Goal: Task Accomplishment & Management: Manage account settings

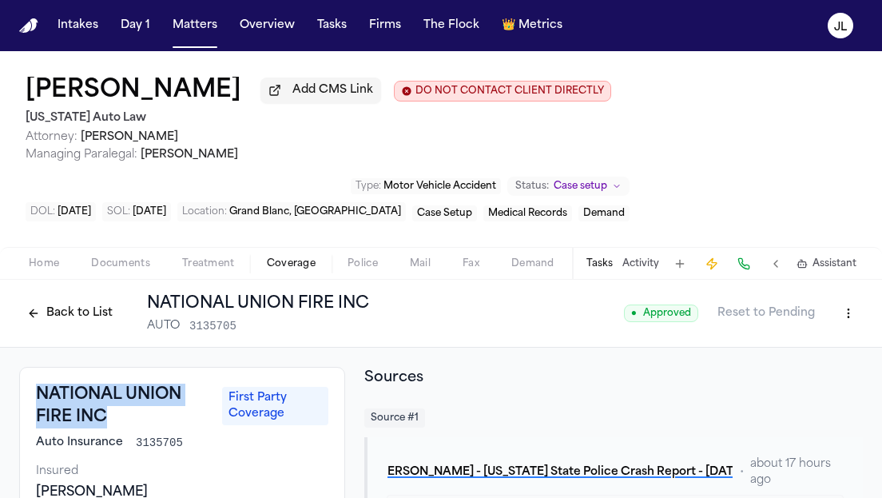
drag, startPoint x: 227, startPoint y: 101, endPoint x: 27, endPoint y: 93, distance: 199.8
click at [27, 93] on div "[PERSON_NAME] Add CMS Link DO NOT CONTACT CLIENT DIRECTLY DO NOT CONTACT" at bounding box center [318, 91] width 585 height 29
copy h1 "[PERSON_NAME]"
click at [69, 272] on button "Home" at bounding box center [44, 263] width 62 height 19
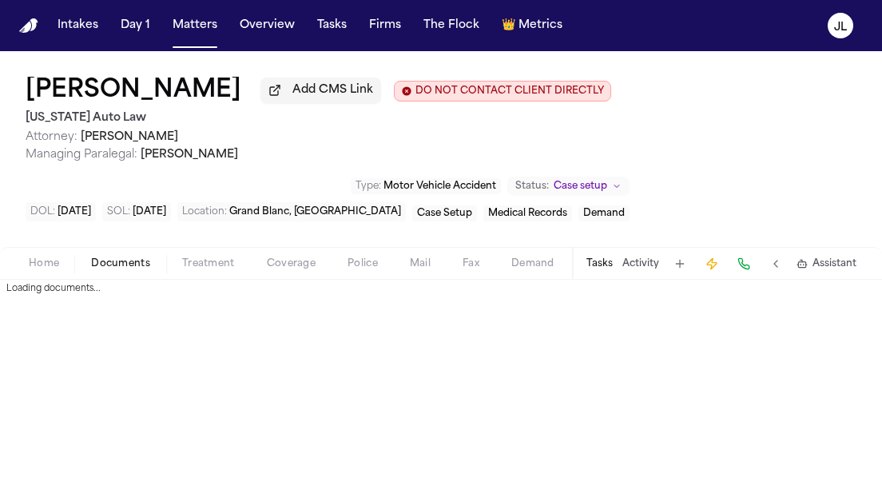
click at [107, 270] on span "Documents" at bounding box center [120, 263] width 59 height 13
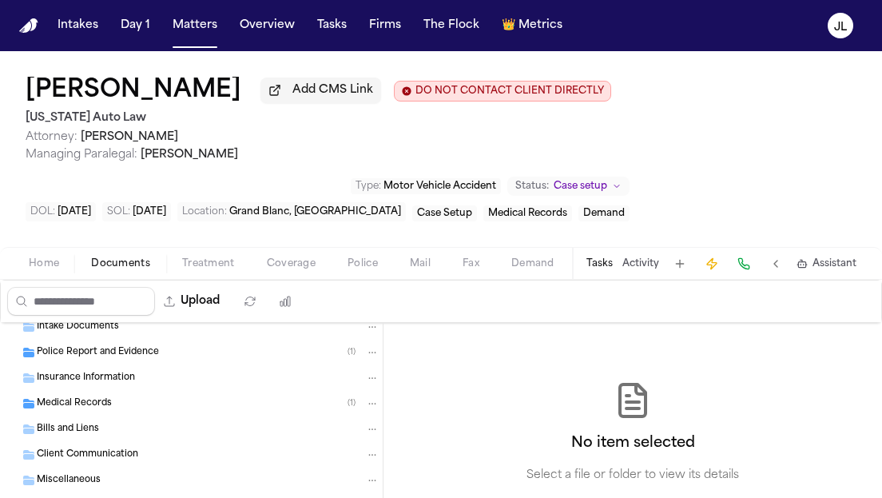
scroll to position [22, 0]
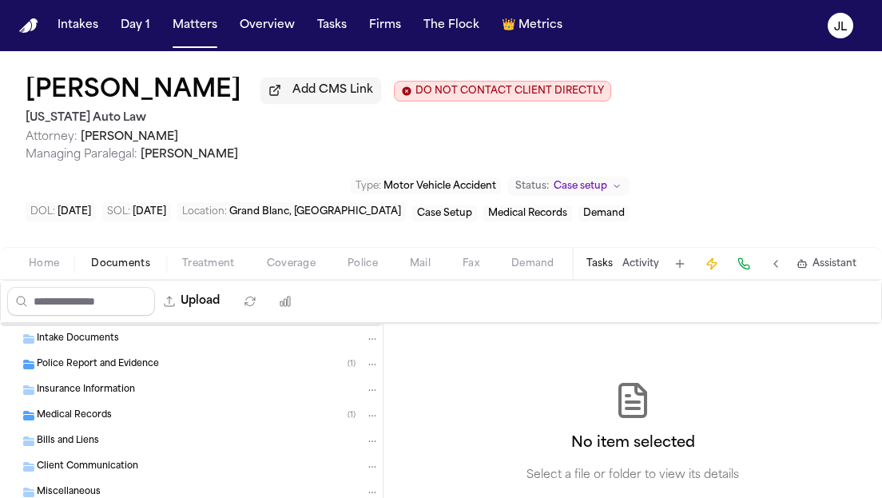
click at [94, 397] on span "Insurance Information" at bounding box center [86, 390] width 98 height 14
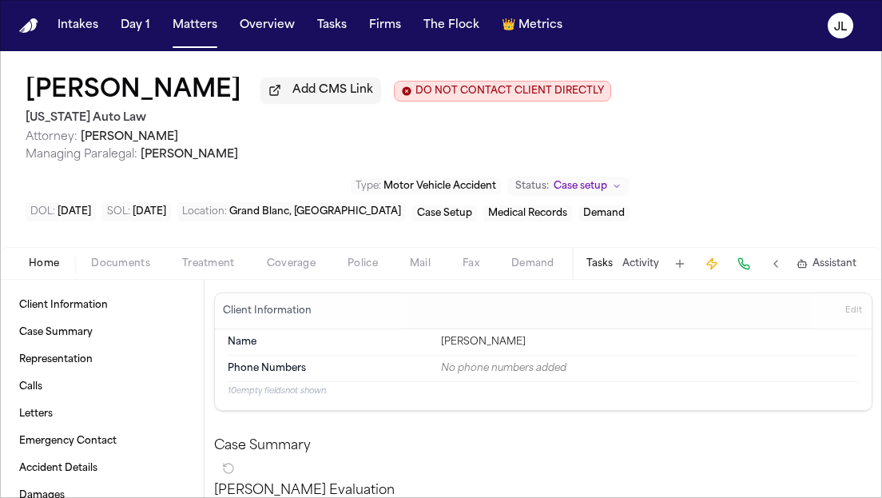
click at [36, 268] on span "Home" at bounding box center [44, 263] width 30 height 13
click at [295, 270] on span "Coverage" at bounding box center [291, 263] width 49 height 13
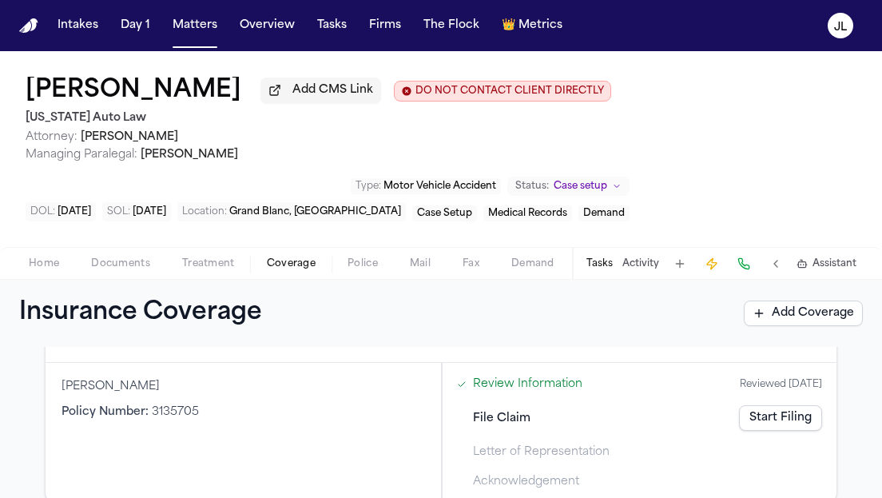
scroll to position [69, 0]
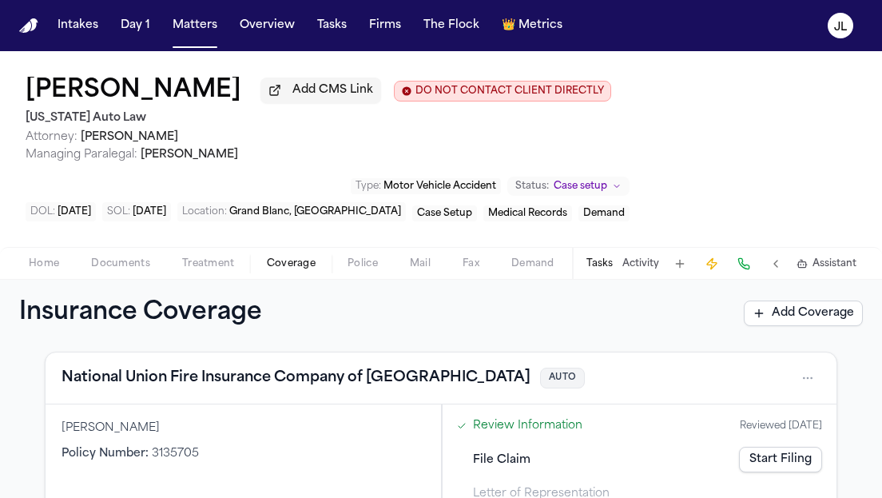
click at [186, 379] on button "National Union Fire Insurance Company of Pittsburgh" at bounding box center [295, 378] width 469 height 22
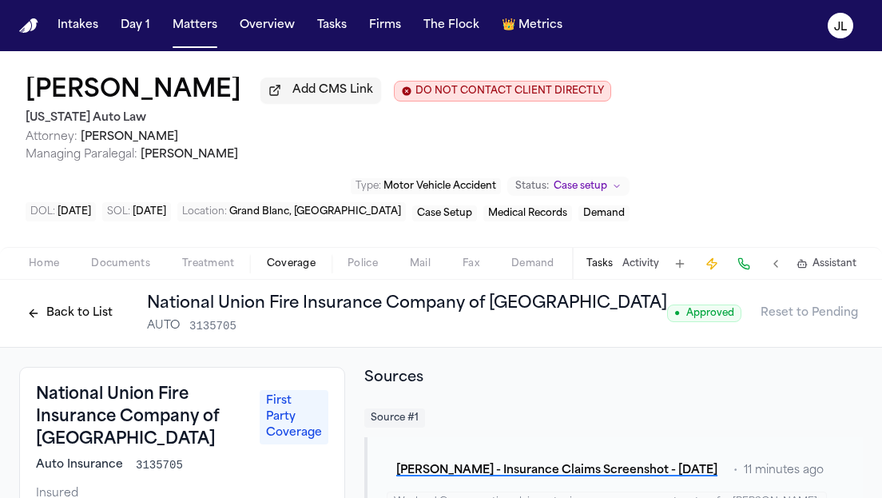
click at [78, 322] on button "Back to List" at bounding box center [69, 313] width 101 height 26
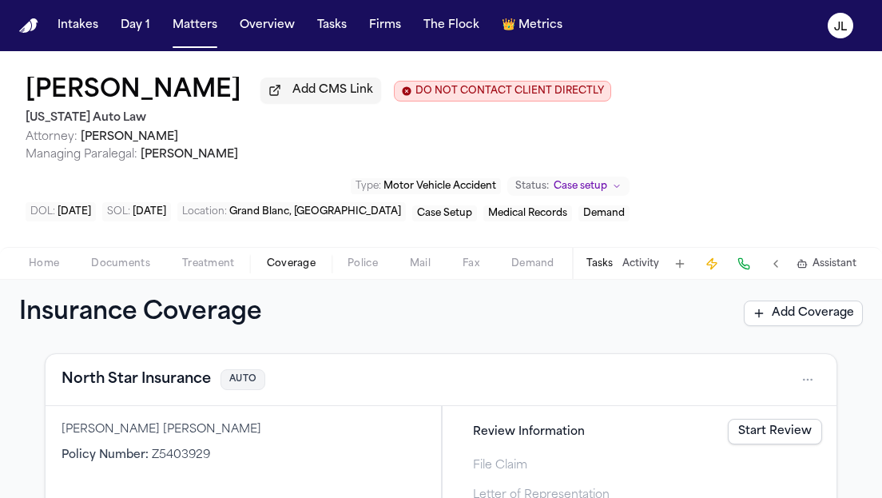
scroll to position [349, 0]
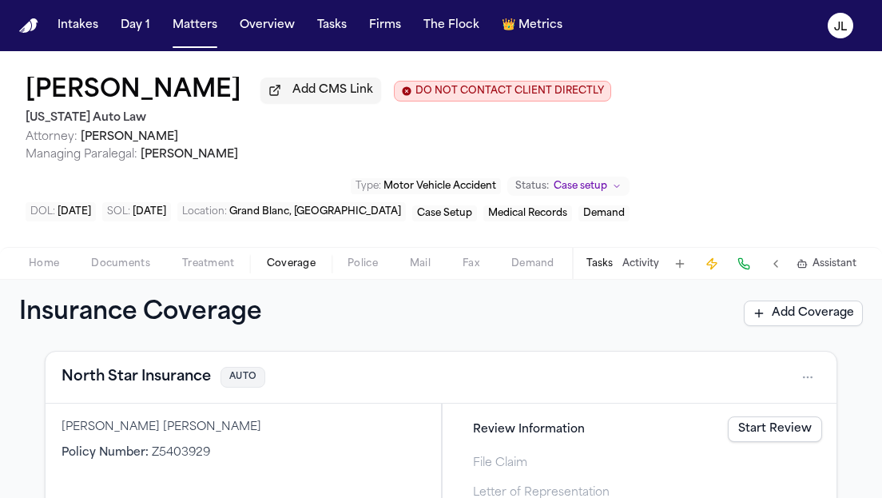
click at [154, 383] on button "North Star Insurance" at bounding box center [135, 377] width 149 height 22
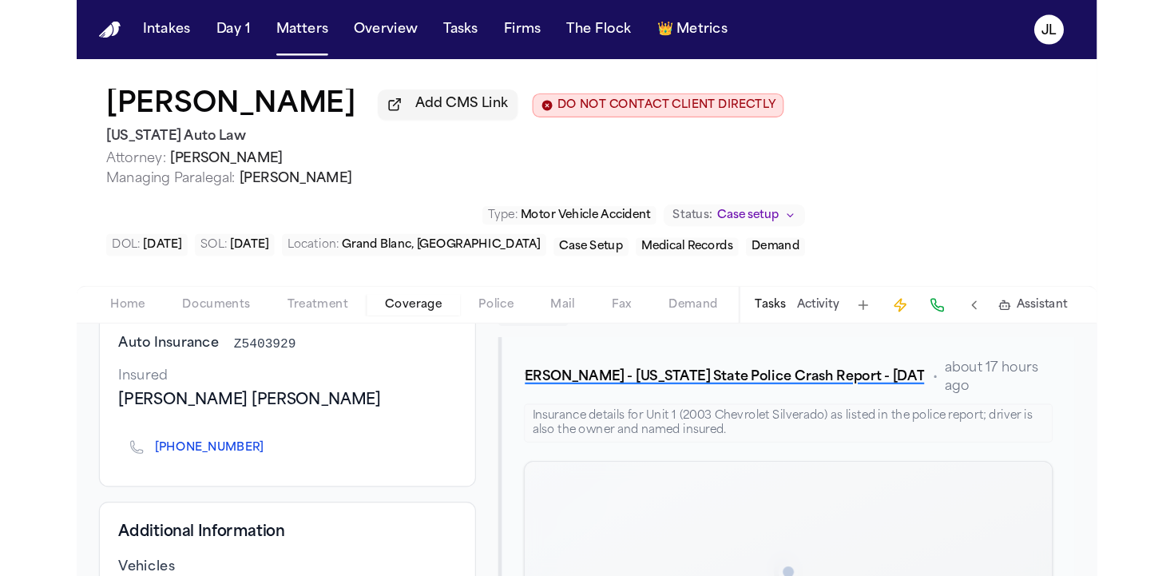
scroll to position [76, 0]
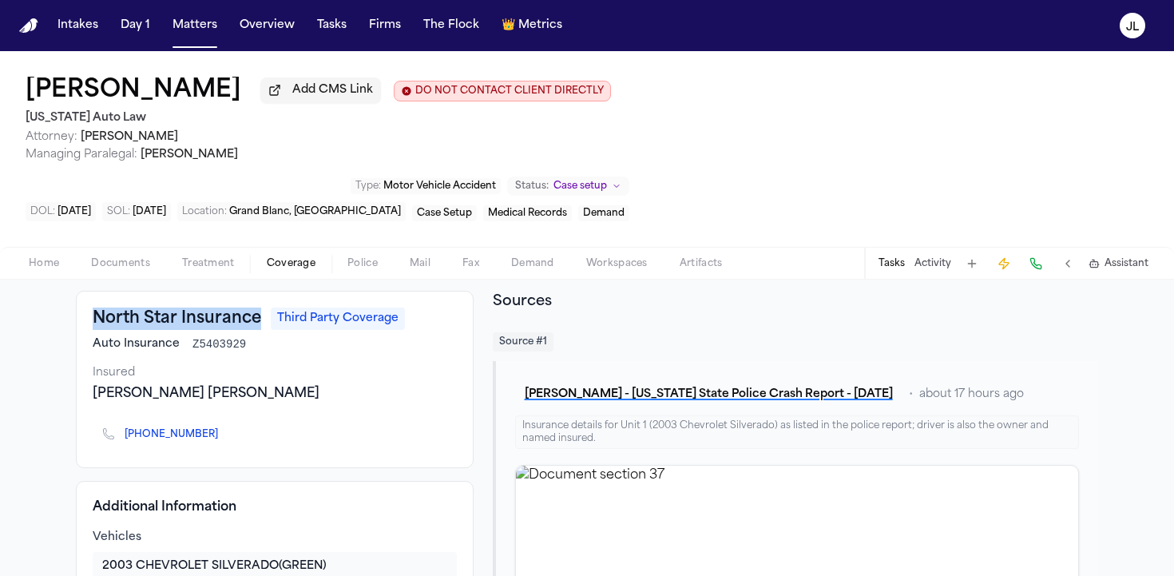
drag, startPoint x: 260, startPoint y: 331, endPoint x: 80, endPoint y: 331, distance: 179.7
click at [80, 331] on div "North Star Insurance Third Party Coverage Auto Insurance Z5403929 Insured MASON…" at bounding box center [275, 379] width 398 height 177
copy h3 "North Star Insurance"
click at [881, 275] on button at bounding box center [1036, 263] width 22 height 22
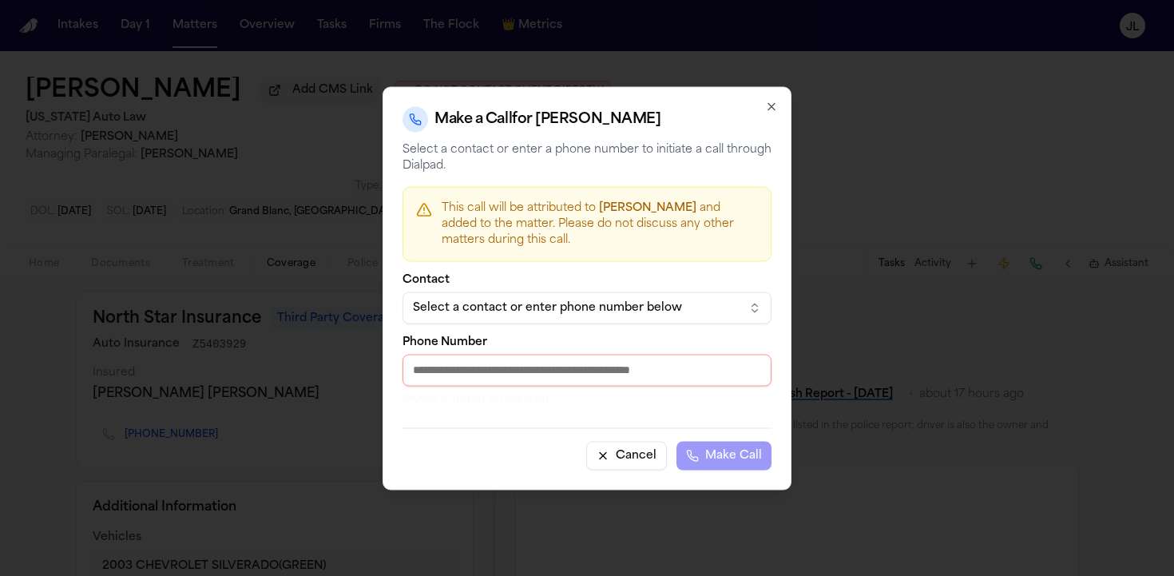
click at [604, 374] on input "Phone Number" at bounding box center [586, 370] width 369 height 32
paste input "**********"
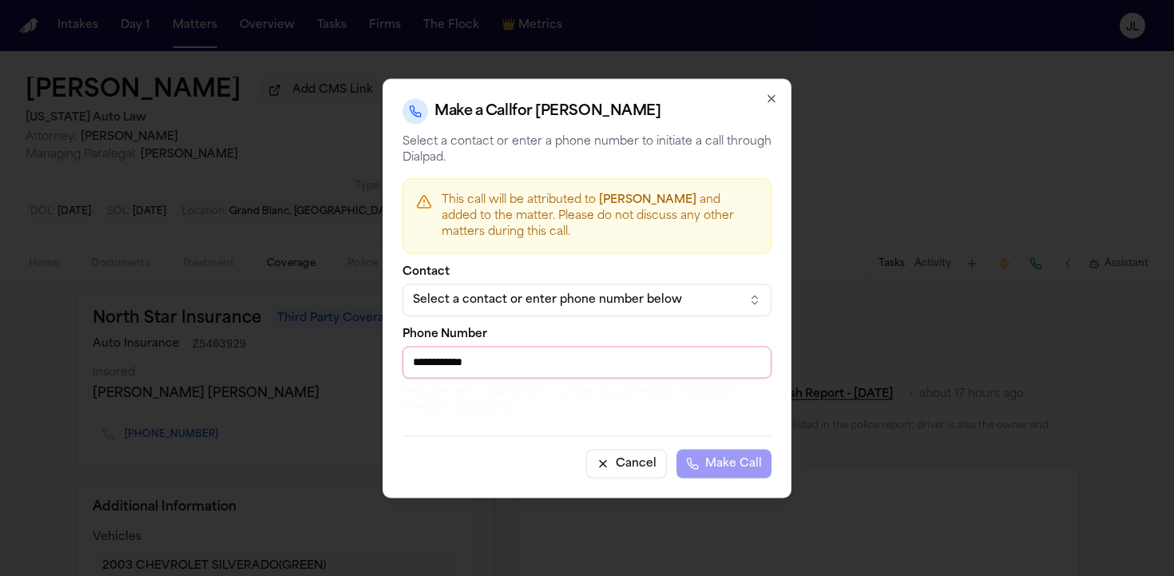
click at [464, 367] on input "**********" at bounding box center [586, 362] width 369 height 32
click at [441, 367] on input "**********" at bounding box center [586, 362] width 369 height 32
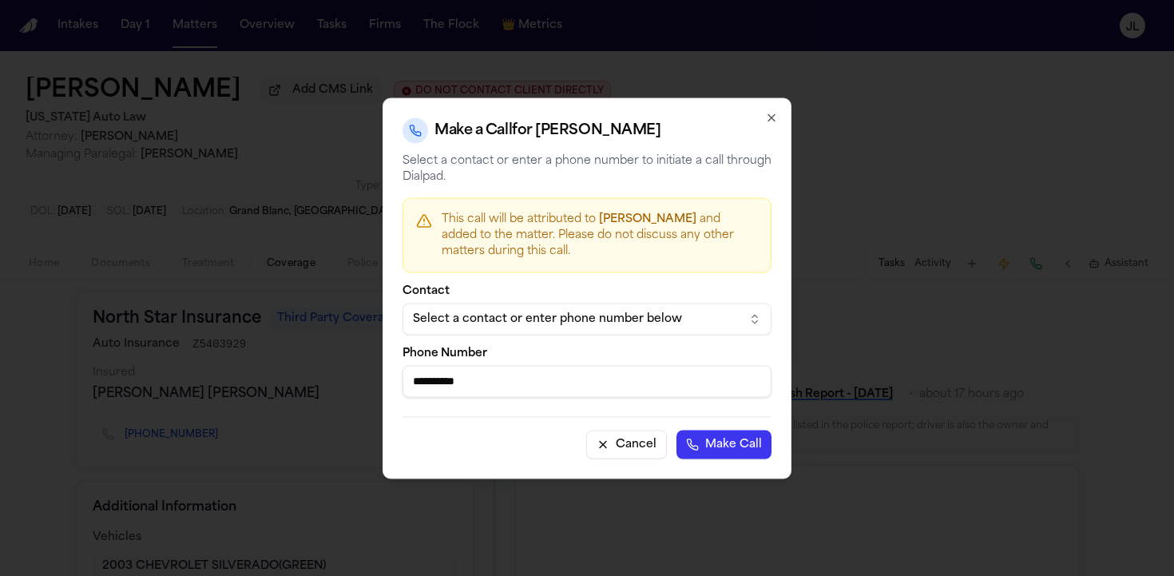
type input "**********"
click at [709, 434] on button "Make Call" at bounding box center [723, 444] width 95 height 29
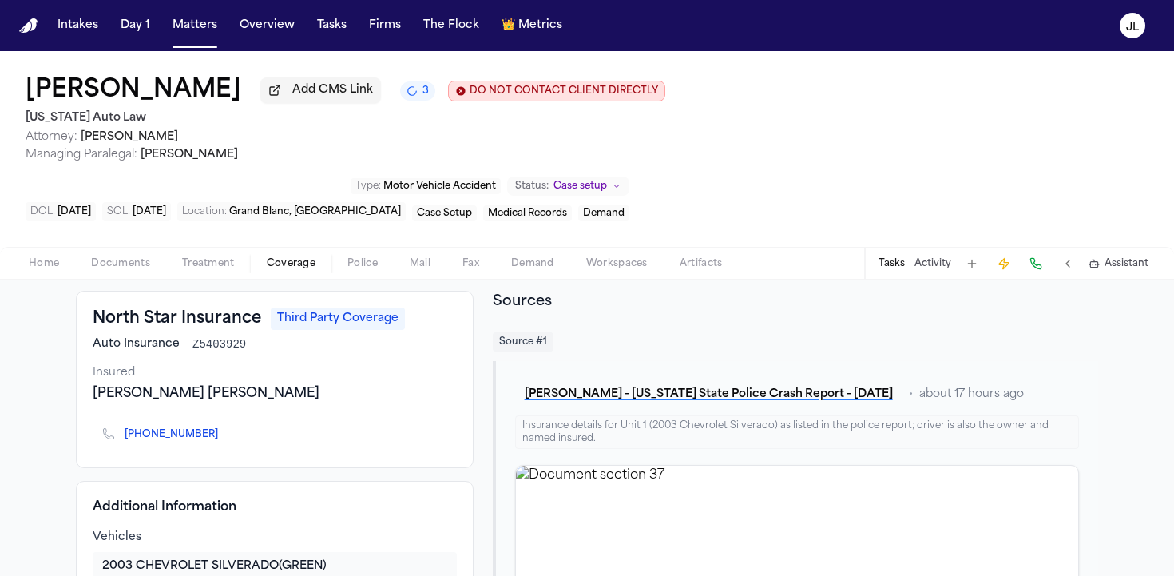
click at [881, 275] on button at bounding box center [1036, 263] width 22 height 22
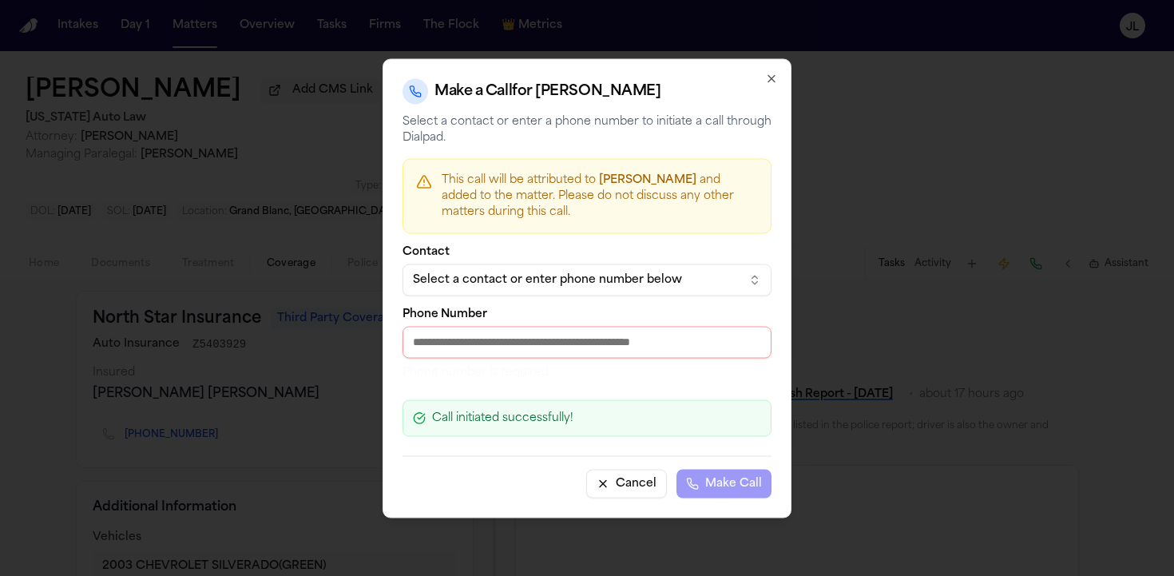
click at [590, 355] on input "Phone Number" at bounding box center [586, 342] width 369 height 32
paste input "**********"
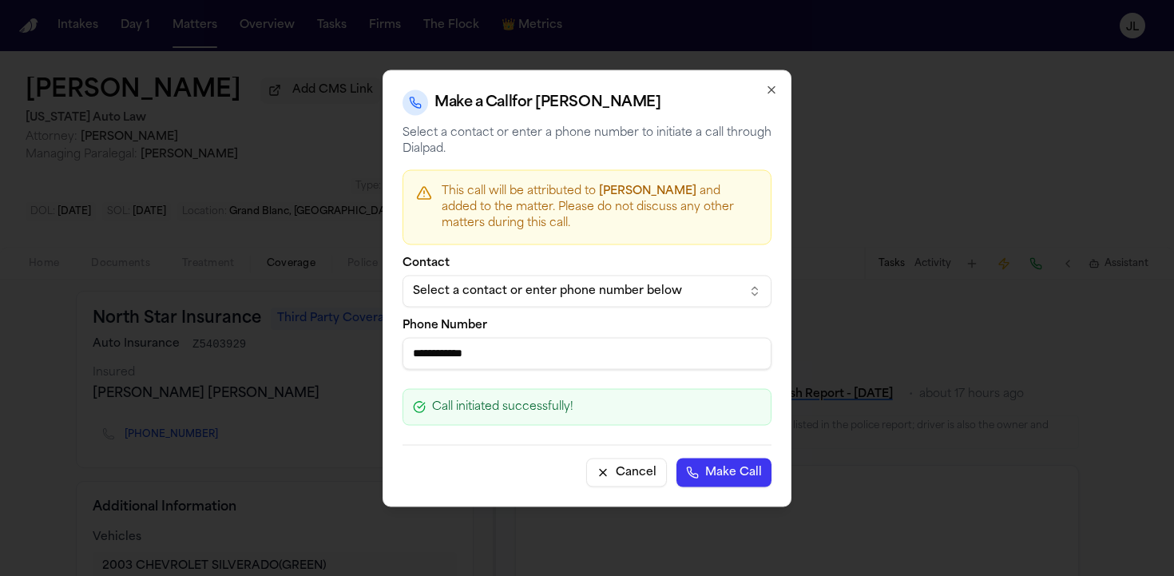
type input "**********"
click at [753, 475] on button "Make Call" at bounding box center [723, 472] width 95 height 29
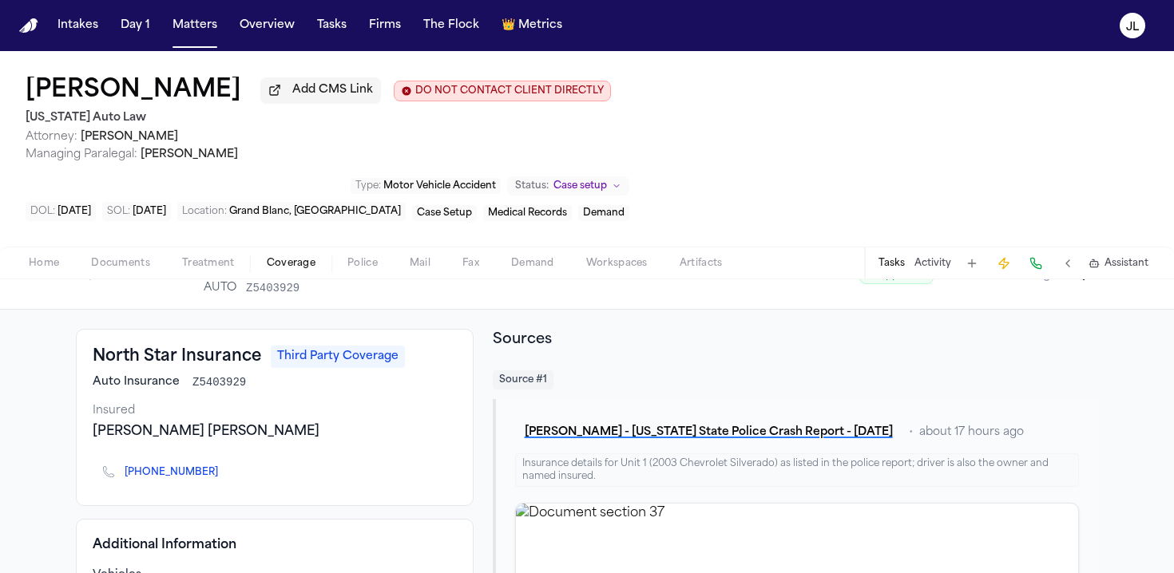
scroll to position [0, 0]
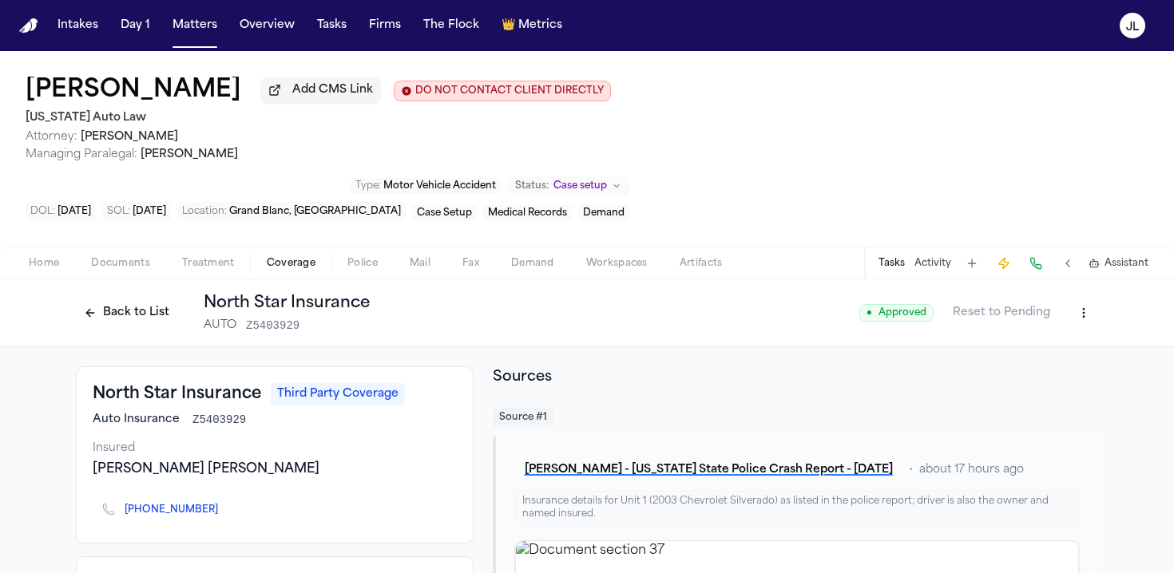
click at [60, 268] on button "Home" at bounding box center [44, 263] width 62 height 19
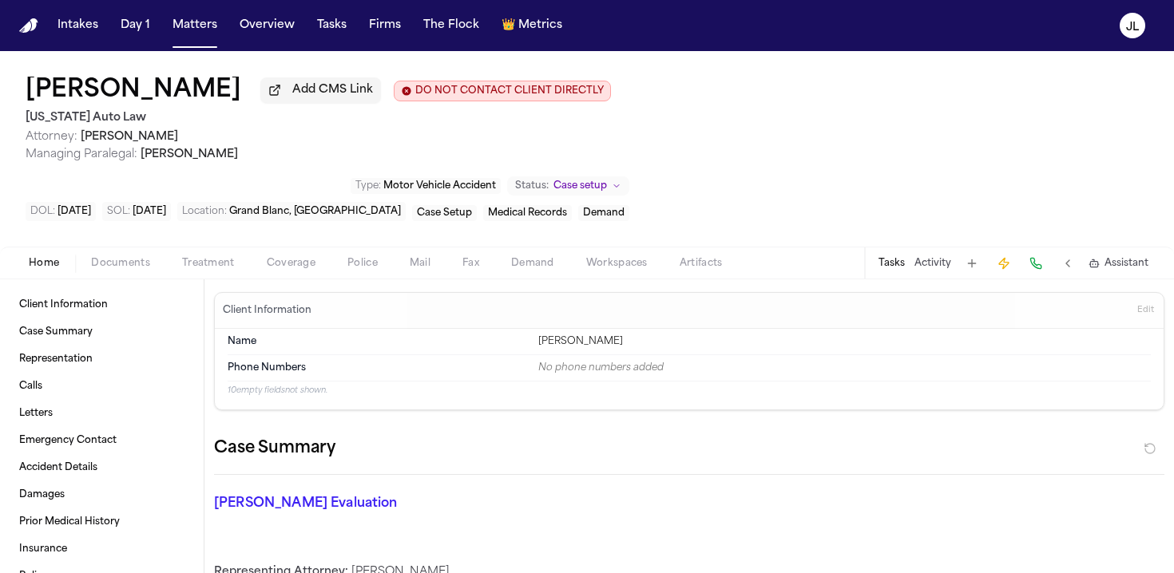
click at [302, 265] on span "Coverage" at bounding box center [291, 263] width 49 height 13
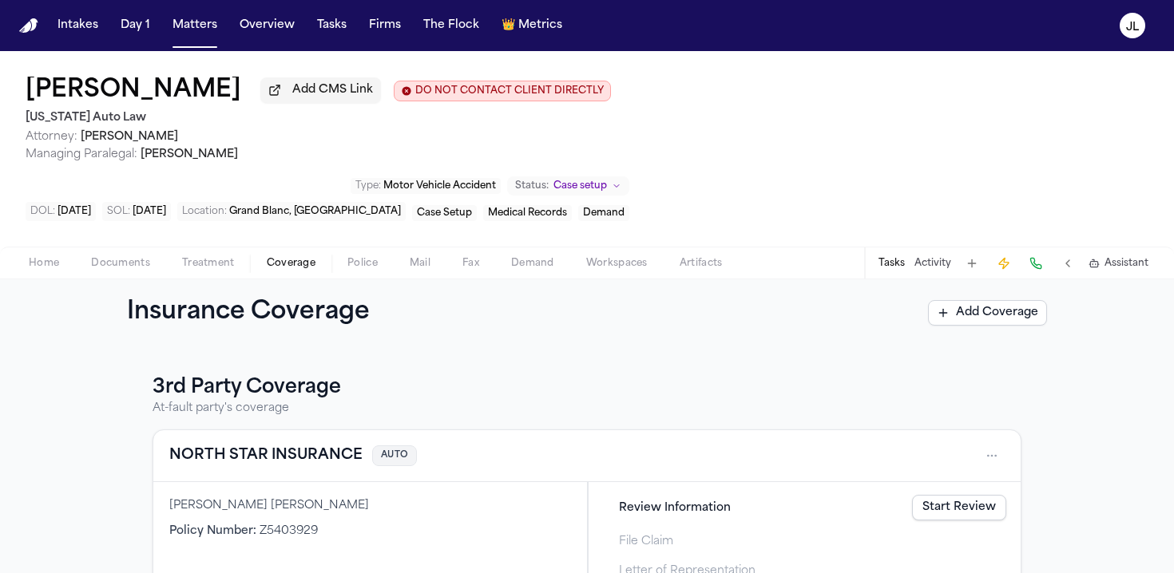
scroll to position [92, 0]
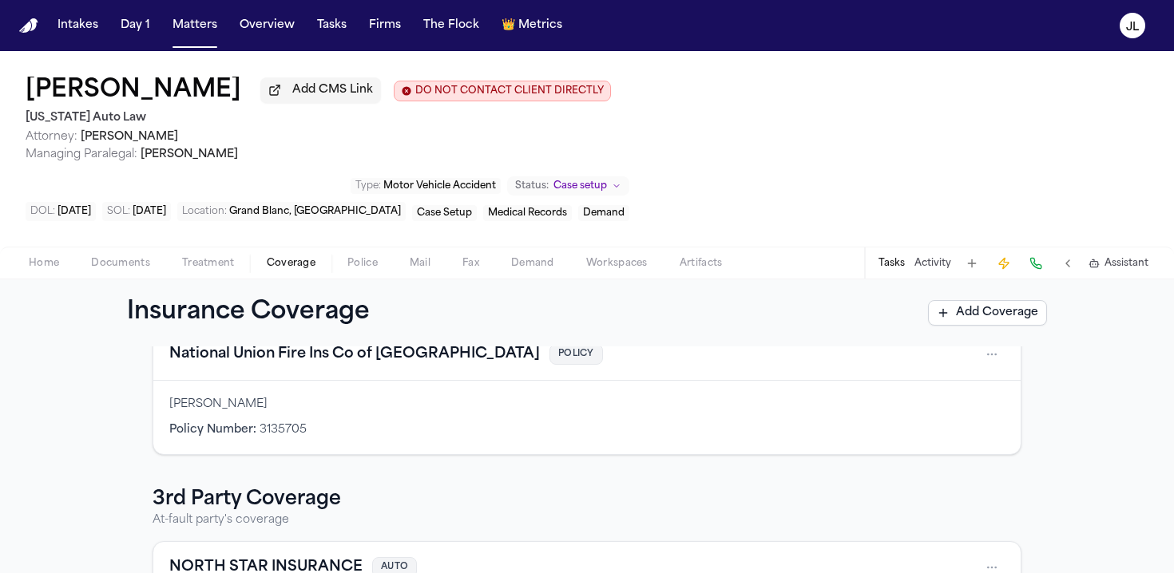
click at [297, 373] on div "National Union Fire Ins Co of Pittsburgh POLICY" at bounding box center [586, 355] width 867 height 52
click at [297, 366] on button "National Union Fire Ins Co of Pittsburgh" at bounding box center [354, 354] width 371 height 22
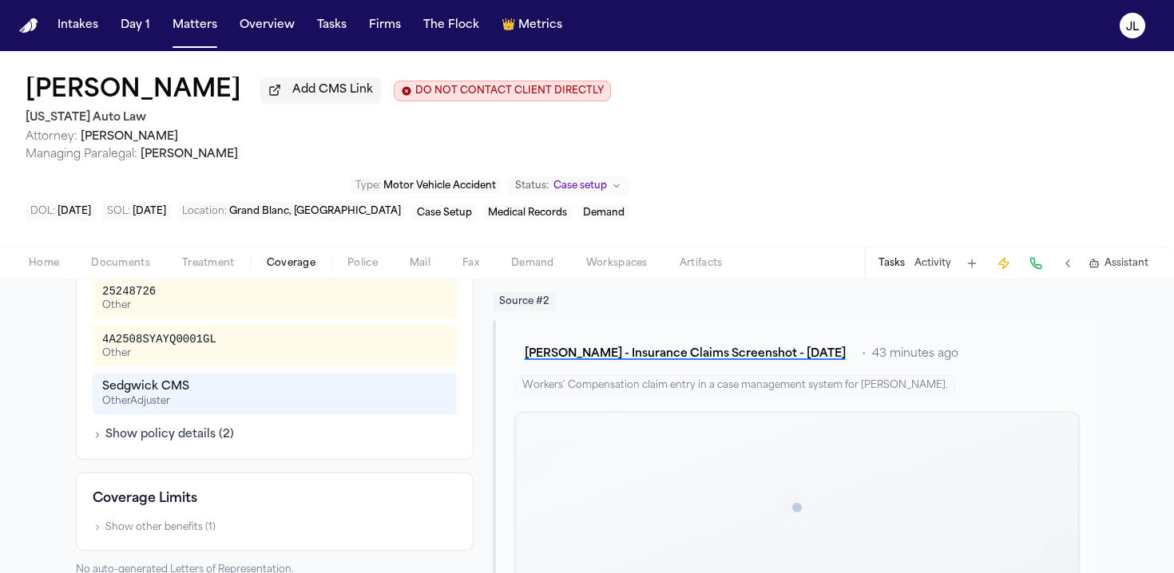
scroll to position [463, 0]
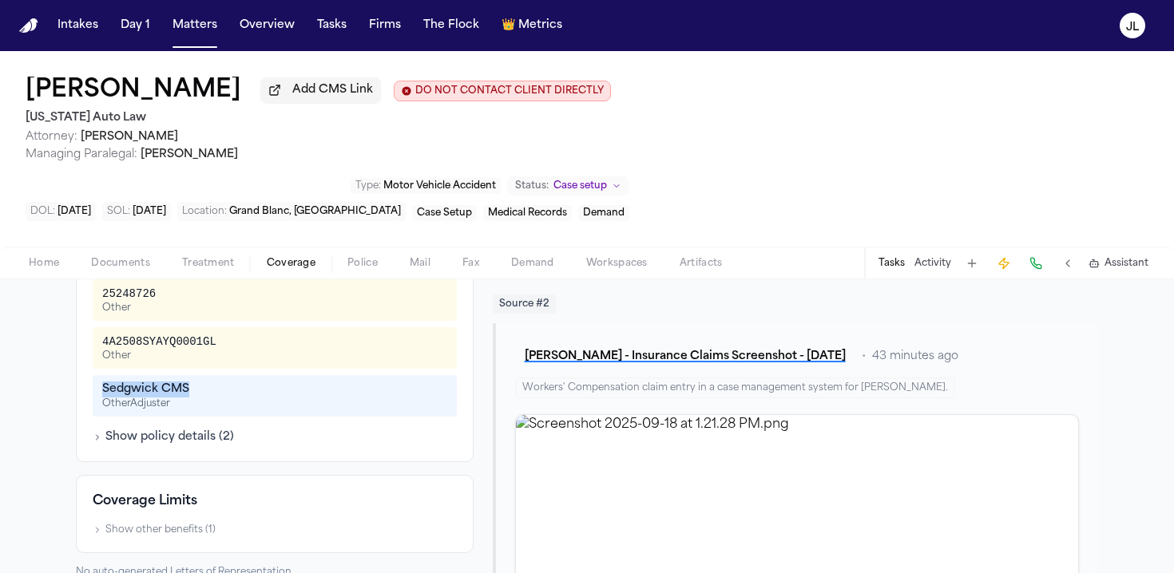
drag, startPoint x: 201, startPoint y: 397, endPoint x: 100, endPoint y: 396, distance: 101.4
click at [100, 396] on div "Sedgwick CMS Other Adjuster" at bounding box center [275, 396] width 364 height 42
copy div "Sedgwick CMS"
click at [881, 266] on button at bounding box center [1036, 263] width 22 height 22
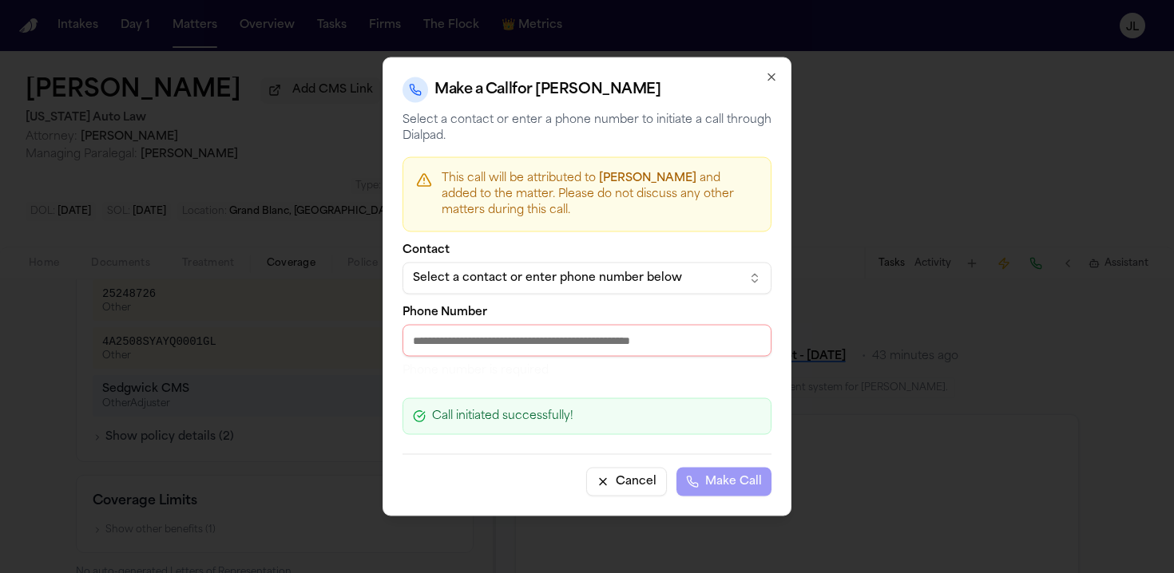
click at [695, 339] on input "Phone Number" at bounding box center [586, 341] width 369 height 32
paste input "**********"
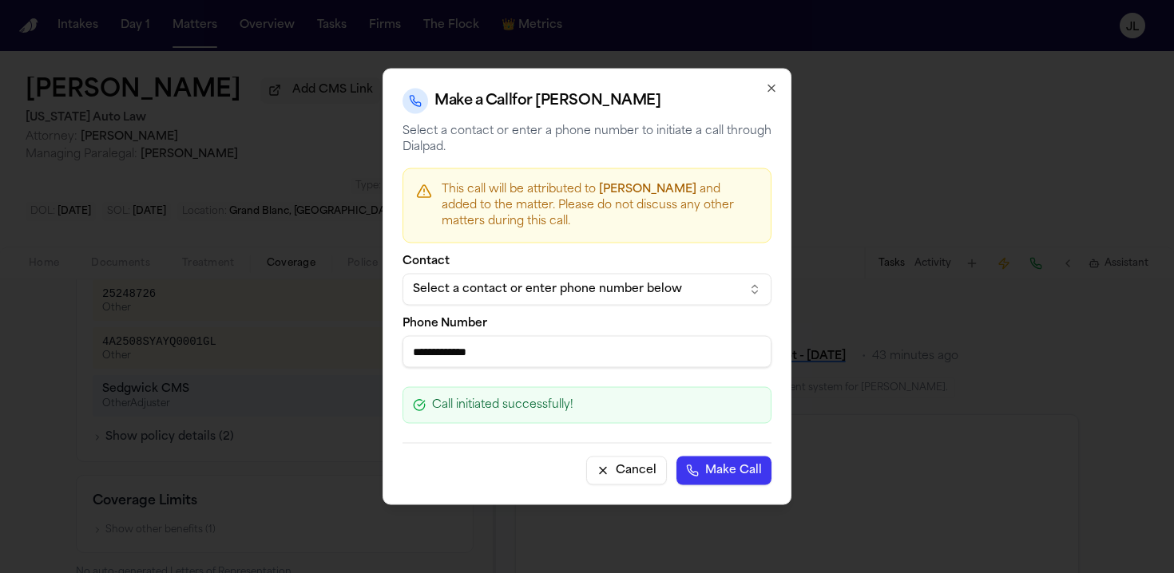
type input "**********"
click at [736, 481] on button "Make Call" at bounding box center [723, 471] width 95 height 29
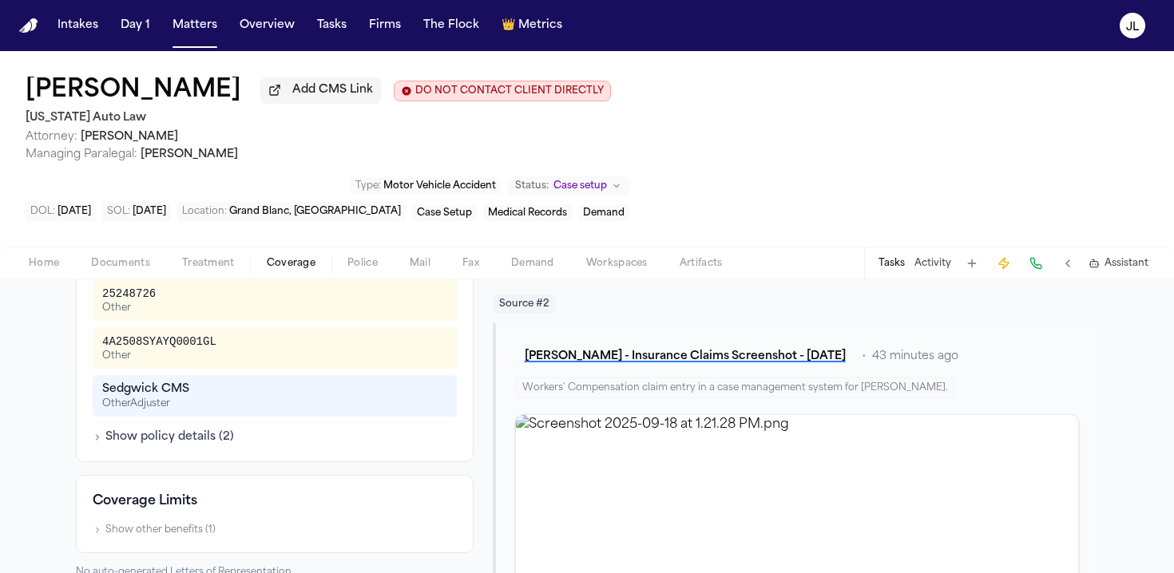
click at [881, 263] on button at bounding box center [1036, 263] width 22 height 22
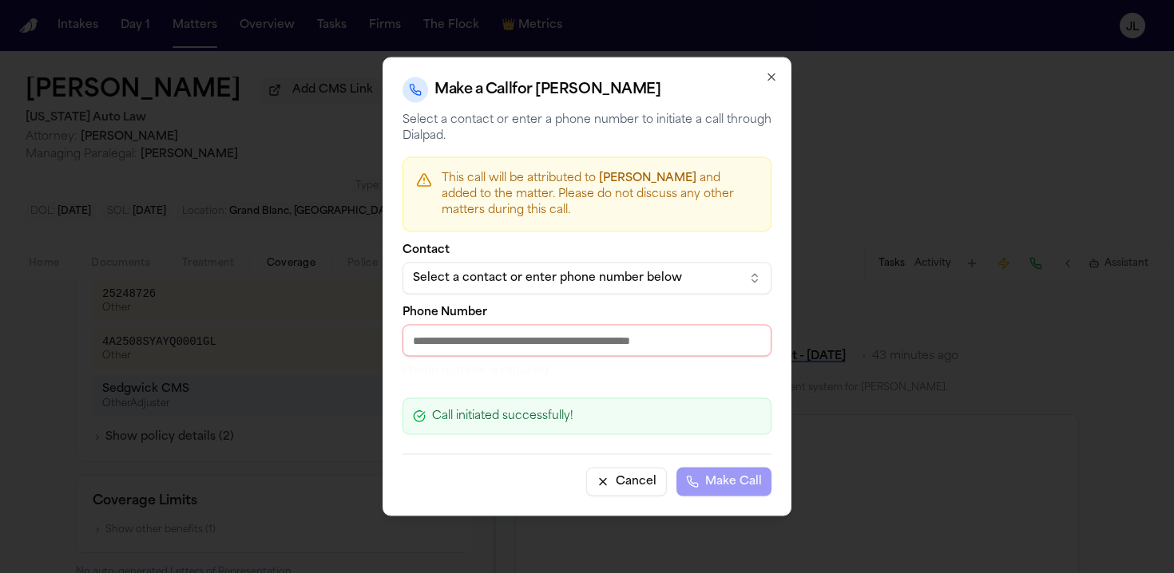
click at [681, 333] on input "Phone Number" at bounding box center [586, 341] width 369 height 32
paste input "**********"
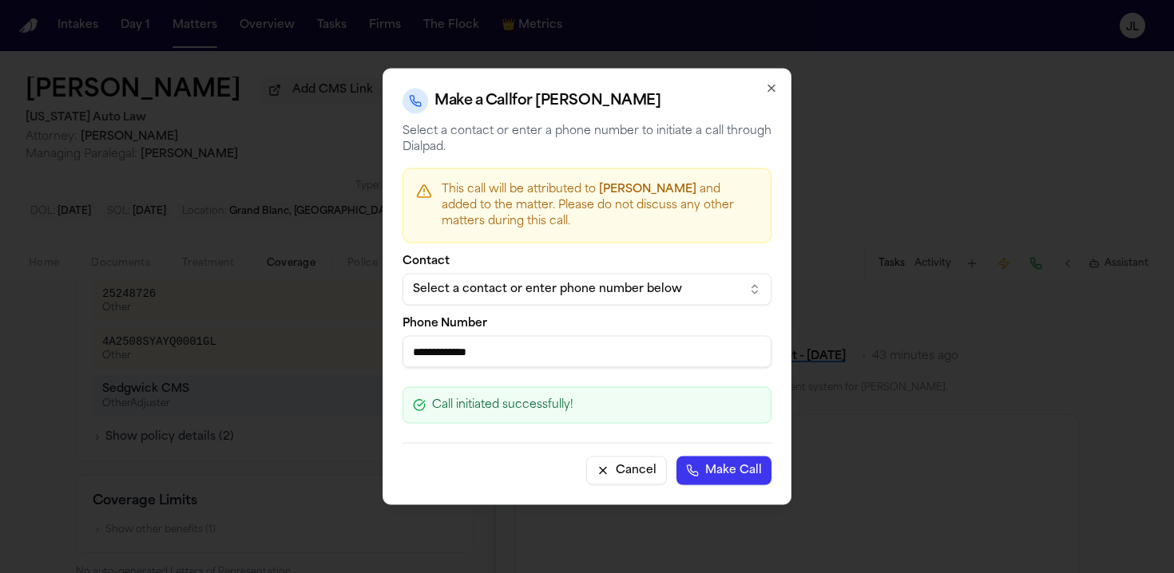
type input "**********"
click at [714, 474] on button "Make Call" at bounding box center [723, 471] width 95 height 29
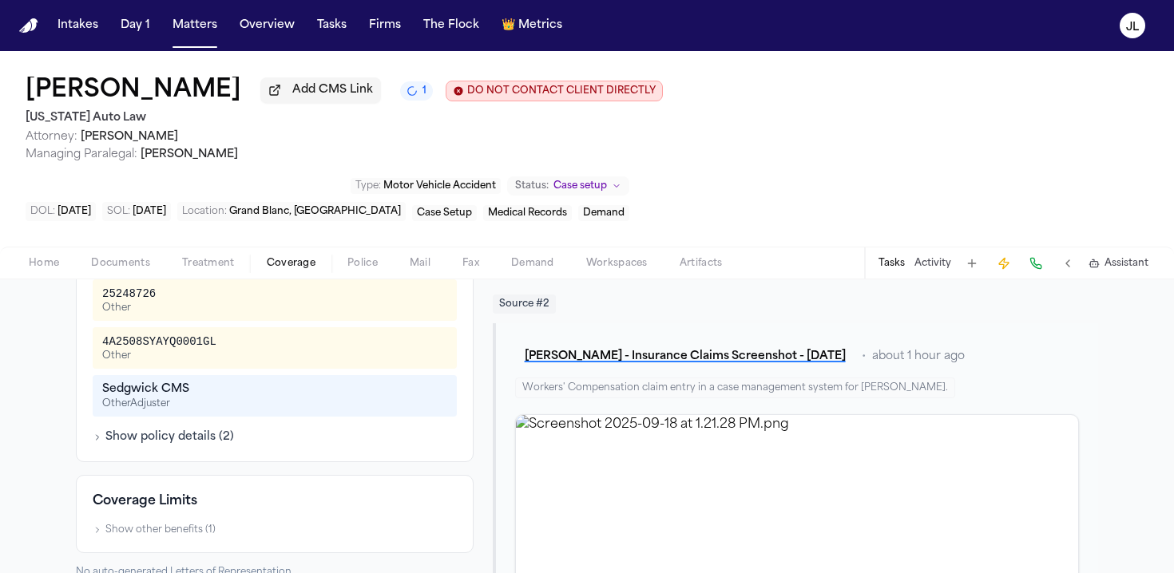
click at [881, 277] on div "Tasks Activity Assistant" at bounding box center [1012, 263] width 297 height 31
click at [881, 269] on button at bounding box center [1036, 263] width 22 height 22
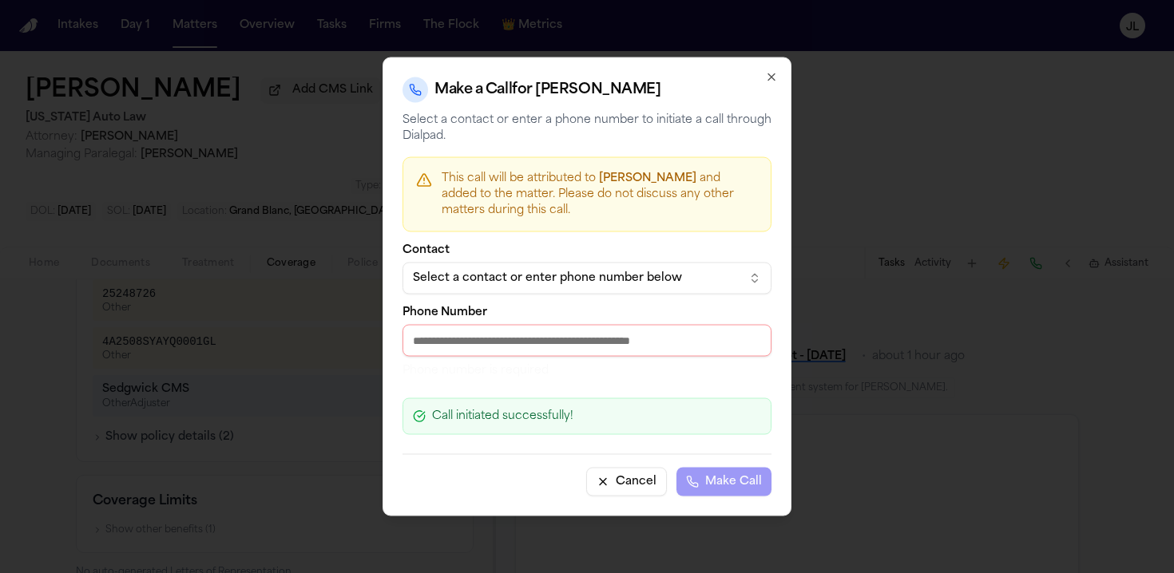
click at [557, 343] on input "Phone Number" at bounding box center [586, 341] width 369 height 32
paste input "**********"
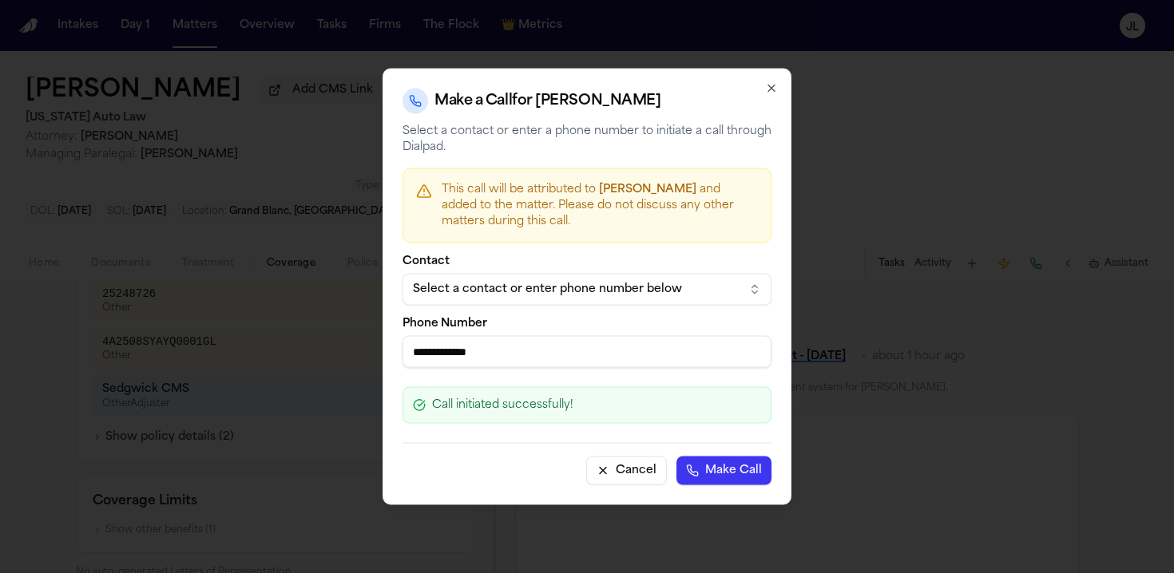
type input "**********"
click at [713, 463] on button "Make Call" at bounding box center [723, 471] width 95 height 29
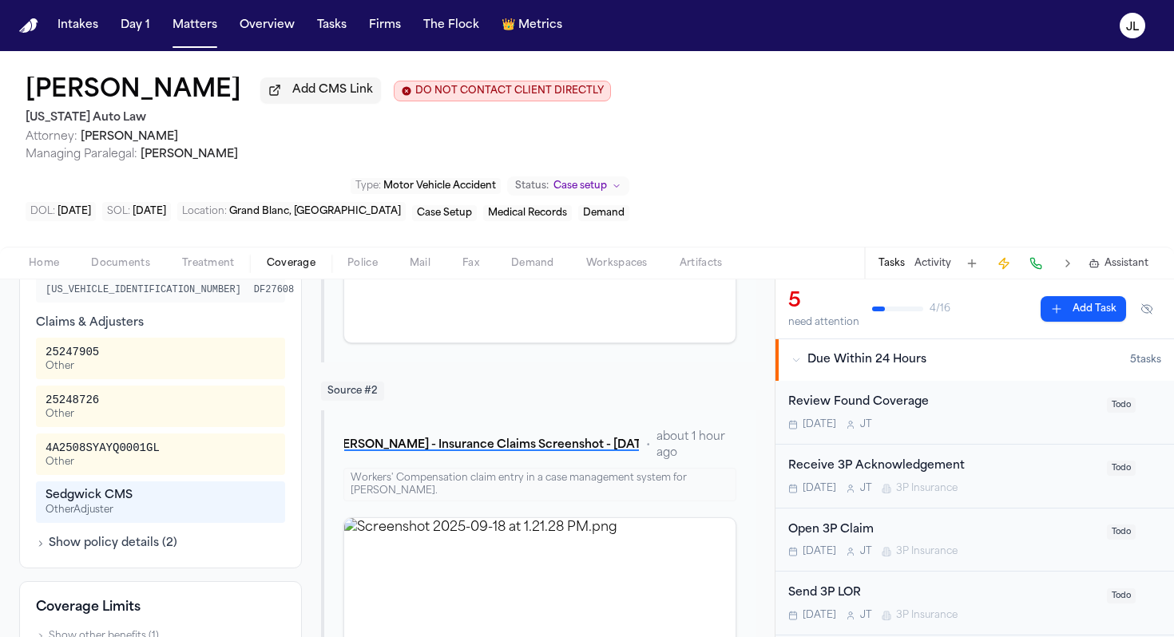
scroll to position [394, 0]
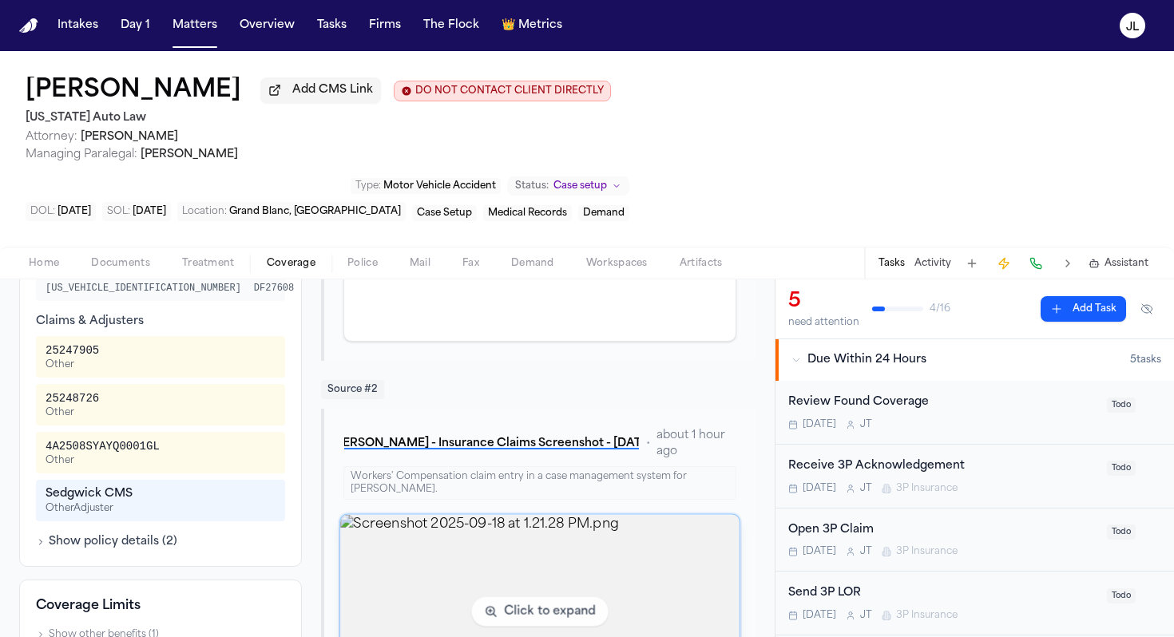
click at [532, 550] on img "View image Screenshot 2025-09-18 at 1.21.28 PM.png" at bounding box center [539, 612] width 398 height 194
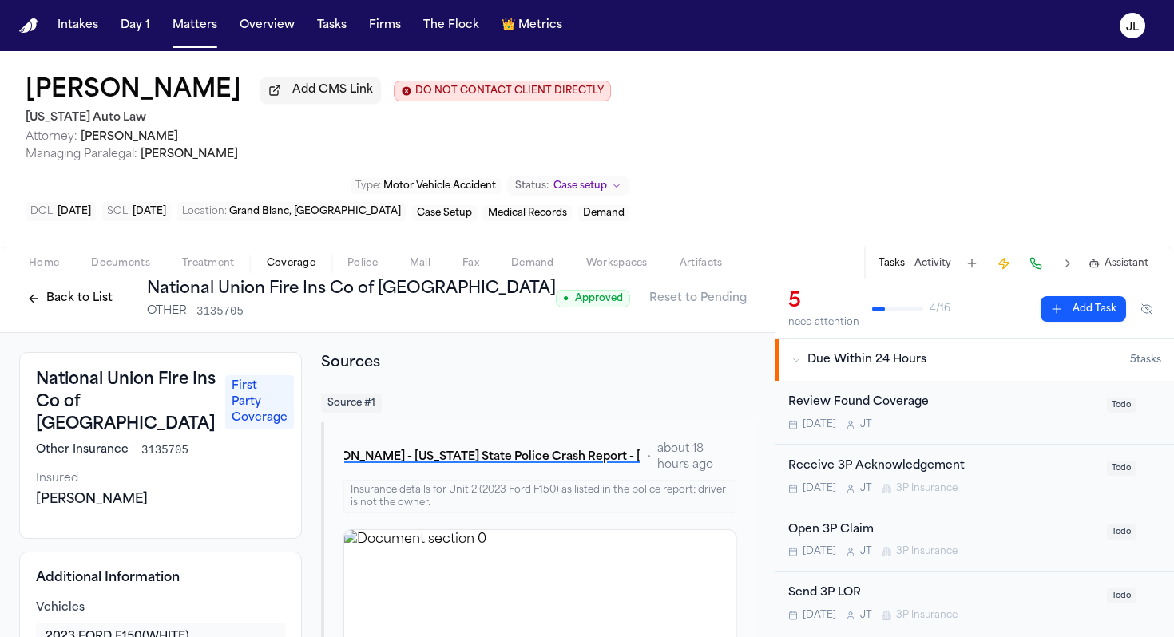
scroll to position [0, 0]
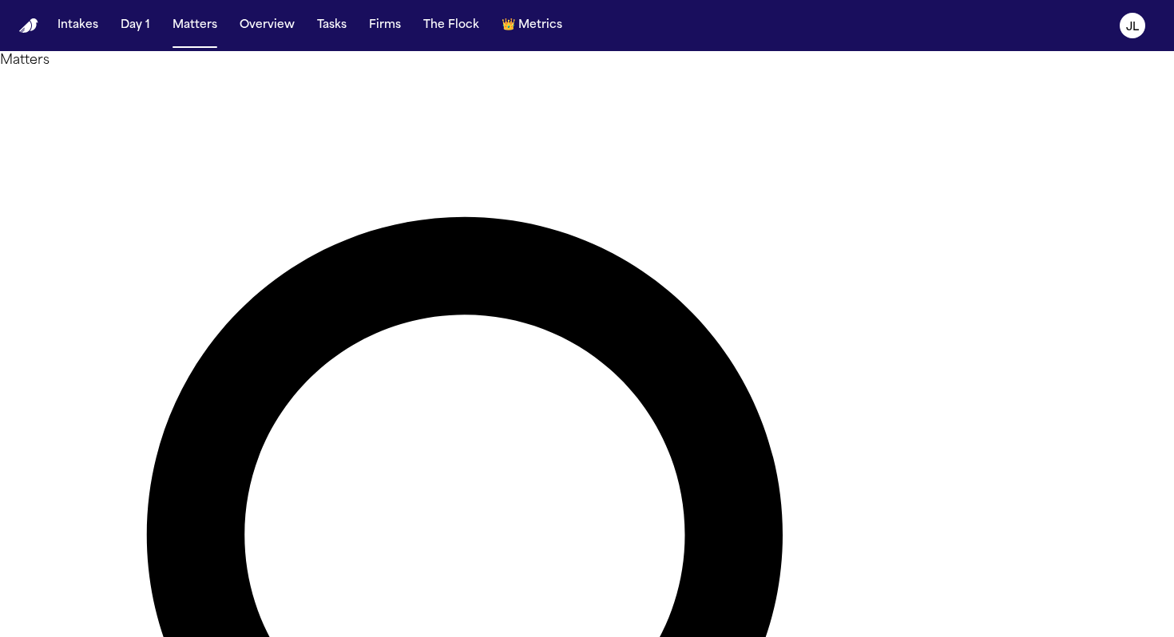
paste input "**********"
type input "**********"
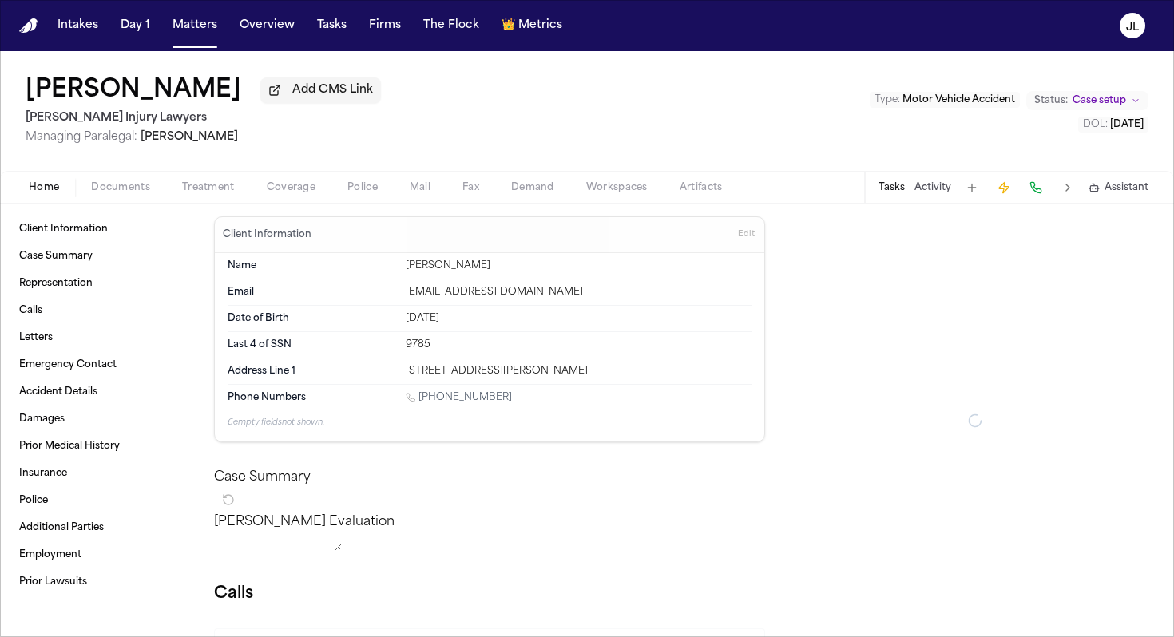
click at [129, 194] on span "Documents" at bounding box center [120, 187] width 59 height 13
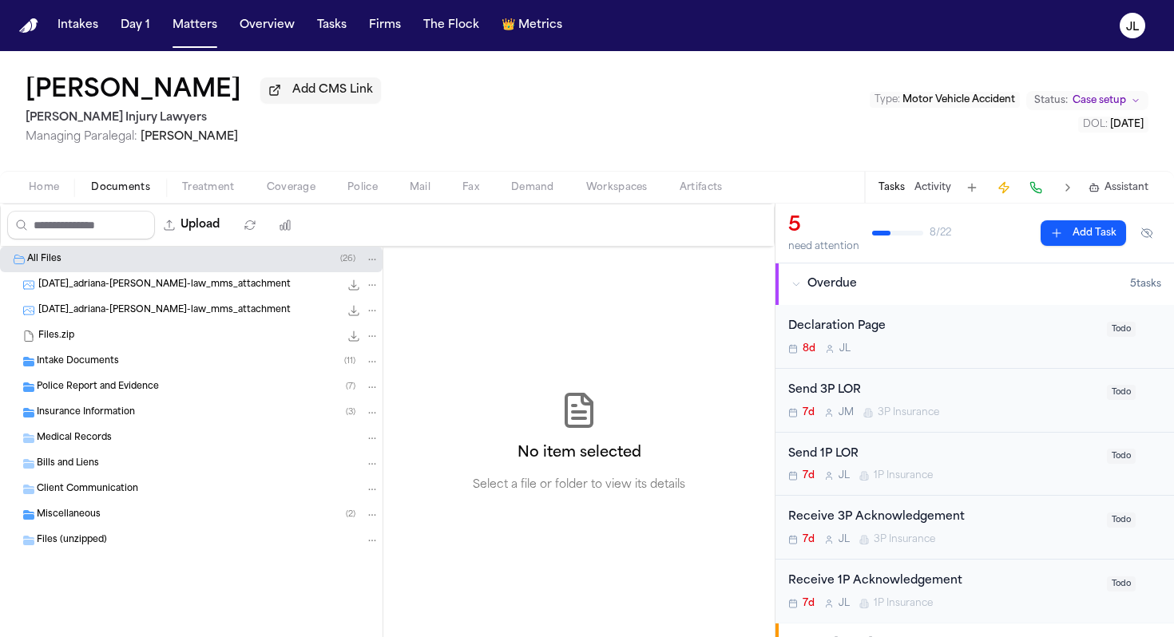
click at [127, 414] on span "Insurance Information" at bounding box center [86, 413] width 98 height 14
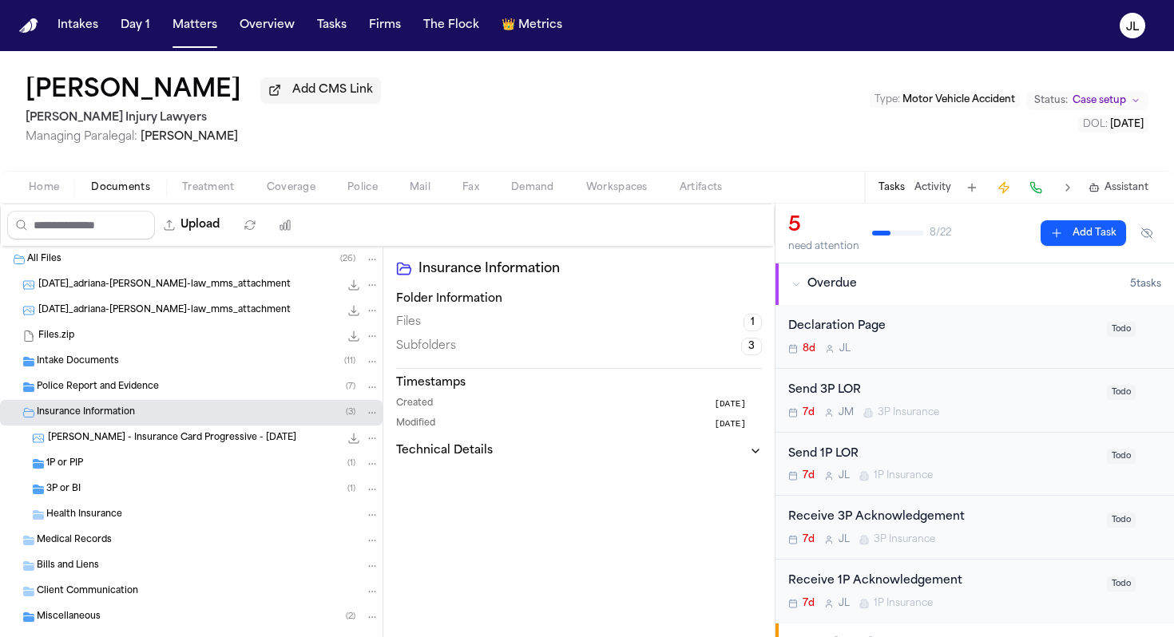
click at [130, 471] on div "1P or PIP ( 1 )" at bounding box center [212, 464] width 333 height 14
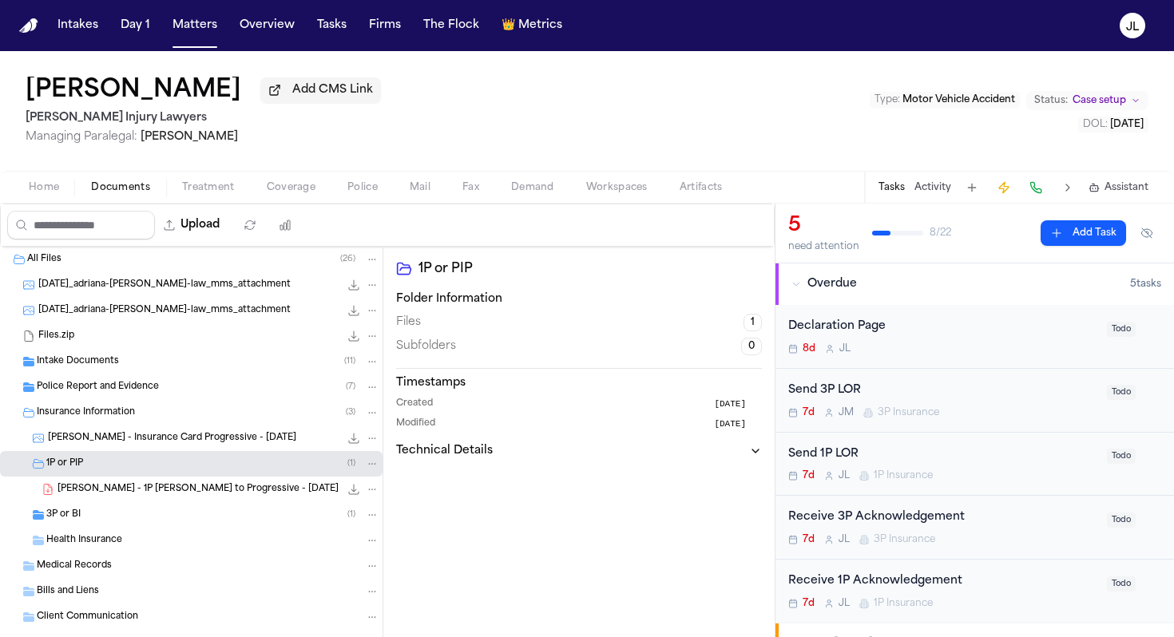
click at [124, 522] on div "3P or BI ( 1 )" at bounding box center [212, 515] width 333 height 14
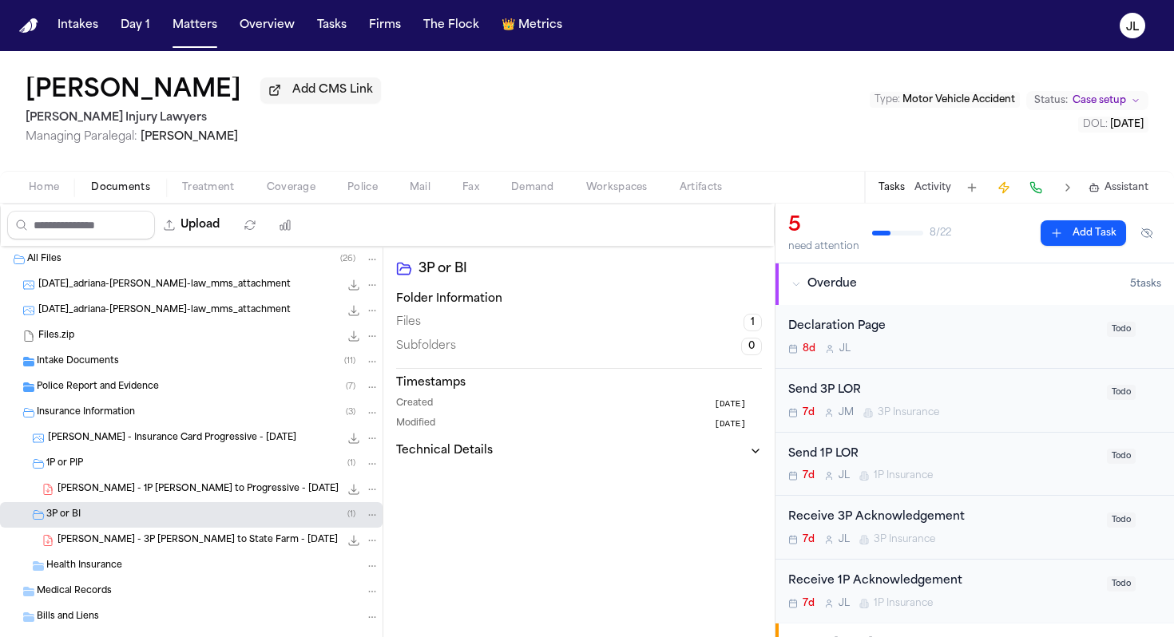
click at [125, 544] on span "A. Edwards - 3P LOR to State Farm - 9.11.25" at bounding box center [197, 541] width 280 height 14
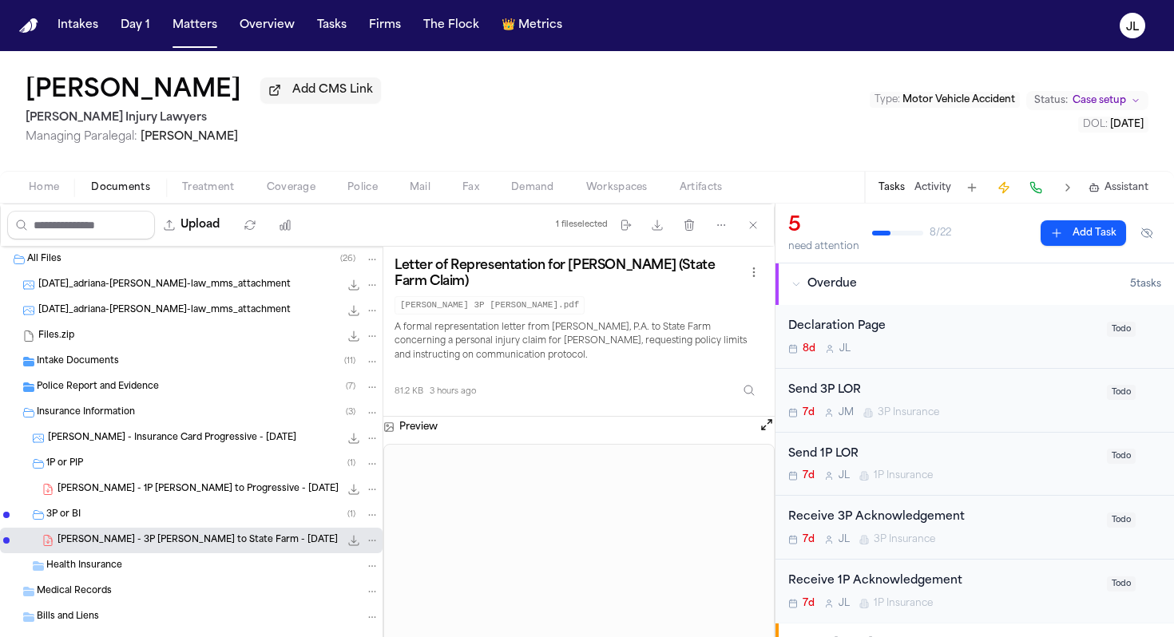
click at [189, 497] on span "A. Edwards - 1P LOR to Progressive - 9.11.25" at bounding box center [197, 490] width 281 height 14
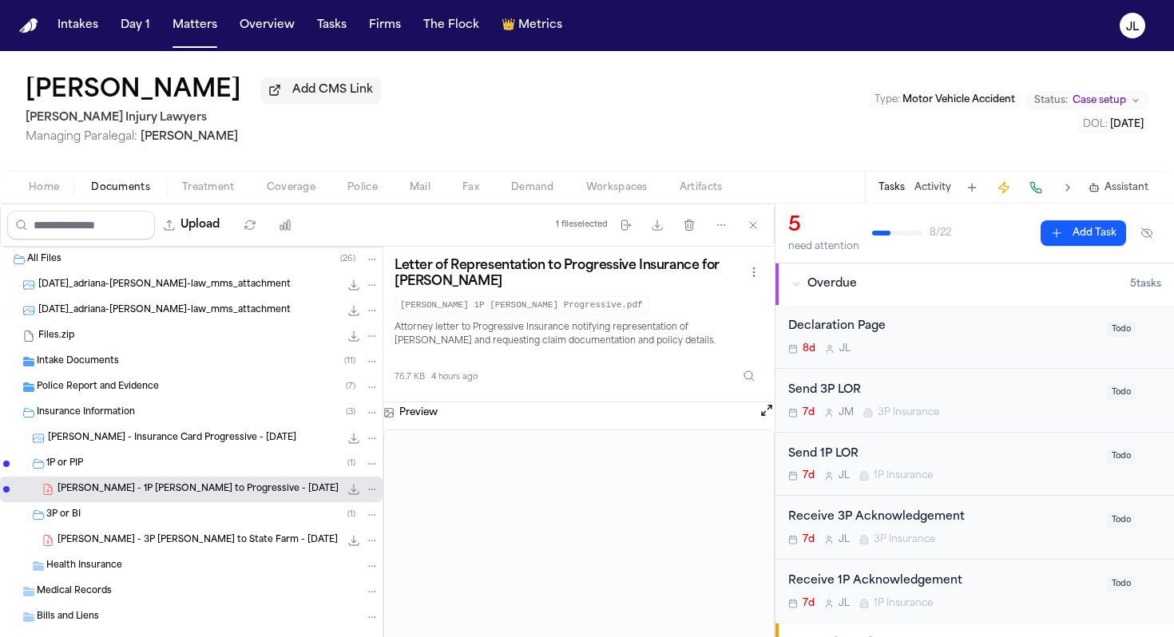
click at [216, 547] on span "A. Edwards - 3P LOR to State Farm - 9.11.25" at bounding box center [197, 541] width 280 height 14
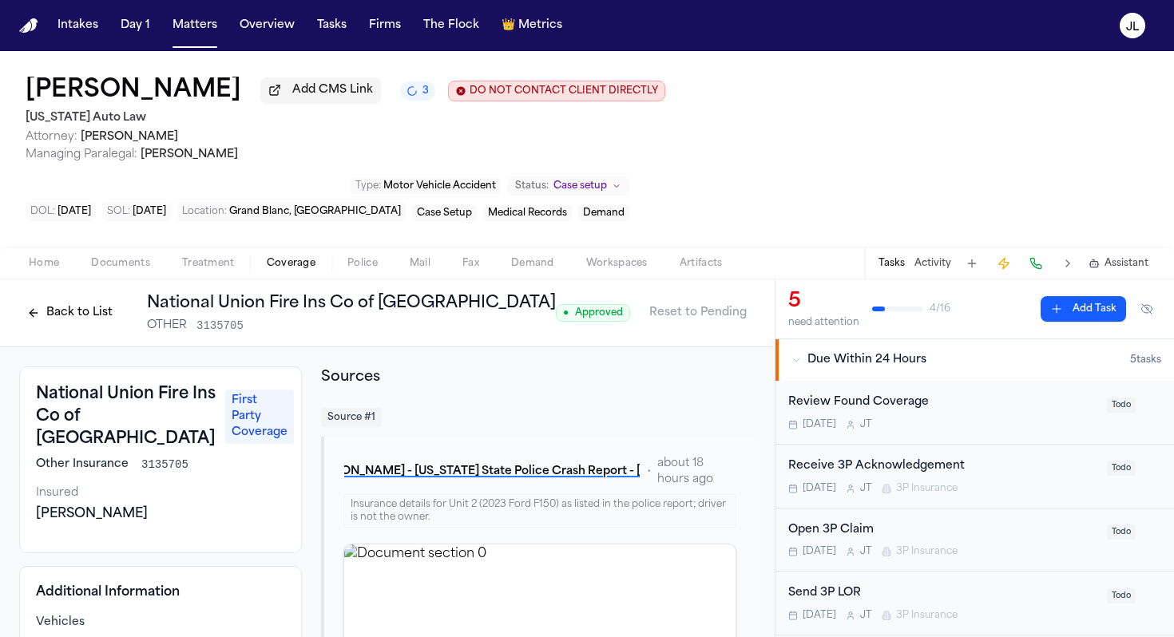
click at [101, 315] on button "Back to List" at bounding box center [69, 313] width 101 height 26
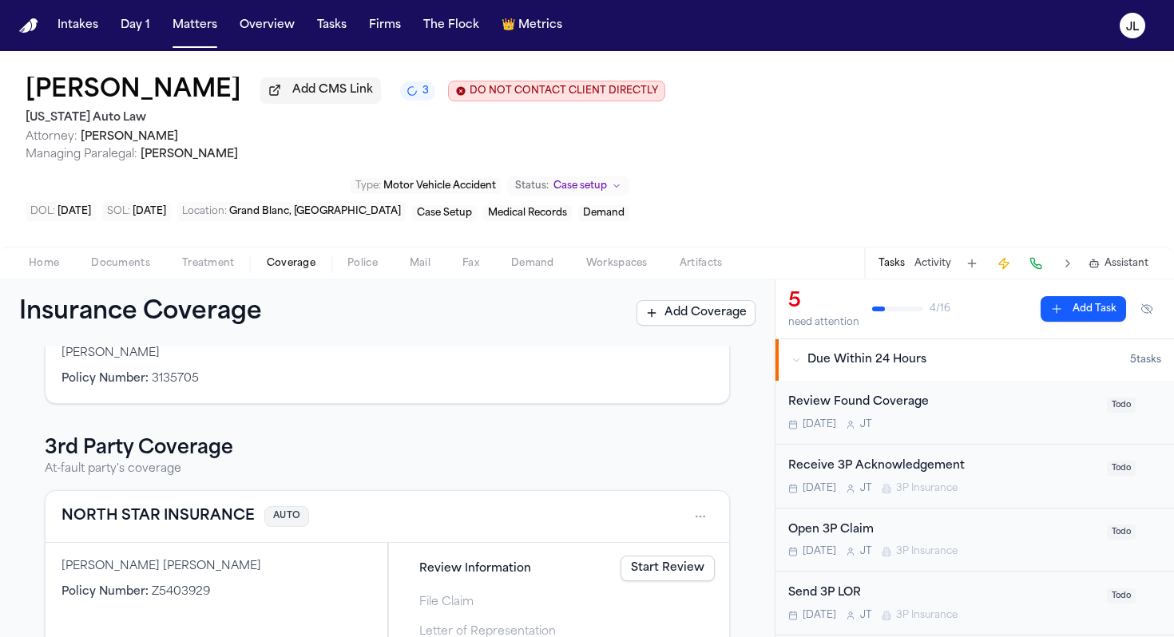
scroll to position [231, 0]
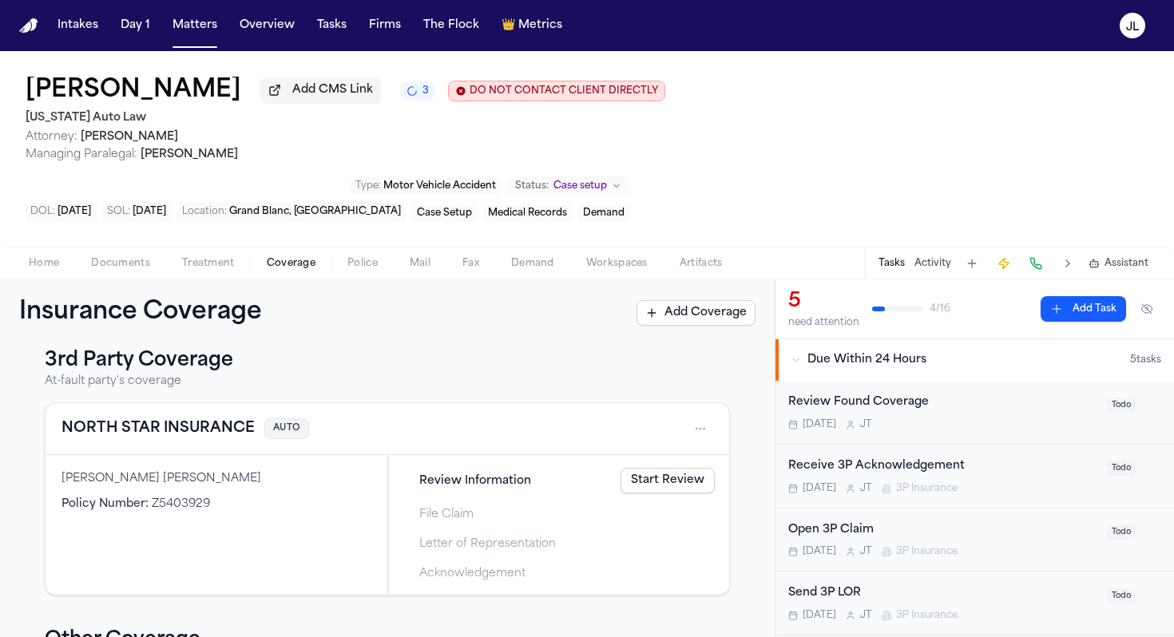
click at [212, 440] on button "NORTH STAR INSURANCE" at bounding box center [157, 429] width 193 height 22
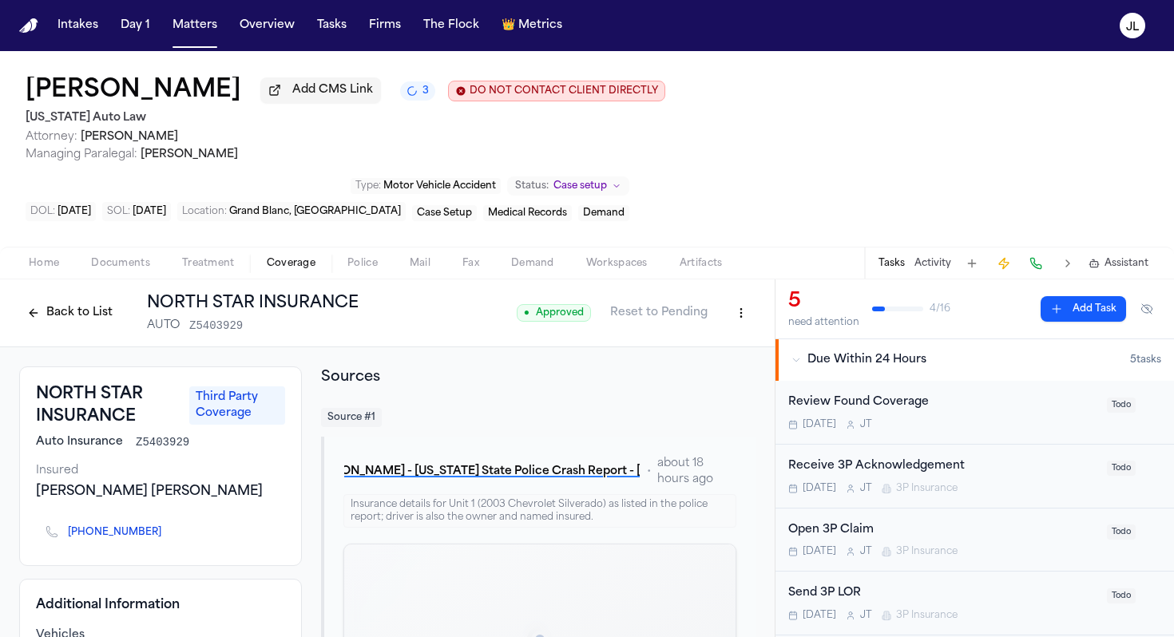
click at [50, 304] on button "Back to List" at bounding box center [69, 313] width 101 height 26
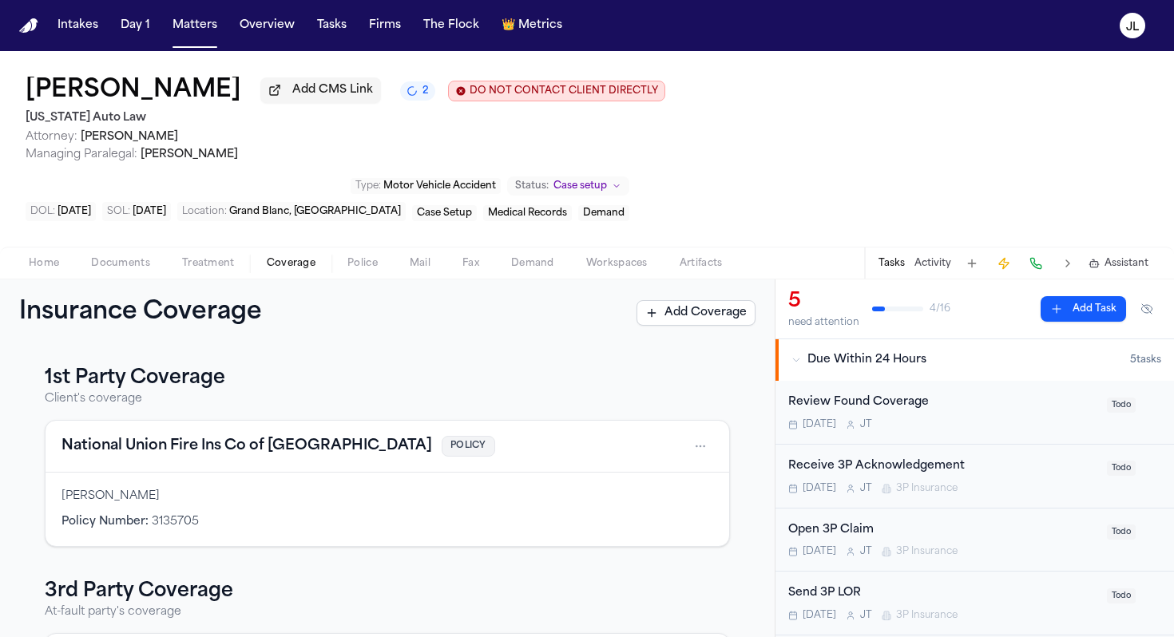
click at [61, 273] on button "Home" at bounding box center [44, 263] width 62 height 19
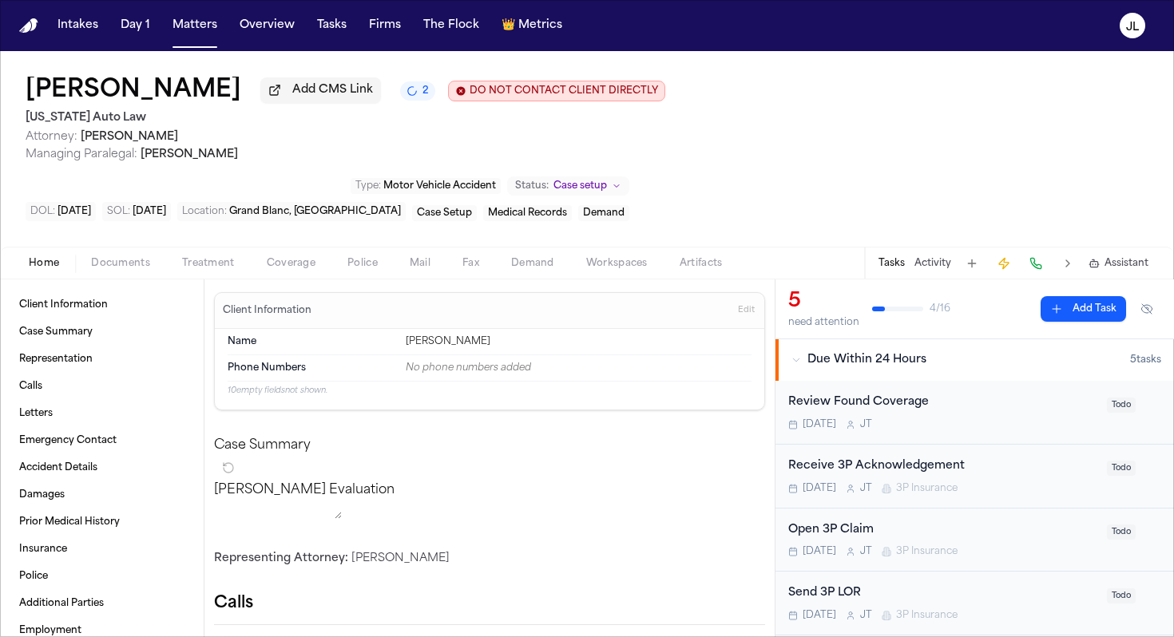
click at [299, 273] on span "button" at bounding box center [291, 273] width 68 height 2
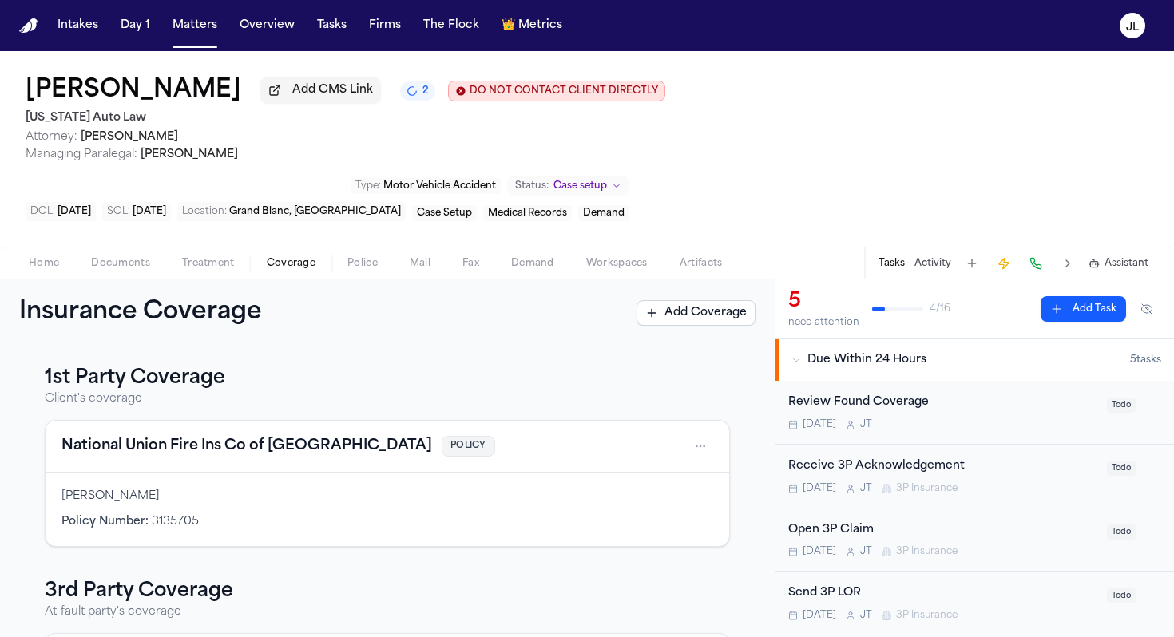
click at [183, 452] on button "National Union Fire Ins Co of Pittsburgh" at bounding box center [246, 446] width 371 height 22
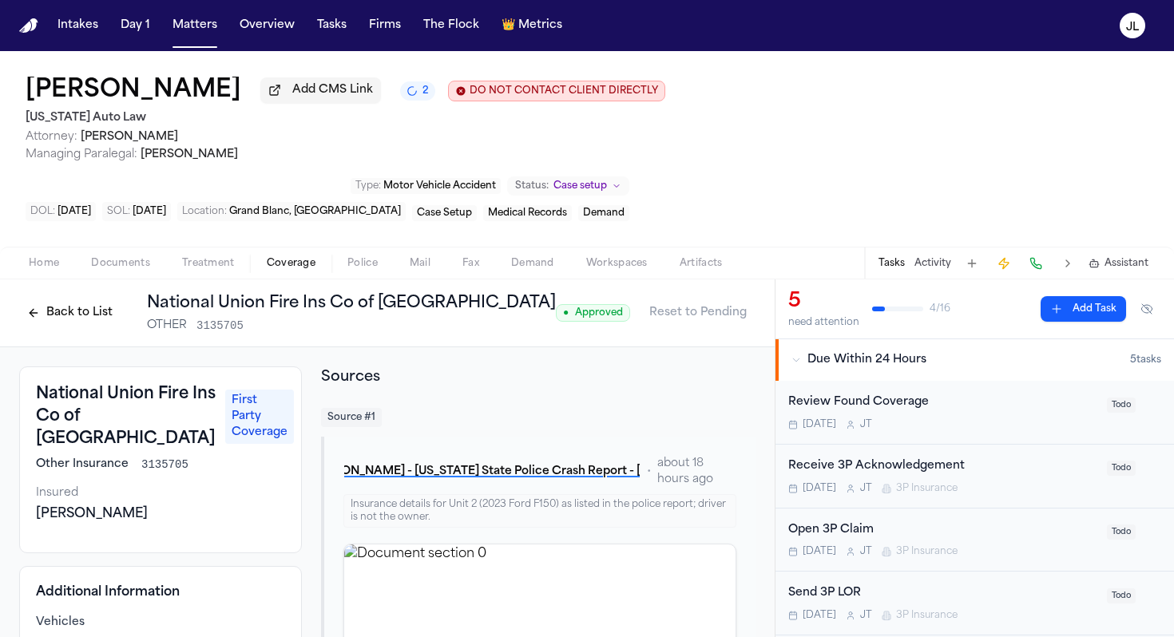
click at [743, 333] on div "Back to List National Union Fire Ins Co of Pittsburgh OTHER 3135705 ● Approved …" at bounding box center [387, 313] width 736 height 42
click at [749, 312] on html "Intakes Day 1 Matters Overview Tasks Firms The Flock 👑 Metrics JL Lismay Gonzal…" at bounding box center [587, 318] width 1174 height 637
click at [745, 315] on html "Intakes Day 1 Matters Overview Tasks Firms The Flock 👑 Metrics JL Lismay Gonzal…" at bounding box center [587, 318] width 1174 height 637
click at [1115, 317] on button "Add Task" at bounding box center [1083, 309] width 85 height 26
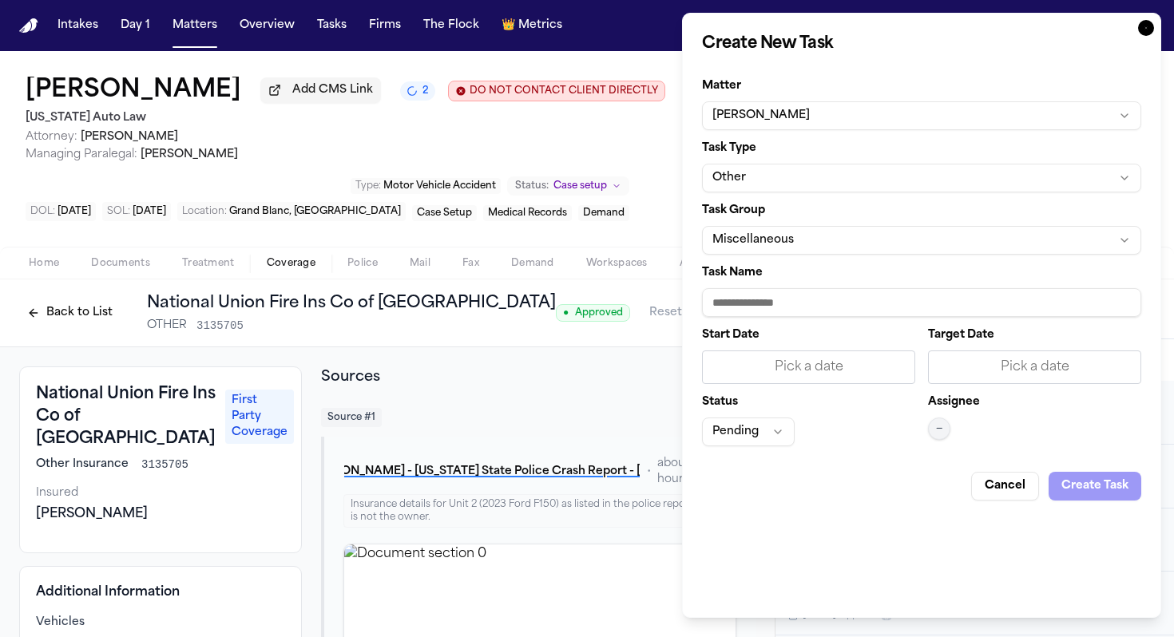
click at [1142, 30] on icon "button" at bounding box center [1146, 28] width 16 height 16
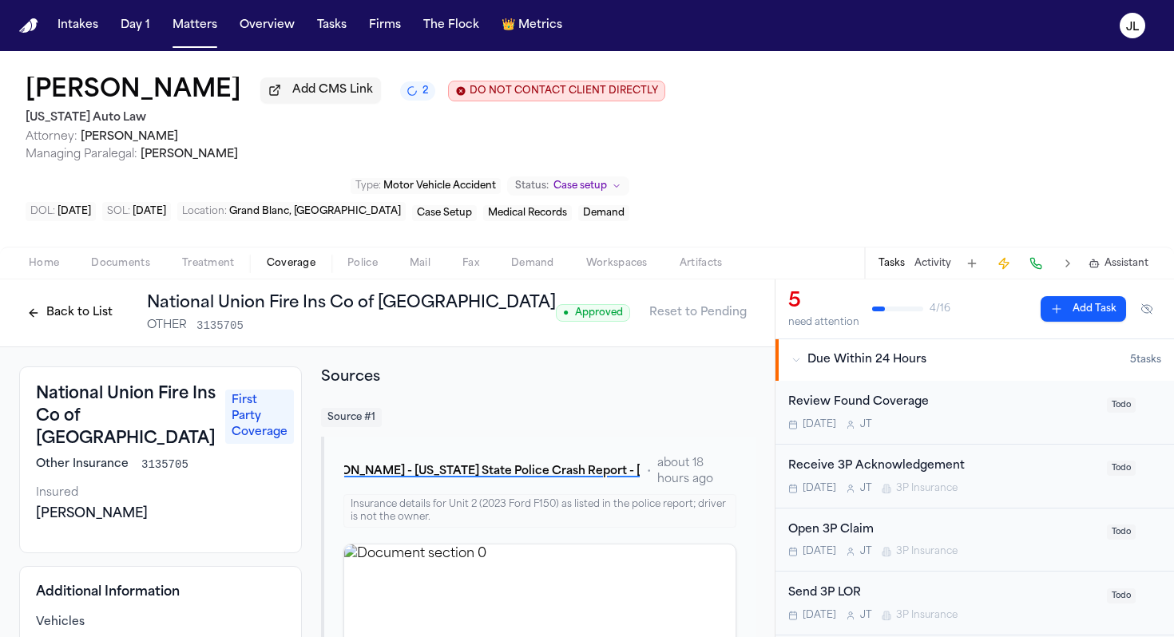
click at [928, 264] on button "Activity" at bounding box center [932, 263] width 37 height 13
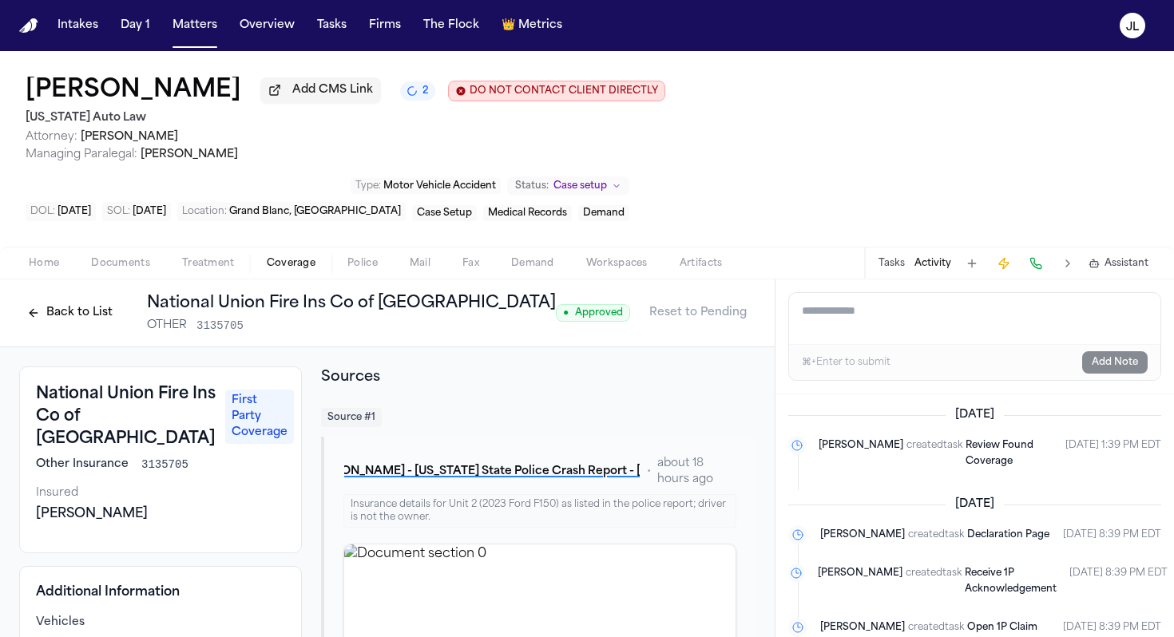
click at [931, 331] on textarea "Add a note to this matter" at bounding box center [974, 318] width 371 height 51
paste textarea "**********"
drag, startPoint x: 925, startPoint y: 315, endPoint x: 910, endPoint y: 316, distance: 15.3
click at [910, 316] on textarea "**********" at bounding box center [974, 318] width 371 height 51
type textarea "**********"
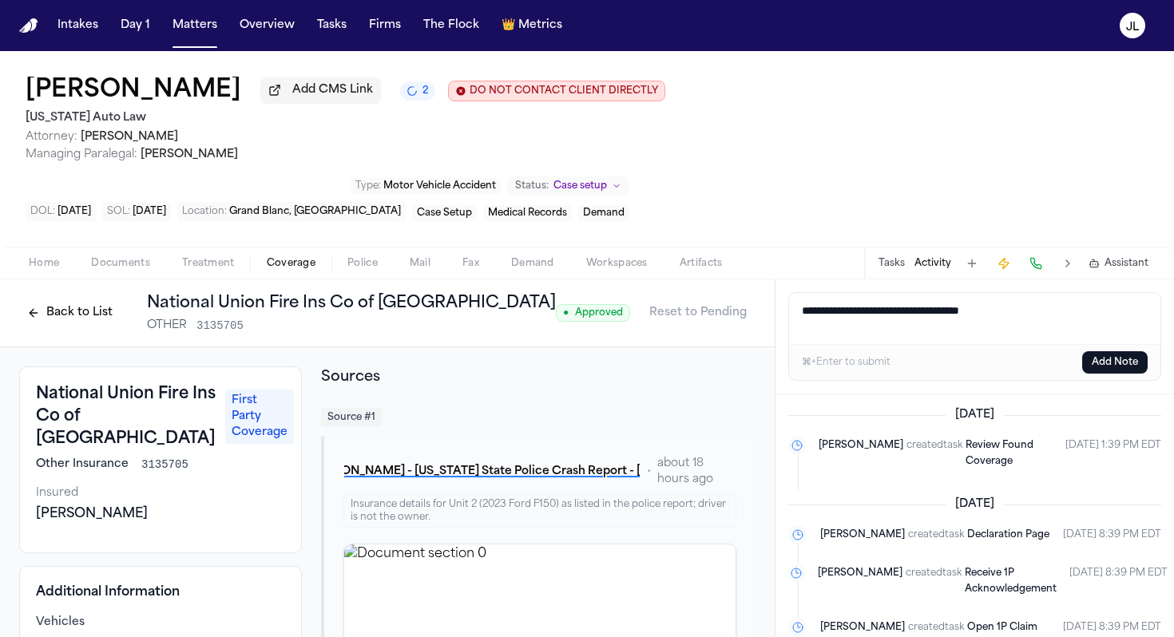
click at [1117, 362] on button "Add Note" at bounding box center [1114, 362] width 65 height 22
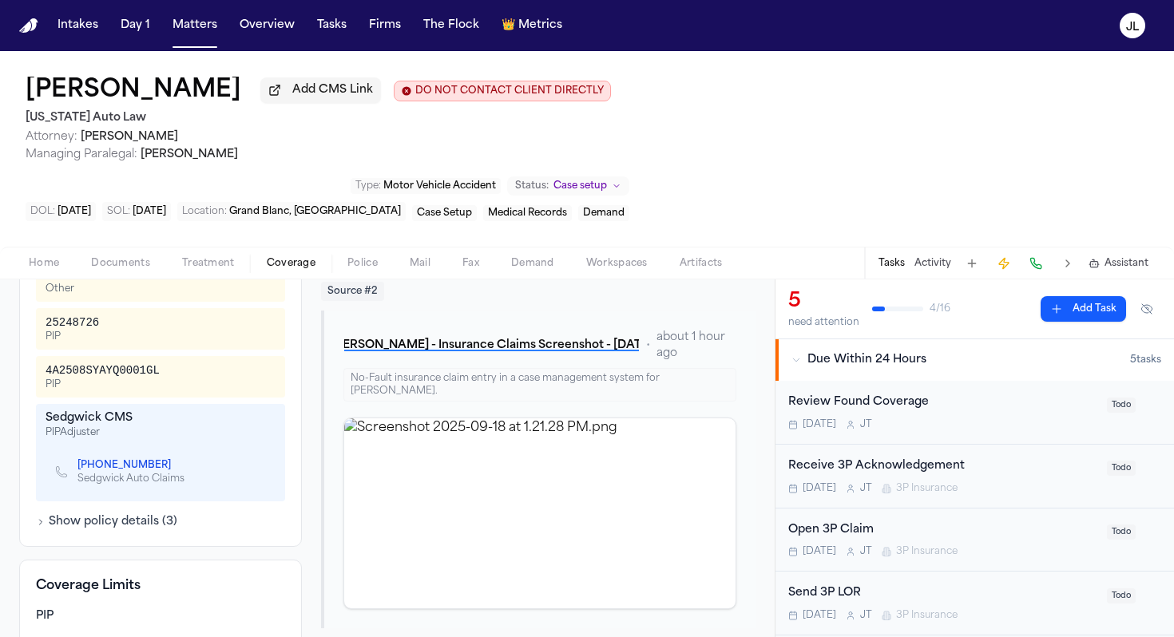
scroll to position [494, 0]
click at [176, 462] on icon "Copy to clipboard" at bounding box center [179, 465] width 6 height 6
click at [1041, 262] on button at bounding box center [1036, 263] width 22 height 22
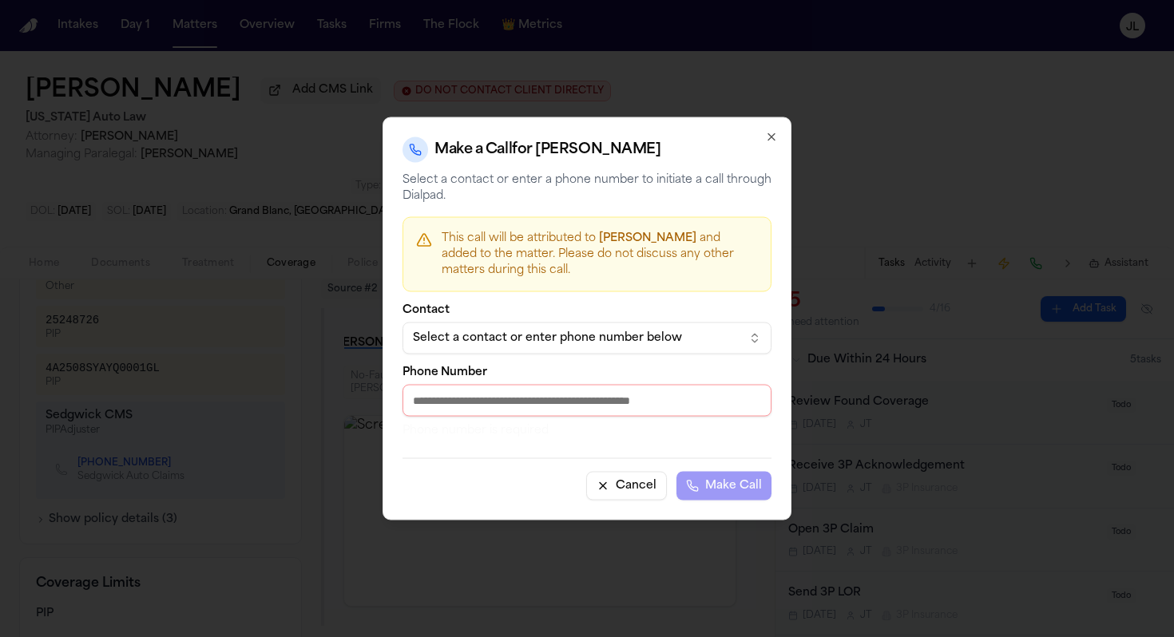
click at [660, 394] on input "Phone Number" at bounding box center [586, 401] width 369 height 32
paste input "**********"
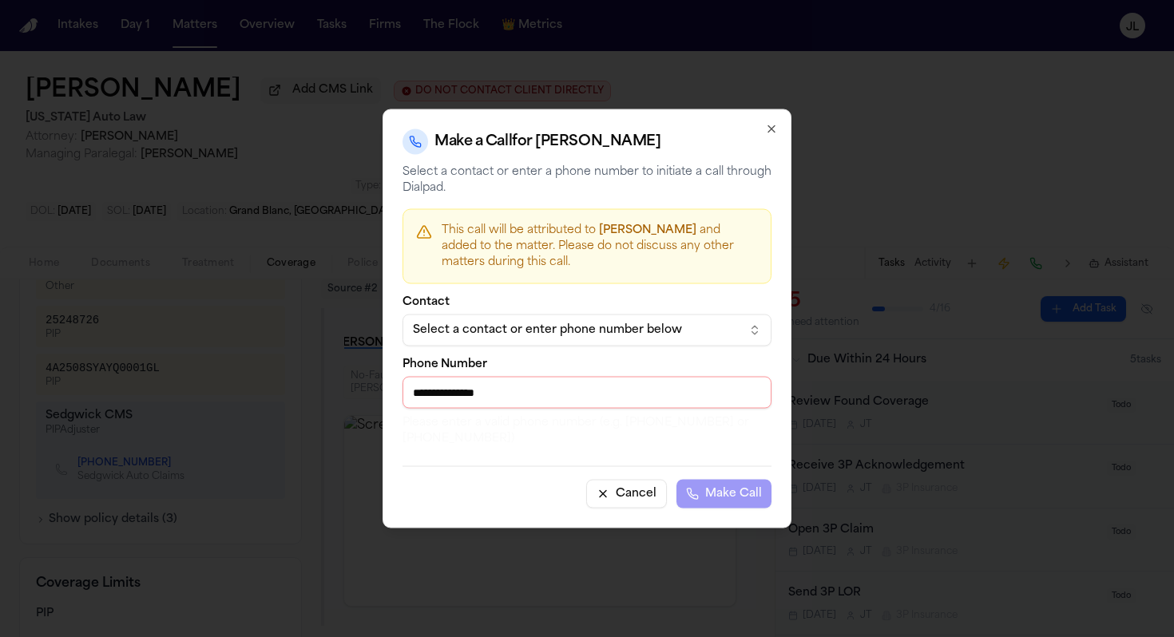
drag, startPoint x: 428, startPoint y: 391, endPoint x: 402, endPoint y: 391, distance: 25.6
click at [404, 391] on input "**********" at bounding box center [586, 393] width 369 height 32
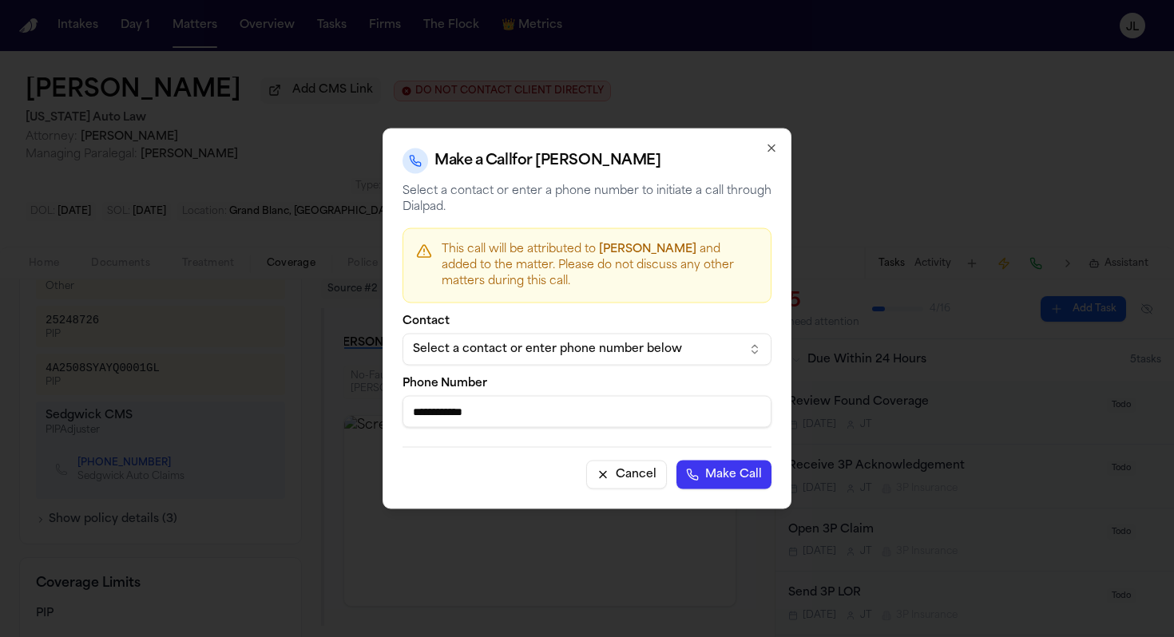
type input "**********"
click at [676, 461] on button "Make Call" at bounding box center [723, 475] width 95 height 29
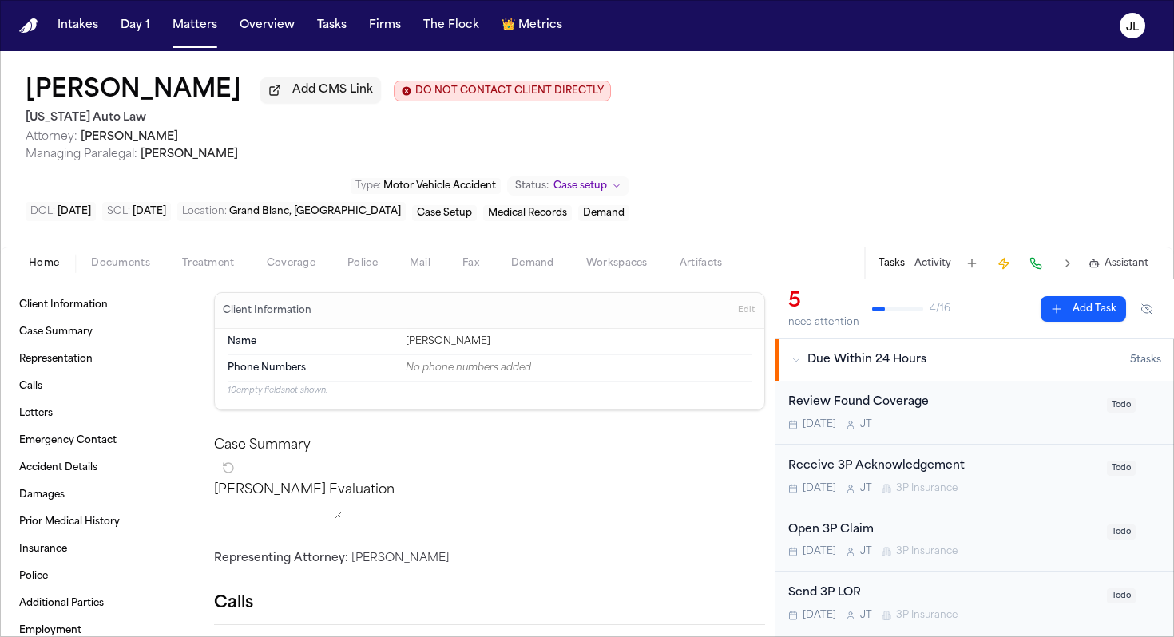
click at [30, 265] on span "Home" at bounding box center [44, 263] width 30 height 13
click at [1031, 268] on button at bounding box center [1036, 263] width 22 height 22
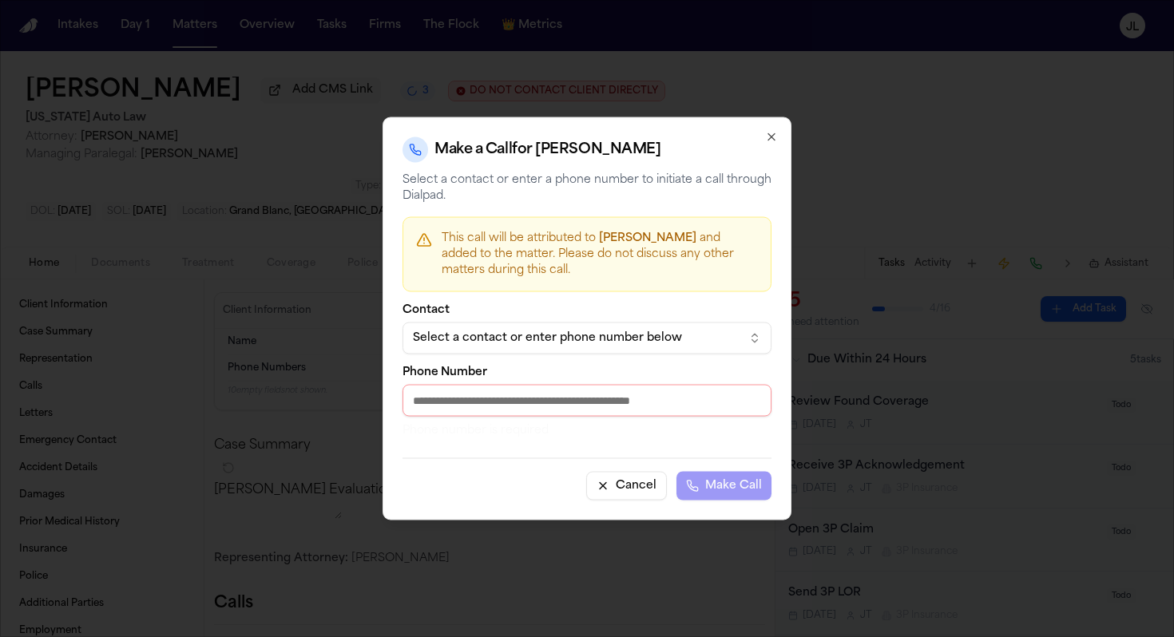
click at [543, 406] on input "Phone Number" at bounding box center [586, 401] width 369 height 32
paste input "**********"
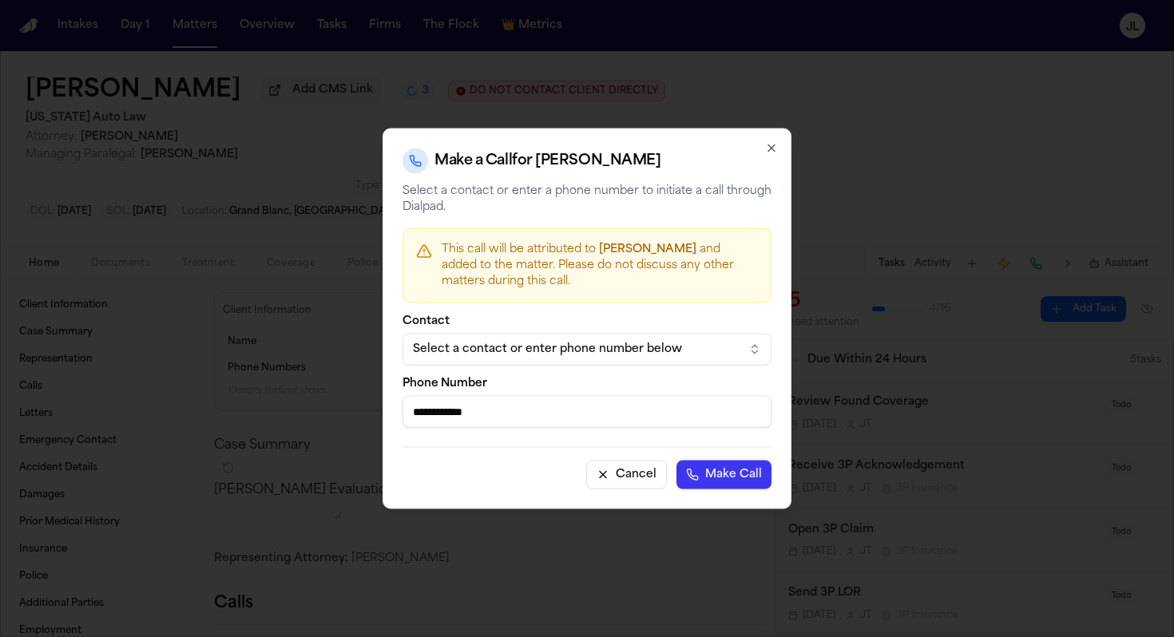
type input "**********"
click at [676, 461] on button "Make Call" at bounding box center [723, 475] width 95 height 29
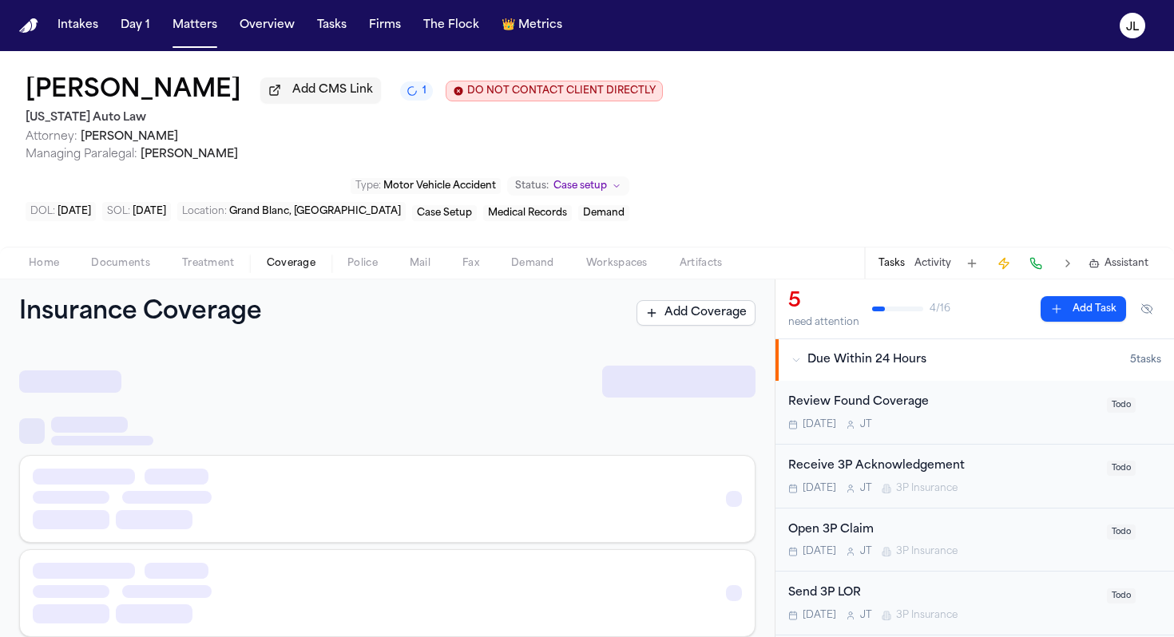
click at [284, 270] on span "Coverage" at bounding box center [291, 263] width 49 height 13
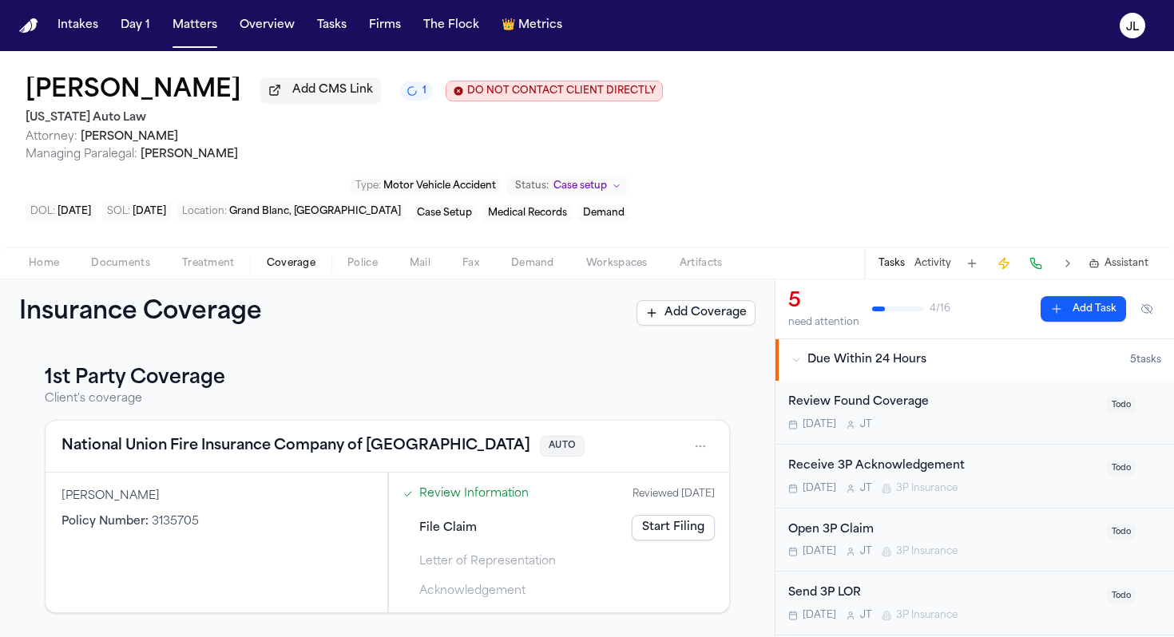
click at [264, 446] on button "National Union Fire Insurance Company of Pittsburgh" at bounding box center [295, 446] width 469 height 22
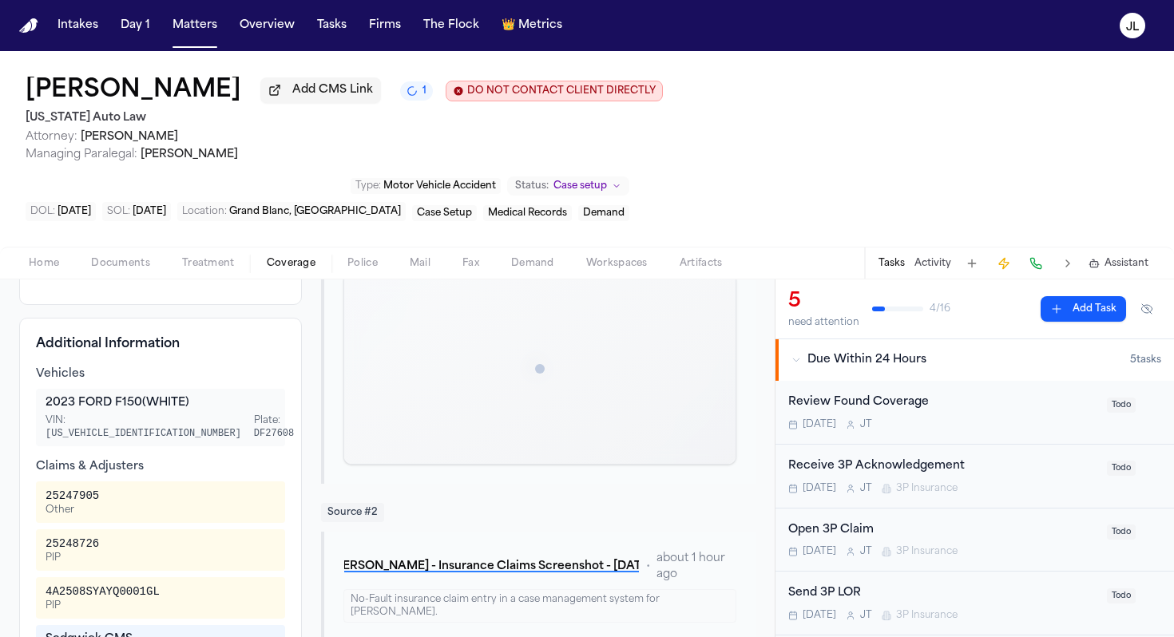
scroll to position [276, 0]
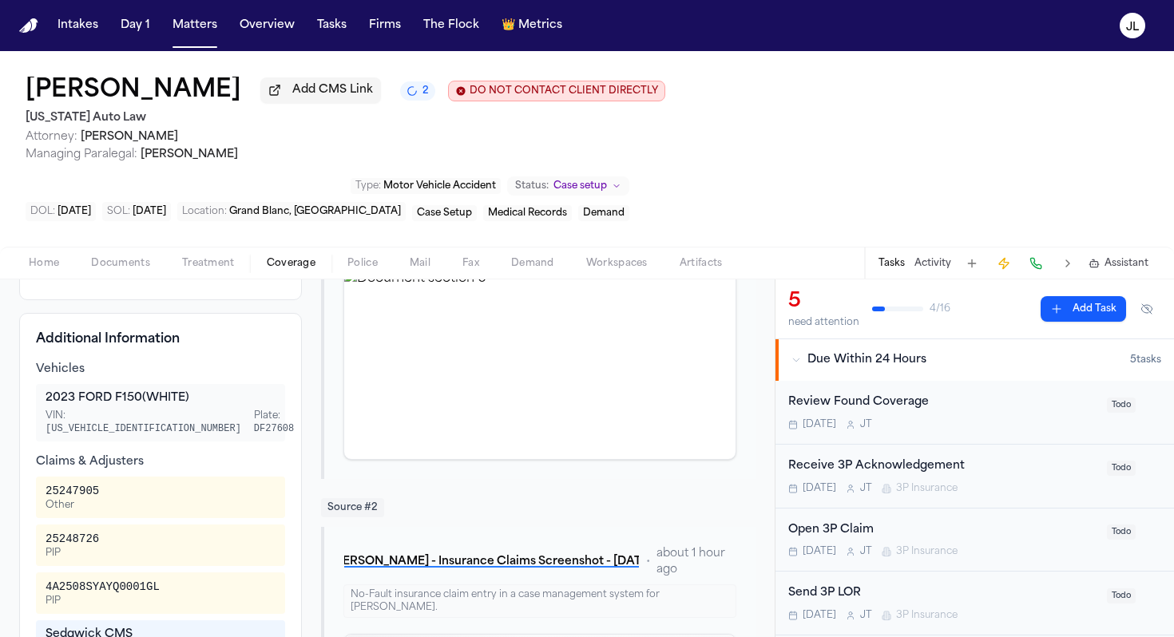
click at [1033, 268] on button at bounding box center [1036, 263] width 22 height 22
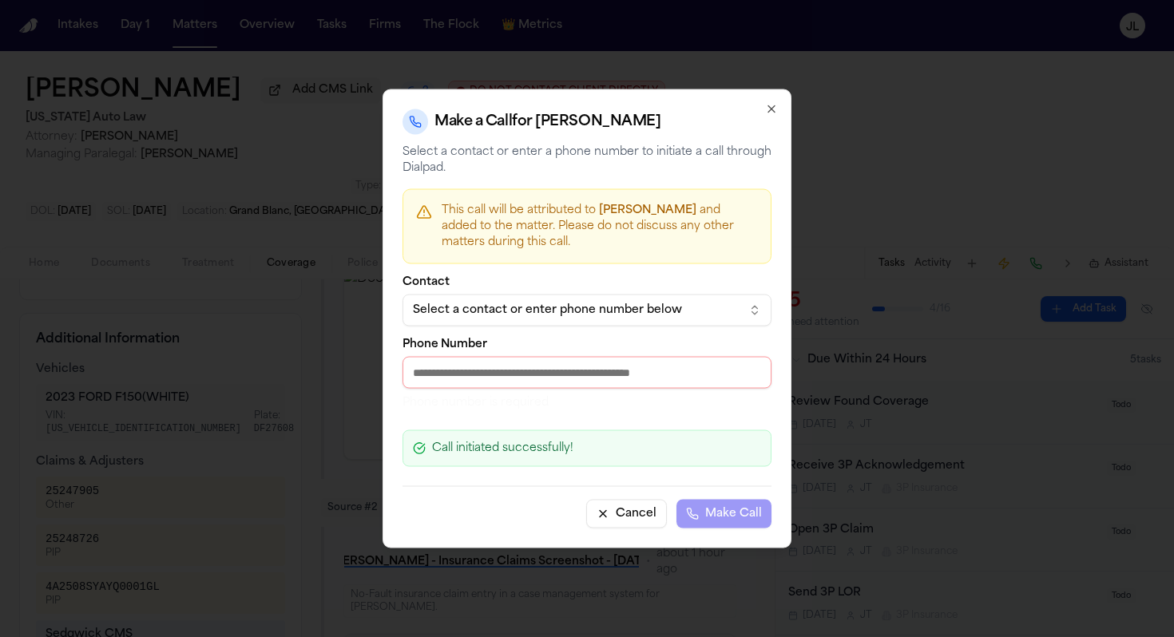
click at [482, 381] on input "Phone Number" at bounding box center [586, 373] width 369 height 32
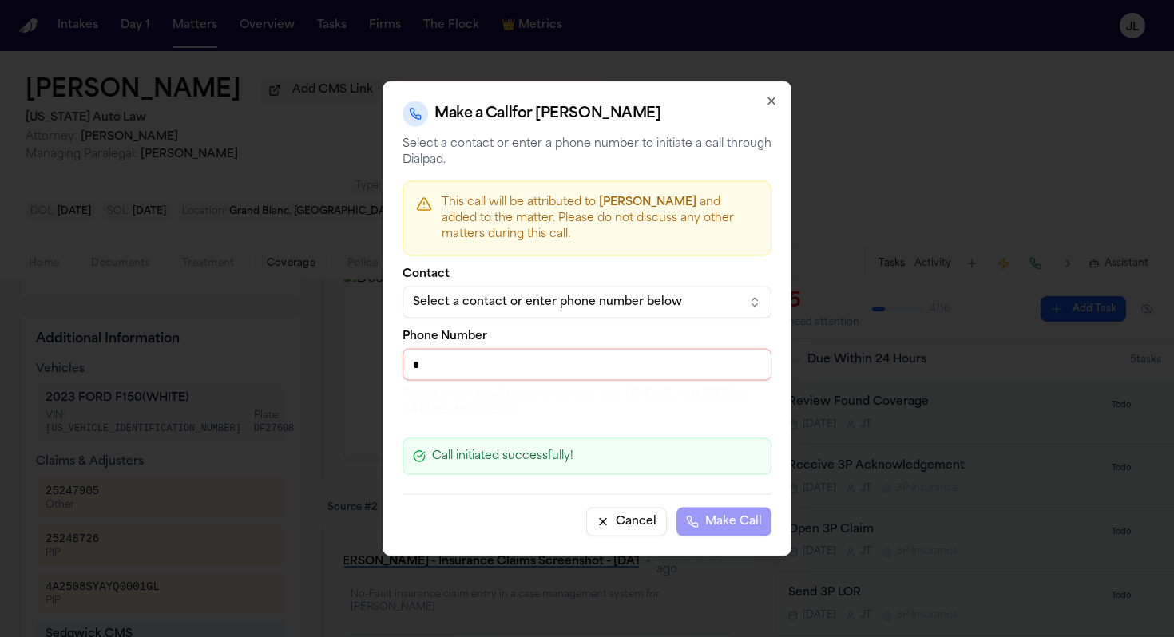
paste input "**********"
drag, startPoint x: 401, startPoint y: 366, endPoint x: 377, endPoint y: 358, distance: 25.3
click at [378, 362] on body "Intakes Day 1 Matters Overview Tasks Firms The Flock 👑 Metrics JL Lismay Gonzal…" at bounding box center [587, 318] width 1174 height 637
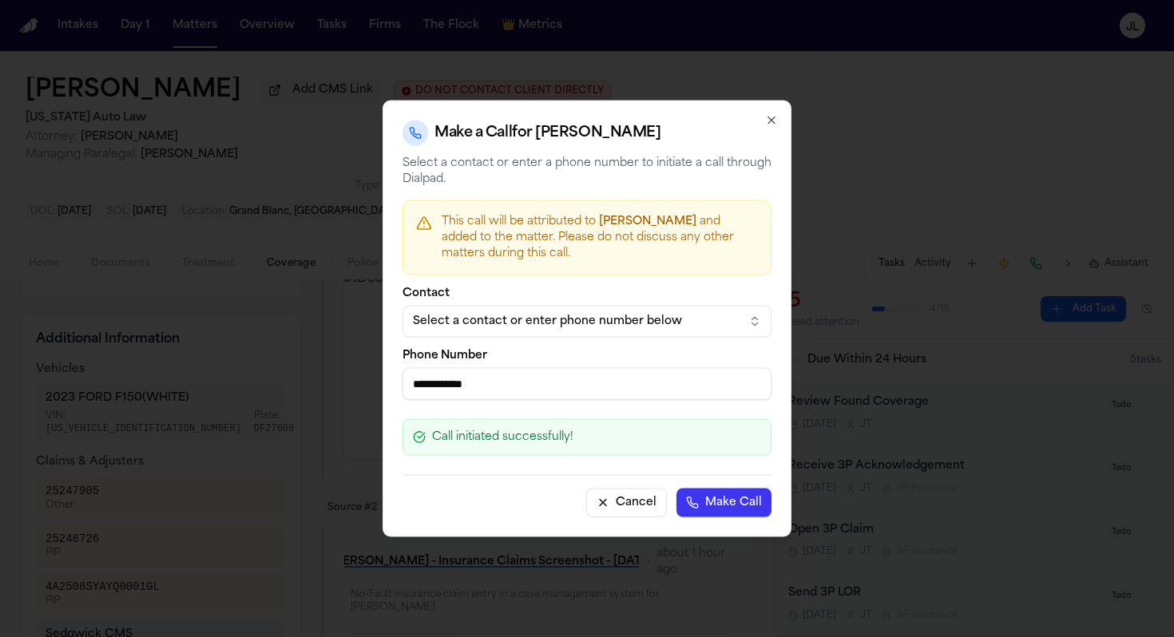
type input "**********"
click at [708, 505] on button "Make Call" at bounding box center [723, 503] width 95 height 29
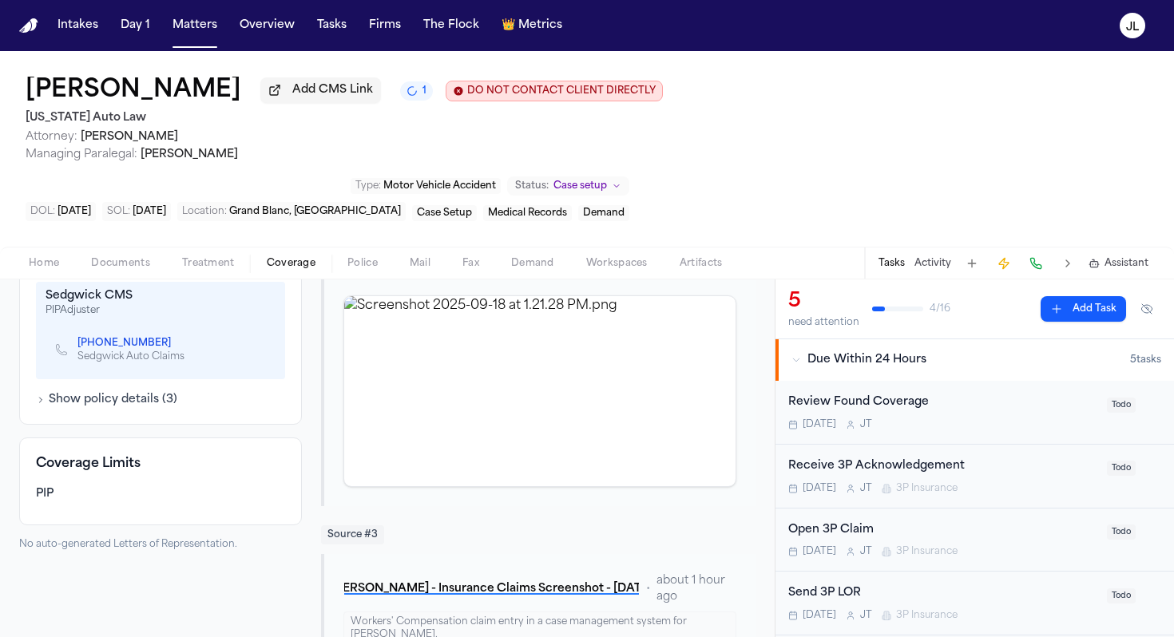
scroll to position [597, 0]
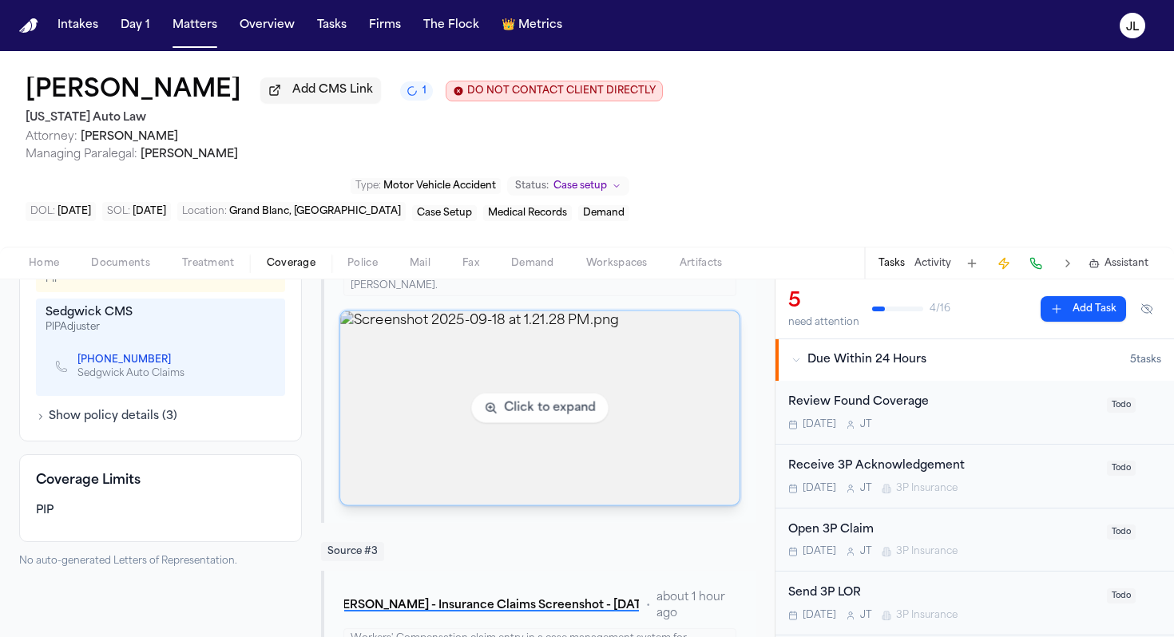
click at [447, 459] on img "View image Screenshot 2025-09-18 at 1.21.28 PM.png" at bounding box center [539, 408] width 398 height 194
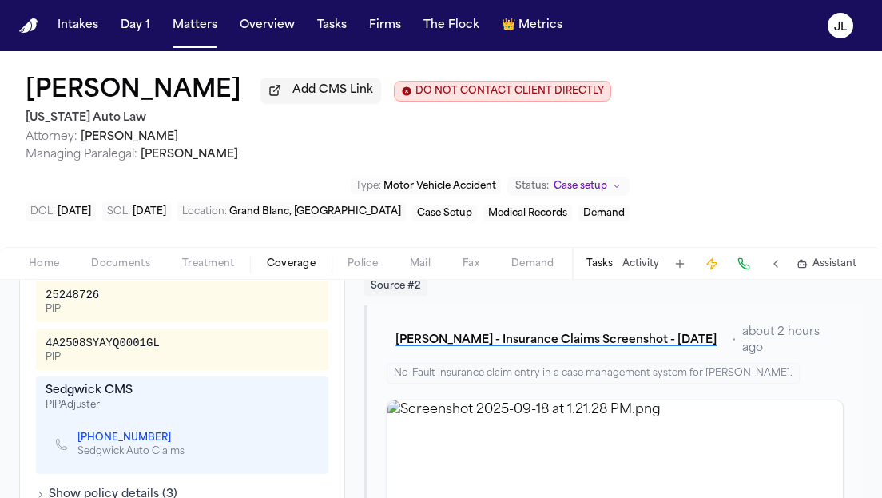
scroll to position [536, 0]
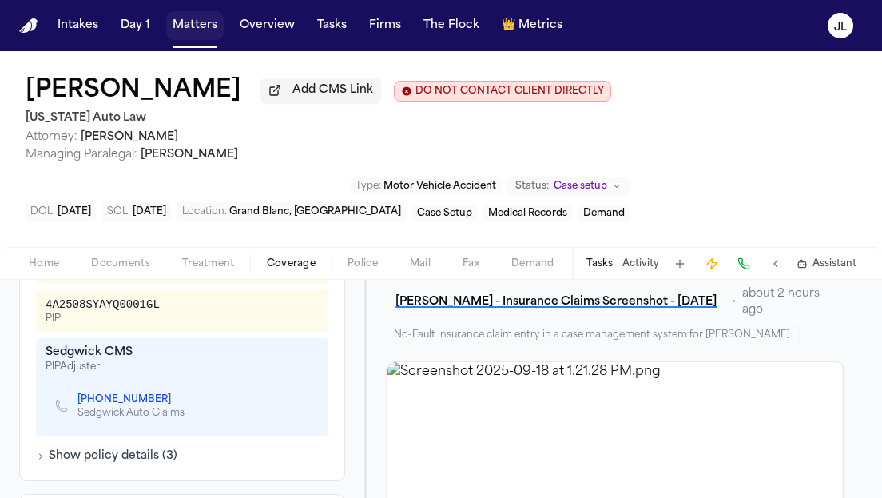
click at [188, 35] on button "Matters" at bounding box center [194, 25] width 57 height 29
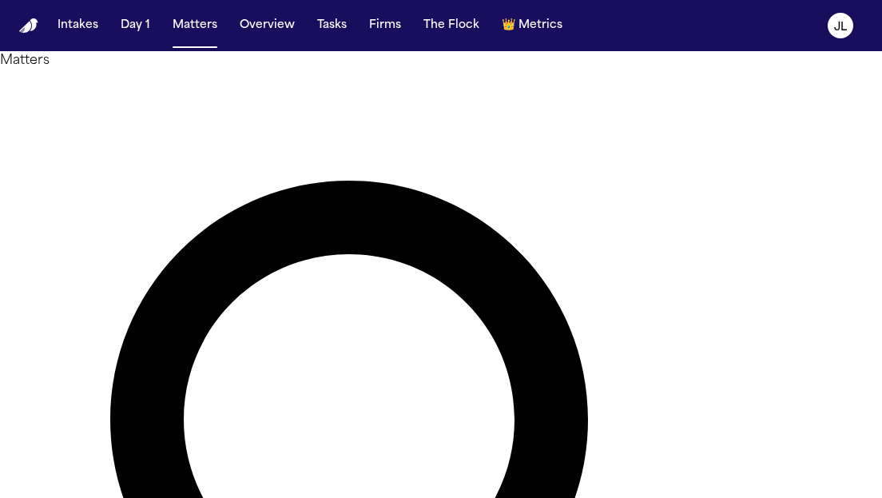
type input "*"
paste input "**********"
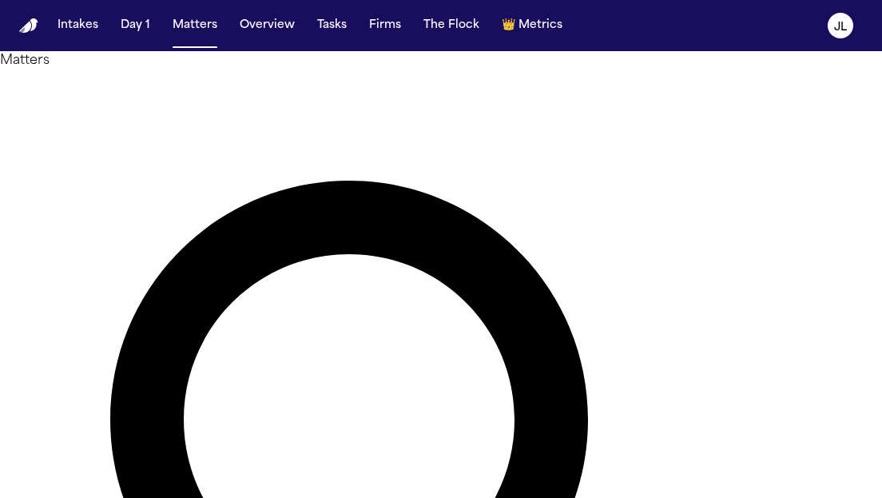
type input "**********"
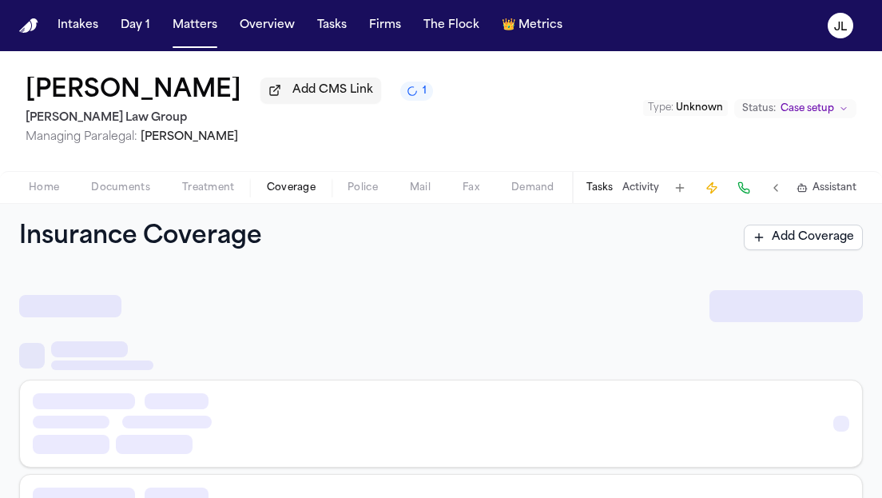
click at [292, 197] on span "button" at bounding box center [291, 197] width 68 height 2
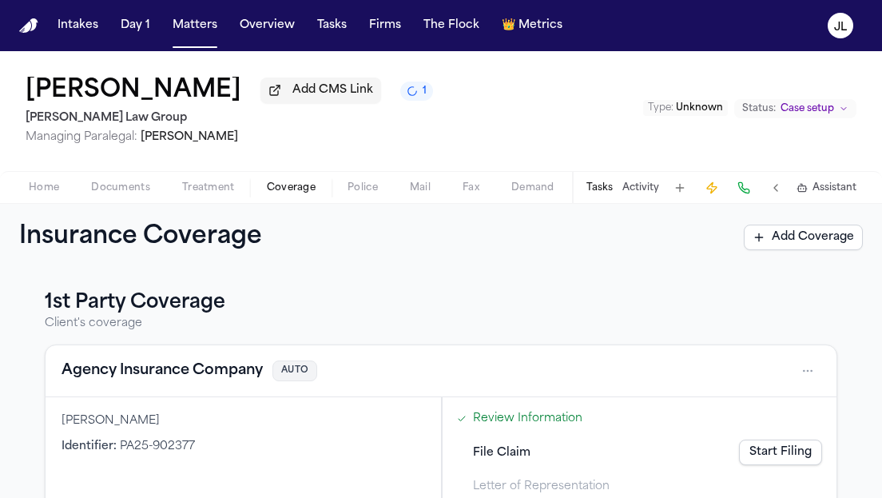
click at [174, 365] on button "Agency Insurance Company" at bounding box center [161, 370] width 201 height 22
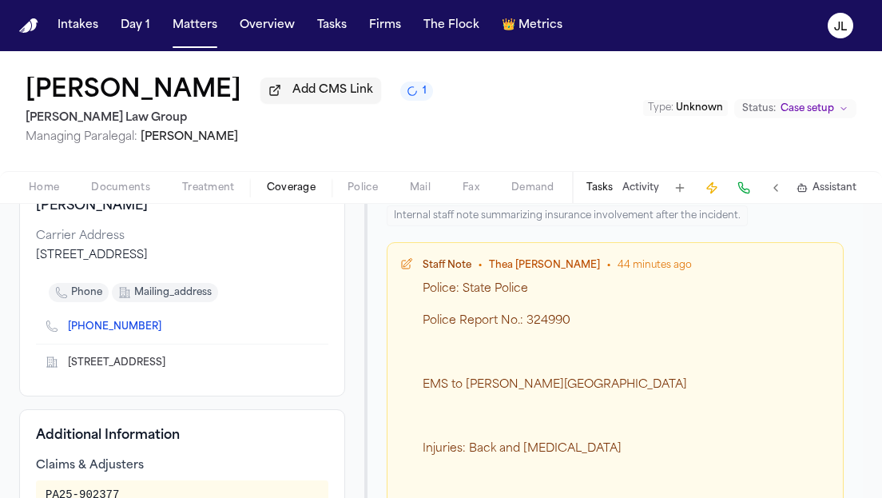
scroll to position [209, 0]
click at [165, 331] on icon "Copy to clipboard" at bounding box center [170, 328] width 10 height 10
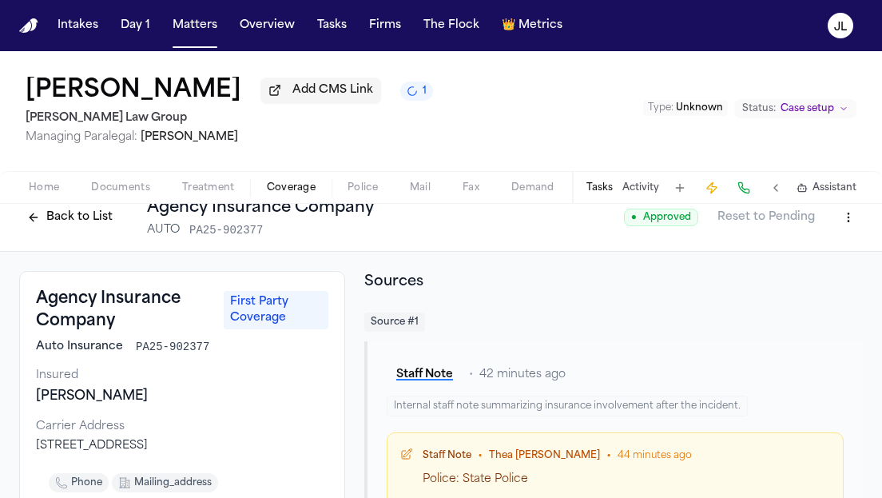
scroll to position [0, 0]
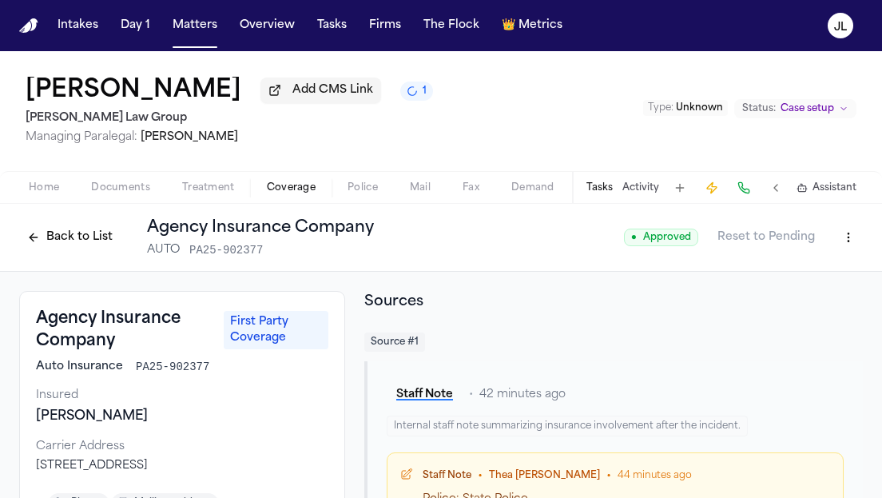
click at [38, 230] on button "Back to List" at bounding box center [69, 237] width 101 height 26
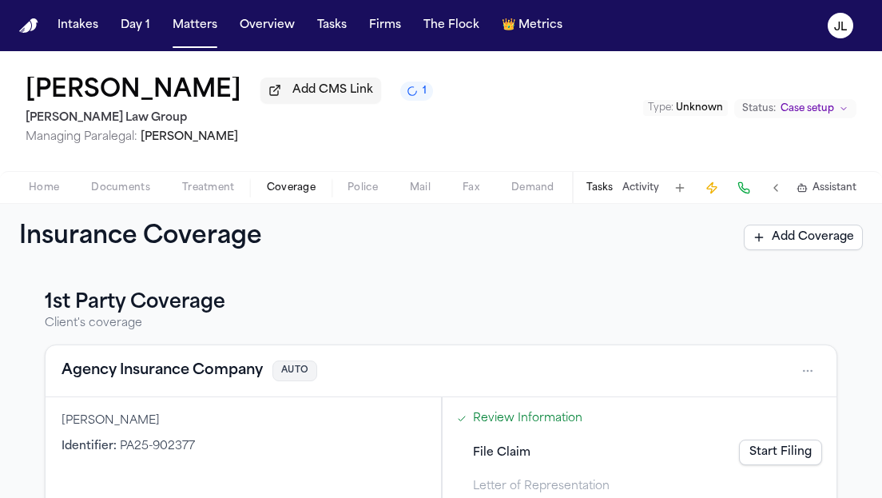
click at [778, 446] on link "Start Filing" at bounding box center [780, 452] width 83 height 26
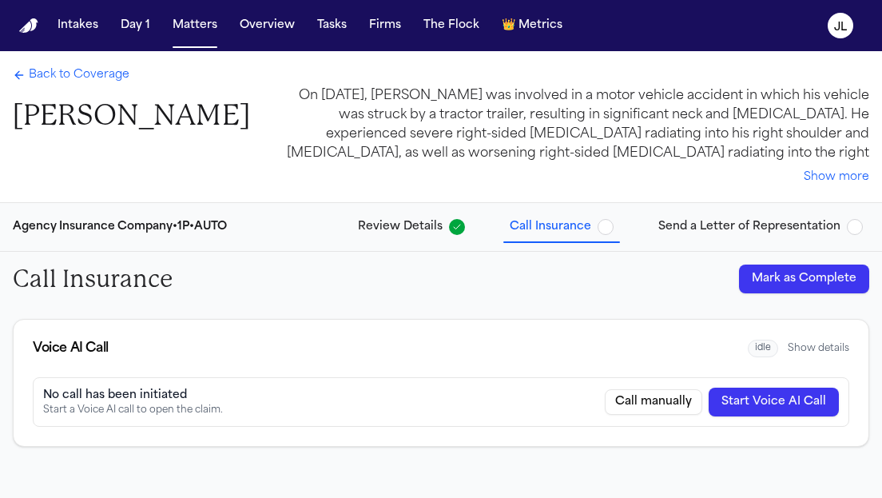
click at [805, 398] on button "Start Voice AI Call" at bounding box center [773, 401] width 130 height 29
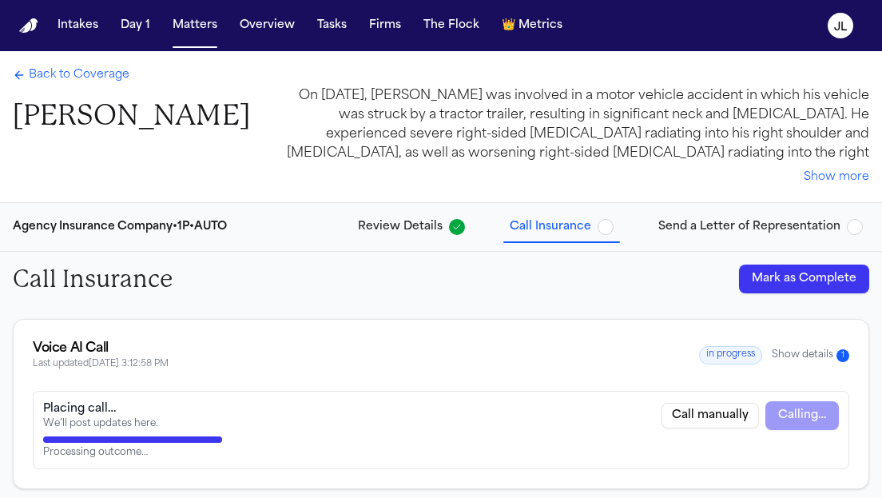
scroll to position [1, 0]
click at [34, 75] on span "Back to Coverage" at bounding box center [79, 74] width 101 height 16
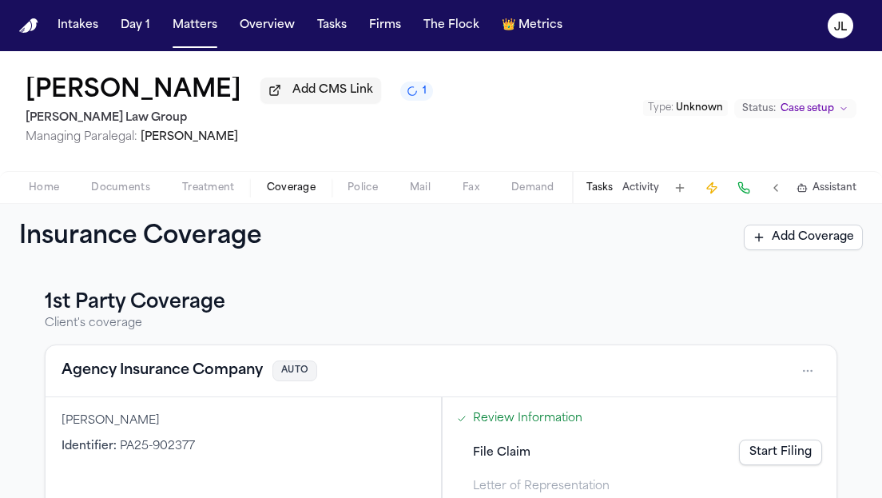
click at [180, 379] on button "Agency Insurance Company" at bounding box center [161, 370] width 201 height 22
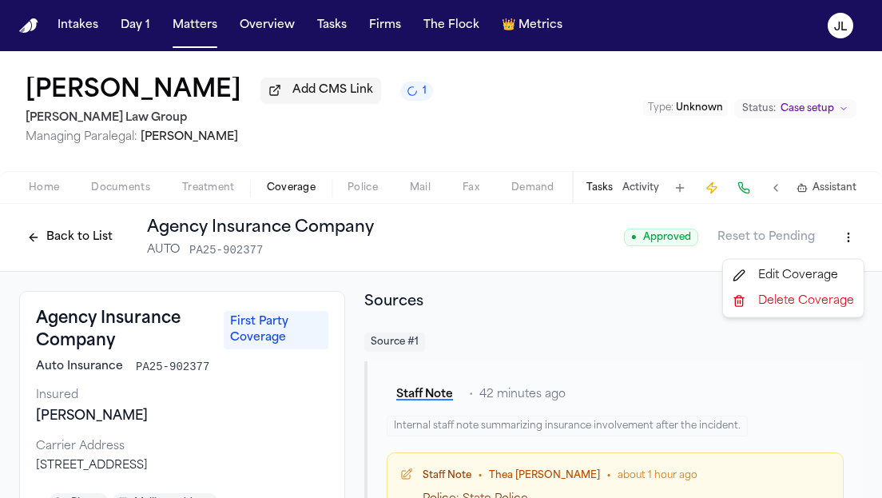
click at [843, 248] on html "Intakes Day 1 Matters Overview Tasks Firms The Flock 👑 Metrics JL James L Fortu…" at bounding box center [441, 249] width 882 height 498
click at [803, 275] on div "Edit Coverage" at bounding box center [793, 276] width 134 height 26
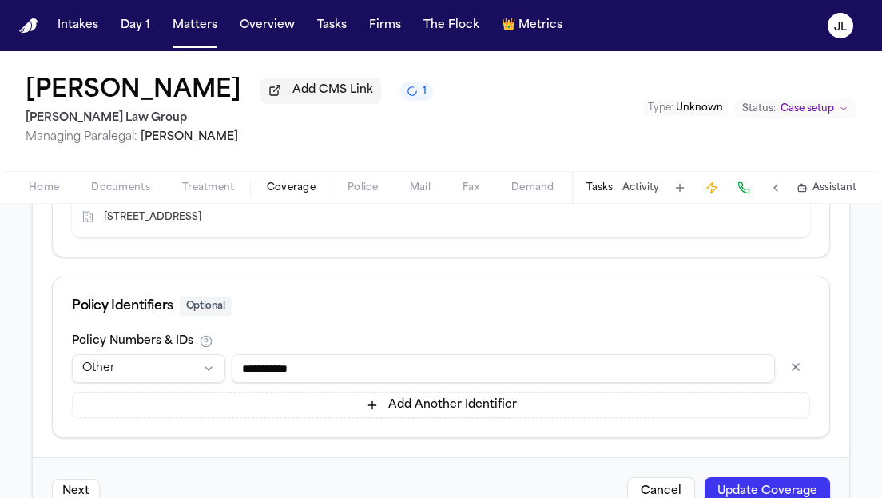
scroll to position [881, 0]
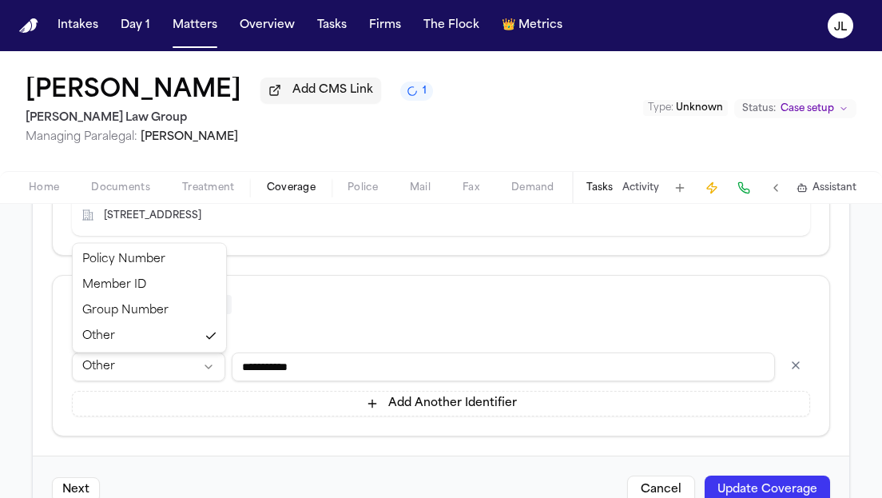
click at [203, 365] on html "**********" at bounding box center [441, 249] width 882 height 498
select select "**********"
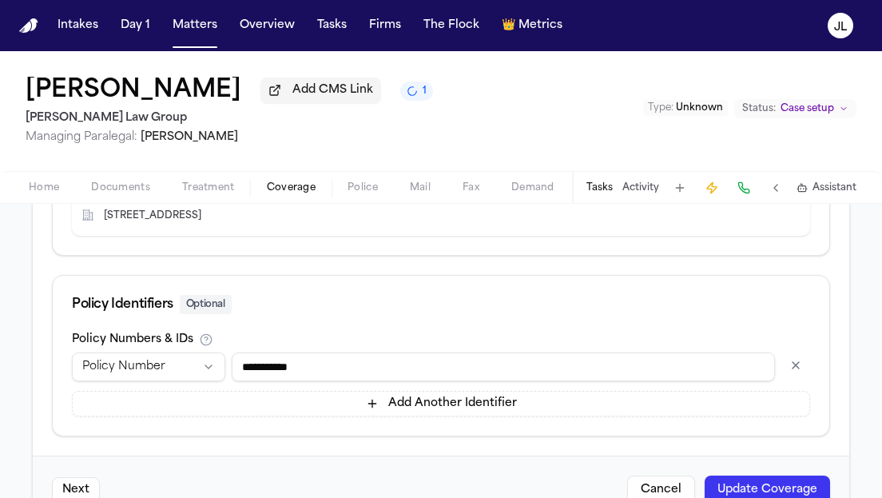
click at [806, 490] on button "Update Coverage" at bounding box center [766, 489] width 125 height 29
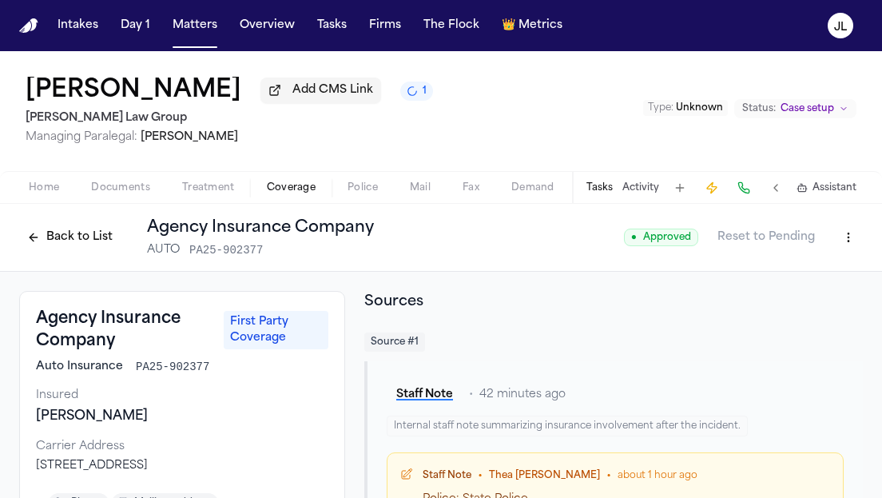
click at [61, 237] on button "Back to List" at bounding box center [69, 237] width 101 height 26
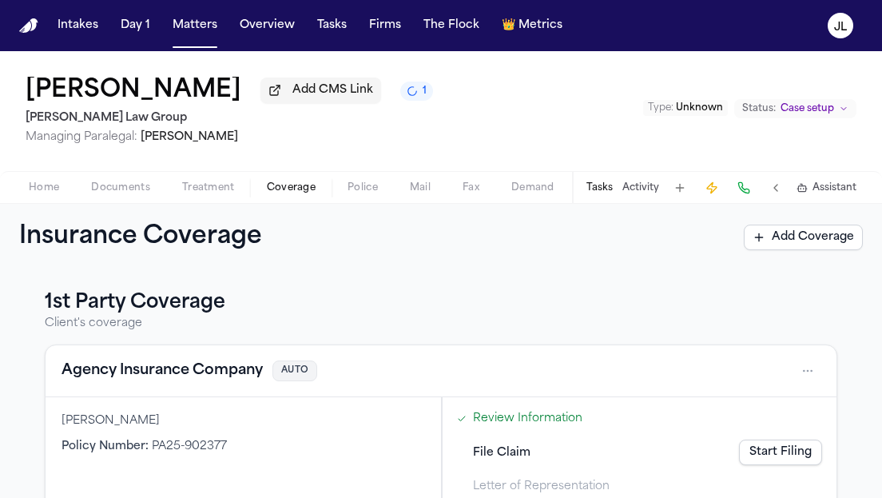
click at [204, 367] on button "Agency Insurance Company" at bounding box center [161, 370] width 201 height 22
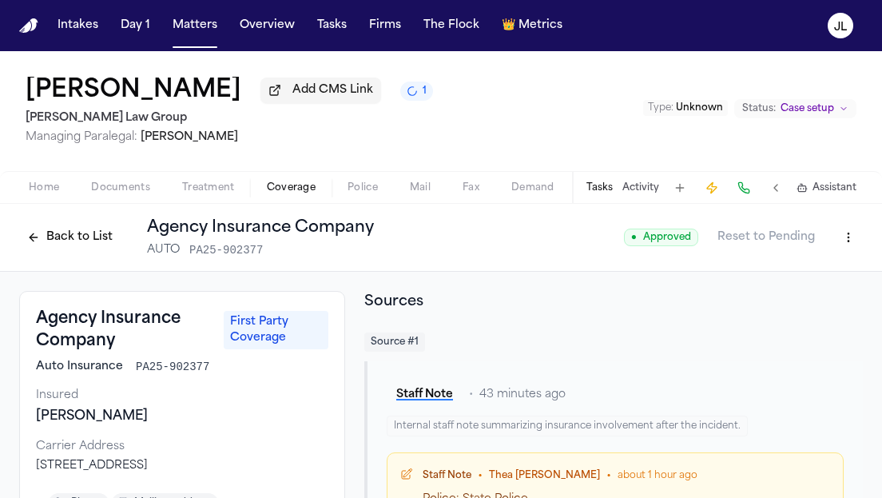
click at [56, 243] on button "Back to List" at bounding box center [69, 237] width 101 height 26
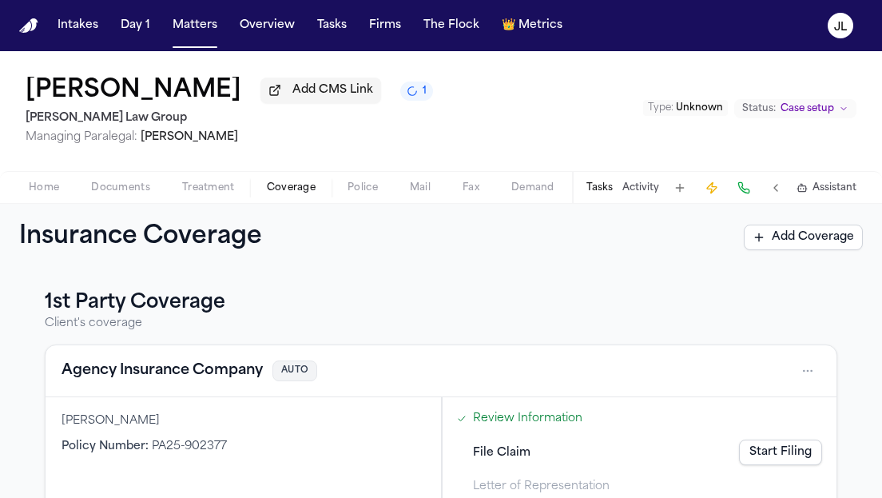
click at [226, 379] on button "Agency Insurance Company" at bounding box center [161, 370] width 201 height 22
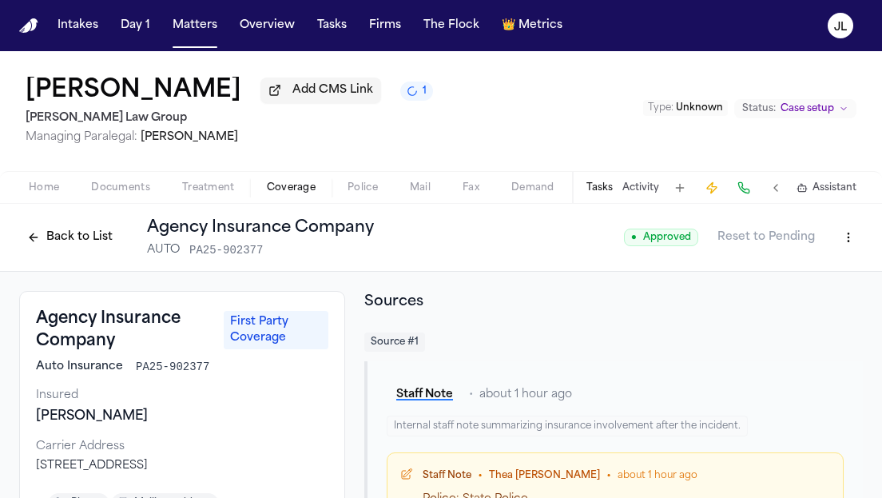
click at [61, 240] on button "Back to List" at bounding box center [69, 237] width 101 height 26
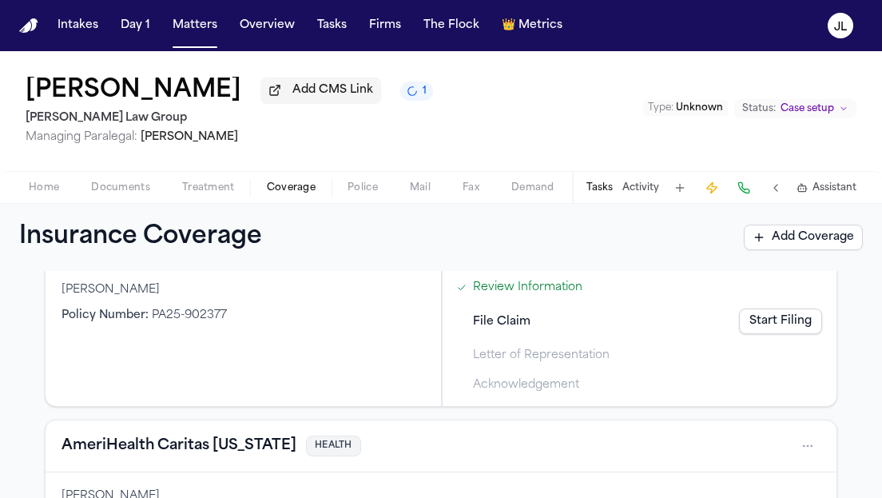
scroll to position [89, 0]
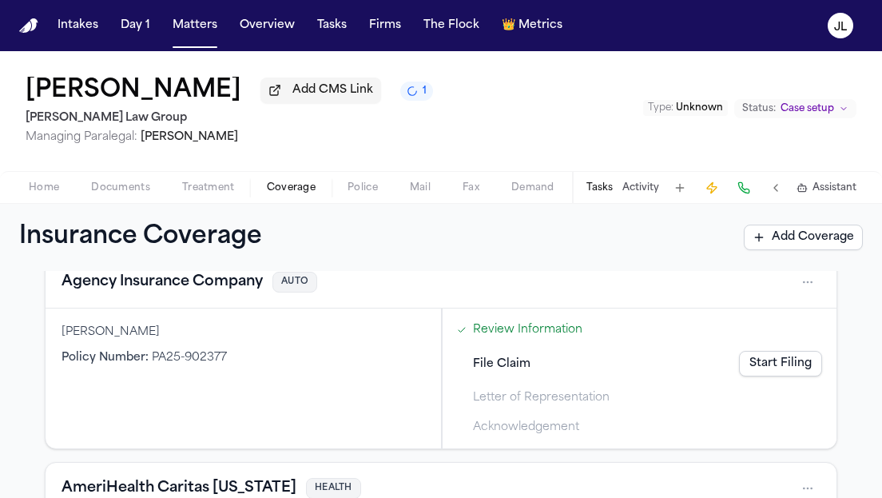
click at [764, 369] on link "Start Filing" at bounding box center [780, 364] width 83 height 26
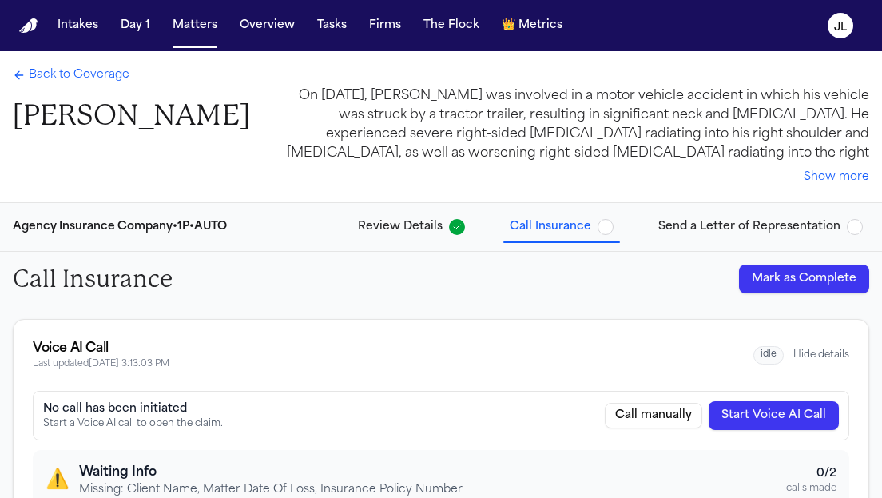
click at [49, 89] on div "Back to Coverage James L Fortunato Jr" at bounding box center [131, 100] width 237 height 66
click at [49, 72] on span "Back to Coverage" at bounding box center [79, 75] width 101 height 16
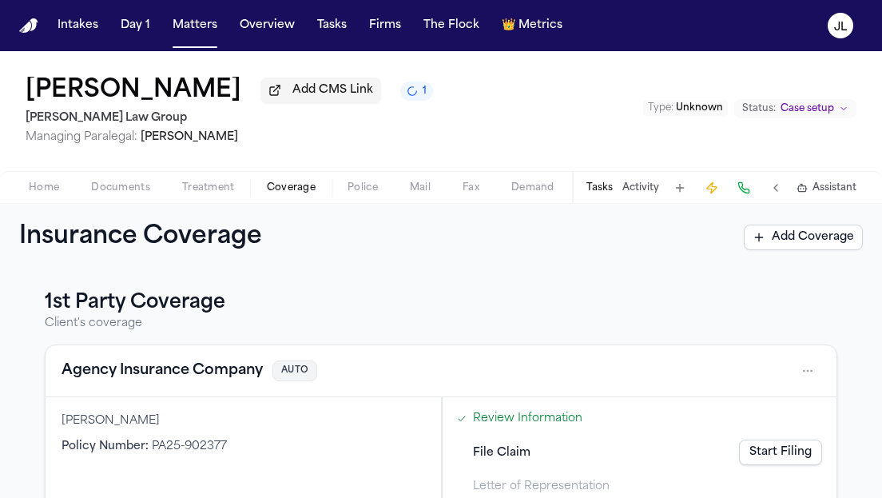
click at [46, 194] on span "Home" at bounding box center [44, 187] width 30 height 13
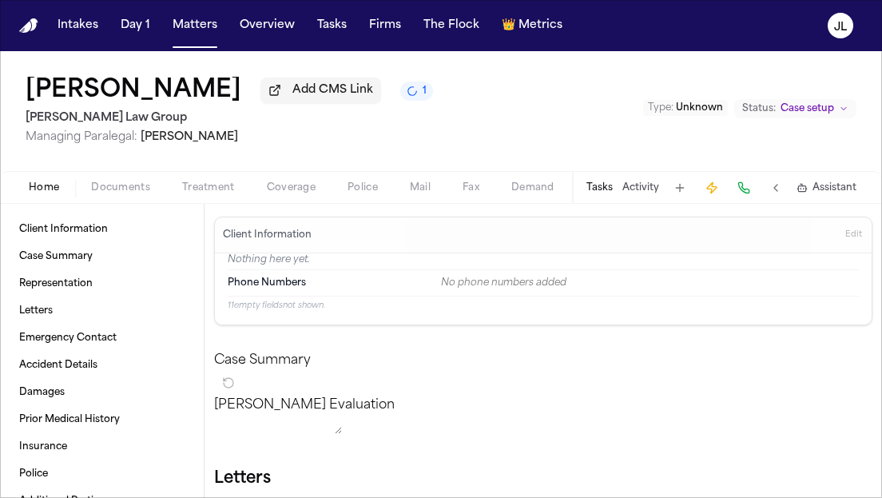
click at [845, 240] on span "Edit" at bounding box center [853, 234] width 17 height 11
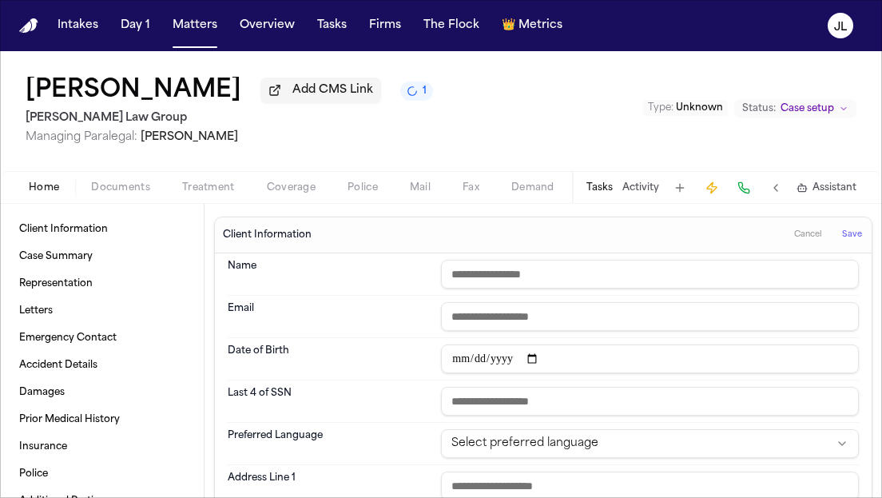
drag, startPoint x: 284, startPoint y: 95, endPoint x: 28, endPoint y: 89, distance: 256.4
click at [28, 89] on div "James L Fortunato Jr Add CMS Link 1" at bounding box center [229, 91] width 407 height 29
copy h1 "James L Fortunato Jr"
click at [468, 272] on input "text" at bounding box center [650, 274] width 418 height 29
paste input "**********"
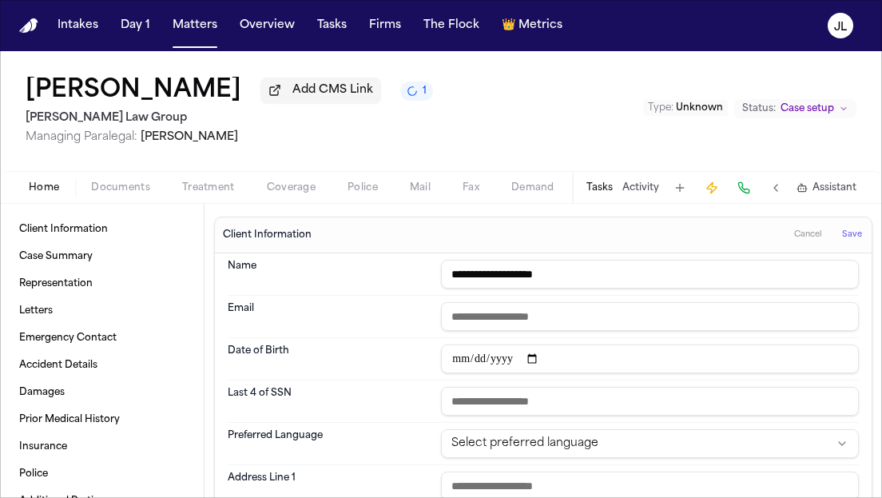
type input "**********"
click at [862, 242] on button "Save" at bounding box center [852, 235] width 30 height 26
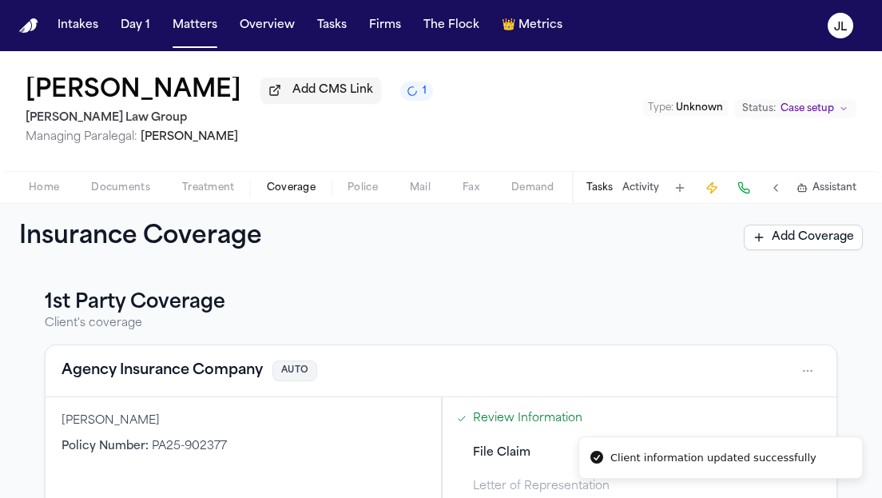
click at [304, 188] on span "Coverage" at bounding box center [291, 187] width 49 height 13
click at [140, 380] on button "Agency Insurance Company" at bounding box center [161, 370] width 201 height 22
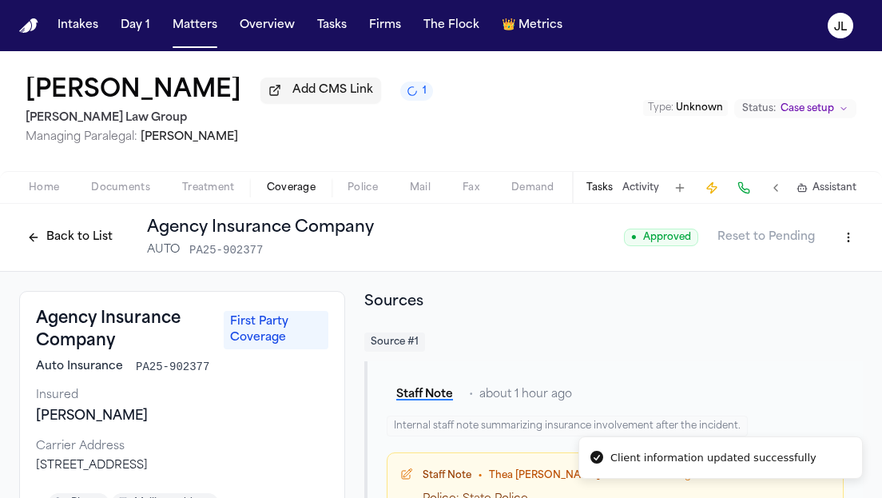
click at [53, 232] on button "Back to List" at bounding box center [69, 237] width 101 height 26
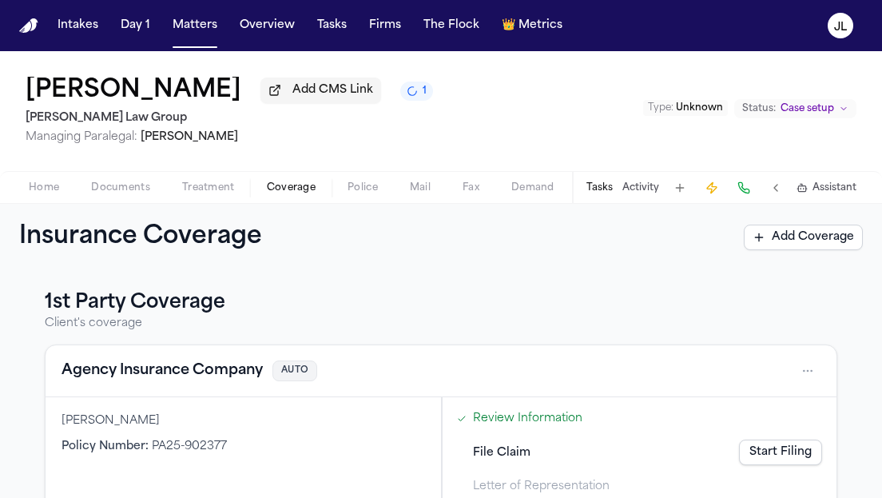
click at [782, 456] on link "Start Filing" at bounding box center [780, 452] width 83 height 26
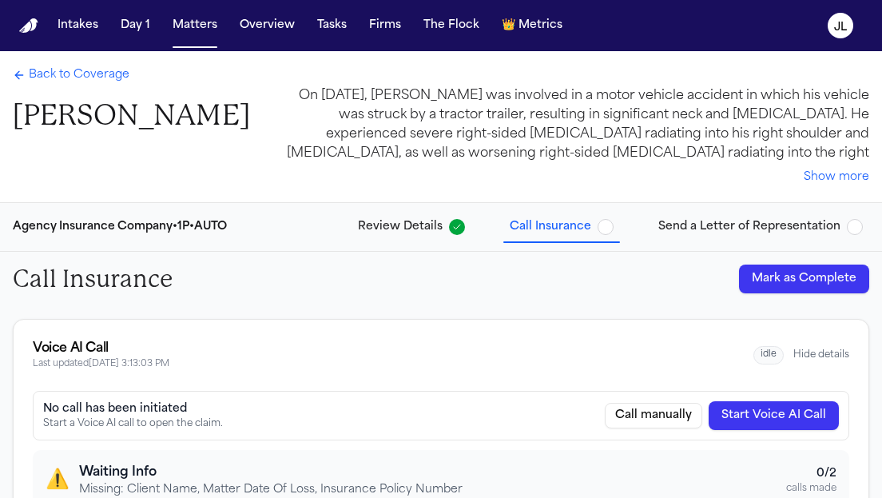
click at [800, 415] on button "Start Voice AI Call" at bounding box center [773, 415] width 130 height 29
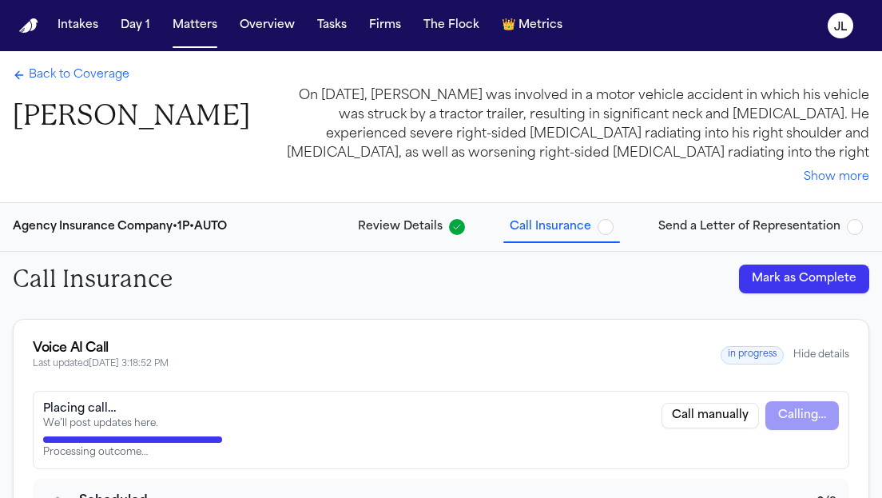
click at [54, 77] on span "Back to Coverage" at bounding box center [79, 75] width 101 height 16
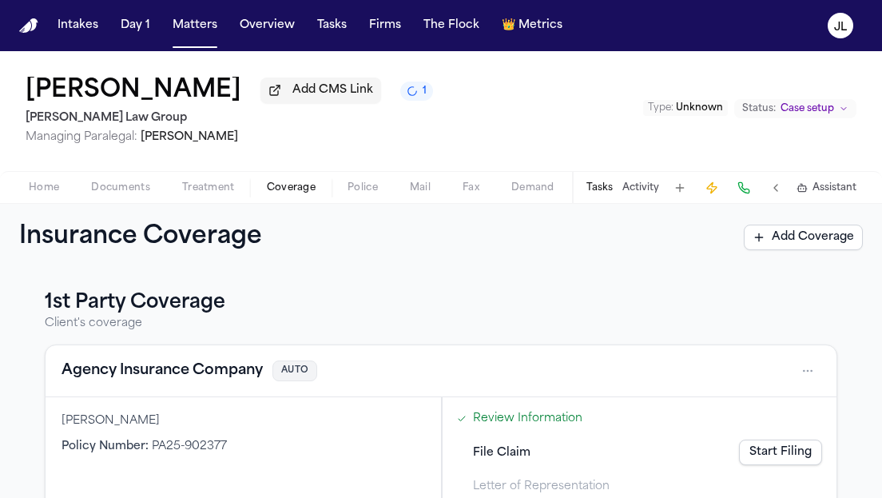
click at [153, 379] on button "Agency Insurance Company" at bounding box center [161, 370] width 201 height 22
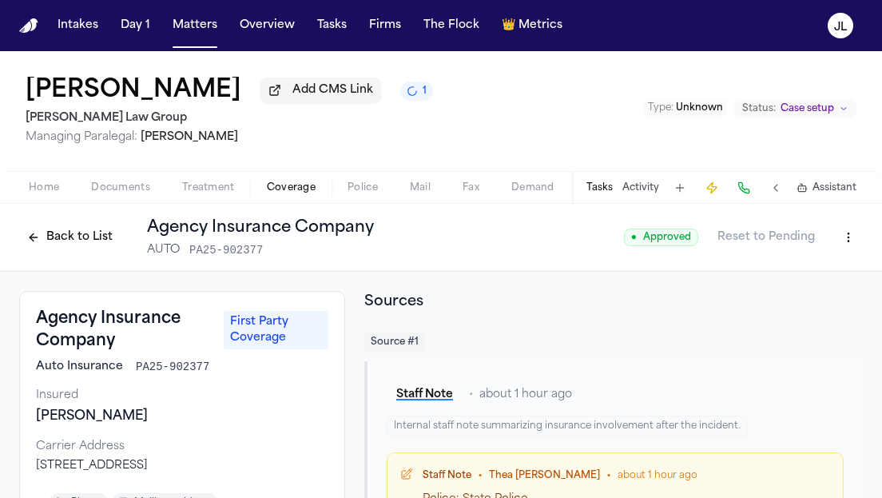
click at [74, 232] on button "Back to List" at bounding box center [69, 237] width 101 height 26
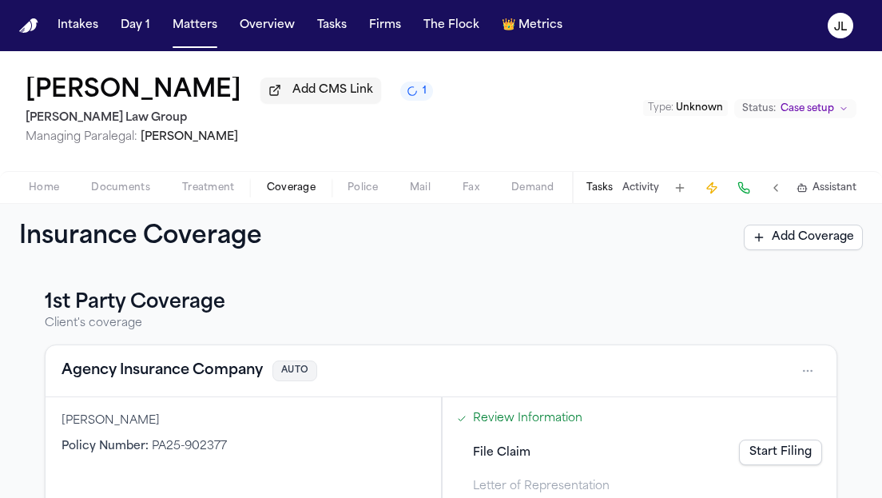
click at [743, 453] on link "Start Filing" at bounding box center [780, 452] width 83 height 26
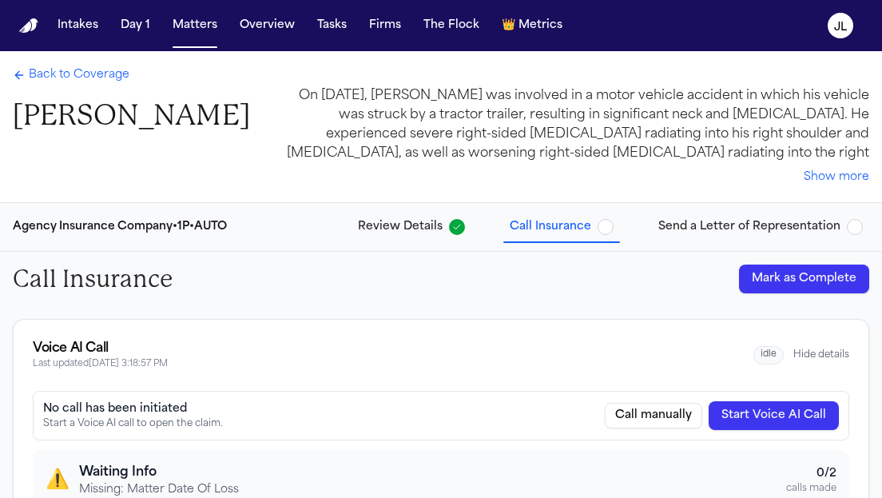
click at [60, 78] on span "Back to Coverage" at bounding box center [79, 75] width 101 height 16
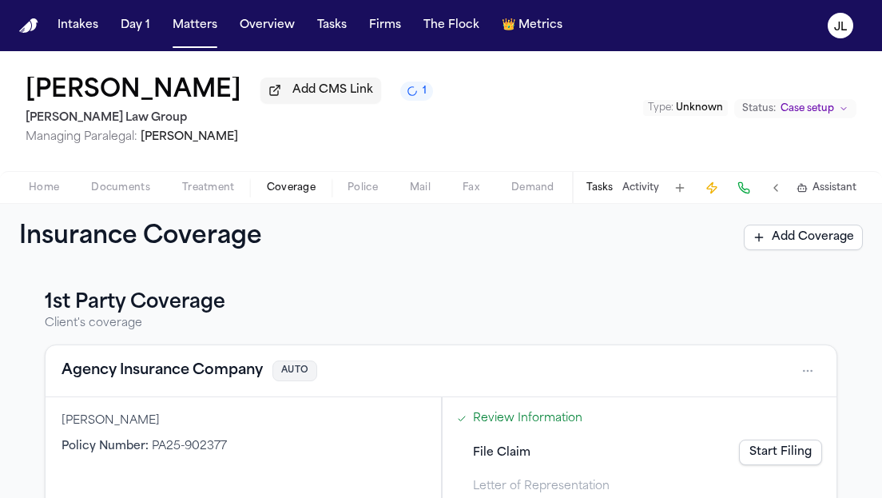
click at [52, 188] on span "Home" at bounding box center [44, 187] width 30 height 13
click at [296, 183] on span "Coverage" at bounding box center [291, 187] width 49 height 13
click at [219, 376] on button "Agency Insurance Company" at bounding box center [161, 370] width 201 height 22
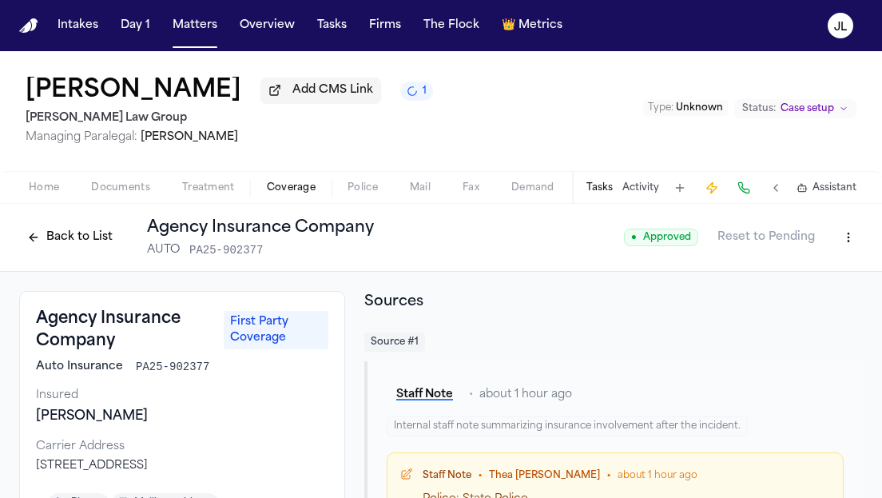
click at [77, 244] on button "Back to List" at bounding box center [69, 237] width 101 height 26
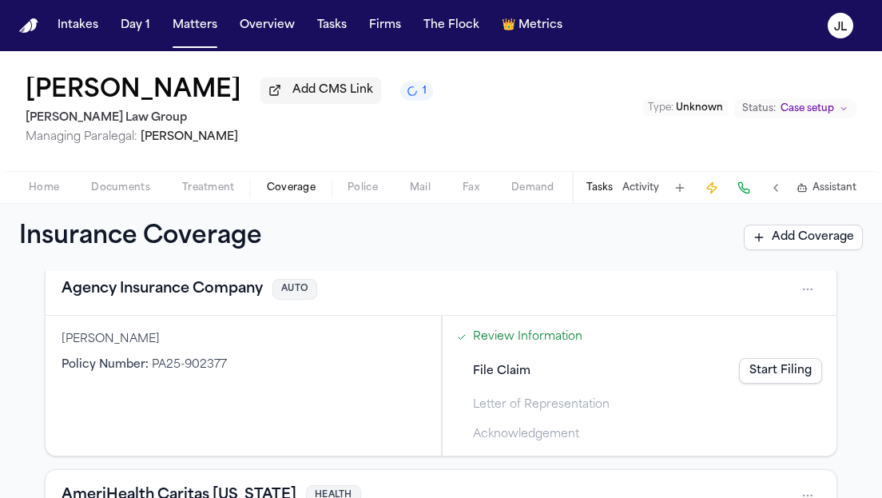
scroll to position [93, 0]
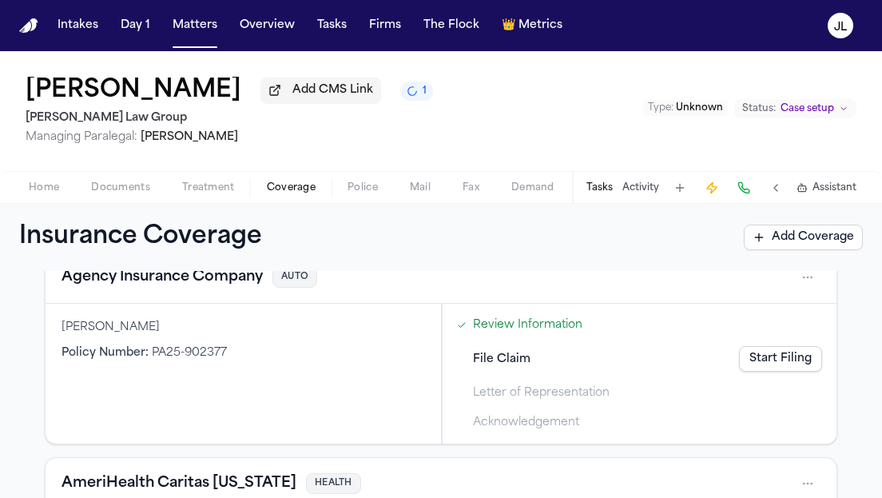
click at [232, 287] on button "Agency Insurance Company" at bounding box center [161, 277] width 201 height 22
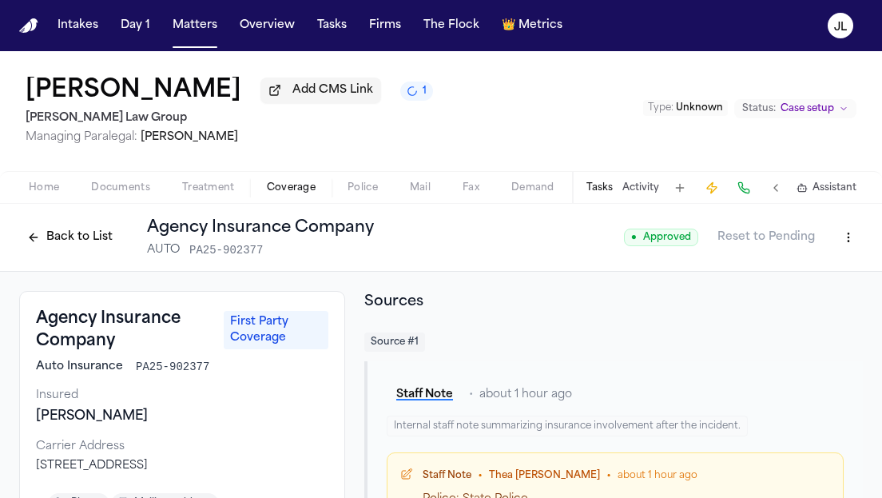
click at [85, 239] on button "Back to List" at bounding box center [69, 237] width 101 height 26
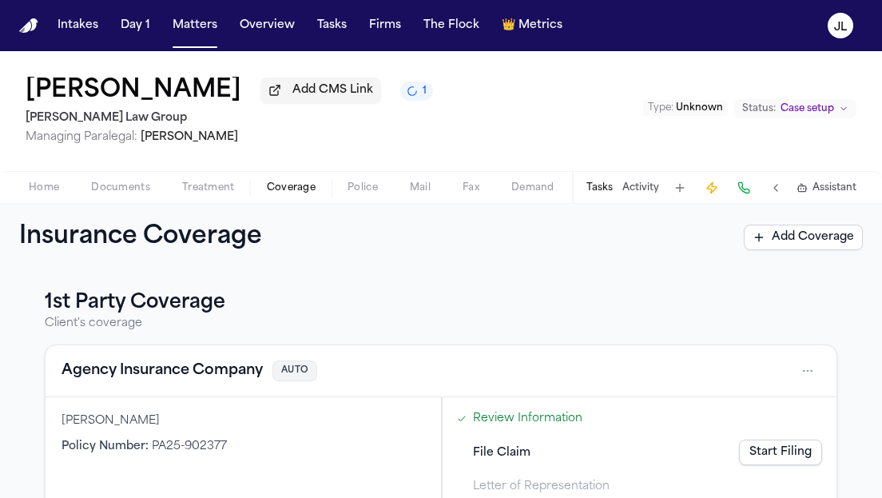
click at [532, 426] on link "Review Information" at bounding box center [527, 418] width 109 height 17
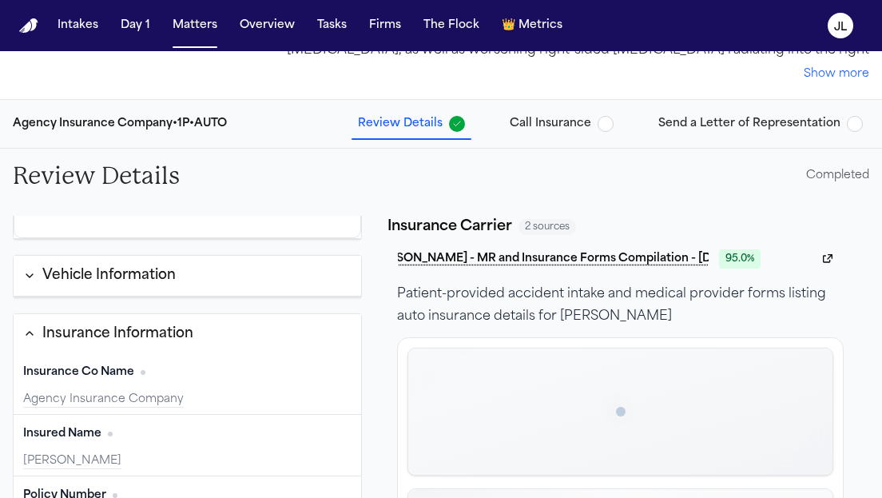
scroll to position [194, 0]
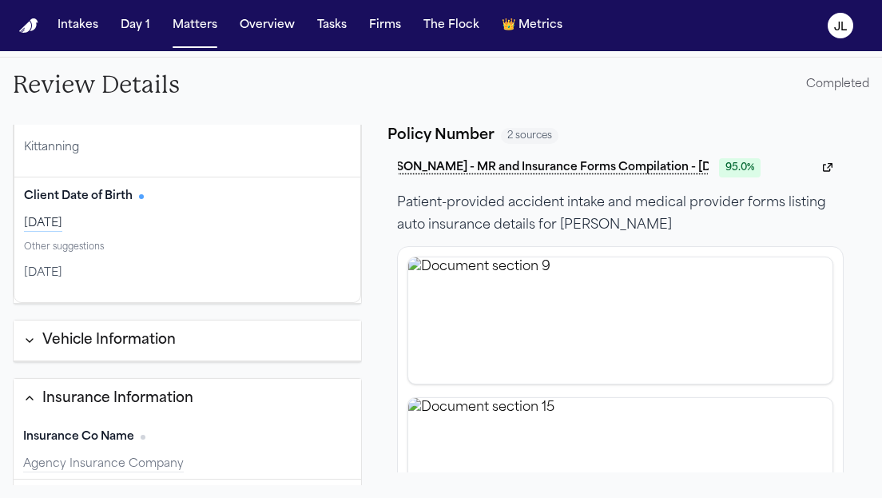
click at [154, 343] on div "Vehicle Information" at bounding box center [108, 340] width 133 height 21
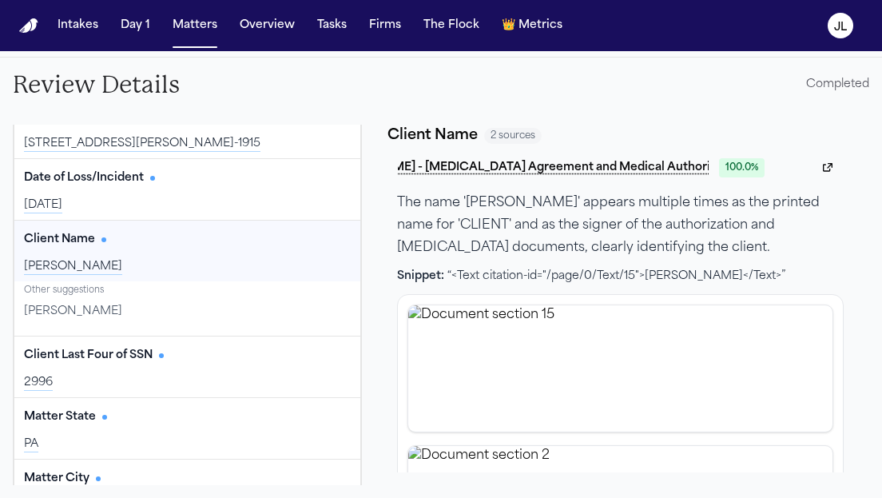
scroll to position [30, 0]
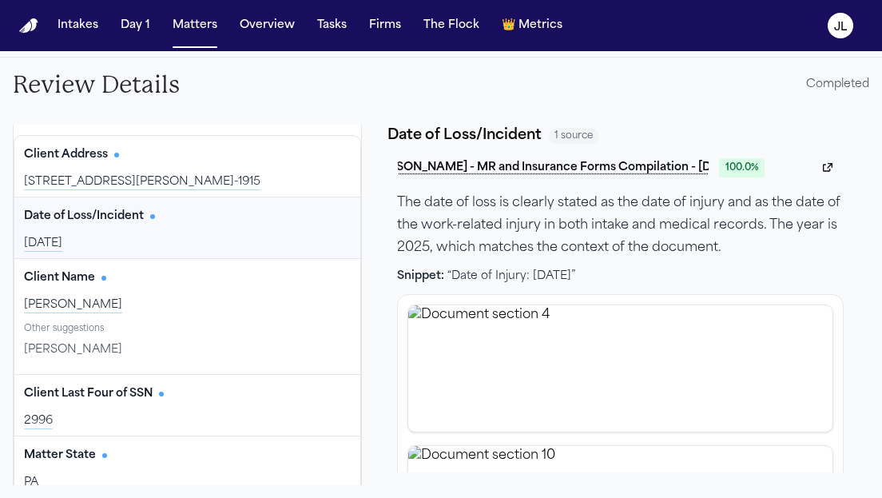
click at [317, 216] on button "Edit" at bounding box center [331, 217] width 40 height 26
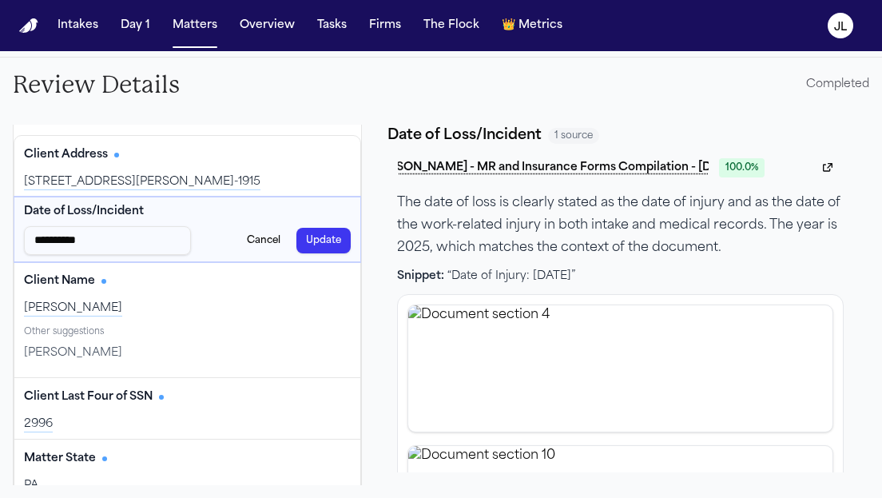
click at [328, 244] on button "Update" at bounding box center [323, 241] width 54 height 26
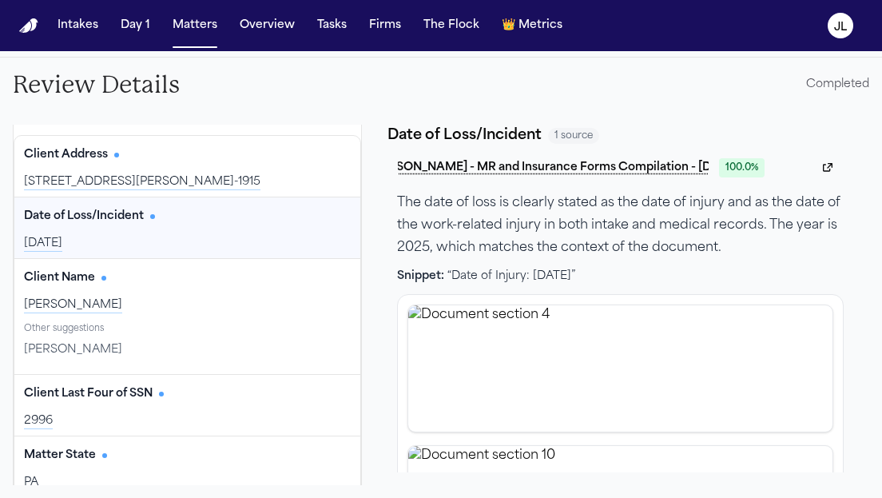
scroll to position [0, 0]
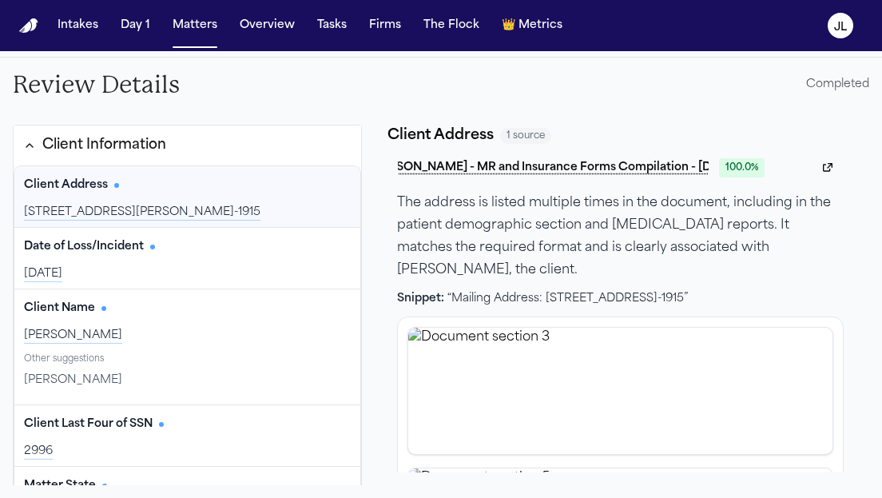
click at [30, 136] on div "Client Information" at bounding box center [94, 145] width 143 height 21
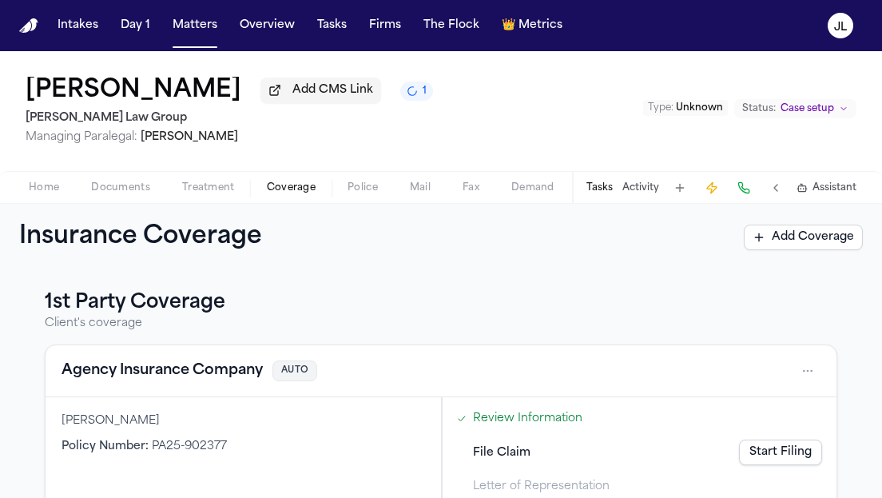
click at [202, 371] on button "Agency Insurance Company" at bounding box center [161, 370] width 201 height 22
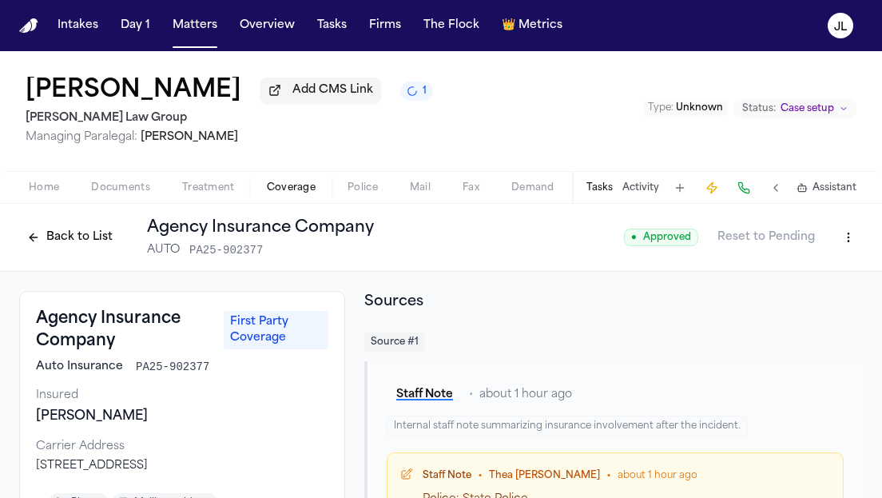
click at [119, 252] on div "Back to List Agency Insurance Company AUTO PA25-902377" at bounding box center [196, 237] width 355 height 42
click at [73, 245] on button "Back to List" at bounding box center [69, 237] width 101 height 26
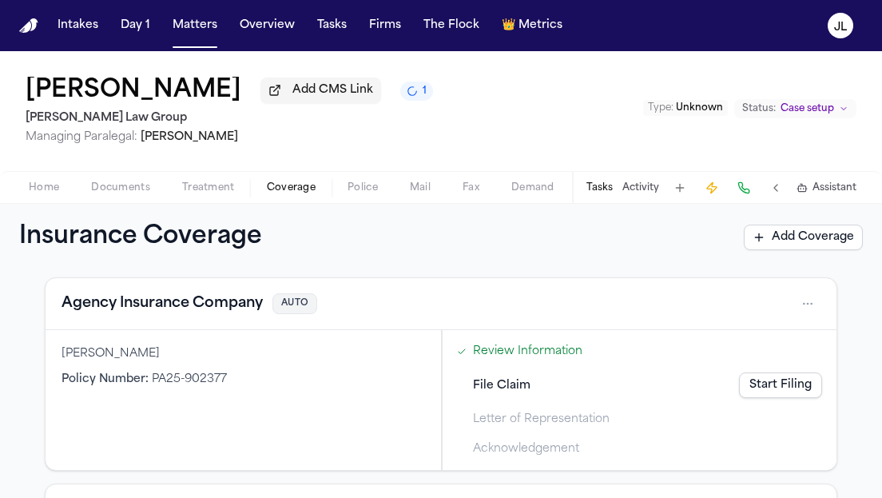
scroll to position [77, 0]
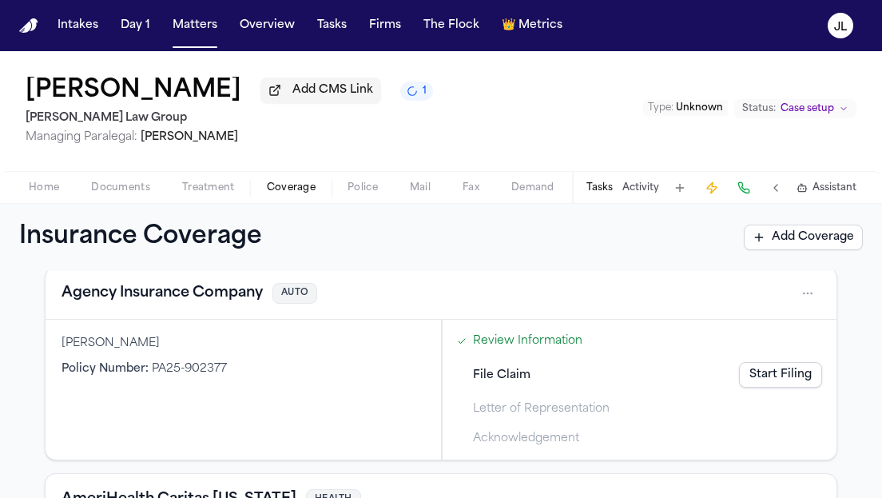
click at [767, 387] on link "Start Filing" at bounding box center [780, 375] width 83 height 26
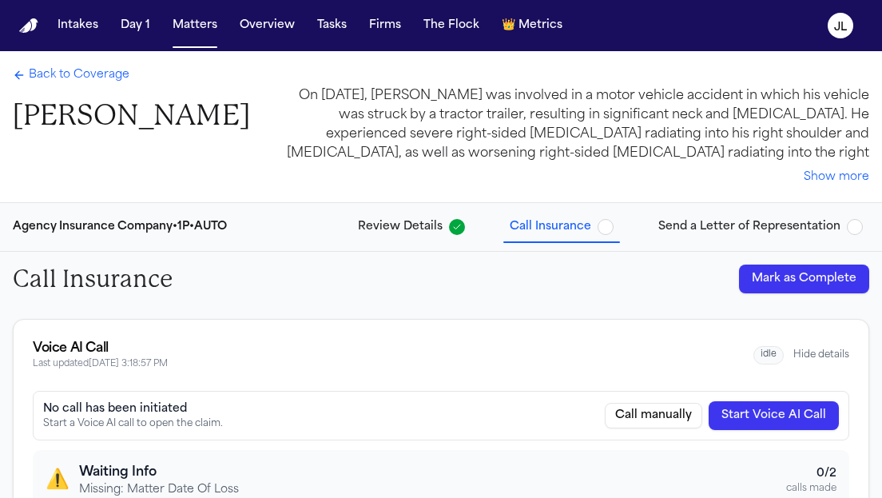
click at [782, 424] on button "Start Voice AI Call" at bounding box center [773, 415] width 130 height 29
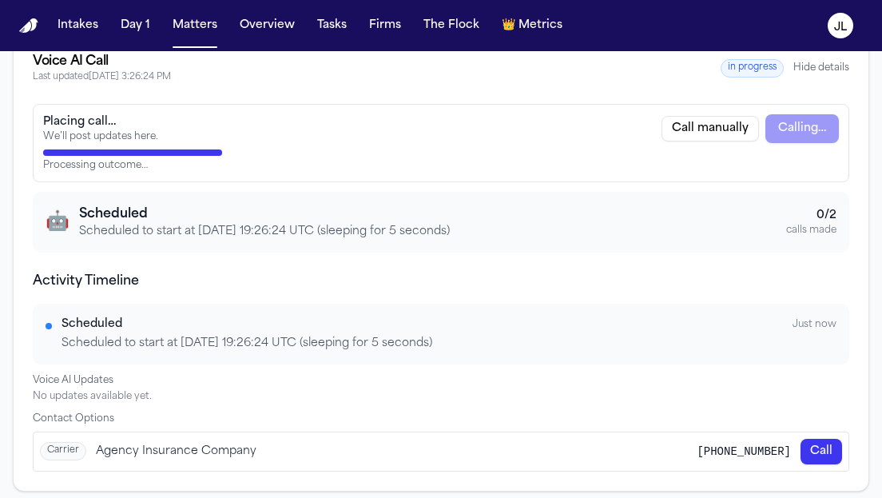
scroll to position [292, 0]
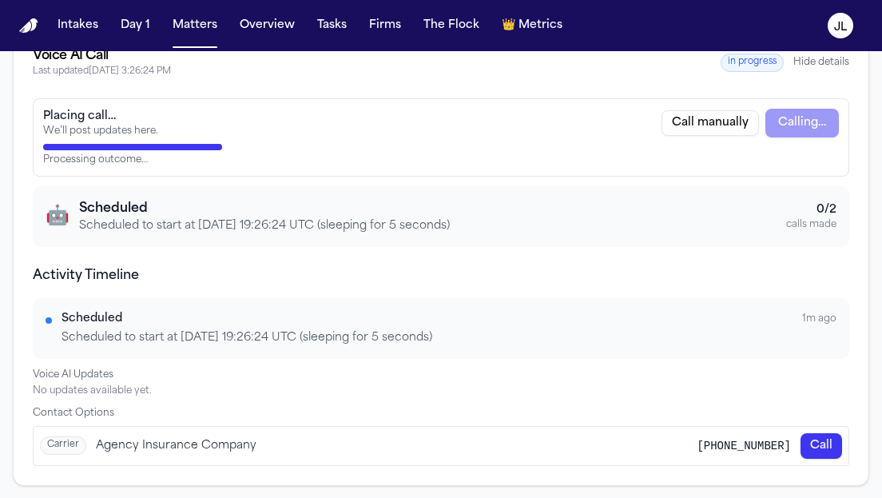
click at [595, 200] on div "🤖 Scheduled Scheduled to start at 2025-09-18 19:26:24 UTC (sleeping for 5 secon…" at bounding box center [441, 216] width 791 height 35
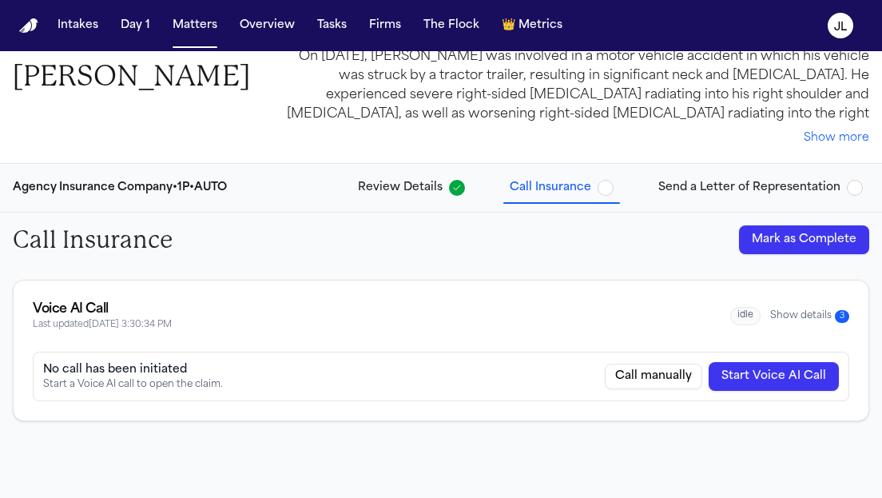
scroll to position [51, 0]
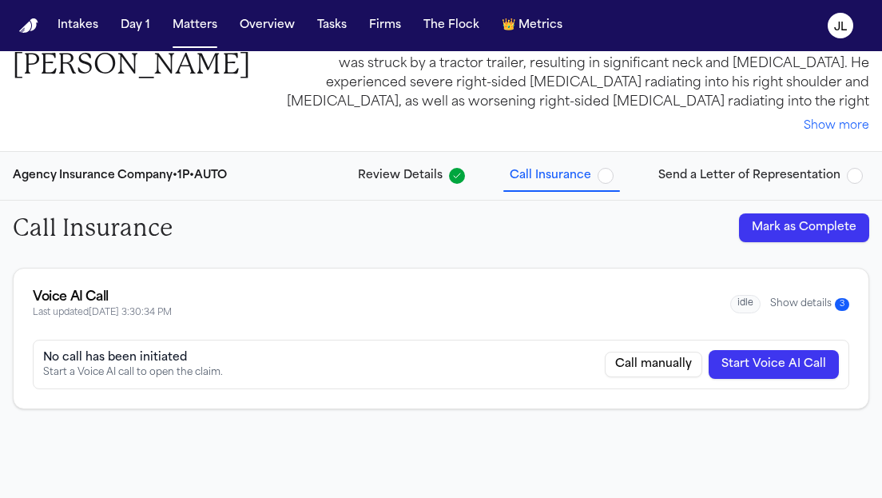
click at [799, 300] on button "Show details 3" at bounding box center [809, 304] width 79 height 14
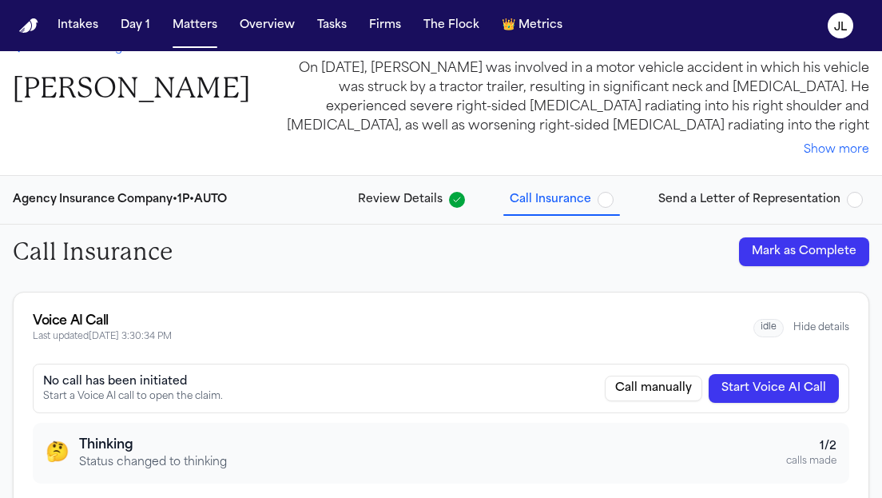
scroll to position [0, 0]
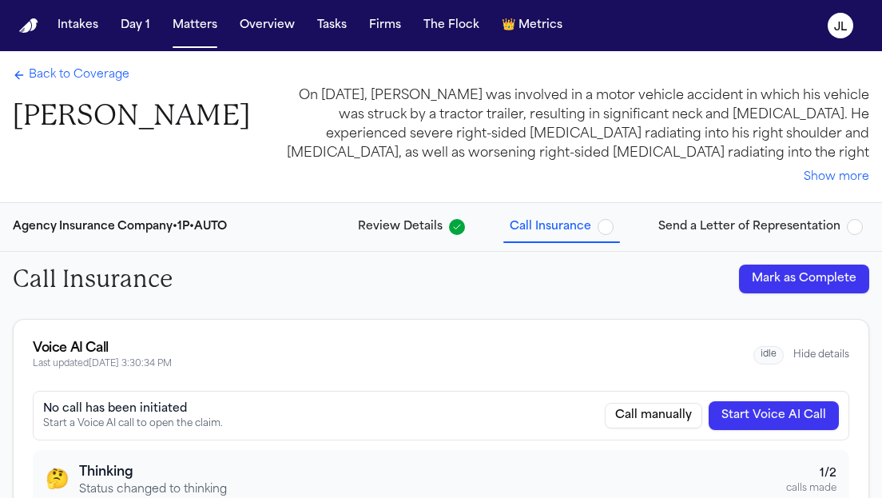
click at [93, 89] on div "Back to Coverage James L Fortunato Jr" at bounding box center [131, 100] width 237 height 66
click at [91, 77] on span "Back to Coverage" at bounding box center [79, 75] width 101 height 16
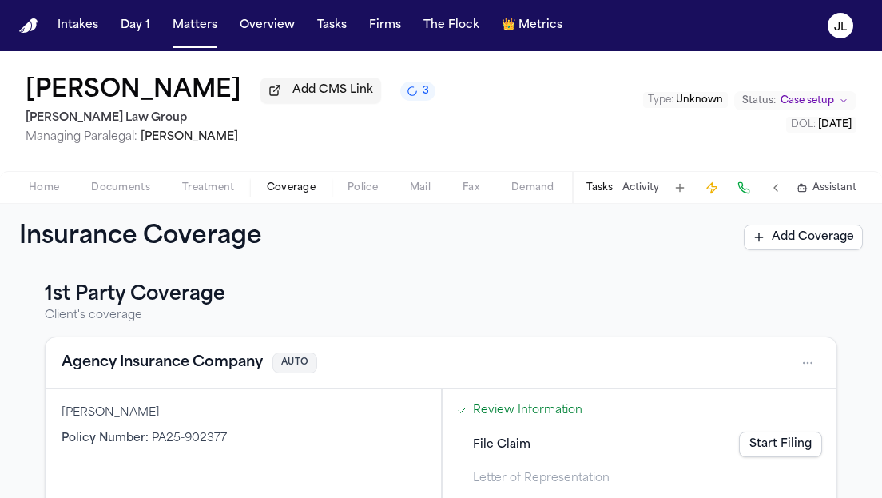
scroll to position [9, 0]
click at [173, 29] on button "Matters" at bounding box center [194, 25] width 57 height 29
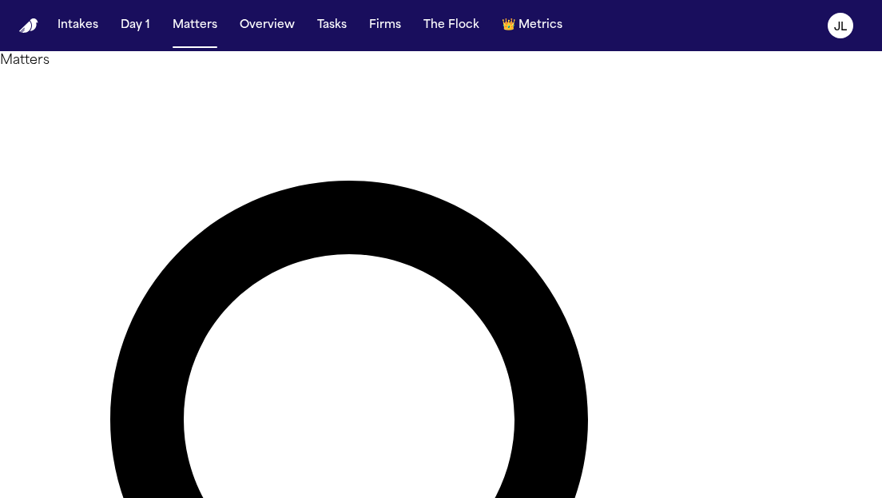
paste input "**********"
type input "**********"
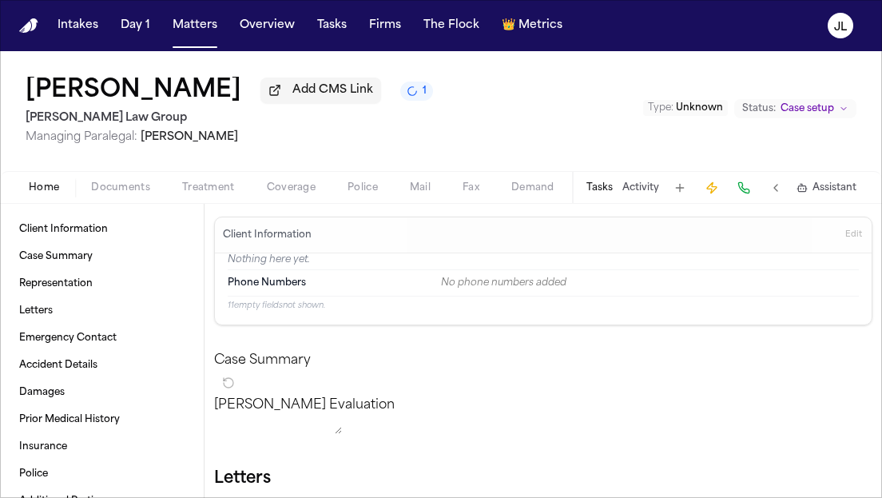
click at [306, 194] on span "Coverage" at bounding box center [291, 187] width 49 height 13
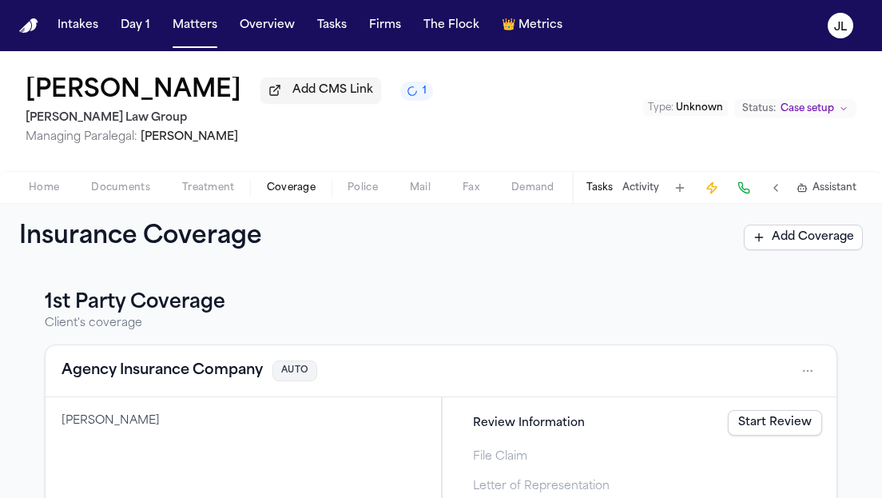
click at [214, 372] on button "Agency Insurance Company" at bounding box center [161, 370] width 201 height 22
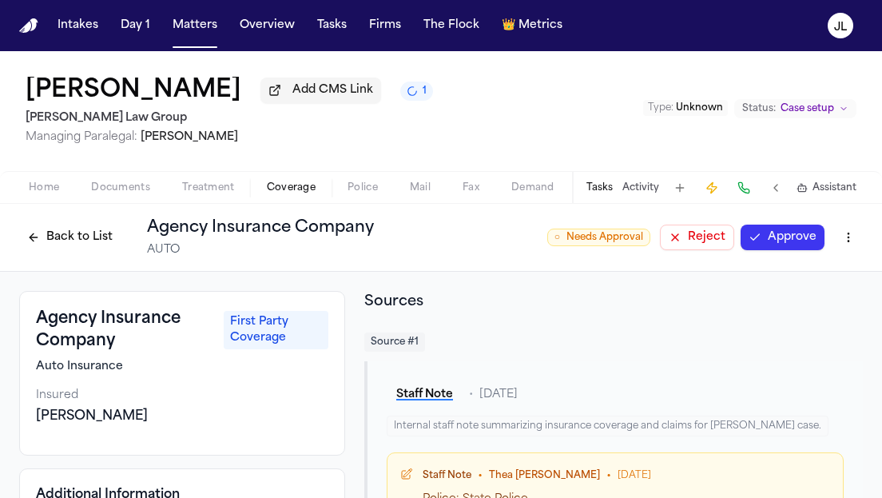
click at [794, 248] on button "Approve" at bounding box center [782, 237] width 84 height 26
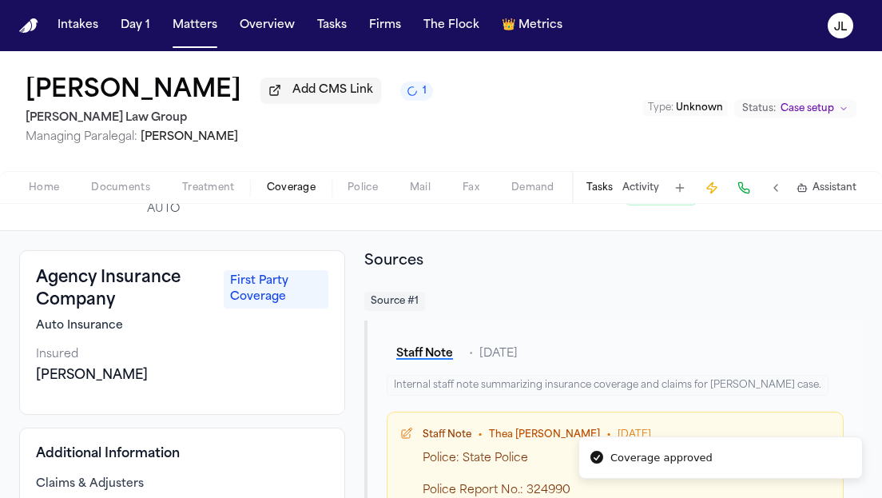
scroll to position [42, 0]
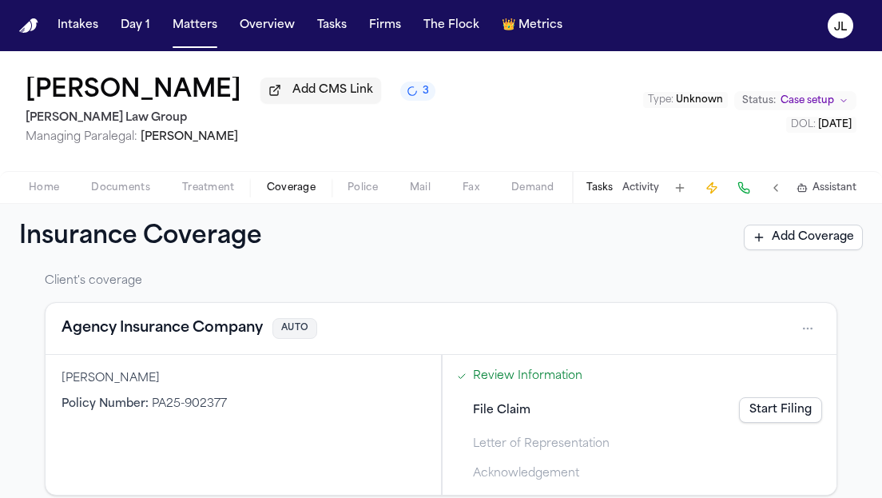
scroll to position [45, 0]
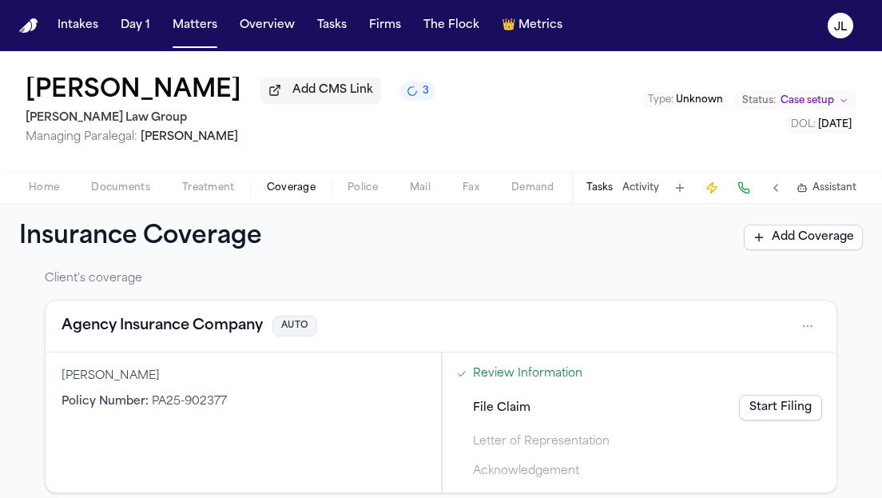
click at [172, 331] on button "Agency Insurance Company" at bounding box center [161, 326] width 201 height 22
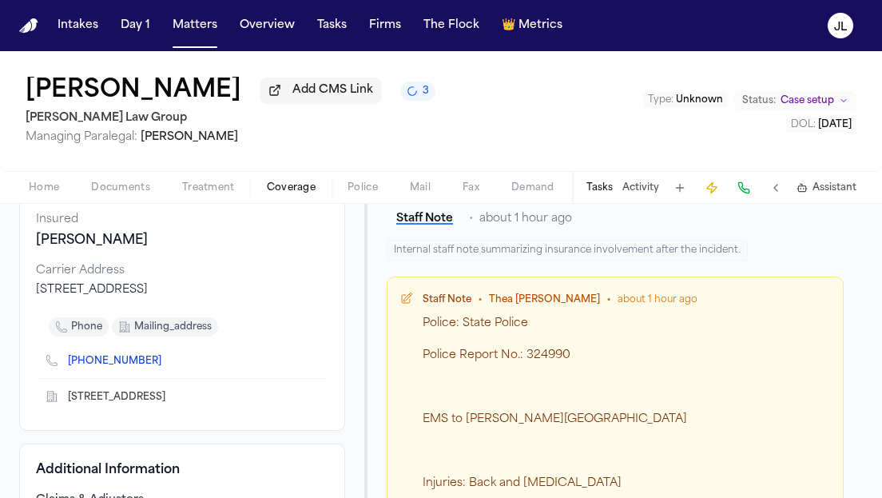
scroll to position [171, 0]
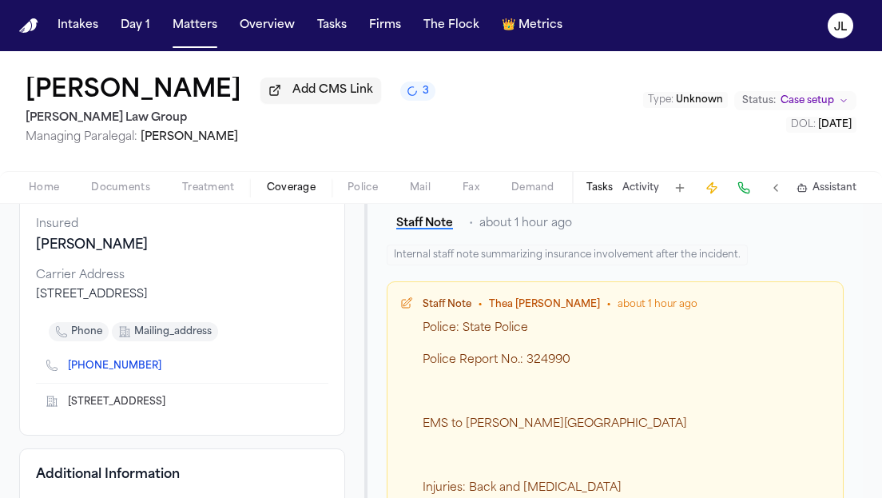
click at [165, 371] on icon "Copy to clipboard" at bounding box center [170, 366] width 10 height 10
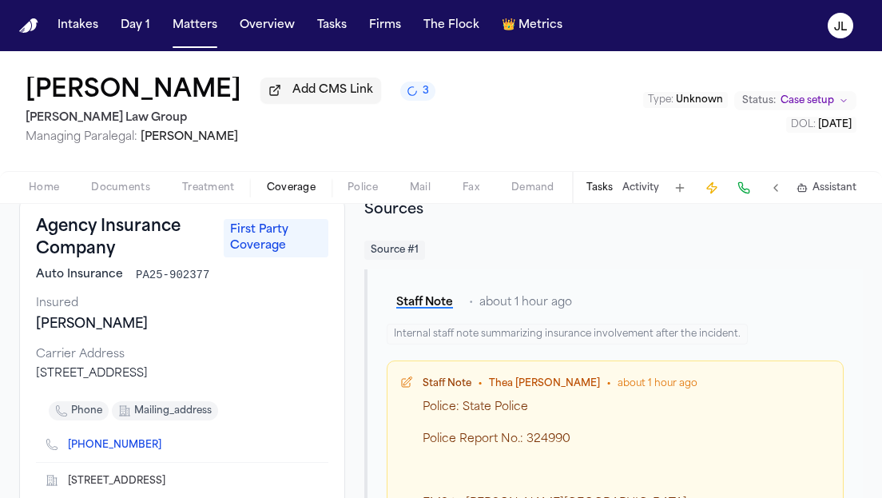
scroll to position [69, 0]
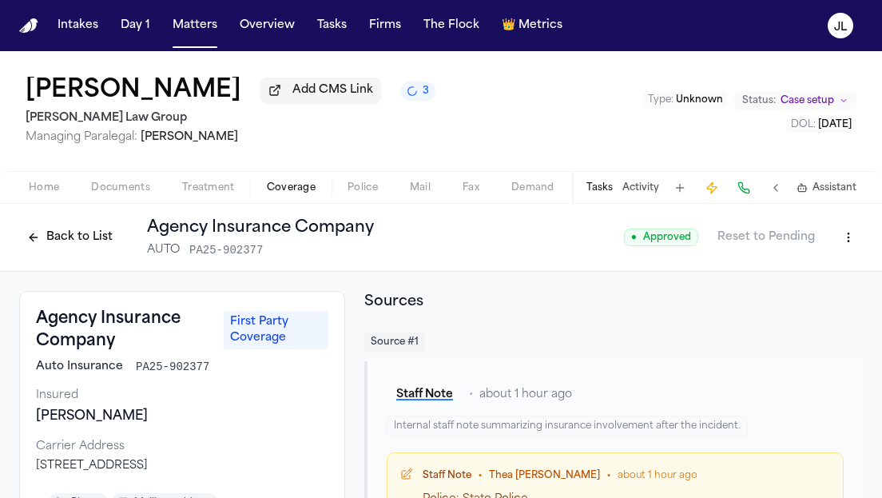
click at [201, 33] on button "Matters" at bounding box center [194, 25] width 57 height 29
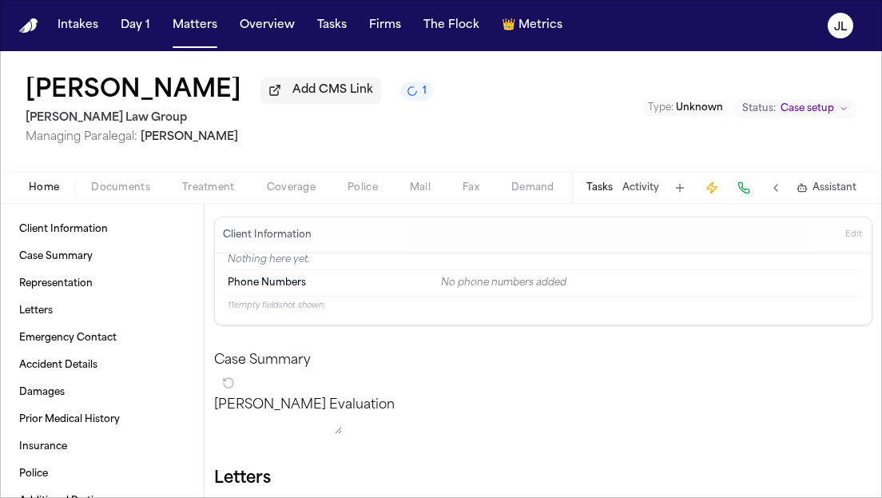
click at [283, 194] on span "Coverage" at bounding box center [291, 187] width 49 height 13
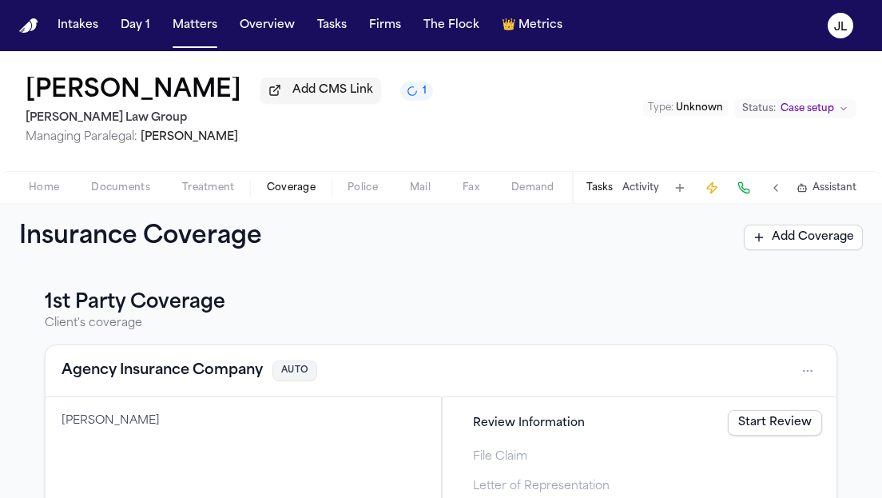
click at [165, 379] on button "Agency Insurance Company" at bounding box center [161, 370] width 201 height 22
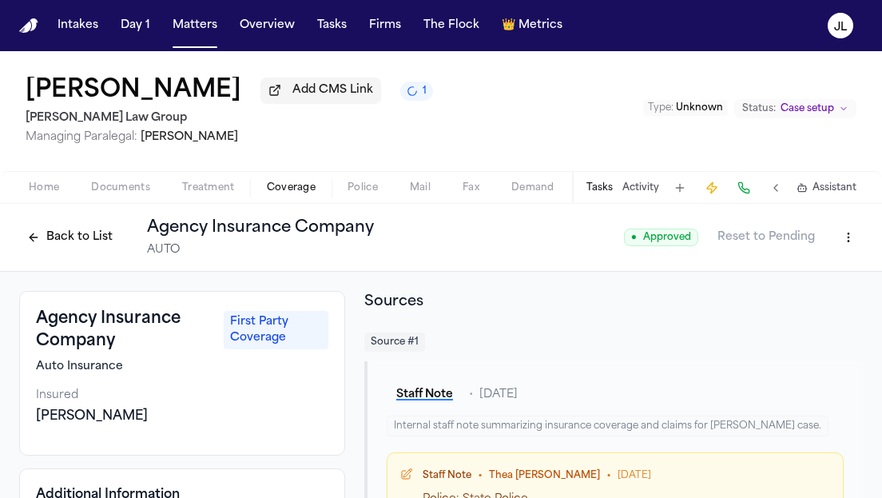
click at [853, 236] on html "Intakes Day 1 Matters Overview Tasks Firms The Flock 👑 Metrics JL Heather Fortu…" at bounding box center [441, 249] width 882 height 498
click at [823, 267] on div "Edit Coverage" at bounding box center [793, 276] width 134 height 26
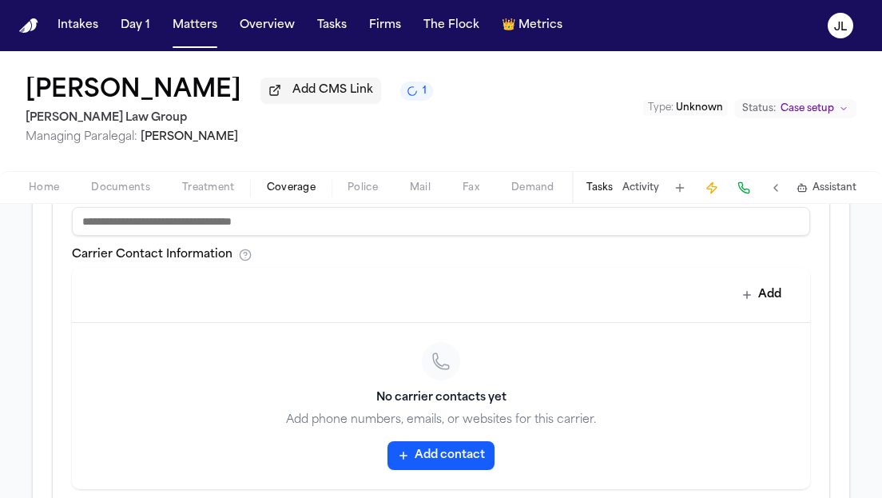
scroll to position [716, 0]
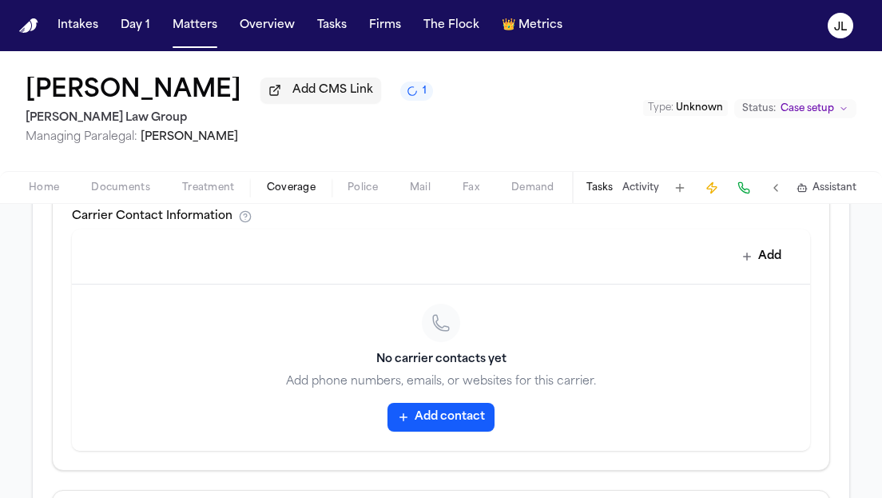
click at [410, 411] on button "Add contact" at bounding box center [440, 416] width 107 height 29
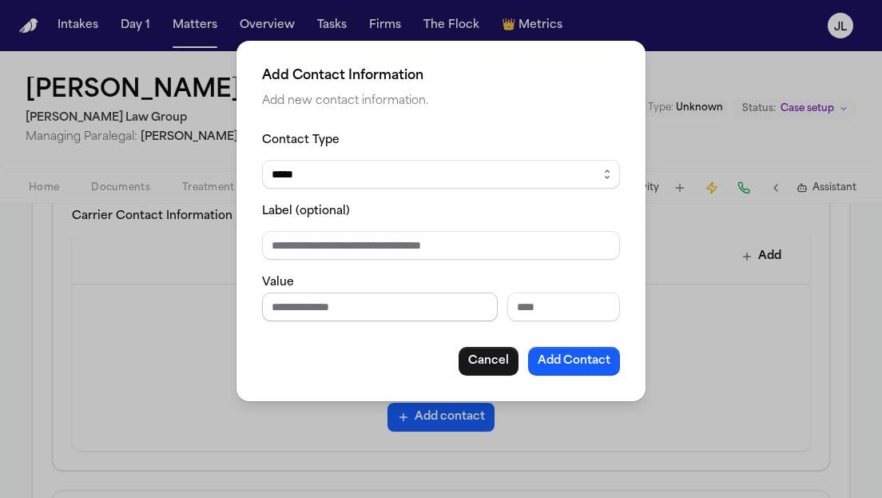
click at [373, 303] on input "Phone number" at bounding box center [380, 306] width 236 height 29
paste input "**********"
type input "**********"
click at [560, 364] on button "Add Contact" at bounding box center [574, 361] width 92 height 29
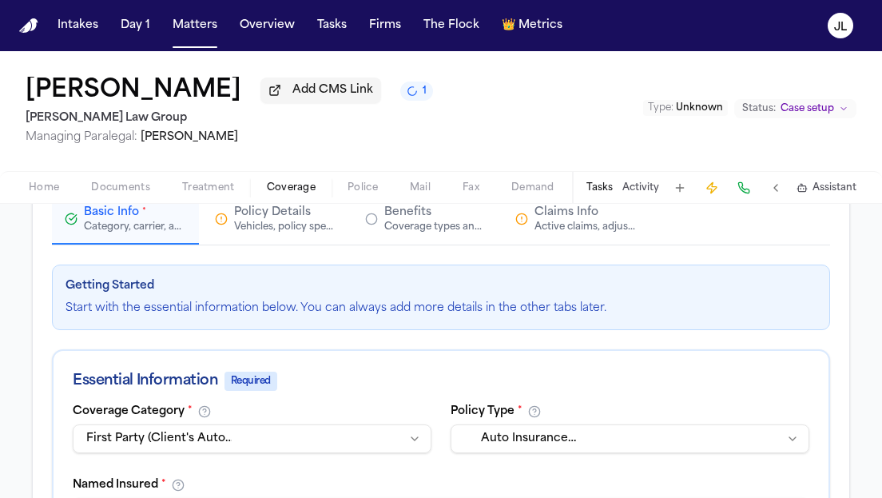
scroll to position [867, 0]
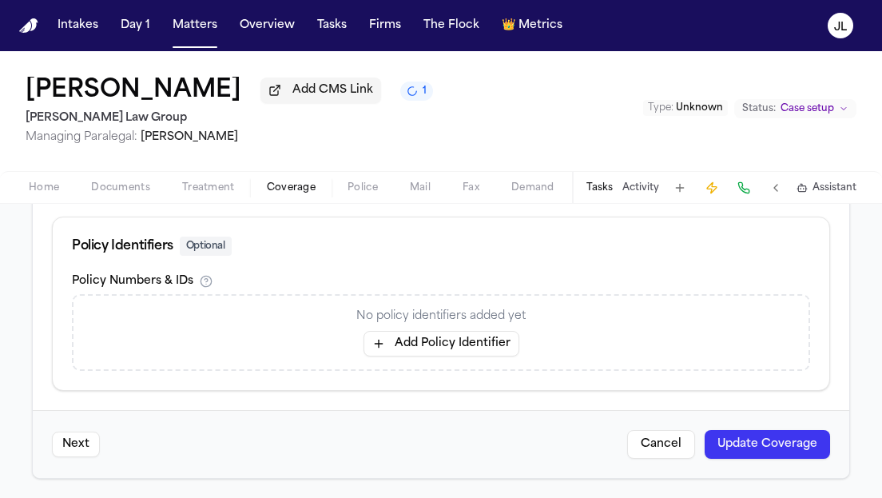
click at [743, 458] on button "Update Coverage" at bounding box center [766, 444] width 125 height 29
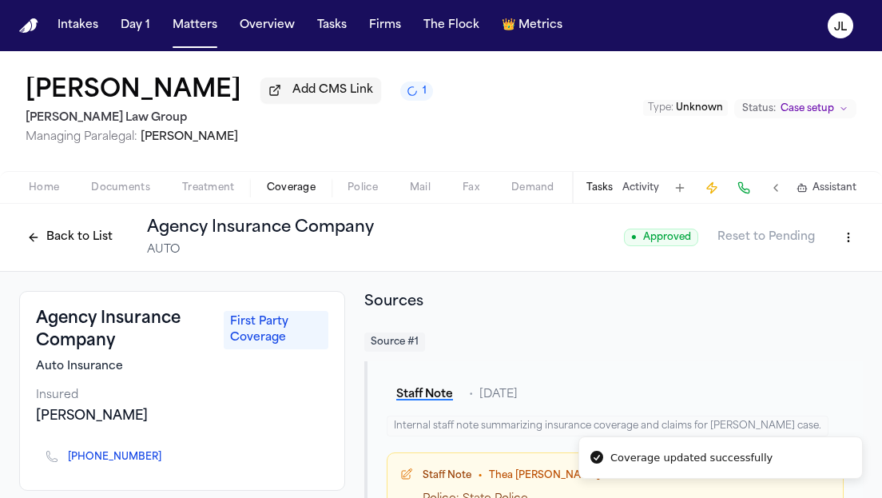
click at [48, 250] on button "Back to List" at bounding box center [69, 237] width 101 height 26
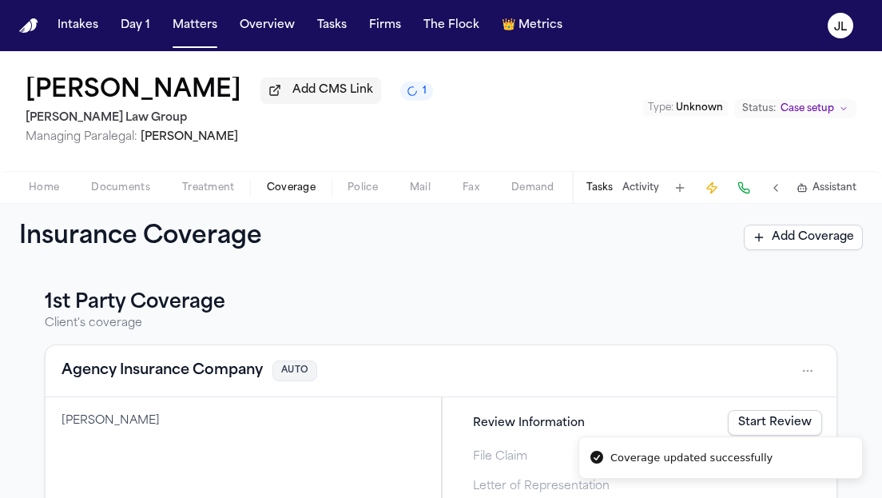
click at [31, 194] on span "Home" at bounding box center [44, 187] width 30 height 13
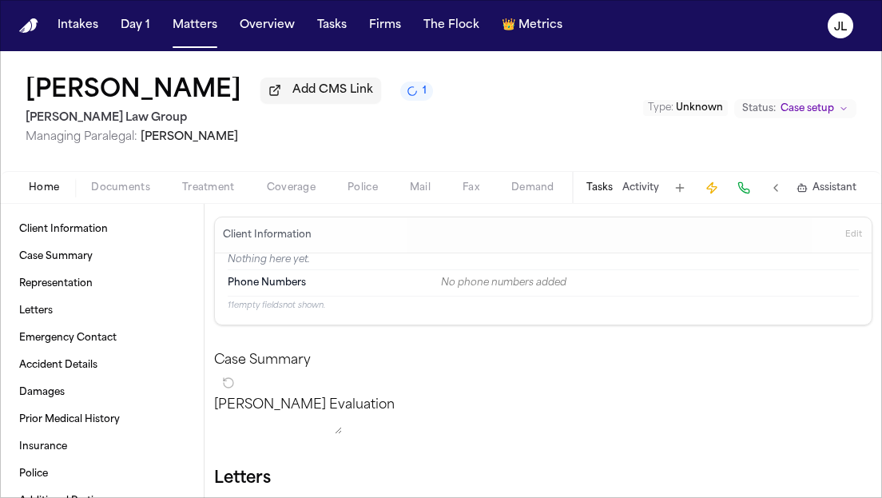
drag, startPoint x: 255, startPoint y: 101, endPoint x: 17, endPoint y: 90, distance: 238.2
click at [17, 90] on div "Heather Fortunato Add CMS Link 1 Romanow Law Group Managing Paralegal: Thea Fee…" at bounding box center [441, 111] width 882 height 120
copy h1 "[PERSON_NAME]"
click at [862, 245] on button "Edit" at bounding box center [853, 235] width 26 height 26
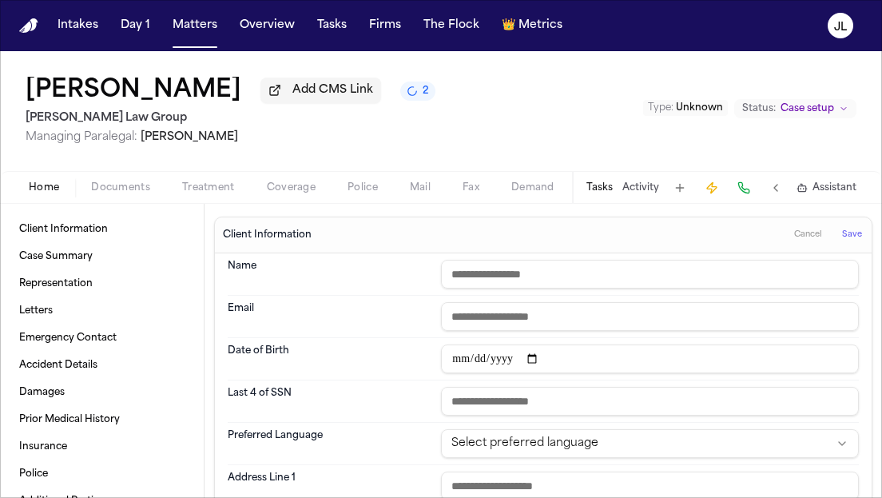
click at [596, 276] on input "text" at bounding box center [650, 274] width 418 height 29
paste input "**********"
type input "**********"
click at [848, 246] on button "Save" at bounding box center [852, 235] width 30 height 26
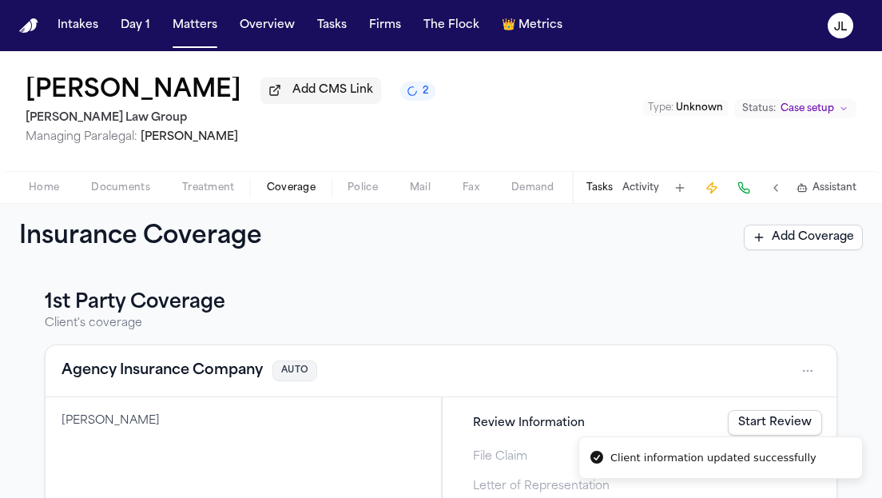
click at [295, 187] on span "Coverage" at bounding box center [291, 187] width 49 height 13
click at [570, 423] on span "Review Information" at bounding box center [529, 422] width 112 height 17
click at [544, 423] on span "Review Information" at bounding box center [529, 422] width 112 height 17
click at [771, 420] on link "Start Review" at bounding box center [775, 423] width 94 height 26
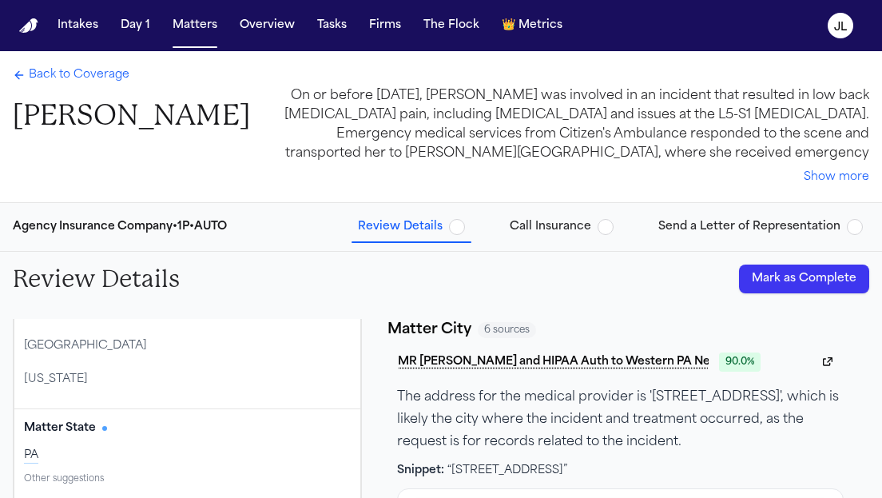
scroll to position [460, 0]
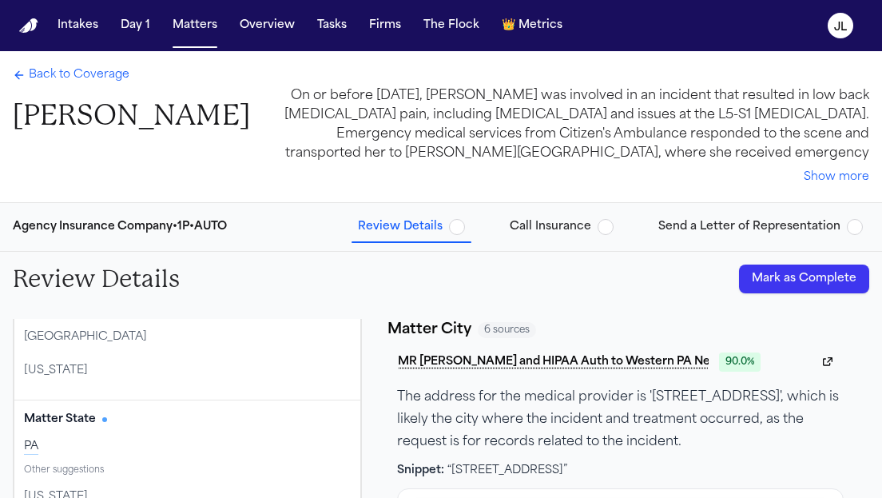
click at [828, 287] on button "Mark as Complete" at bounding box center [804, 278] width 130 height 29
click at [577, 216] on button "Call Insurance" at bounding box center [561, 226] width 117 height 29
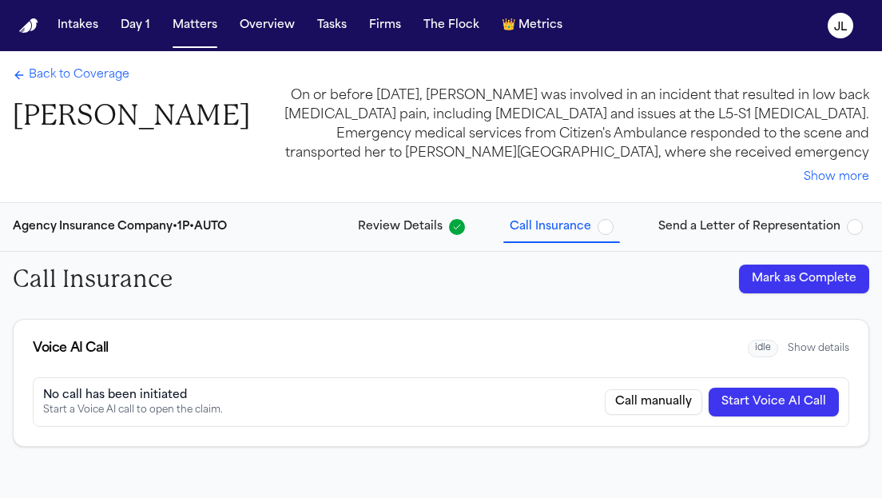
click at [741, 411] on button "Start Voice AI Call" at bounding box center [773, 401] width 130 height 29
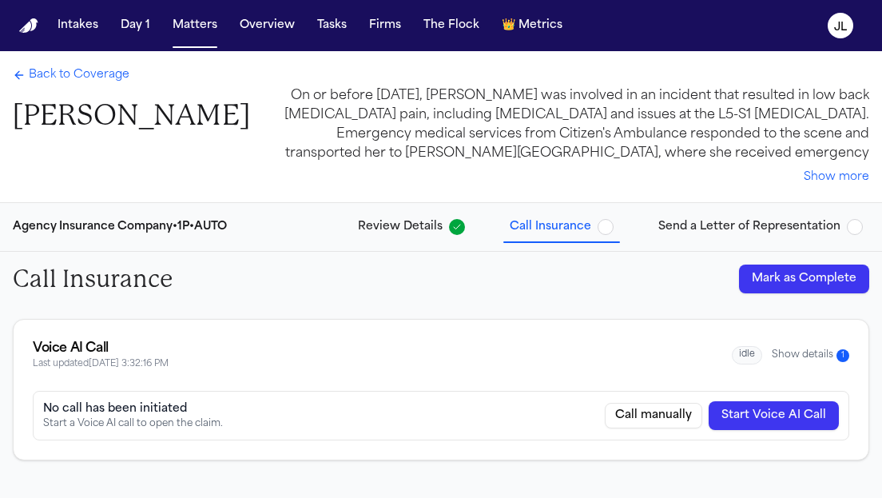
click at [826, 356] on button "Show details 1" at bounding box center [809, 355] width 77 height 14
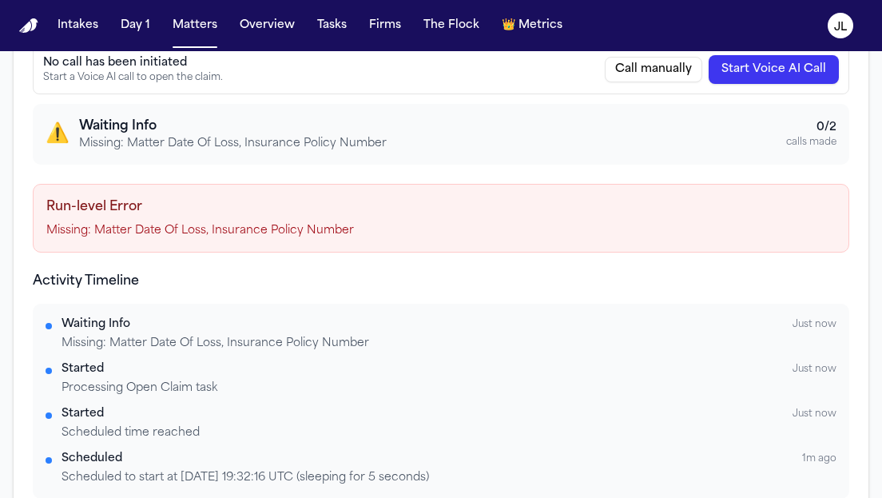
scroll to position [337, 0]
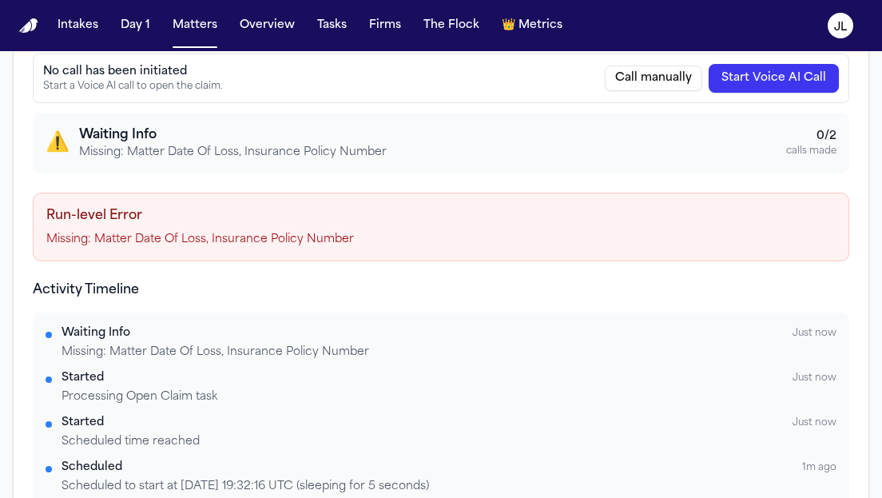
click at [782, 89] on button "Start Voice AI Call" at bounding box center [773, 78] width 130 height 29
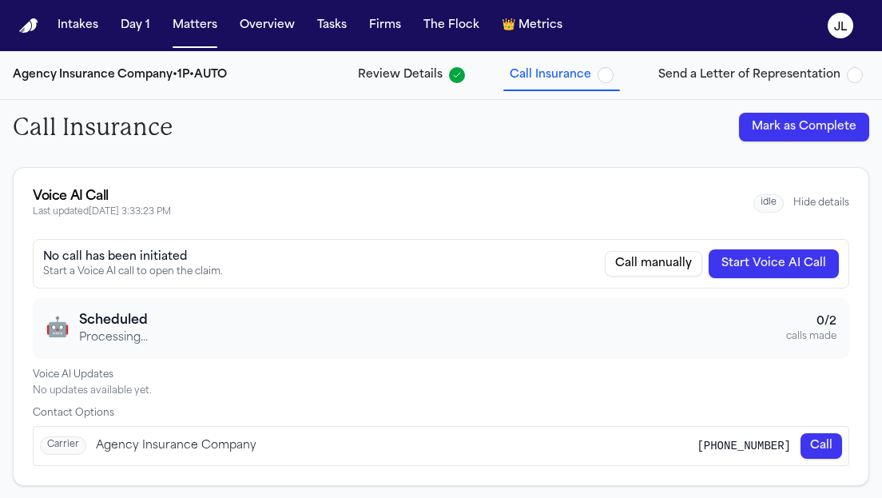
scroll to position [0, 0]
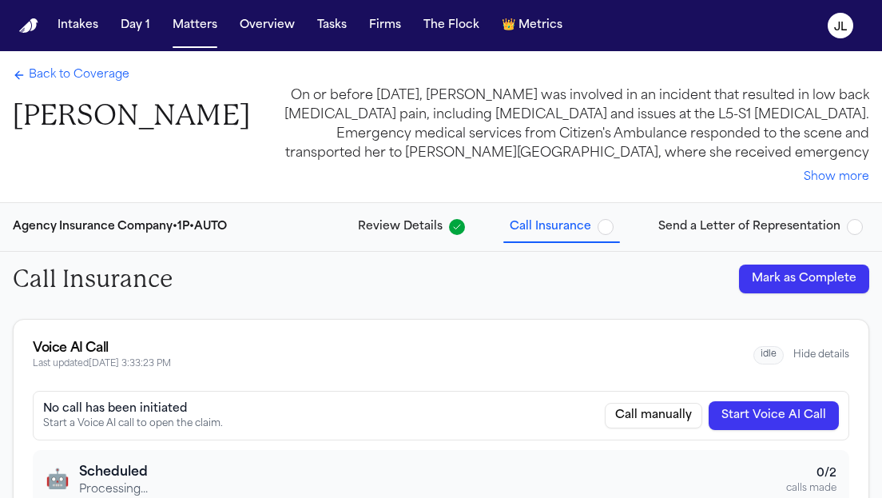
click at [64, 75] on span "Back to Coverage" at bounding box center [79, 75] width 101 height 16
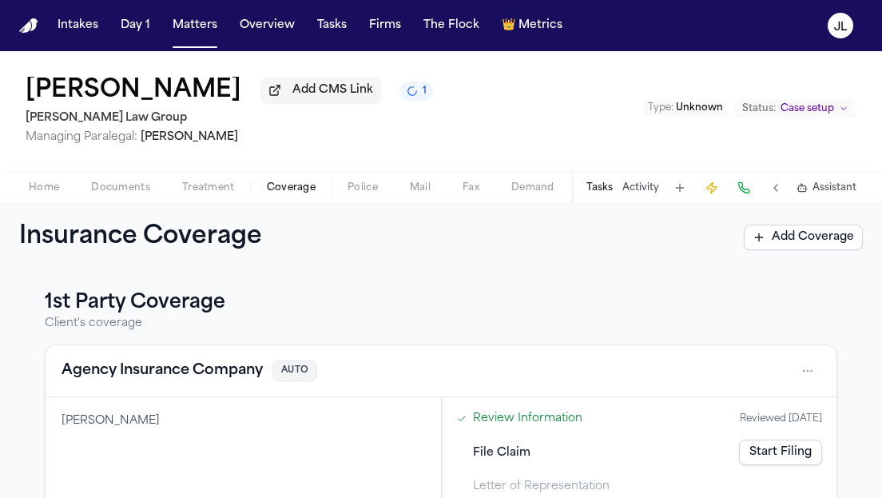
click at [506, 420] on link "Review Information" at bounding box center [527, 418] width 109 height 17
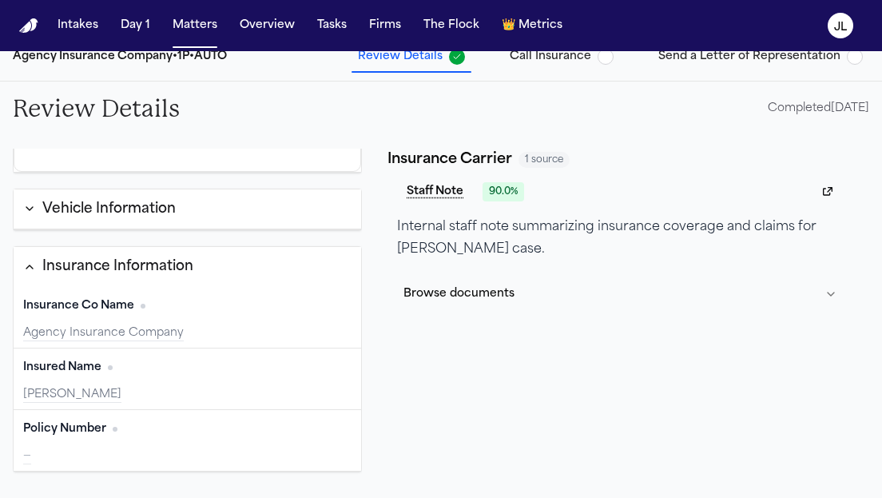
scroll to position [194, 0]
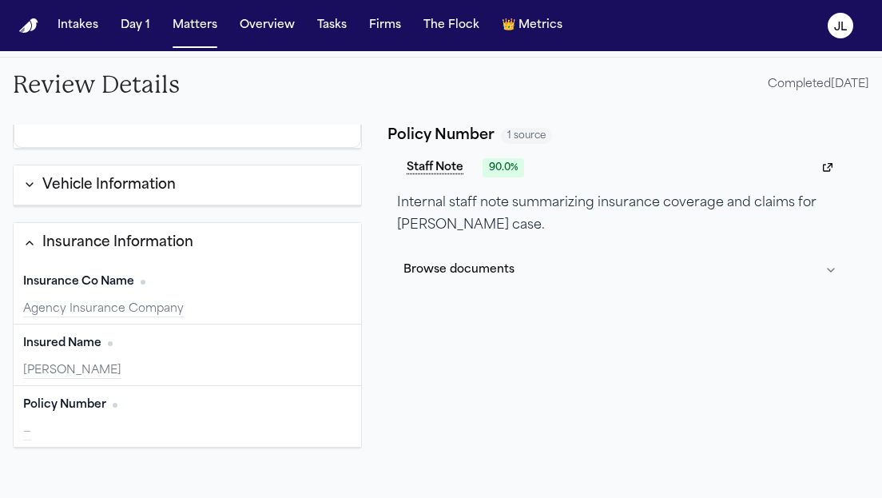
click at [323, 407] on button "Edit" at bounding box center [331, 405] width 40 height 26
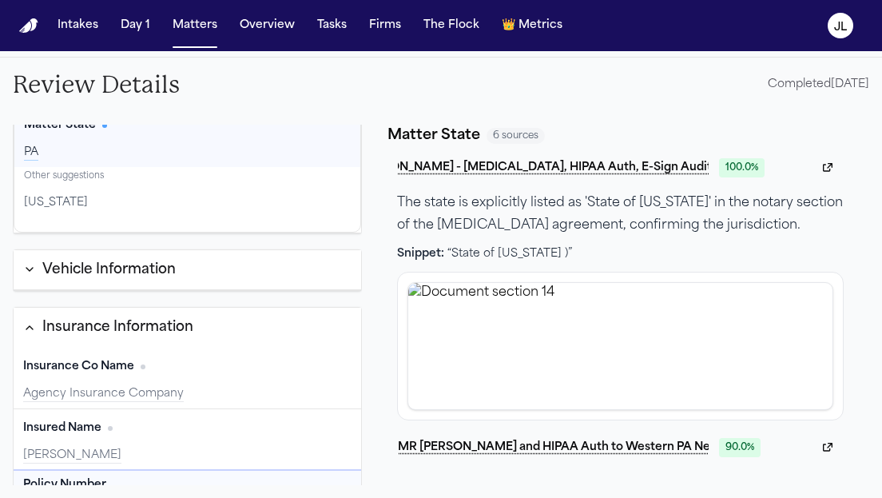
scroll to position [648, 0]
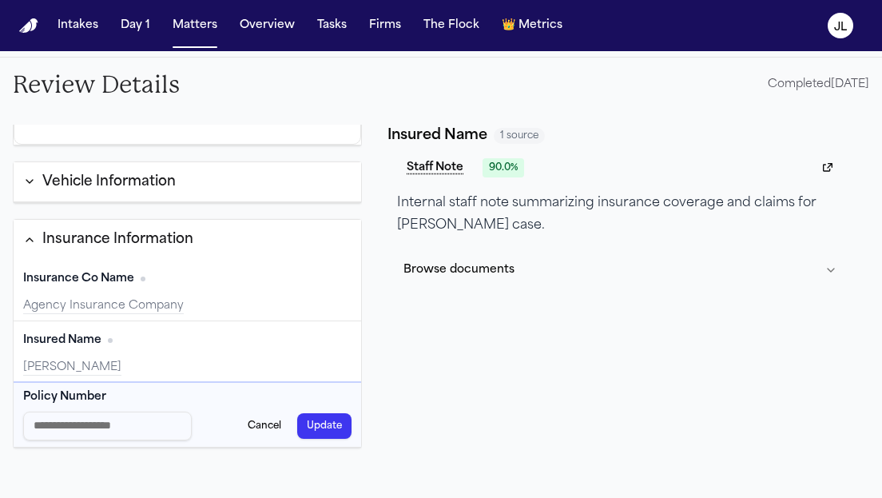
click at [327, 337] on button "Edit" at bounding box center [331, 340] width 40 height 26
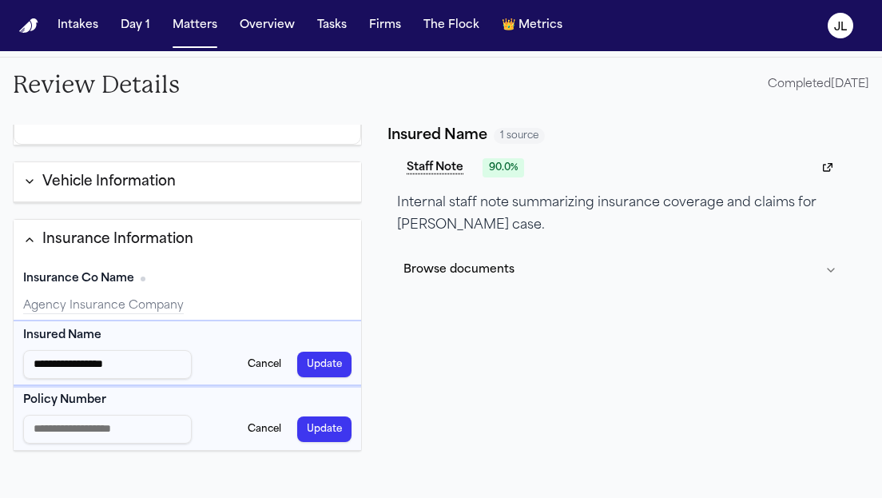
drag, startPoint x: 155, startPoint y: 362, endPoint x: 6, endPoint y: 363, distance: 149.3
click at [5, 362] on div "**********" at bounding box center [441, 305] width 882 height 386
click at [117, 427] on input "Policy Number input" at bounding box center [107, 428] width 169 height 29
paste input "**********"
type input "**********"
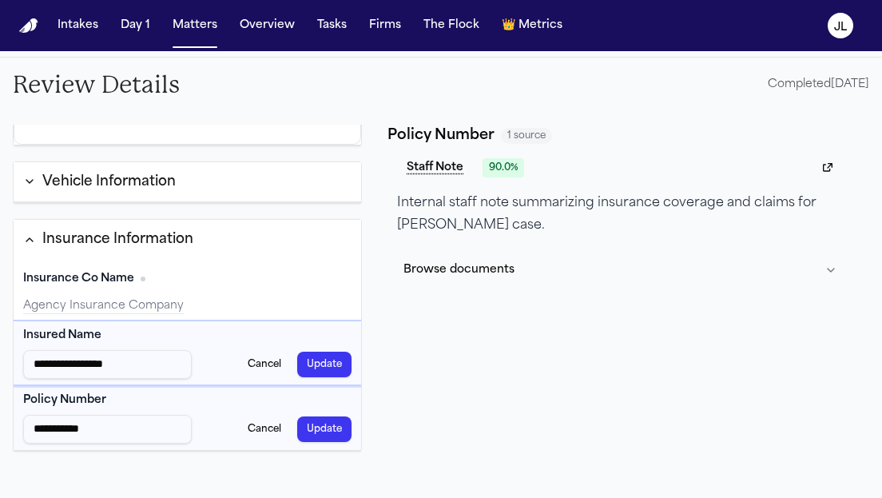
click at [318, 416] on button "Update" at bounding box center [324, 429] width 54 height 26
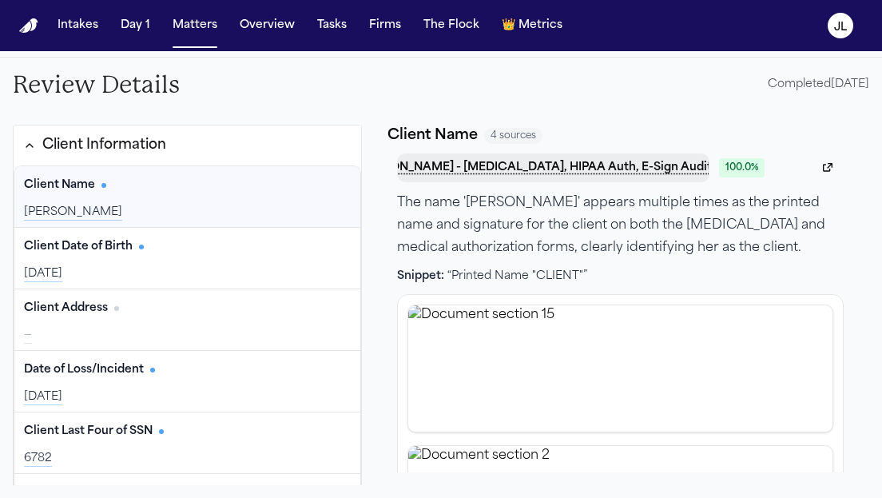
scroll to position [0, 0]
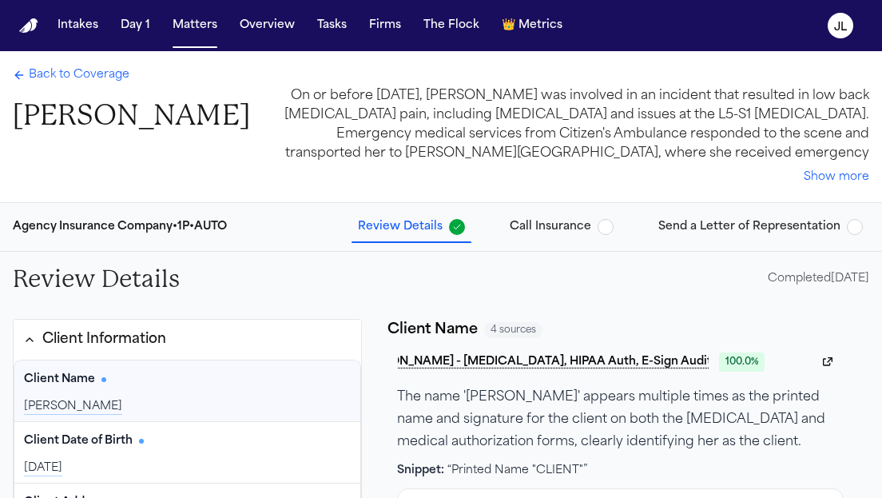
click at [580, 239] on button "Call Insurance" at bounding box center [561, 226] width 117 height 29
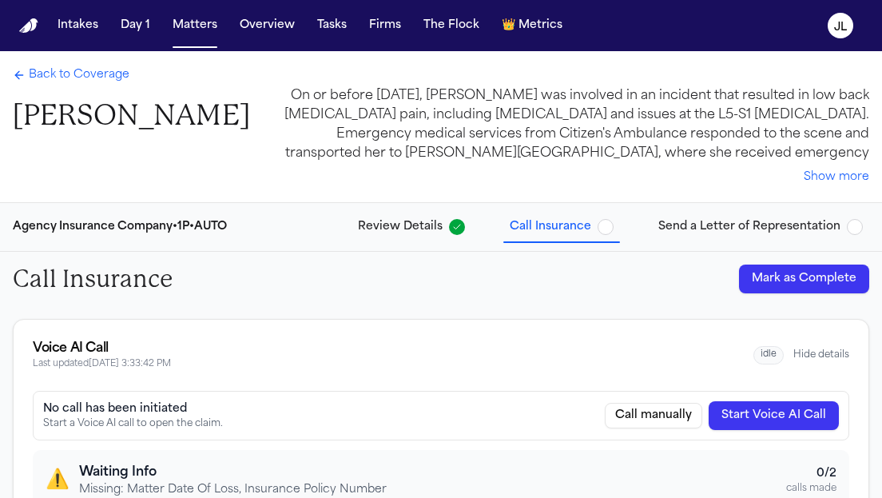
click at [755, 402] on button "Start Voice AI Call" at bounding box center [773, 415] width 130 height 29
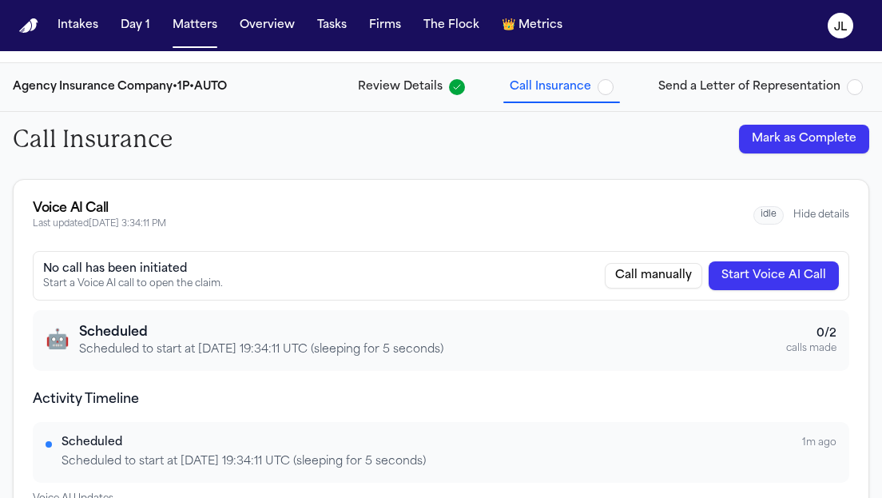
scroll to position [264, 0]
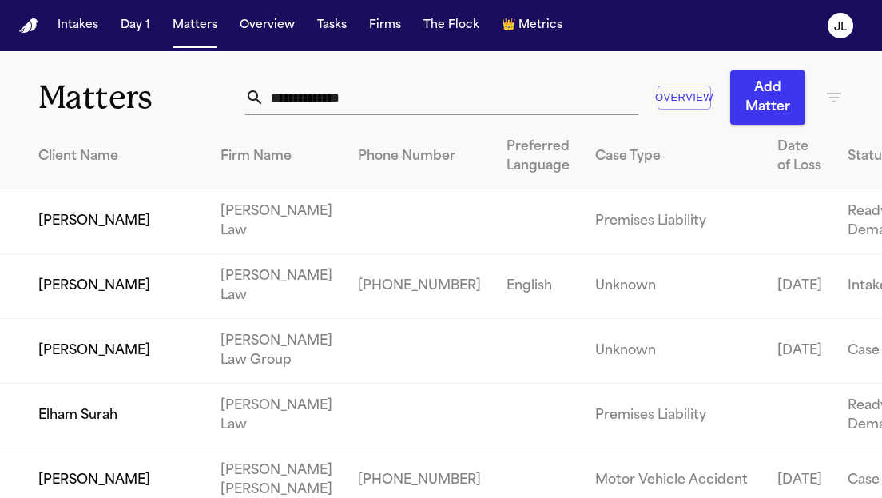
click at [281, 93] on input "text" at bounding box center [450, 97] width 373 height 35
paste input "**********"
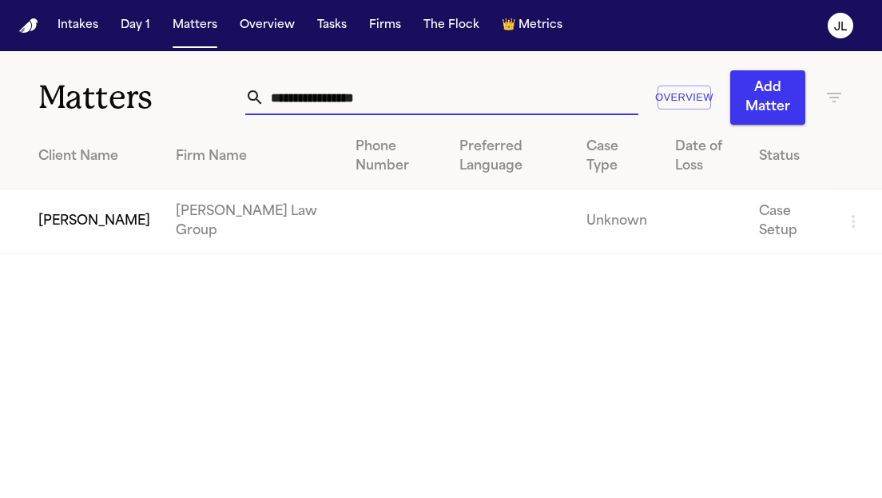
drag, startPoint x: 315, startPoint y: 101, endPoint x: 105, endPoint y: 72, distance: 212.1
click at [105, 72] on div "**********" at bounding box center [441, 87] width 882 height 73
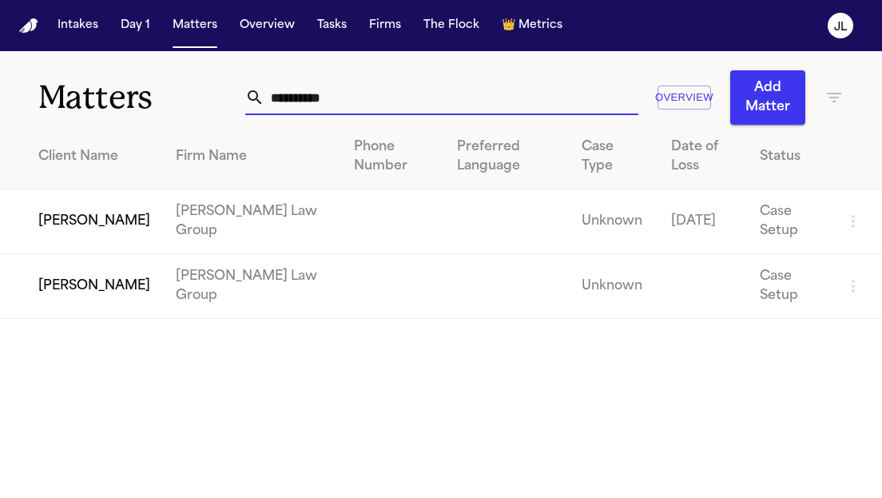
type input "*********"
click at [67, 240] on td "[PERSON_NAME]" at bounding box center [81, 221] width 163 height 65
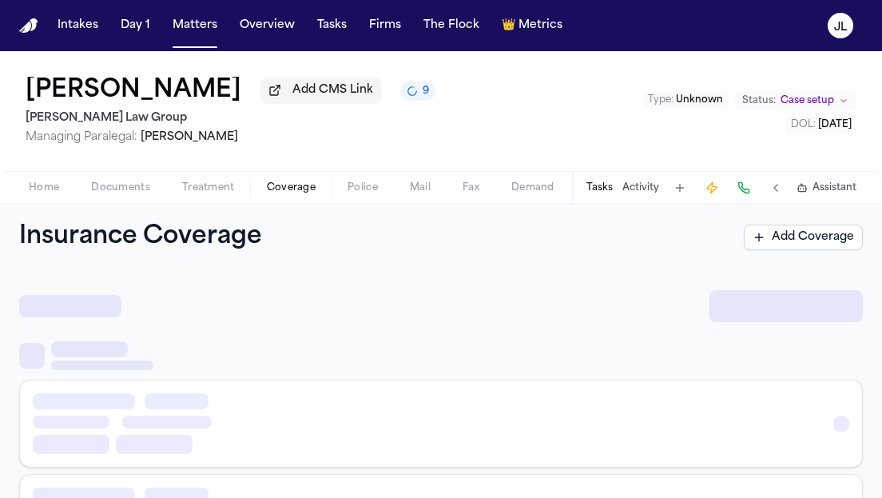
click at [300, 185] on span "Coverage" at bounding box center [291, 187] width 49 height 13
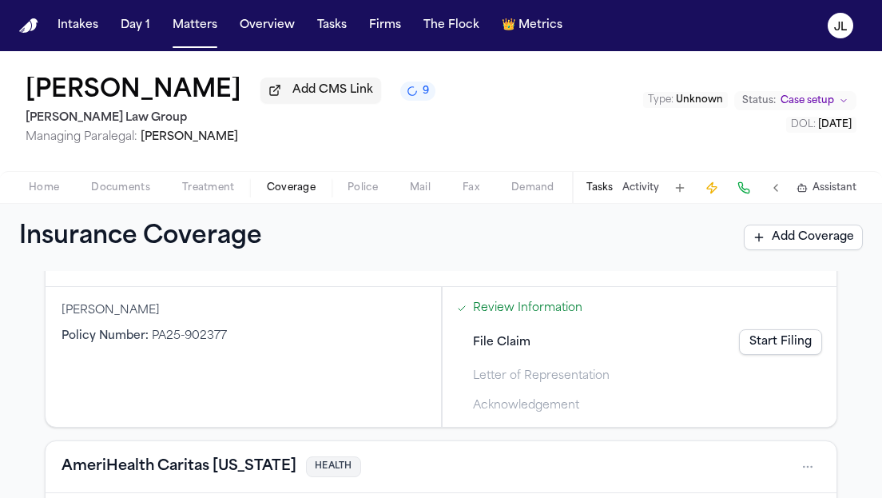
scroll to position [114, 0]
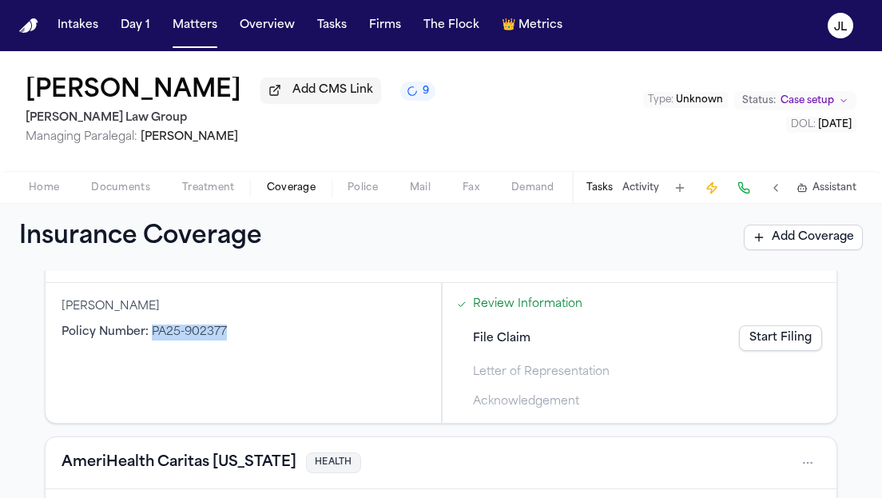
drag, startPoint x: 231, startPoint y: 348, endPoint x: 150, endPoint y: 328, distance: 83.1
click at [150, 327] on div "James L Fortunato Jr Policy Number : PA25-902377" at bounding box center [243, 353] width 395 height 140
copy span "PA25-902377"
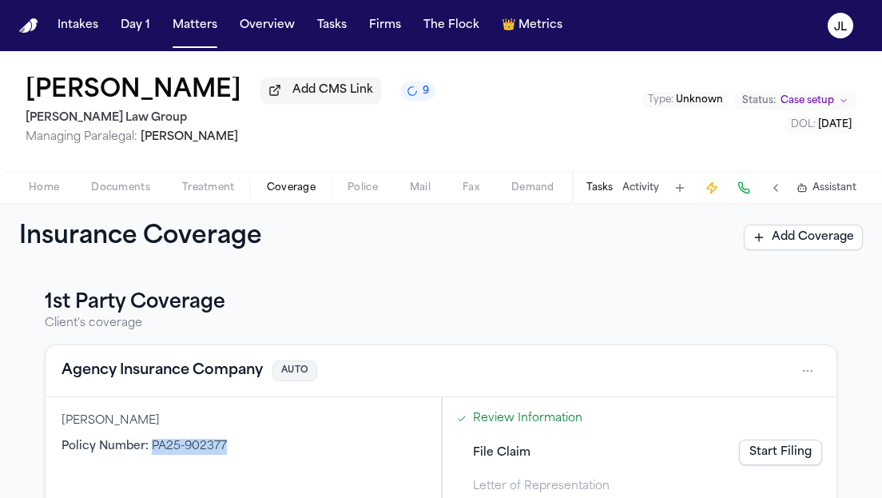
click at [792, 451] on link "Start Filing" at bounding box center [780, 452] width 83 height 26
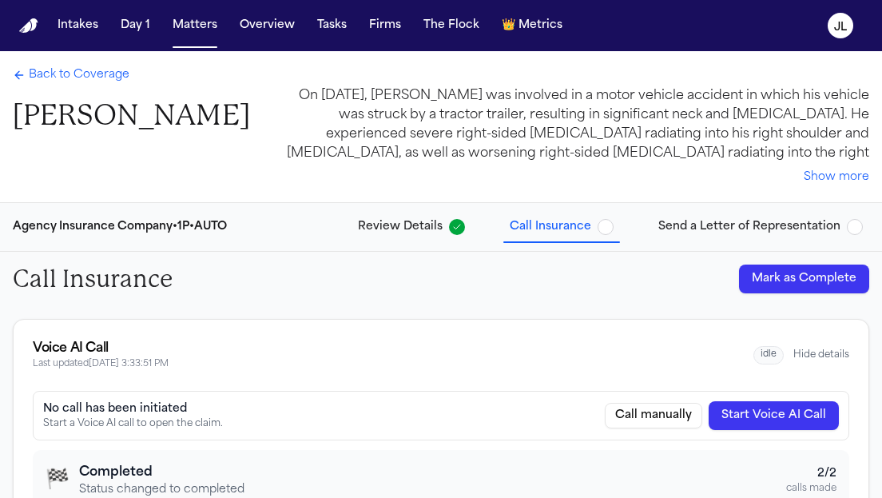
click at [812, 363] on div "idle Hide details" at bounding box center [801, 355] width 96 height 18
click at [89, 75] on span "Back to Coverage" at bounding box center [79, 75] width 101 height 16
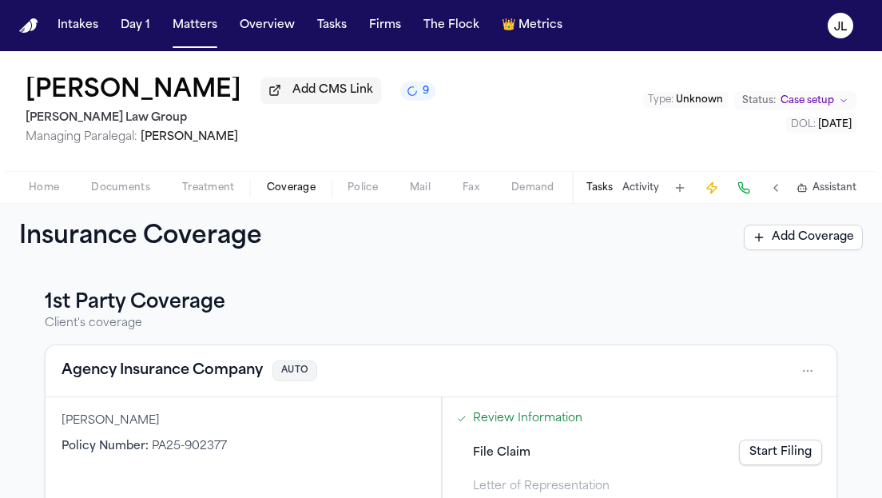
click at [203, 370] on button "Agency Insurance Company" at bounding box center [161, 370] width 201 height 22
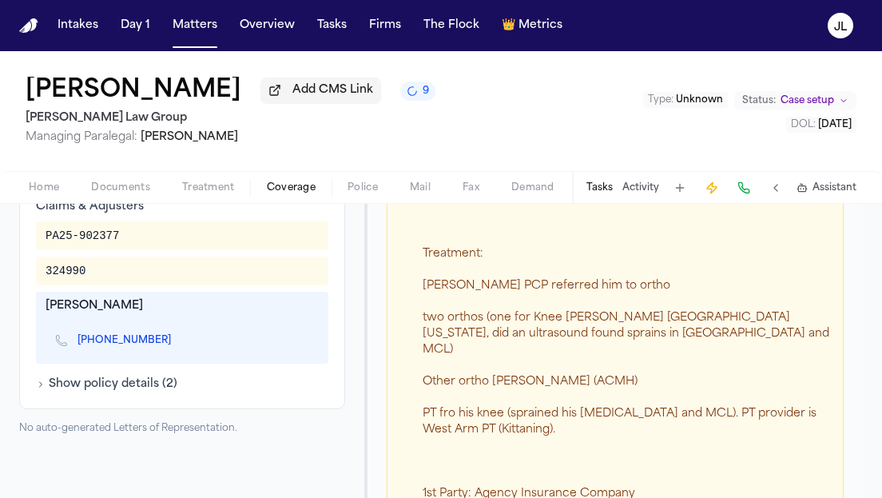
scroll to position [454, 0]
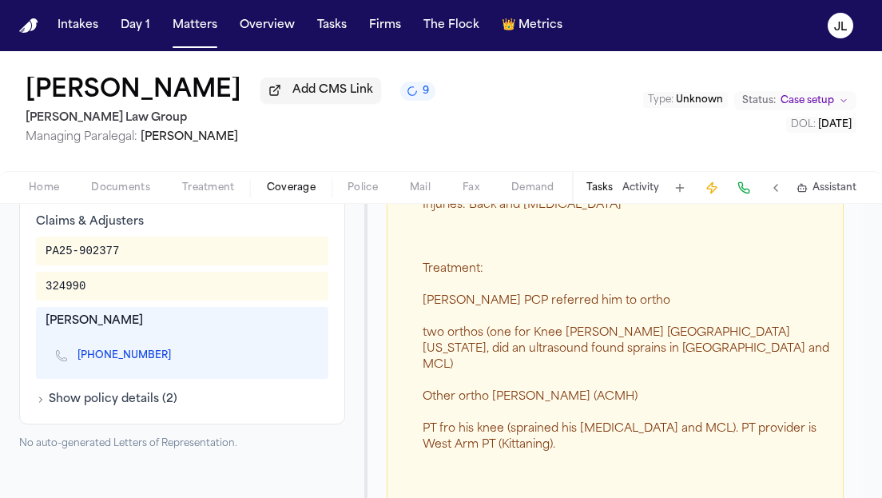
click at [174, 356] on icon "Copy to clipboard" at bounding box center [179, 356] width 10 height 10
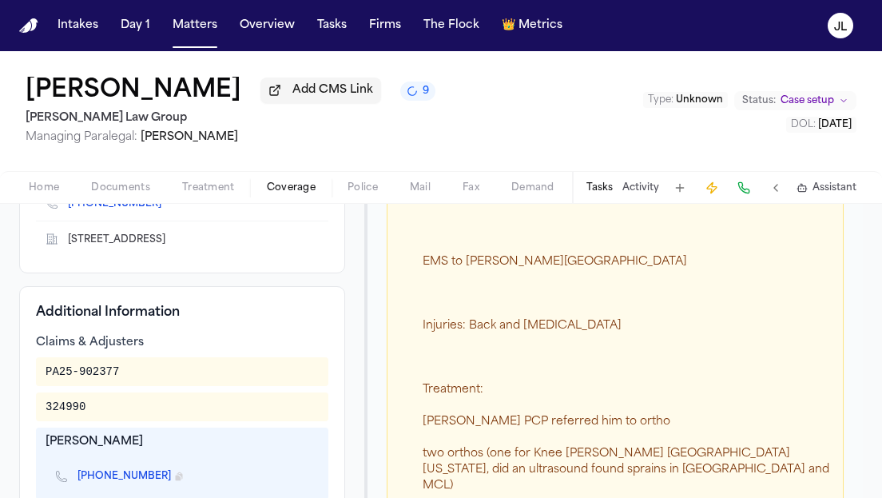
scroll to position [322, 0]
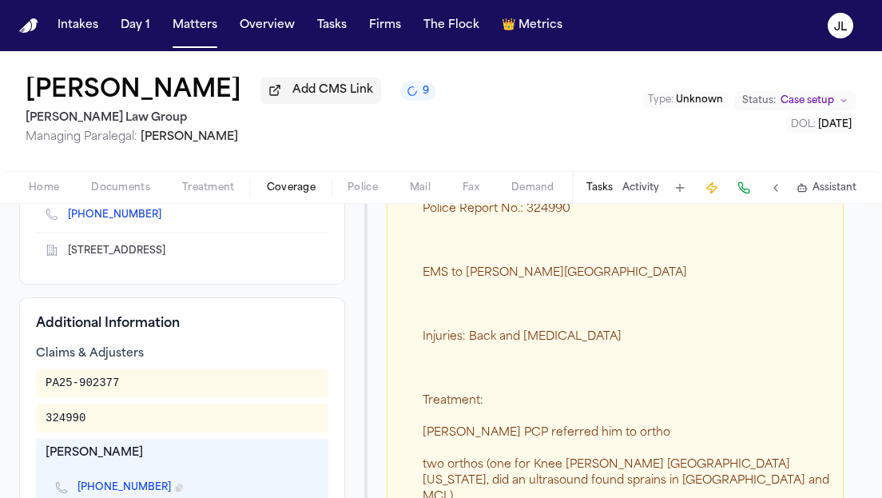
click at [738, 188] on button at bounding box center [743, 187] width 22 height 22
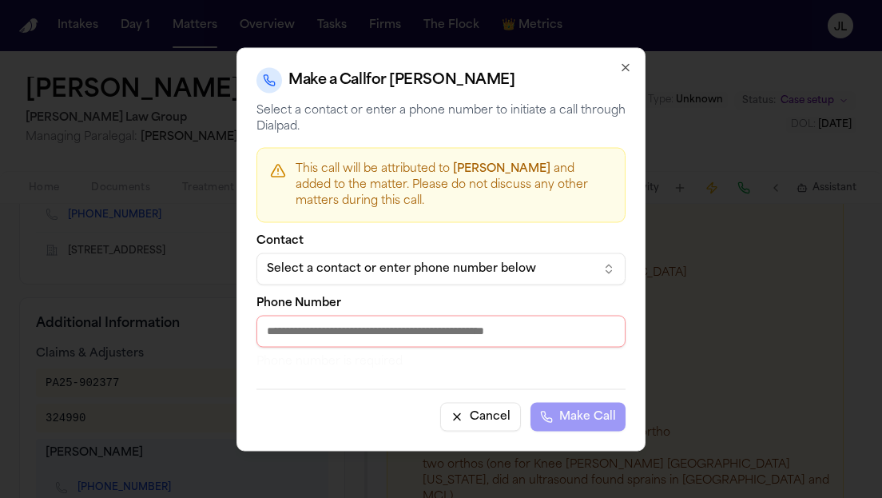
click at [458, 313] on div "Phone Number Phone number is required" at bounding box center [440, 333] width 369 height 72
click at [455, 319] on input "Phone Number" at bounding box center [440, 331] width 369 height 32
paste input "**********"
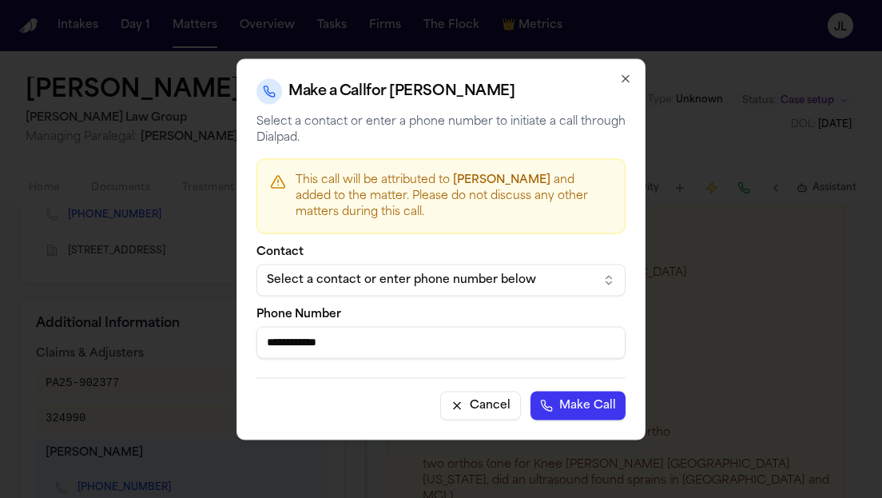
type input "**********"
click at [569, 399] on button "Make Call" at bounding box center [577, 405] width 95 height 29
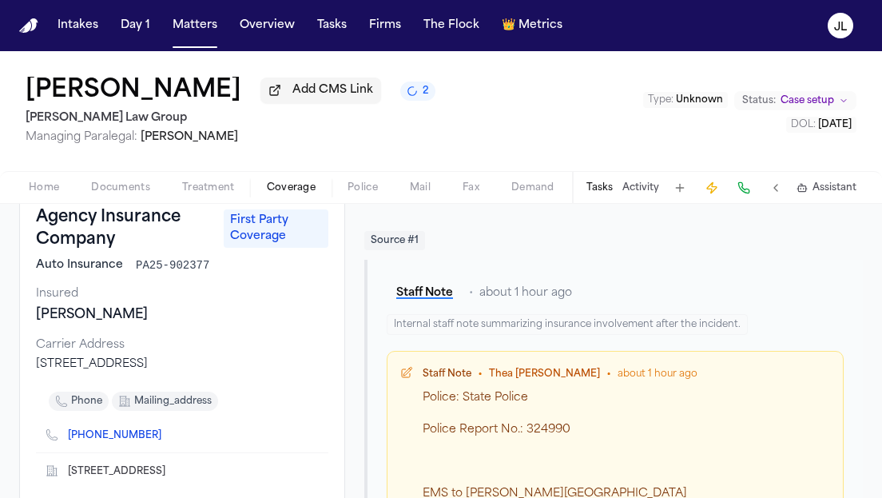
scroll to position [0, 0]
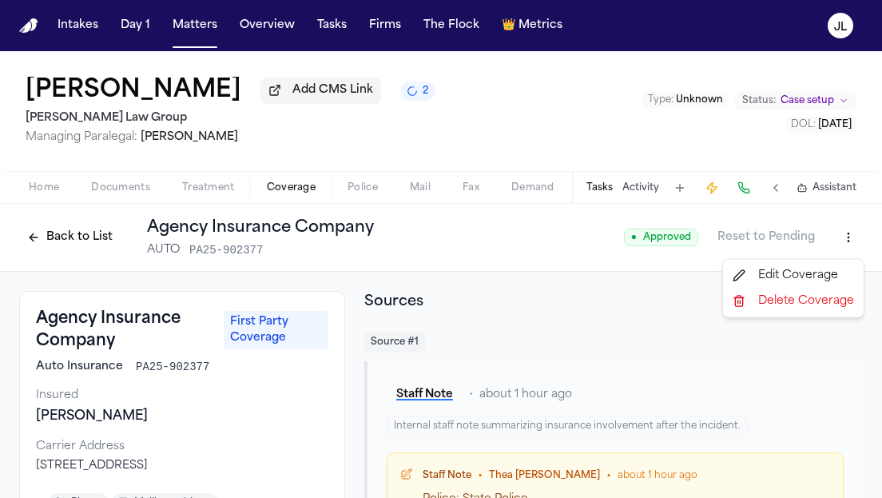
click at [847, 242] on html "Intakes Day 1 Matters Overview Tasks Firms The Flock 👑 Metrics JL James L Fortu…" at bounding box center [441, 249] width 882 height 498
click at [815, 268] on div "Edit Coverage" at bounding box center [793, 276] width 134 height 26
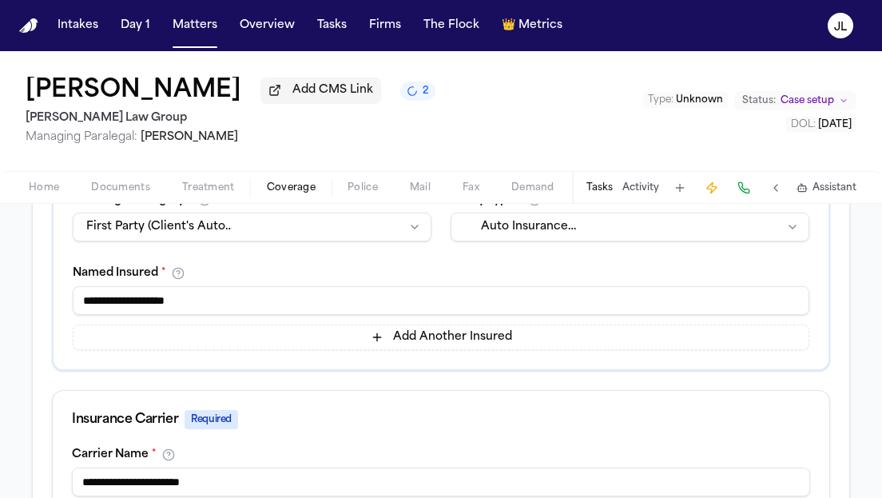
scroll to position [930, 0]
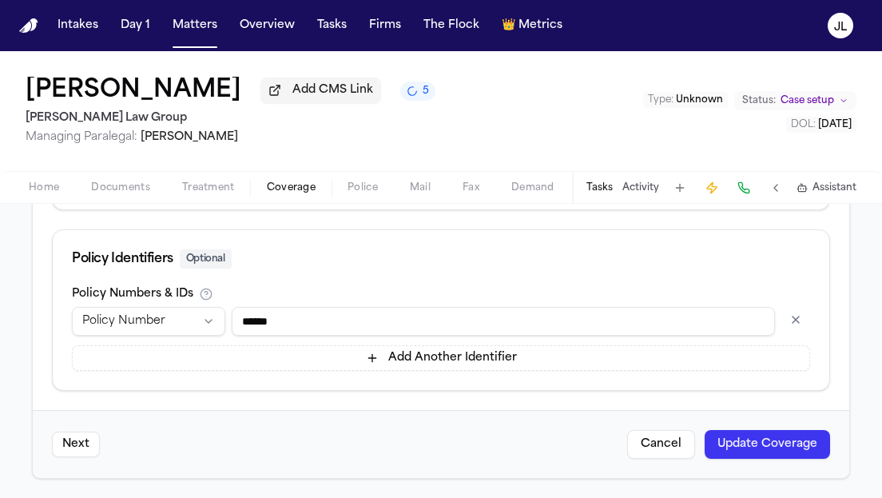
click at [802, 458] on button "Update Coverage" at bounding box center [766, 444] width 125 height 29
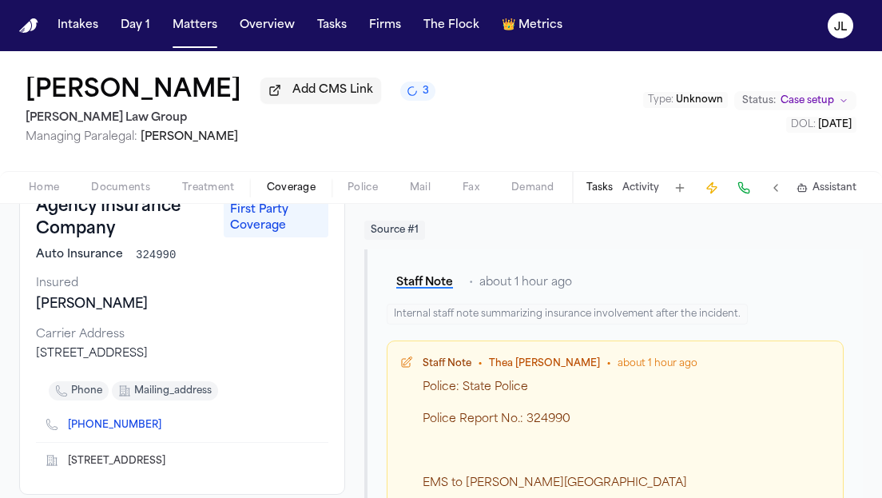
scroll to position [121, 0]
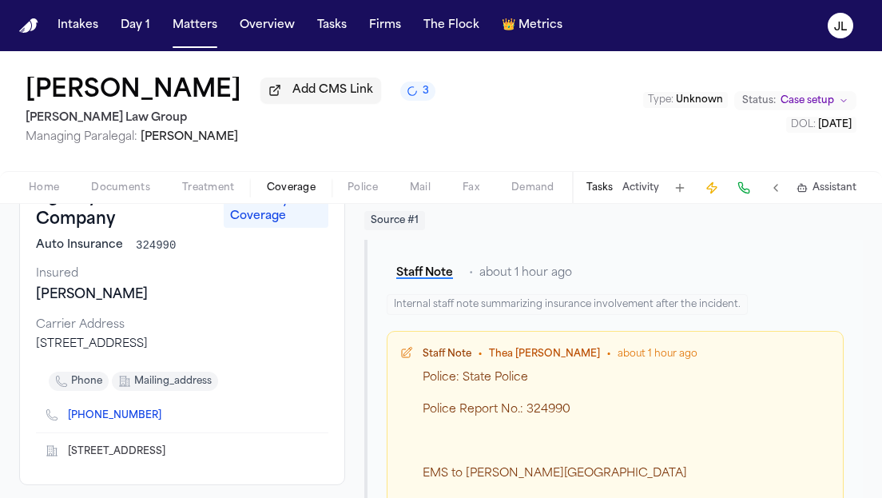
click at [167, 418] on icon "Copy to clipboard" at bounding box center [170, 414] width 6 height 7
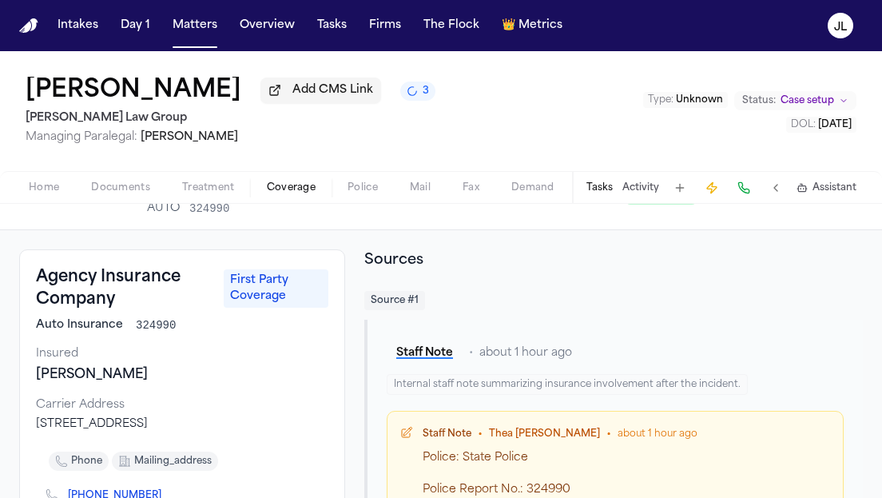
scroll to position [5, 0]
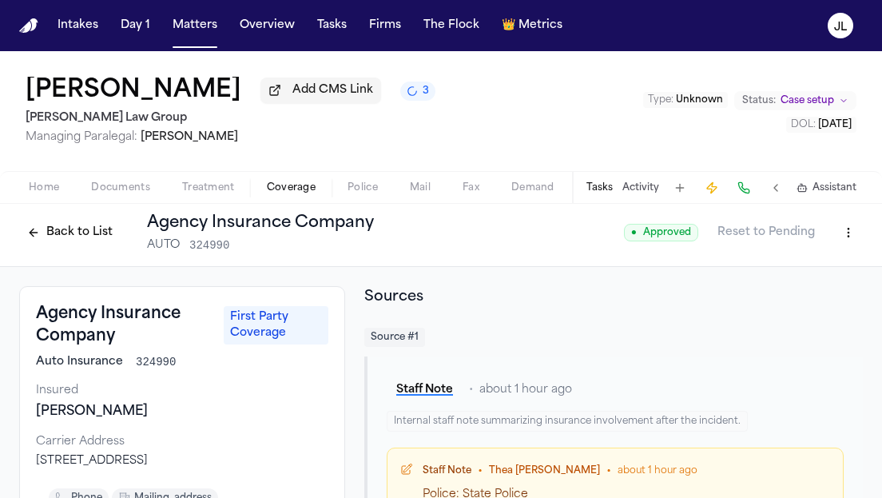
click at [749, 196] on button at bounding box center [743, 187] width 22 height 22
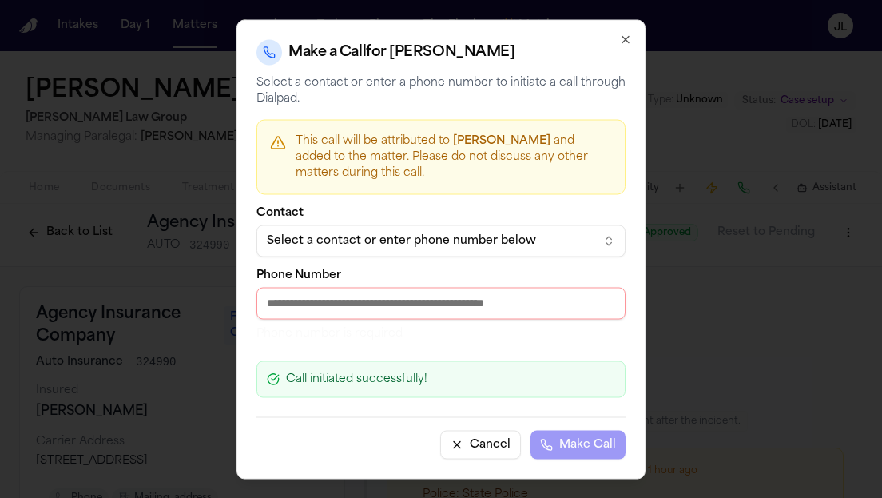
click at [342, 289] on input "Phone Number" at bounding box center [440, 303] width 369 height 32
paste input "**********"
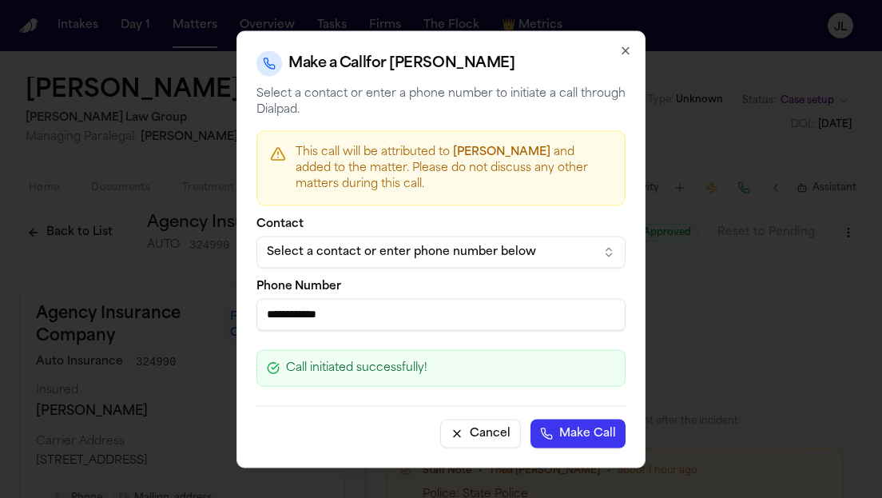
type input "**********"
click at [599, 428] on button "Make Call" at bounding box center [577, 432] width 95 height 29
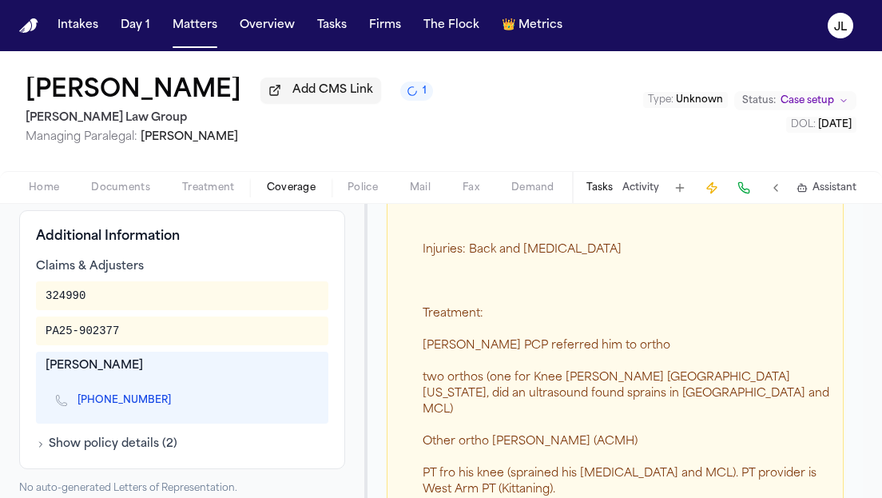
scroll to position [410, 0]
drag, startPoint x: 125, startPoint y: 333, endPoint x: 22, endPoint y: 326, distance: 102.5
click at [23, 326] on div "Additional Information Claims & Adjusters 324990 PA25-902377 Kristen (443) 282-…" at bounding box center [182, 338] width 326 height 259
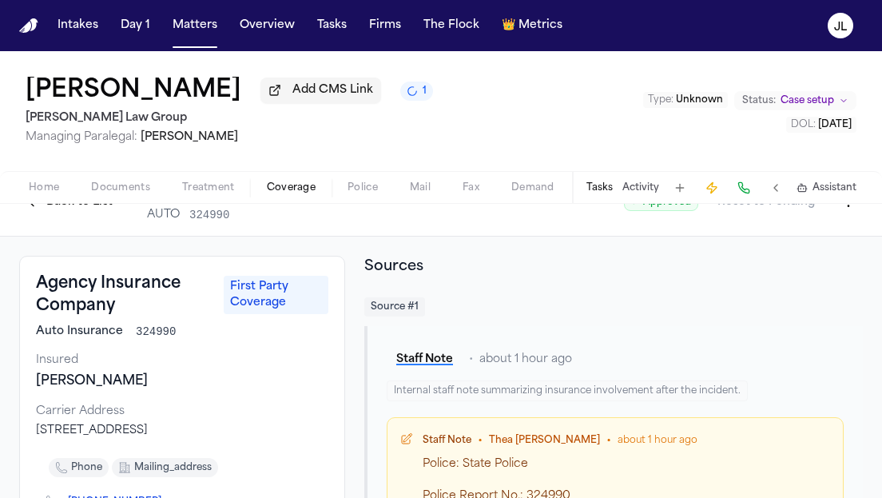
scroll to position [0, 0]
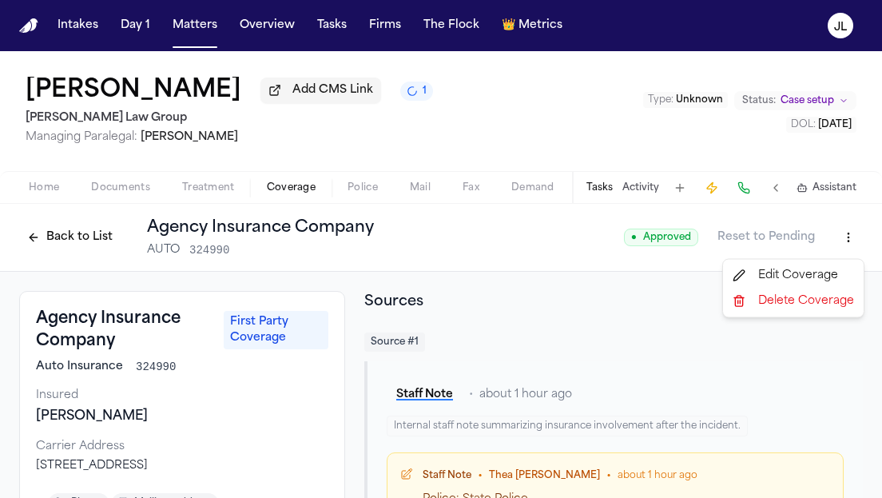
click at [839, 235] on html "Intakes Day 1 Matters Overview Tasks Firms The Flock 👑 Metrics JL James L Fortu…" at bounding box center [441, 249] width 882 height 498
click at [803, 270] on div "Edit Coverage" at bounding box center [793, 276] width 134 height 26
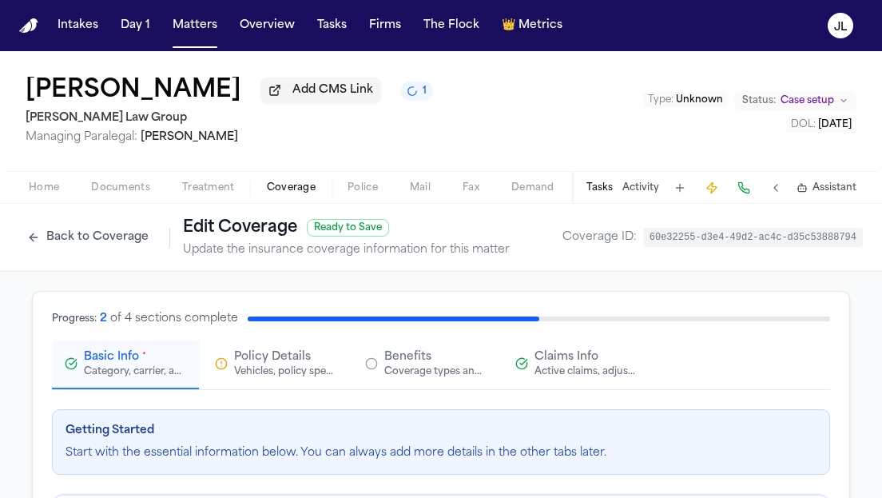
click at [568, 353] on span "Claims Info" at bounding box center [566, 357] width 64 height 16
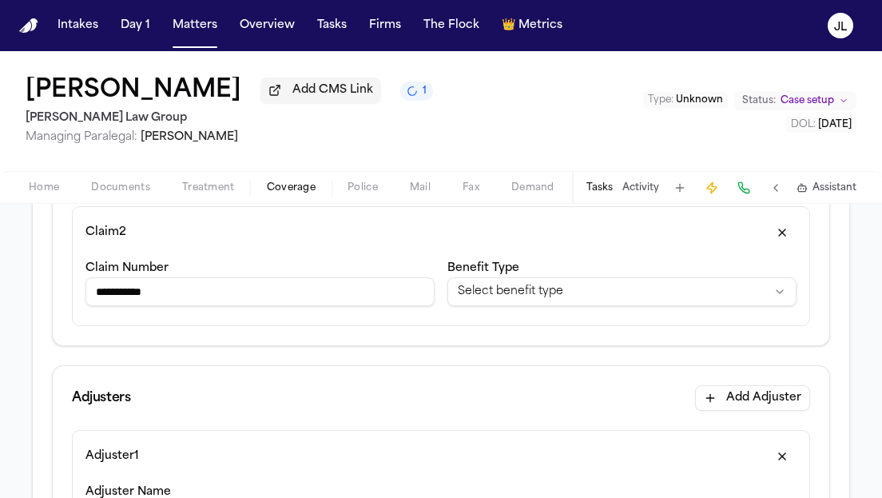
scroll to position [410, 0]
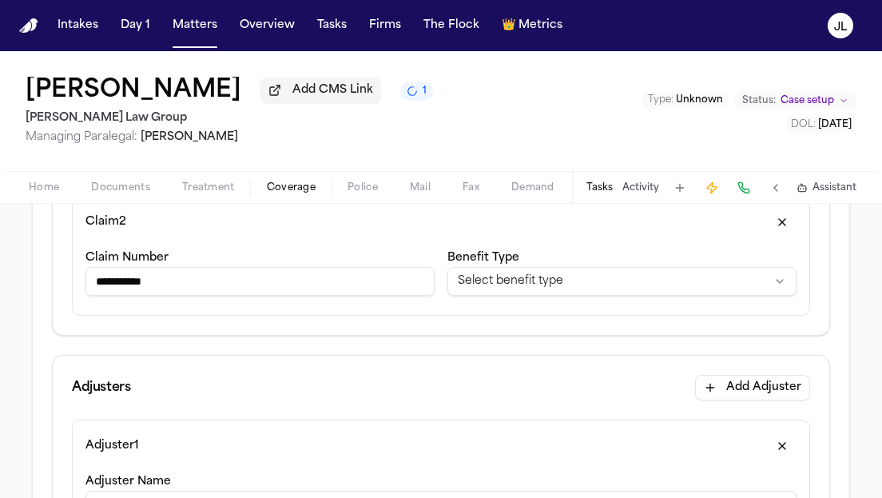
click at [791, 230] on button "button" at bounding box center [781, 222] width 29 height 26
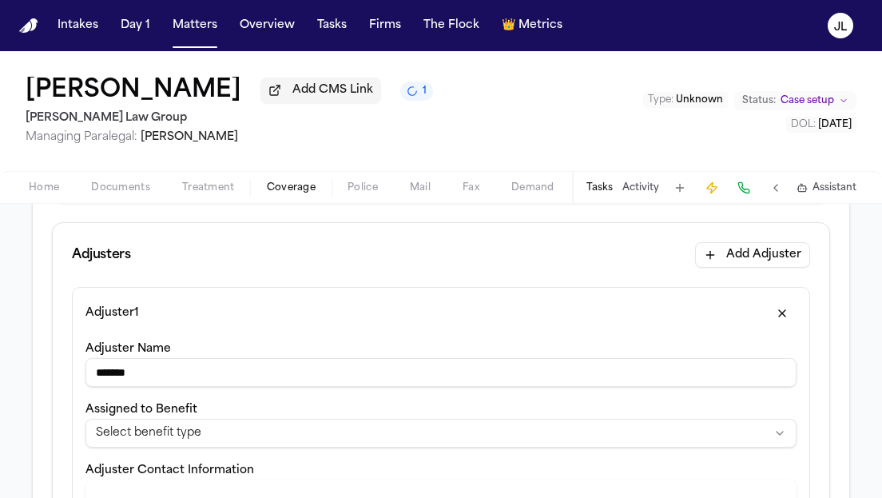
click at [787, 320] on button "button" at bounding box center [781, 313] width 29 height 26
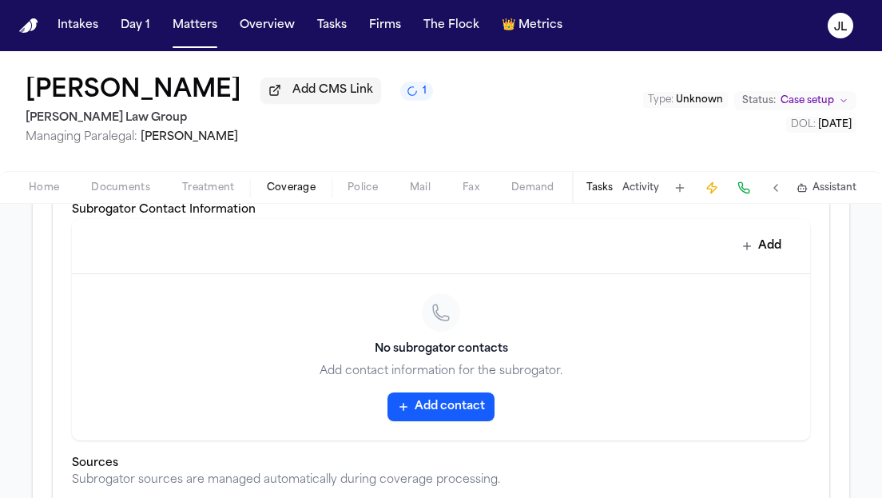
scroll to position [837, 0]
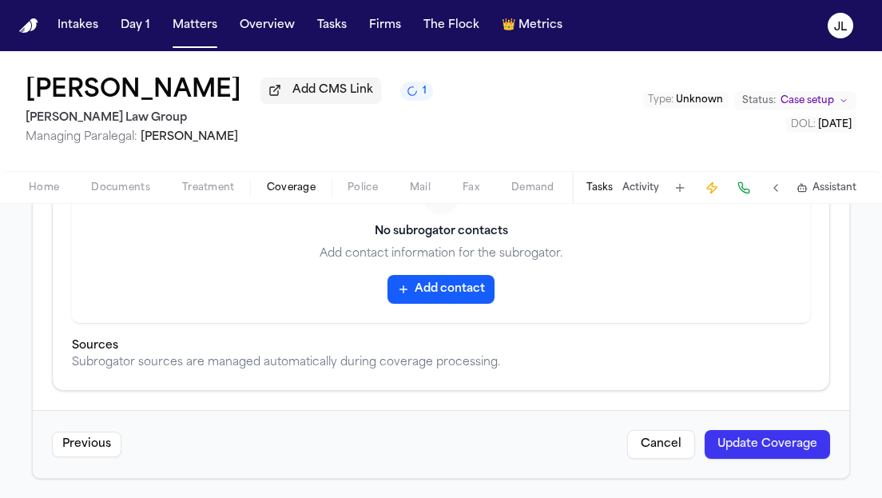
click at [797, 436] on button "Update Coverage" at bounding box center [766, 444] width 125 height 29
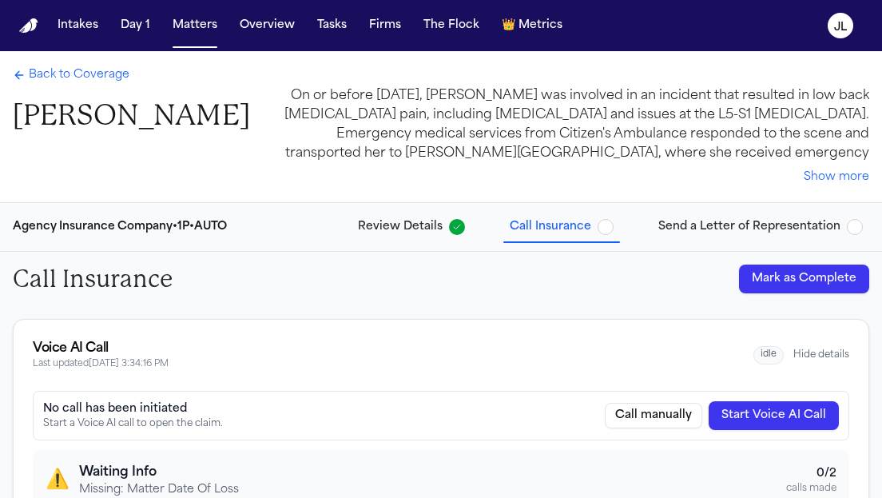
click at [389, 220] on span "Review Details" at bounding box center [400, 227] width 85 height 16
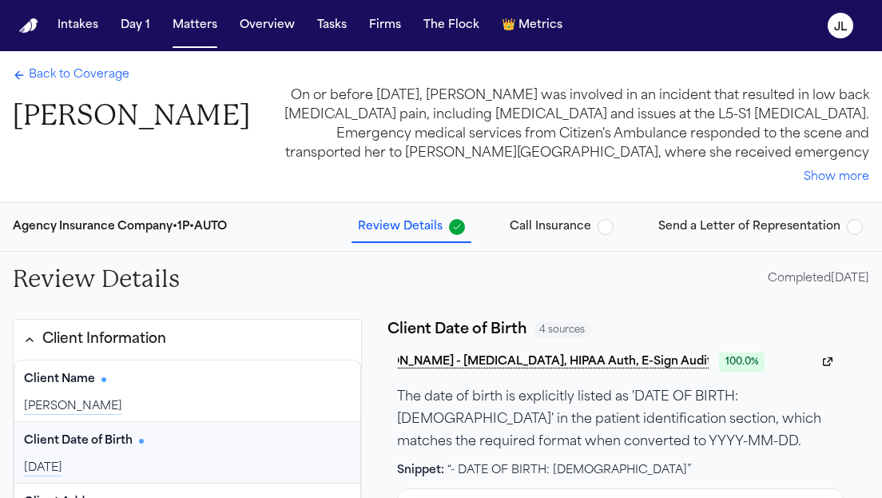
click at [548, 222] on span "Call Insurance" at bounding box center [550, 227] width 81 height 16
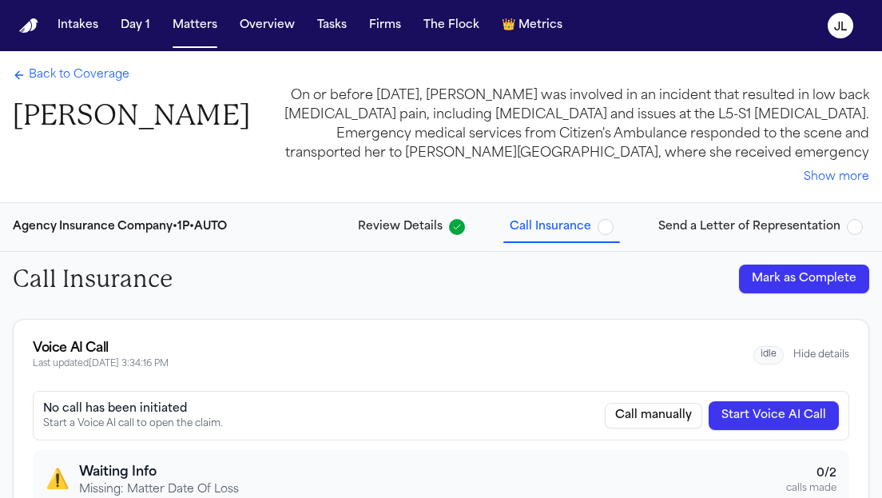
click at [79, 80] on span "Back to Coverage" at bounding box center [79, 75] width 101 height 16
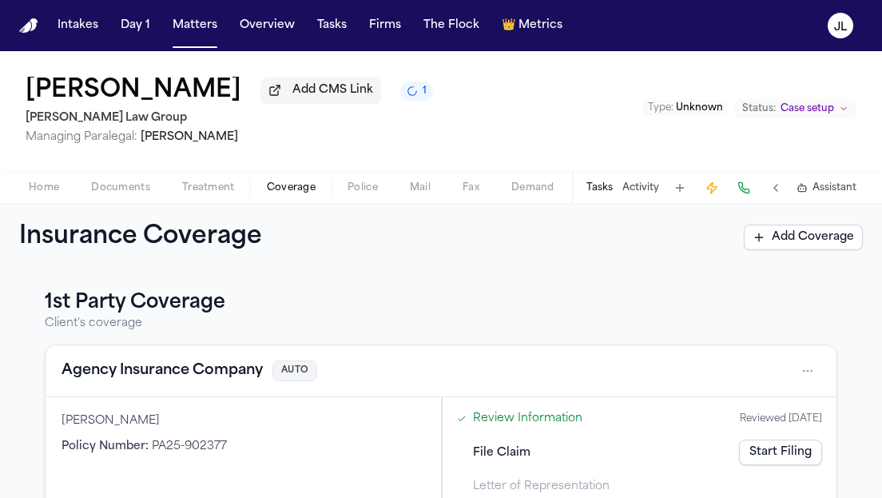
click at [117, 187] on span "Documents" at bounding box center [120, 187] width 59 height 13
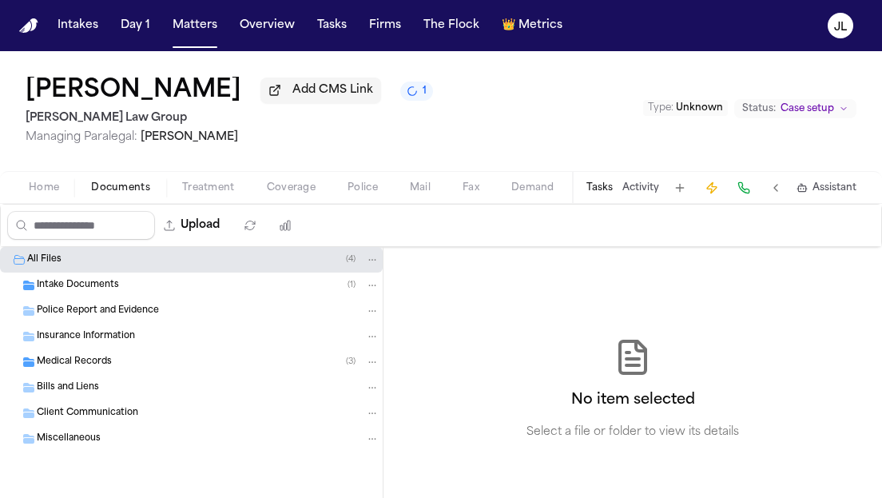
click at [111, 343] on span "Insurance Information" at bounding box center [86, 337] width 98 height 14
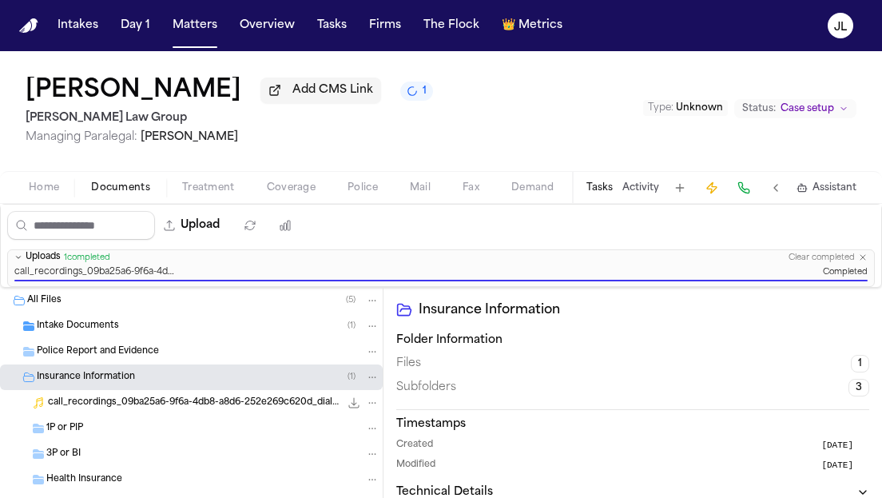
click at [310, 188] on span "Coverage" at bounding box center [291, 187] width 49 height 13
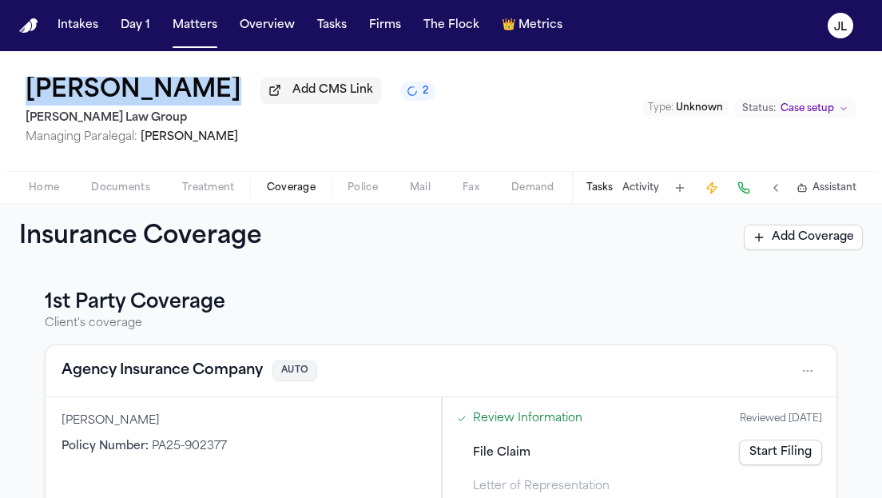
drag, startPoint x: 260, startPoint y: 99, endPoint x: 30, endPoint y: 102, distance: 229.2
click at [30, 102] on div "[PERSON_NAME] Add CMS Link 2" at bounding box center [231, 91] width 410 height 29
copy div "[PERSON_NAME]"
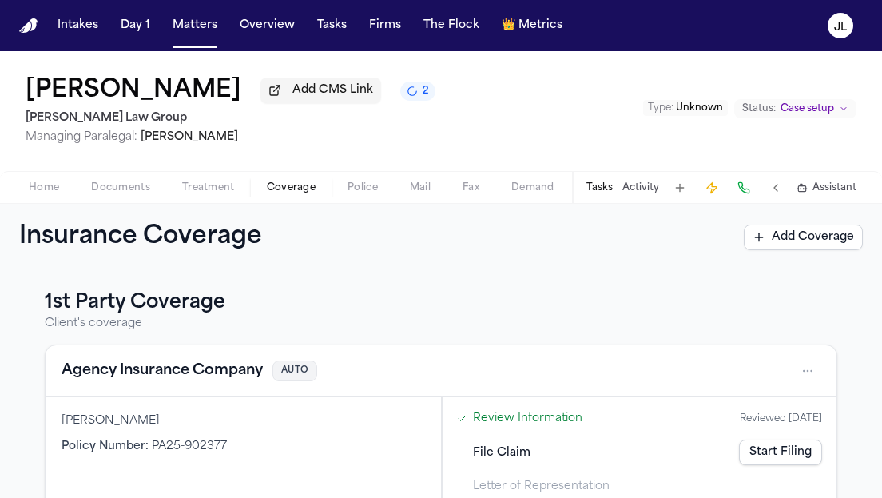
click at [134, 207] on div "Insurance Coverage Add Coverage" at bounding box center [441, 237] width 882 height 67
click at [134, 187] on span "Documents" at bounding box center [120, 187] width 59 height 13
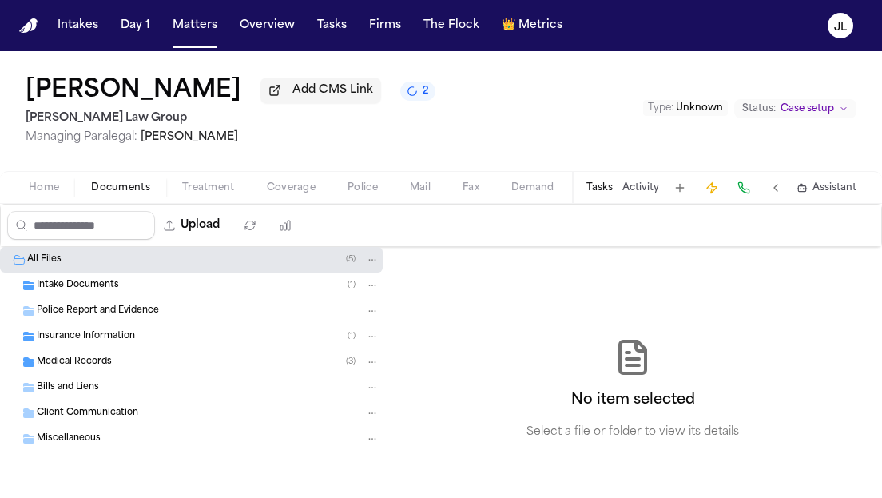
click at [141, 343] on div "Insurance Information ( 1 )" at bounding box center [208, 336] width 343 height 14
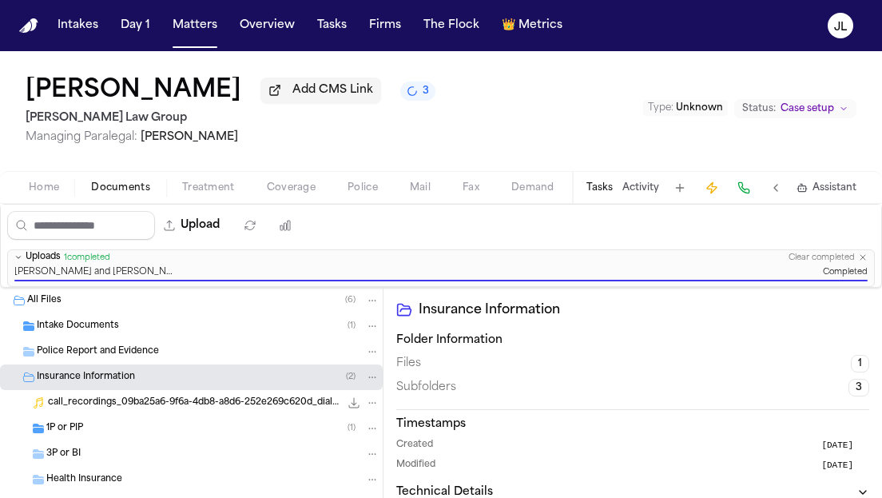
click at [281, 194] on span "Coverage" at bounding box center [291, 187] width 49 height 13
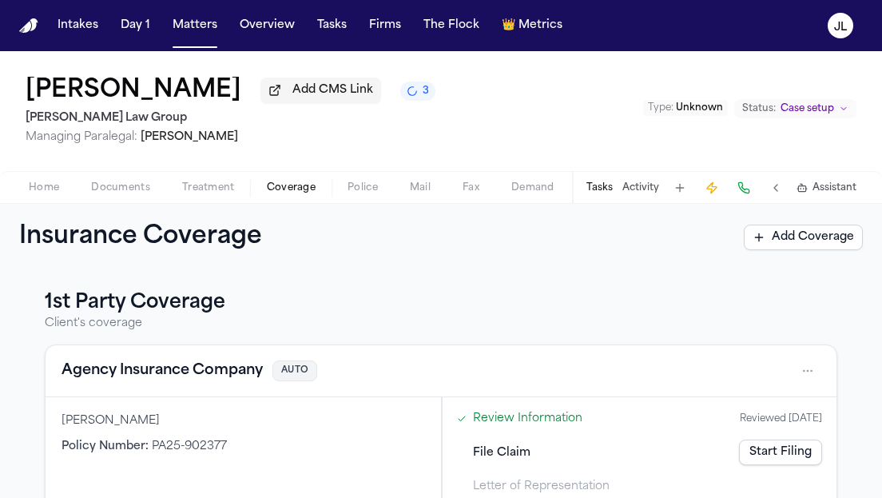
scroll to position [6, 0]
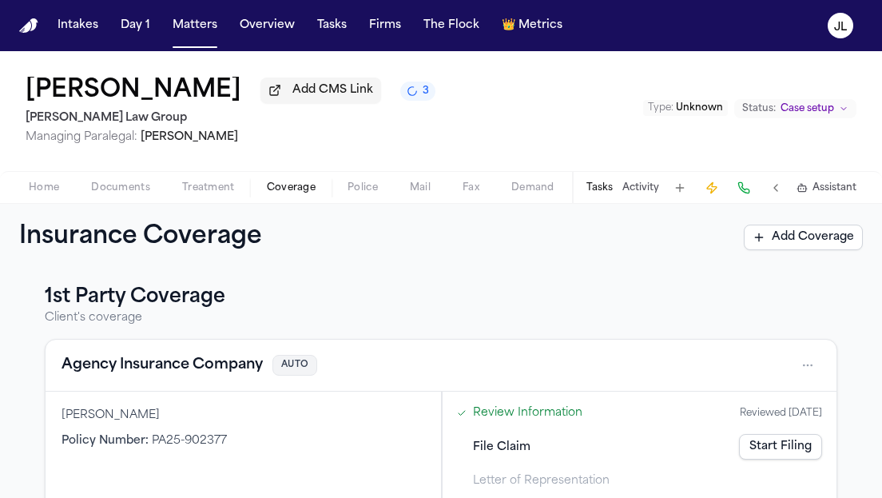
click at [214, 374] on button "Agency Insurance Company" at bounding box center [161, 365] width 201 height 22
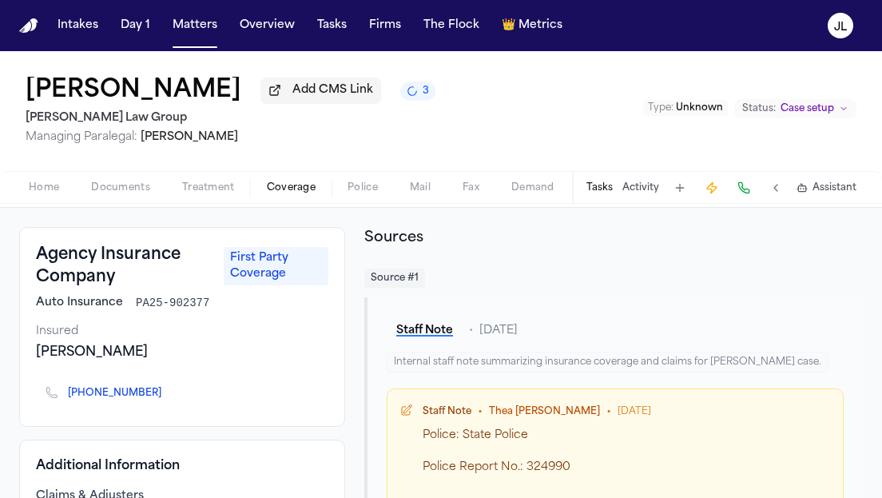
scroll to position [71, 0]
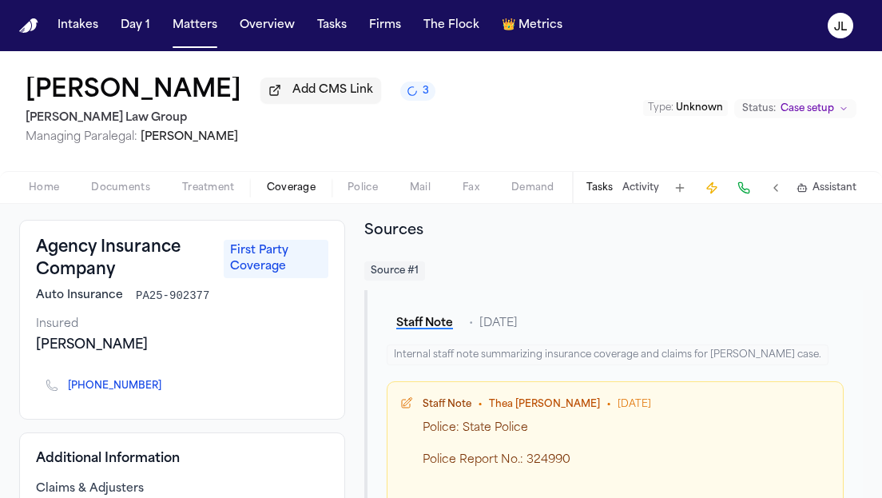
click at [167, 389] on icon "Copy to clipboard" at bounding box center [170, 385] width 6 height 7
click at [745, 189] on button at bounding box center [743, 187] width 22 height 22
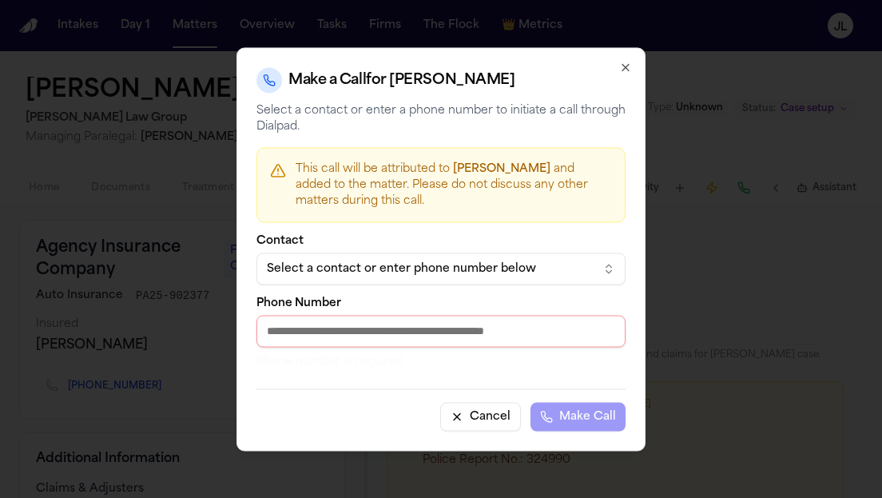
click at [441, 311] on div "Phone Number Phone number is required" at bounding box center [440, 333] width 369 height 72
click at [427, 328] on input "Phone Number" at bounding box center [440, 331] width 369 height 32
paste input "**********"
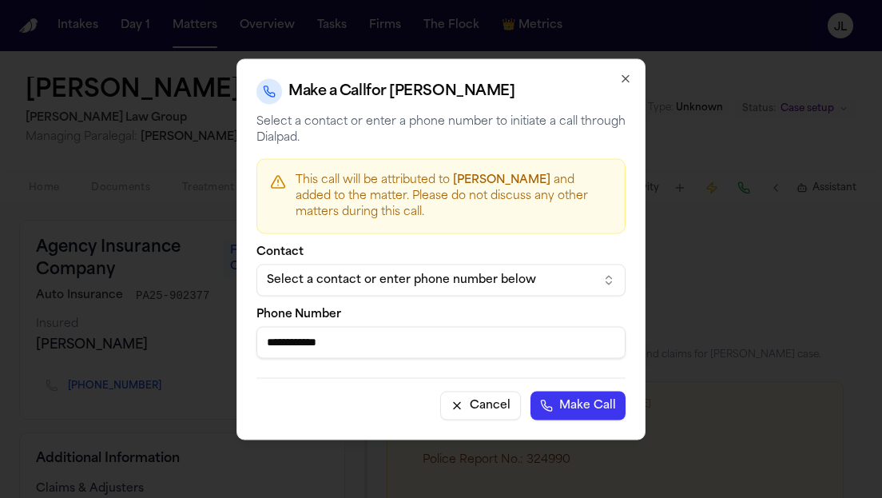
type input "**********"
click at [597, 412] on button "Make Call" at bounding box center [577, 405] width 95 height 29
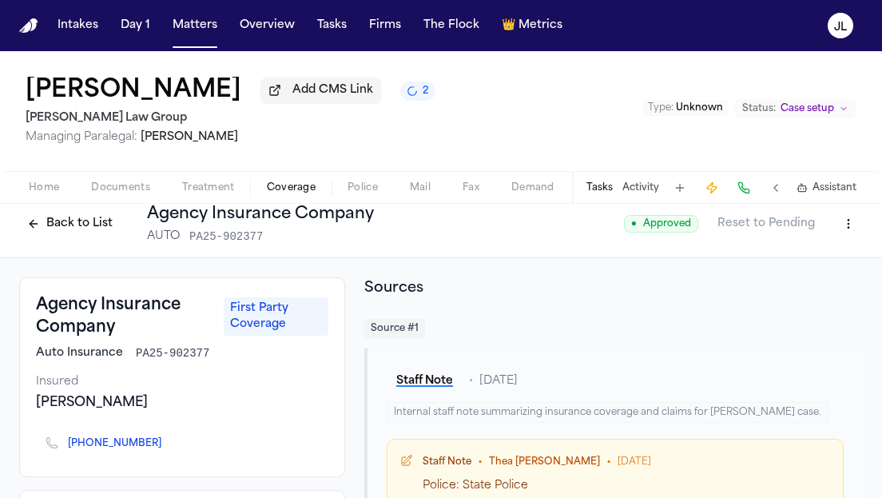
scroll to position [0, 0]
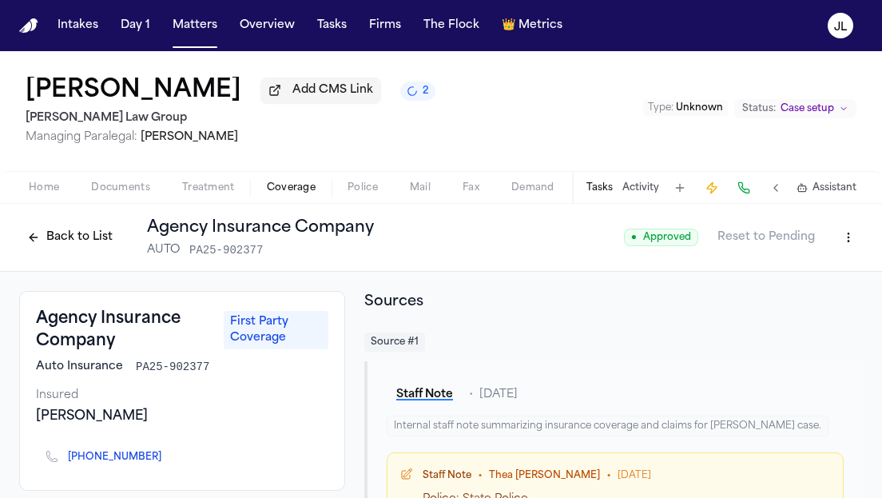
click at [100, 192] on span "Documents" at bounding box center [120, 187] width 59 height 13
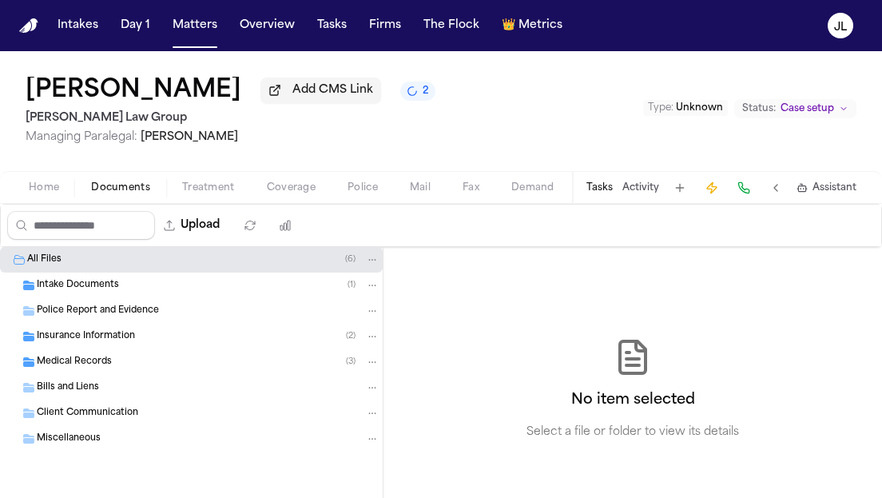
click at [101, 287] on span "Intake Documents" at bounding box center [78, 286] width 82 height 14
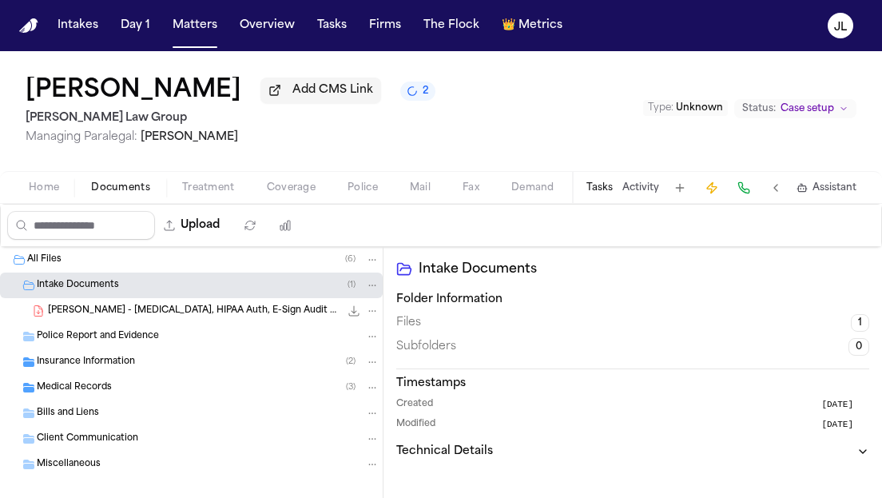
click at [94, 336] on span "Police Report and Evidence" at bounding box center [98, 337] width 122 height 14
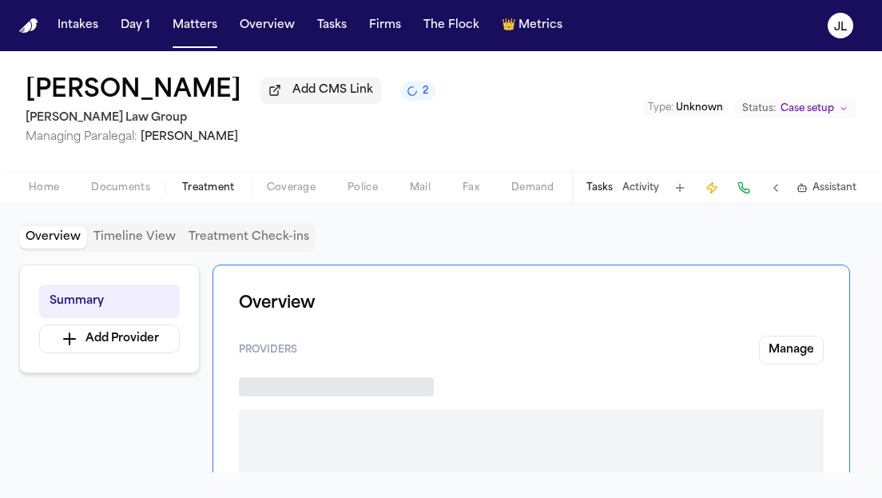
click at [231, 194] on span "Treatment" at bounding box center [208, 187] width 53 height 13
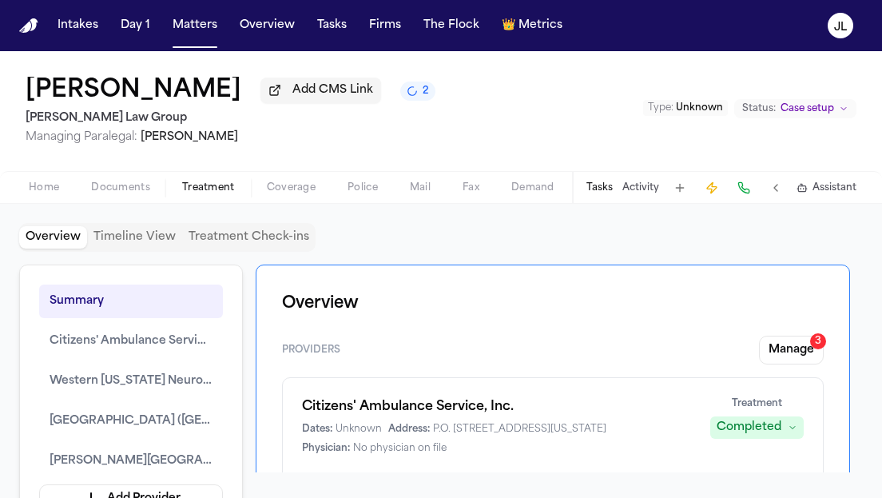
click at [274, 197] on button "Coverage" at bounding box center [291, 187] width 81 height 19
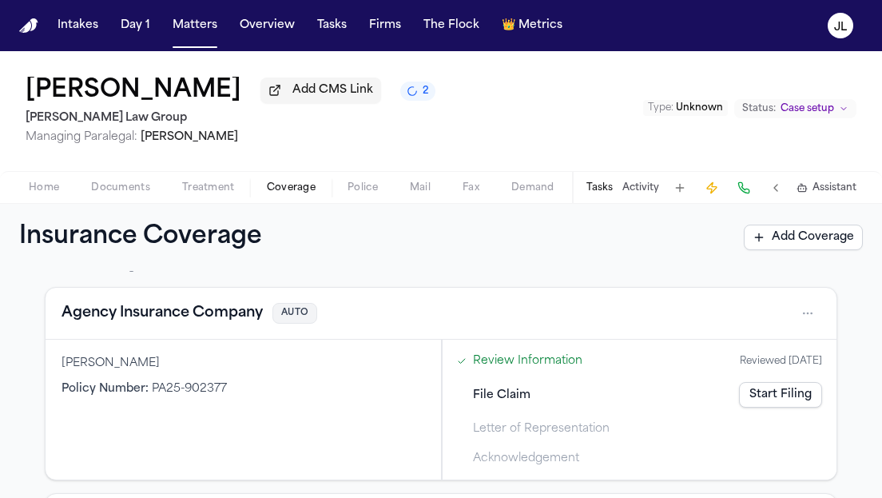
scroll to position [80, 0]
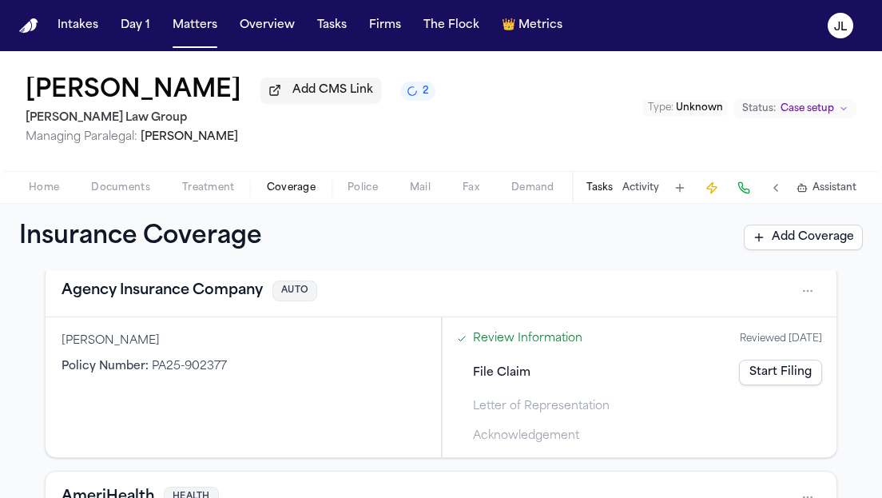
click at [214, 296] on button "Agency Insurance Company" at bounding box center [161, 291] width 201 height 22
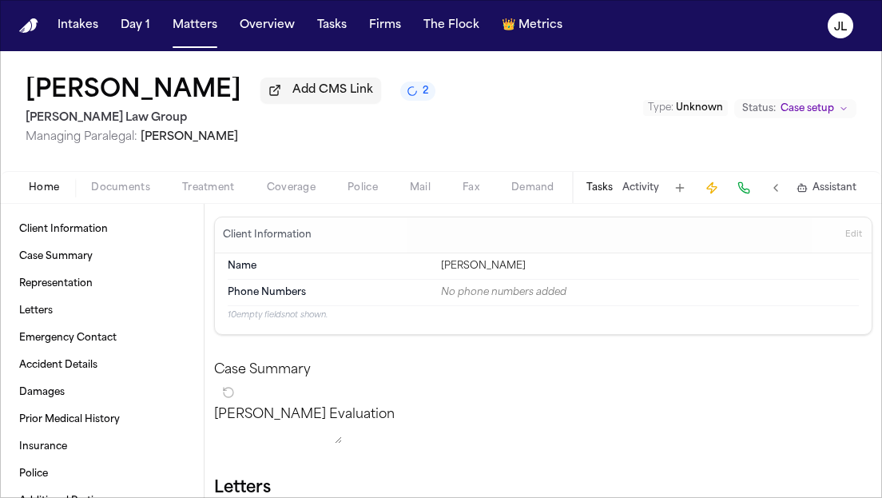
click at [37, 184] on span "Home" at bounding box center [44, 187] width 30 height 13
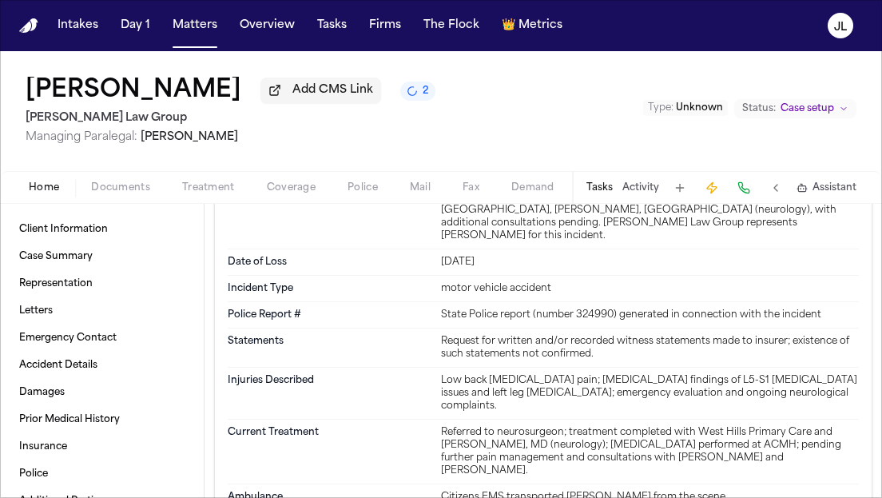
scroll to position [635, 0]
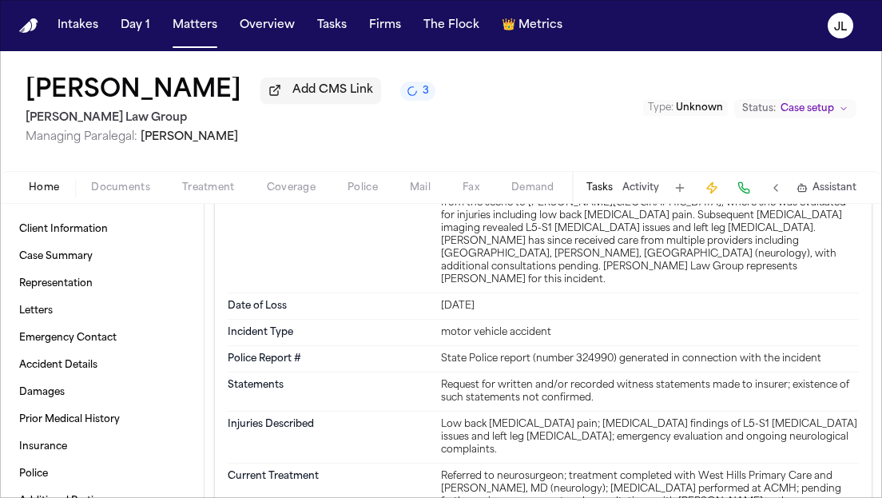
click at [133, 202] on div "Home Documents Treatment Coverage Police Mail Fax Demand Workspaces Artifacts T…" at bounding box center [441, 187] width 882 height 32
click at [133, 197] on span "button" at bounding box center [120, 197] width 78 height 2
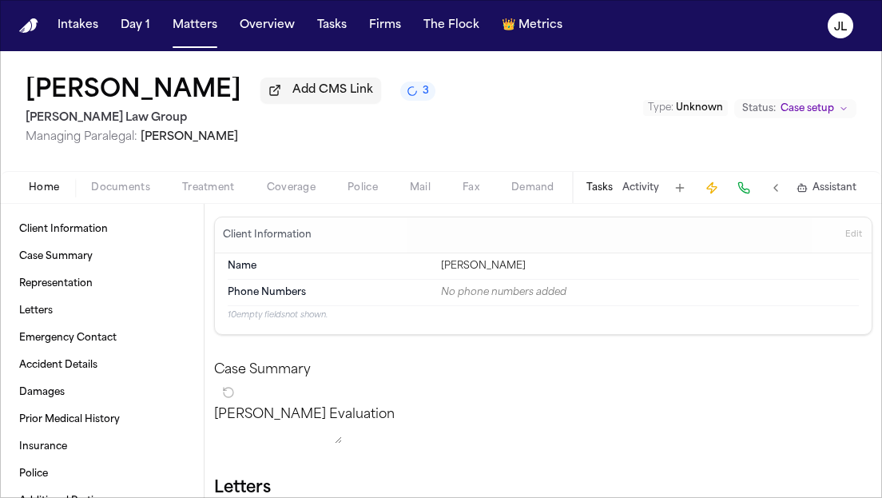
click at [50, 183] on span "Home" at bounding box center [44, 187] width 30 height 13
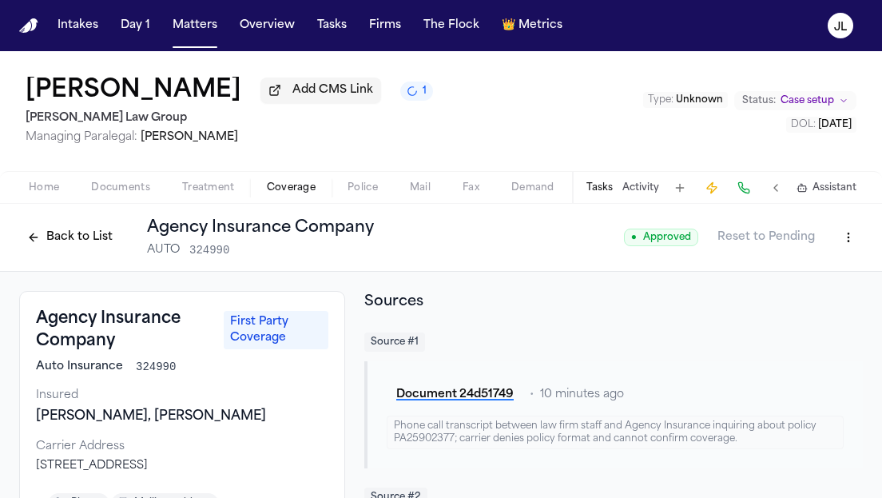
click at [841, 244] on html "Intakes Day 1 Matters Overview Tasks Firms The Flock 👑 Metrics JL [PERSON_NAME]…" at bounding box center [441, 249] width 882 height 498
click at [828, 264] on div "Edit Coverage" at bounding box center [793, 276] width 134 height 26
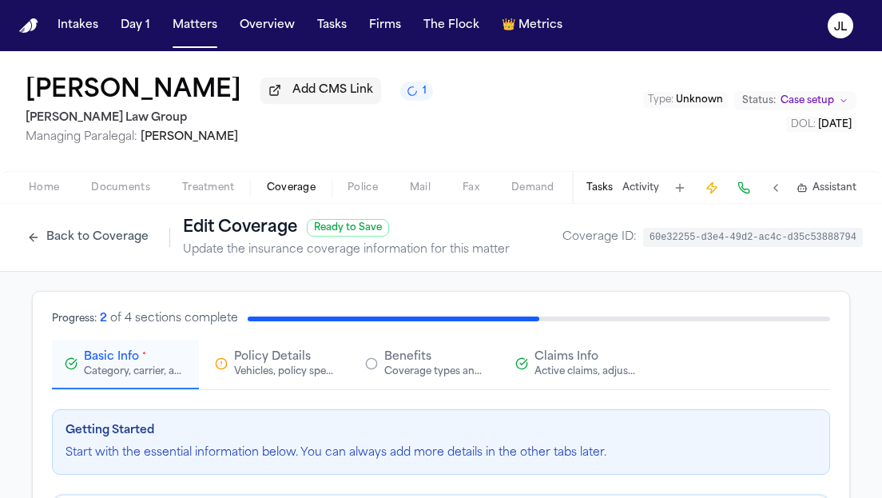
click at [577, 349] on button "Claims Info Active claims, adjusters, and subrogation details" at bounding box center [575, 364] width 147 height 50
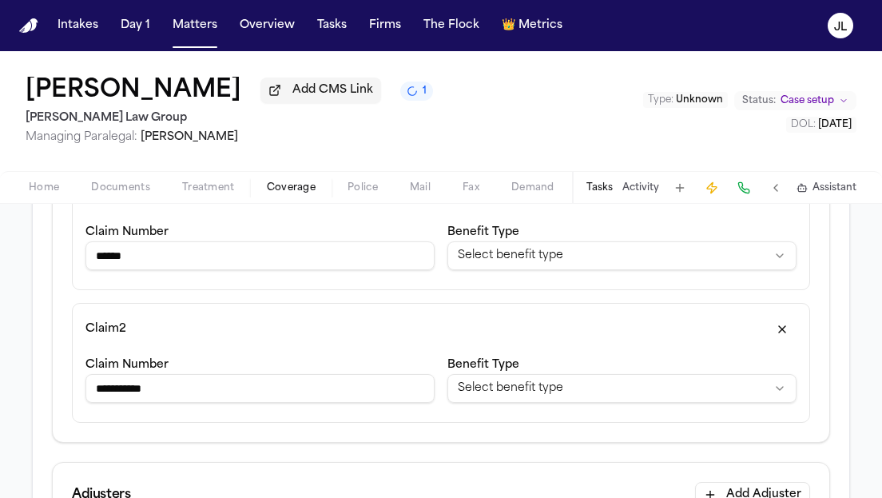
scroll to position [312, 0]
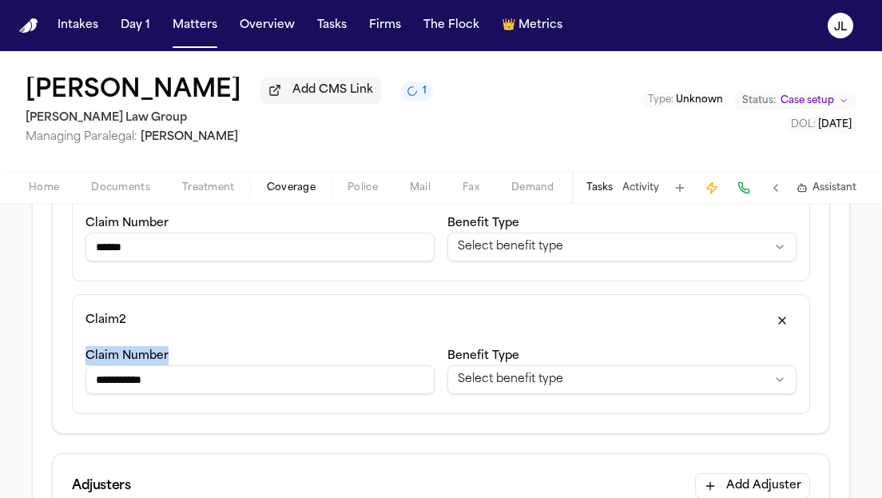
drag, startPoint x: 243, startPoint y: 368, endPoint x: 63, endPoint y: 359, distance: 179.9
click at [56, 359] on div "**********" at bounding box center [441, 297] width 776 height 272
drag, startPoint x: 196, startPoint y: 388, endPoint x: 16, endPoint y: 385, distance: 180.5
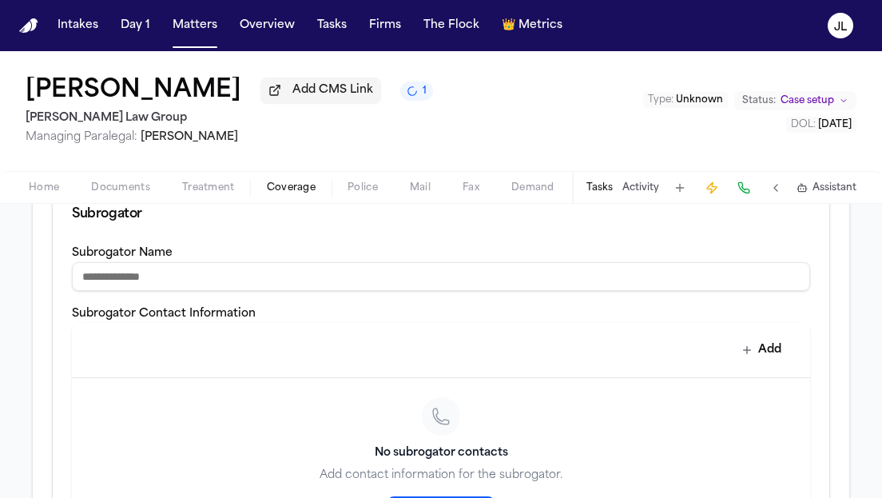
scroll to position [1299, 0]
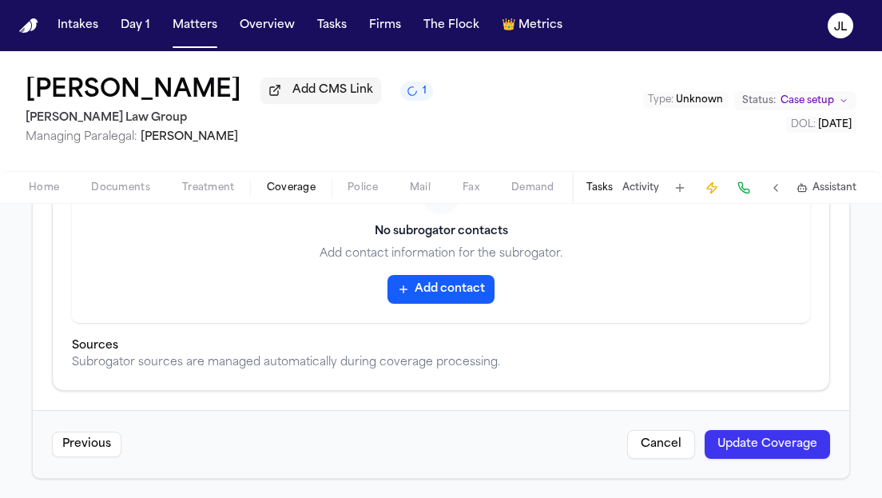
click at [747, 439] on button "Update Coverage" at bounding box center [766, 444] width 125 height 29
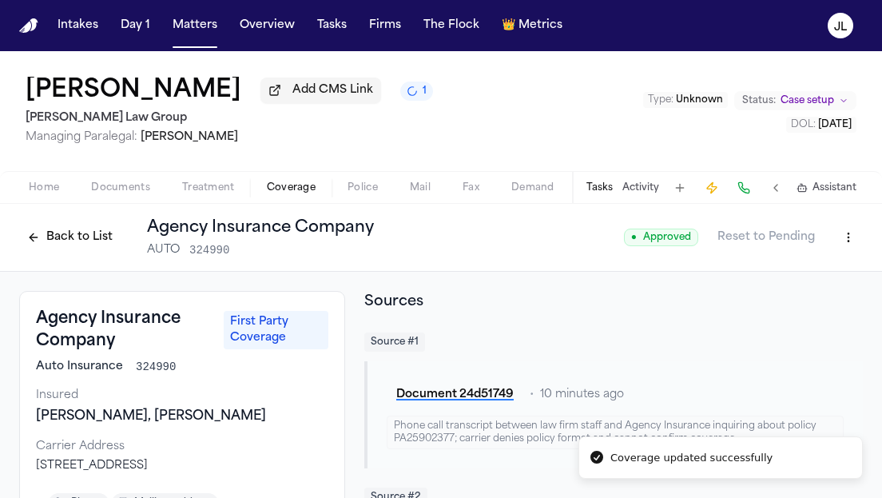
click at [60, 224] on div "Back to List Agency Insurance Company AUTO 324990" at bounding box center [196, 237] width 355 height 42
click at [61, 243] on button "Back to List" at bounding box center [69, 237] width 101 height 26
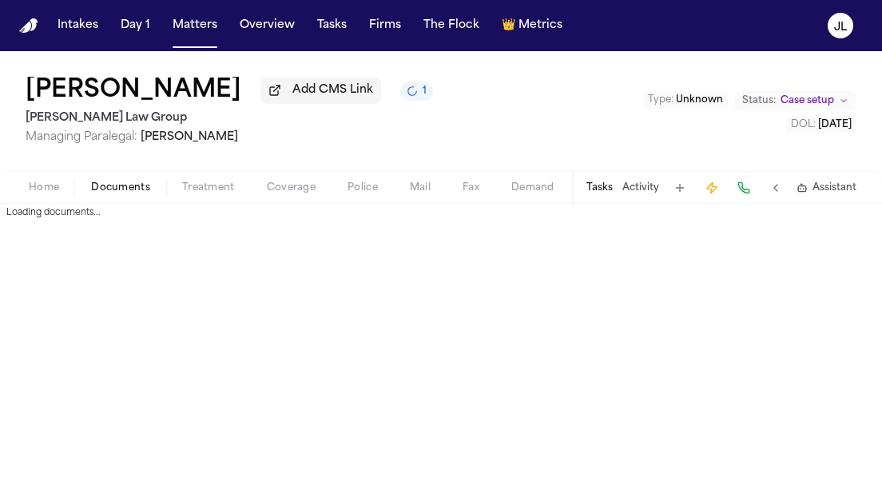
click at [125, 184] on span "Documents" at bounding box center [120, 187] width 59 height 13
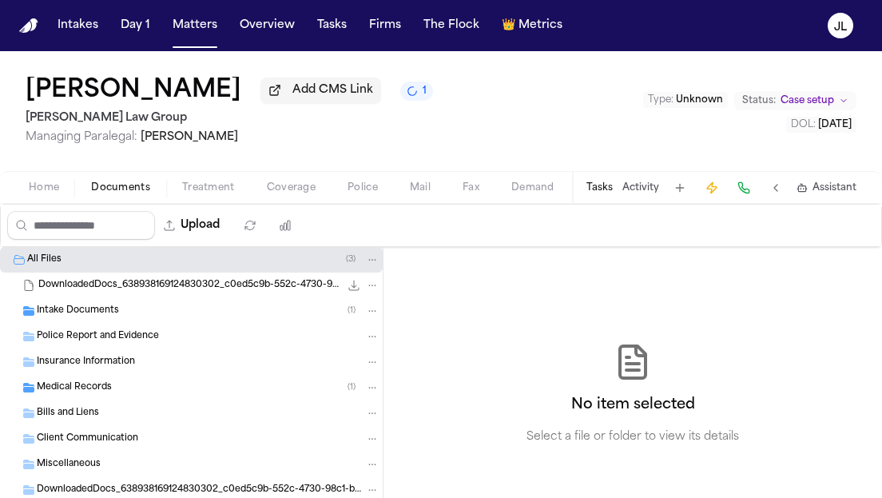
click at [53, 203] on div "Home Documents Treatment Coverage Police Mail Fax Demand Workspaces Artifacts T…" at bounding box center [441, 187] width 882 height 32
click at [53, 200] on div "Home Documents Treatment Coverage Police Mail Fax Demand Workspaces Artifacts T…" at bounding box center [441, 187] width 882 height 32
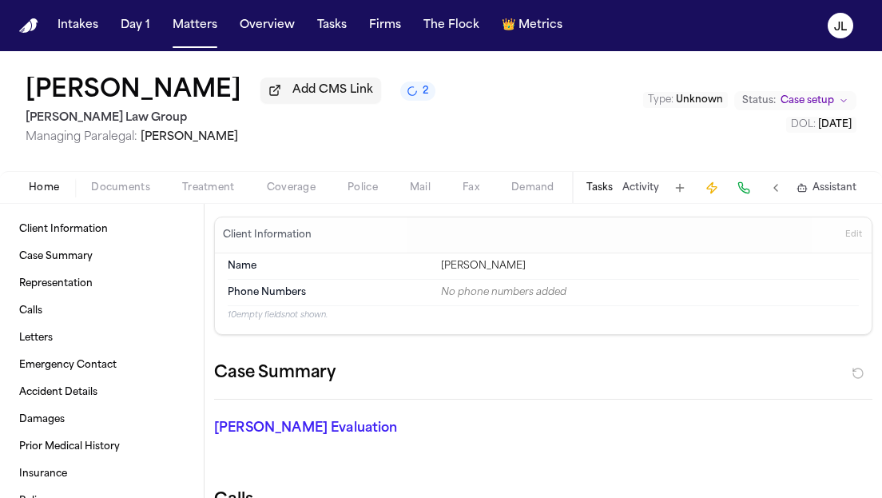
click at [46, 188] on span "Home" at bounding box center [44, 187] width 30 height 13
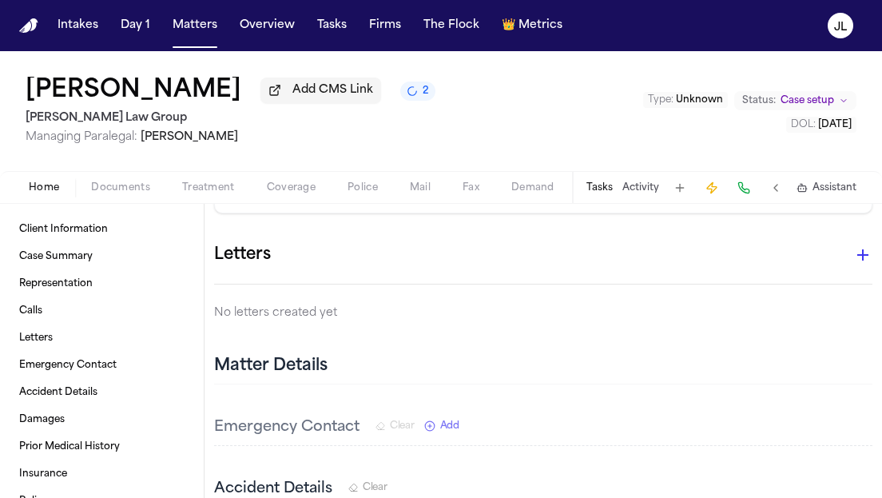
scroll to position [697, 0]
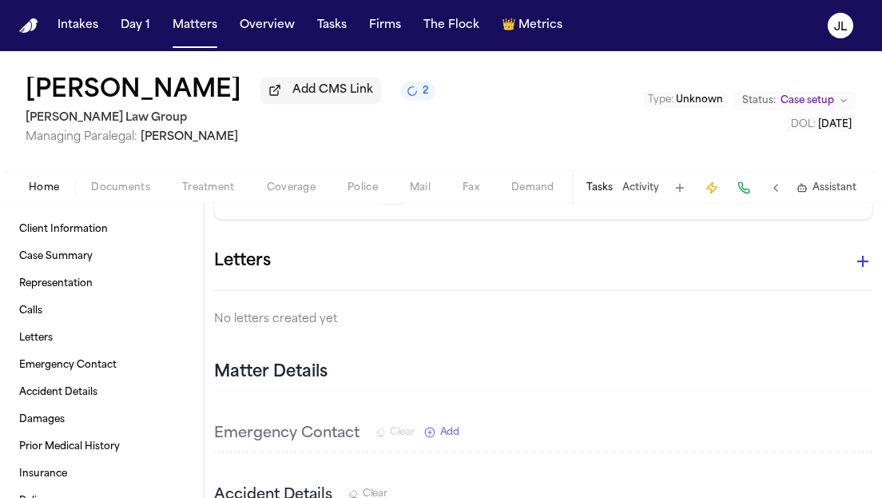
click at [858, 263] on icon "button" at bounding box center [862, 261] width 19 height 19
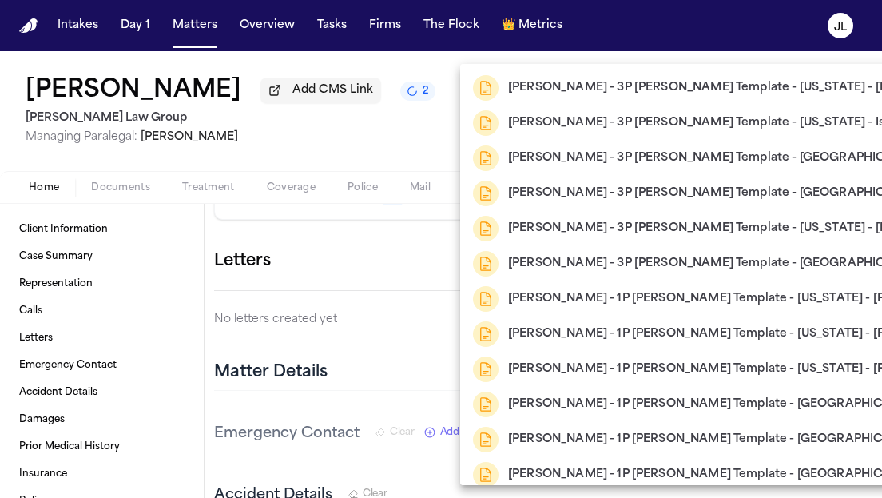
click at [355, 307] on div at bounding box center [441, 249] width 882 height 498
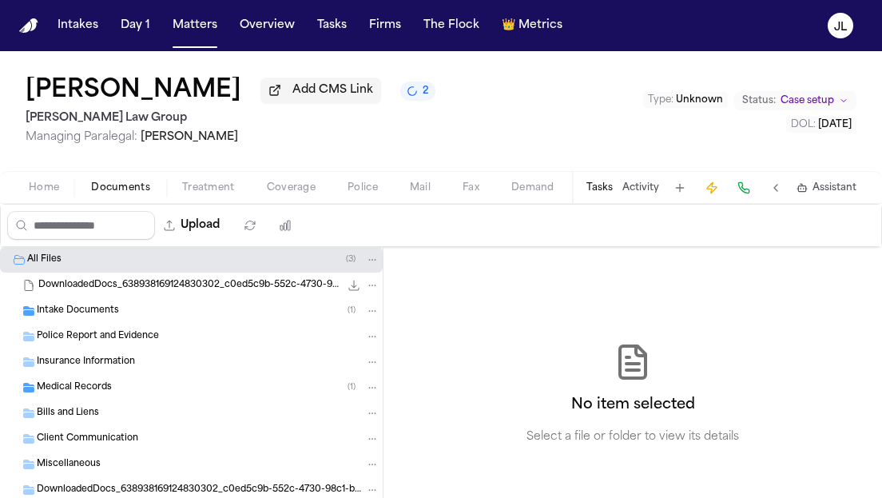
click at [113, 193] on span "Documents" at bounding box center [120, 187] width 59 height 13
click at [89, 323] on div "Intake Documents ( 1 )" at bounding box center [191, 311] width 383 height 26
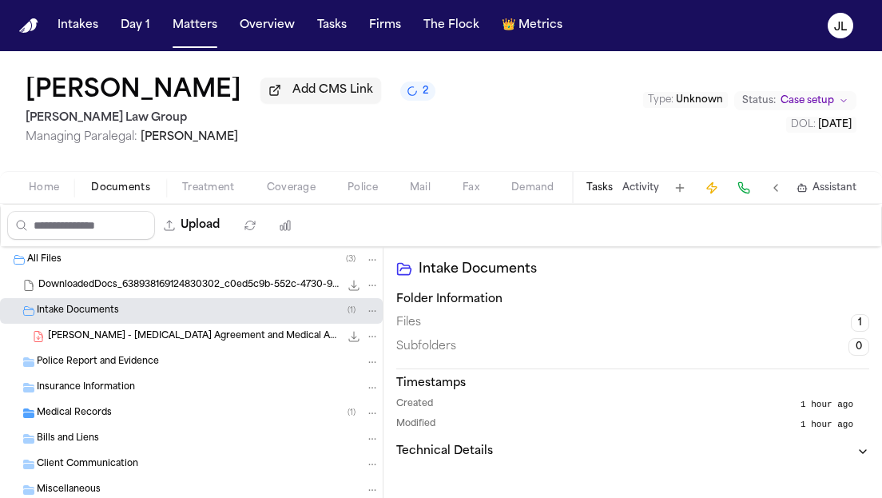
click at [107, 340] on span "[PERSON_NAME] - [MEDICAL_DATA] Agreement and Medical Authorizations - 2024" at bounding box center [193, 337] width 291 height 14
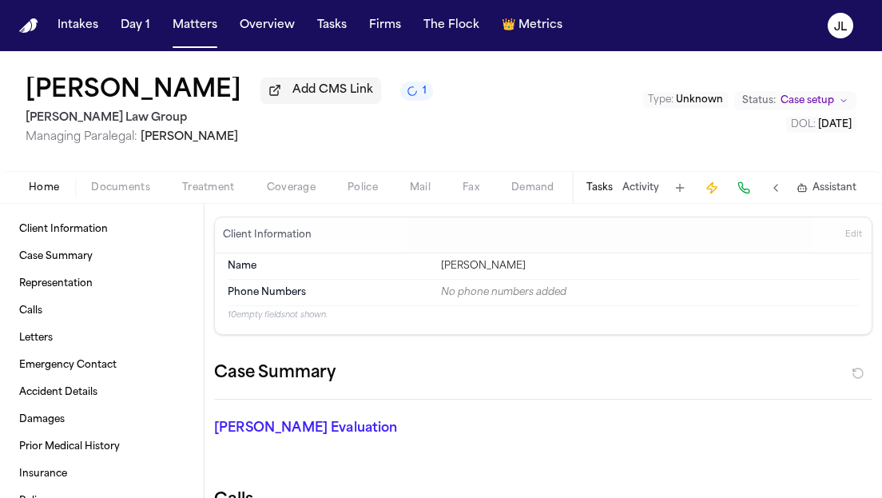
click at [50, 182] on button "Home" at bounding box center [44, 187] width 62 height 19
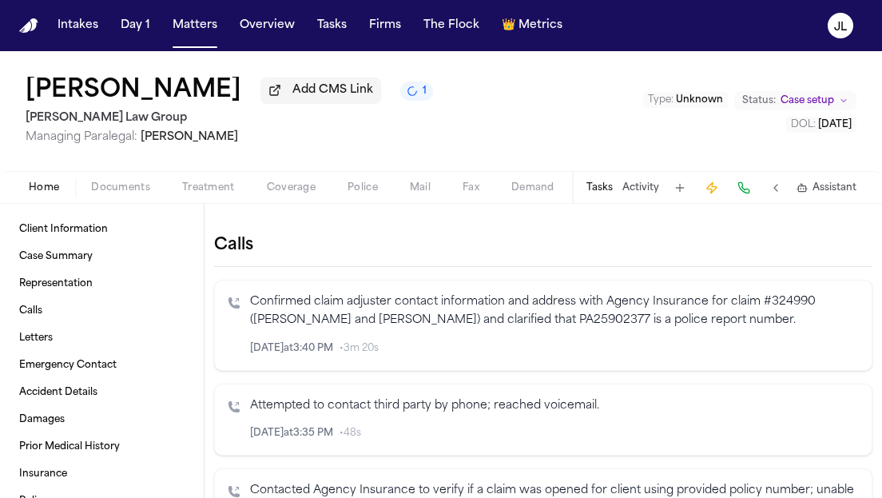
scroll to position [244, 0]
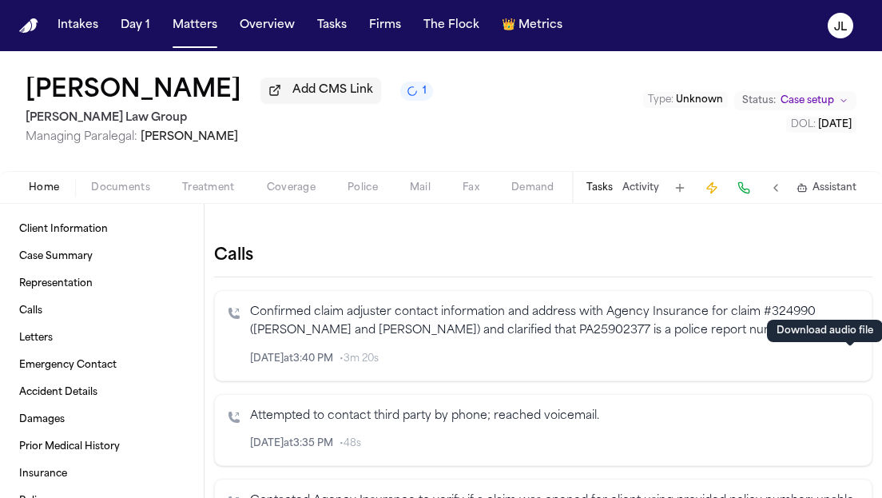
click at [851, 363] on icon "button" at bounding box center [849, 358] width 11 height 11
click at [118, 194] on span "Documents" at bounding box center [120, 187] width 59 height 13
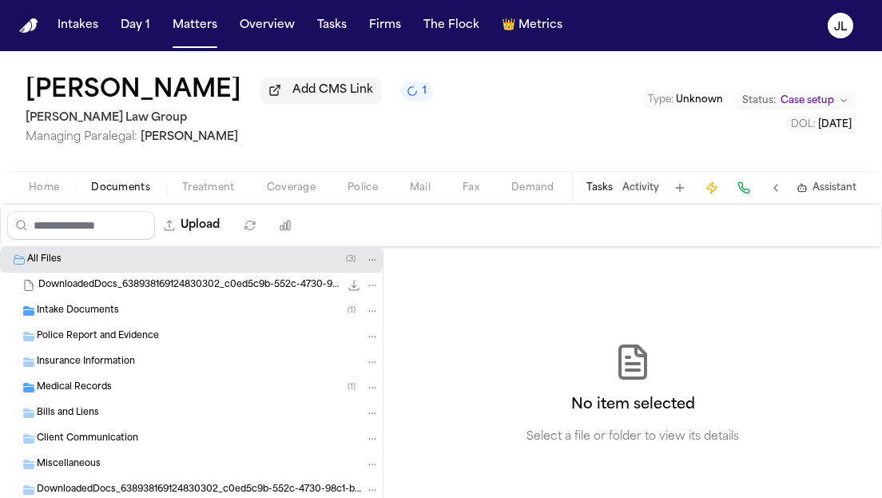
click at [54, 186] on span "Home" at bounding box center [44, 187] width 30 height 13
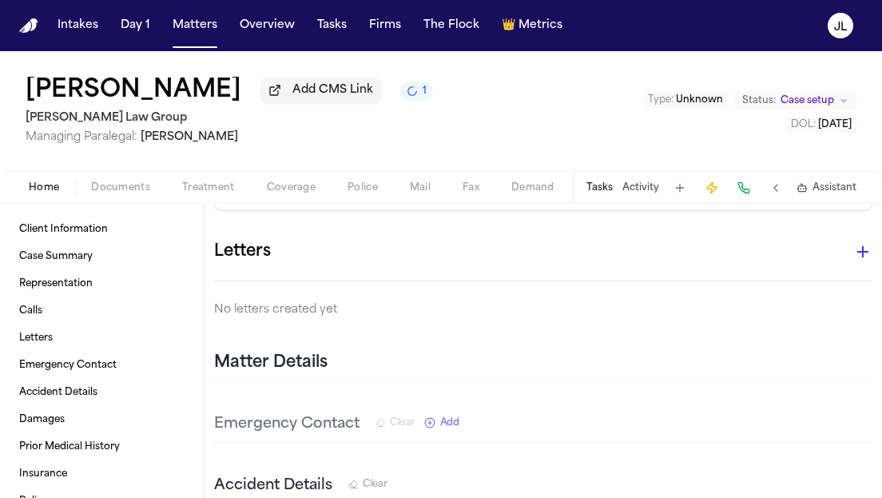
scroll to position [717, 0]
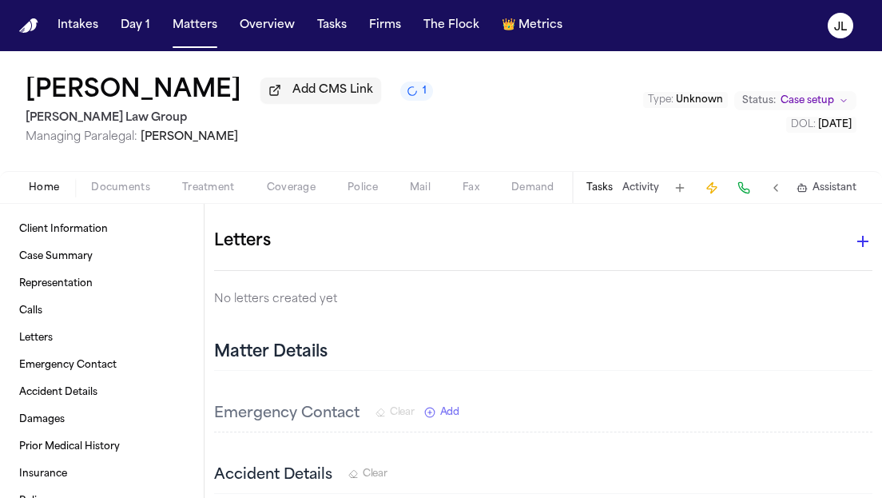
click at [863, 247] on icon "button" at bounding box center [862, 241] width 11 height 11
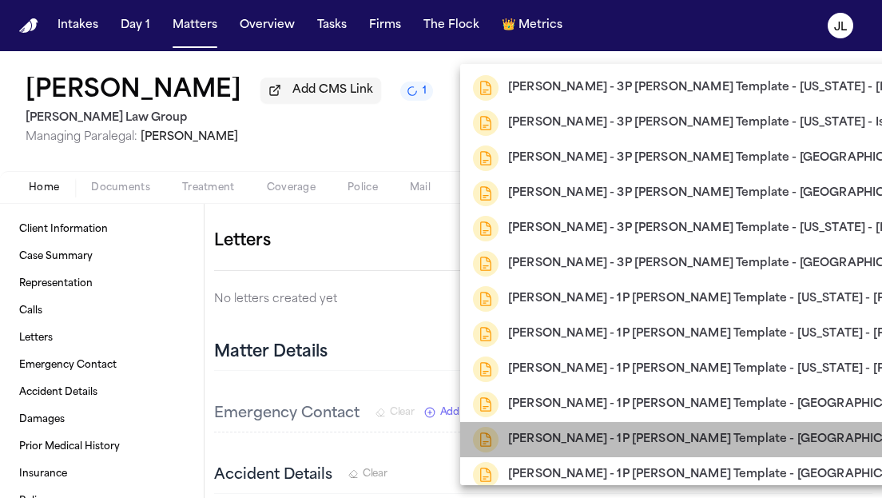
click at [804, 450] on div "[PERSON_NAME] - 1P [PERSON_NAME] Template - [GEOGRAPHIC_DATA] - [PERSON_NAME]" at bounding box center [753, 439] width 561 height 26
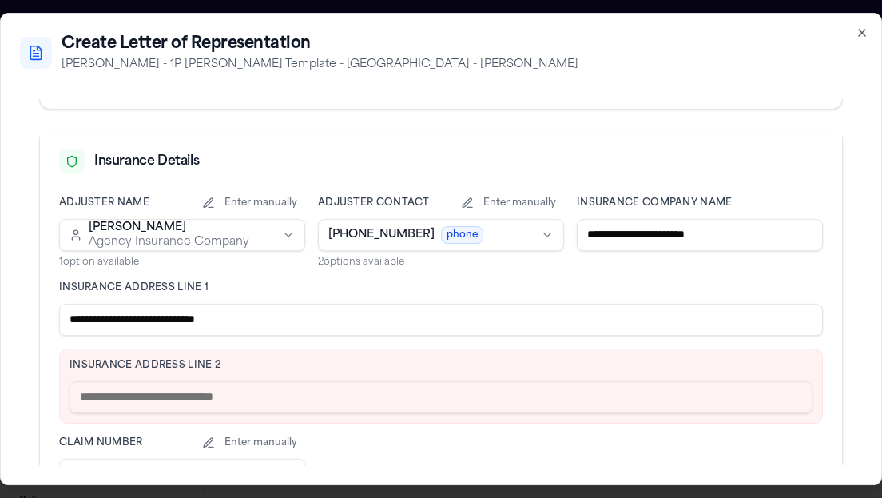
scroll to position [377, 0]
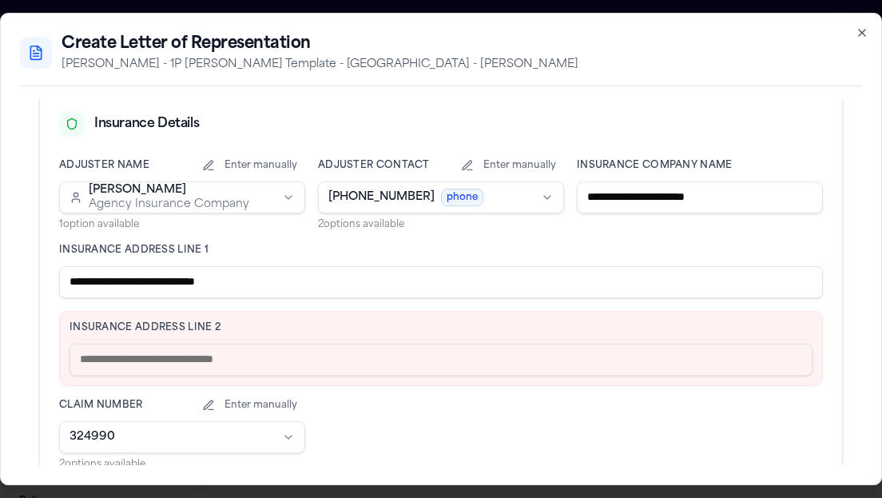
drag, startPoint x: 305, startPoint y: 271, endPoint x: 177, endPoint y: 273, distance: 127.8
click at [177, 273] on input "**********" at bounding box center [440, 282] width 763 height 32
click at [300, 282] on input "**********" at bounding box center [440, 282] width 763 height 32
drag, startPoint x: 300, startPoint y: 282, endPoint x: 161, endPoint y: 282, distance: 139.8
click at [161, 282] on input "**********" at bounding box center [440, 282] width 763 height 32
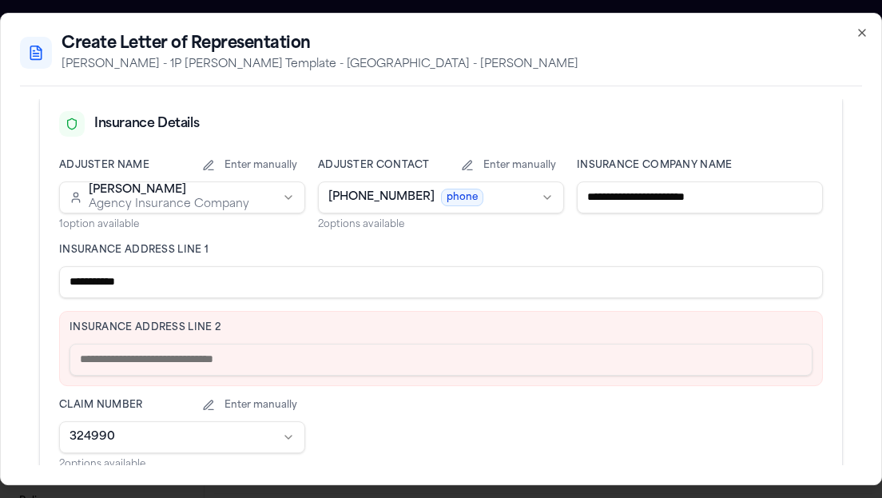
type input "**********"
click at [135, 351] on input "text" at bounding box center [440, 359] width 743 height 32
paste input "**********"
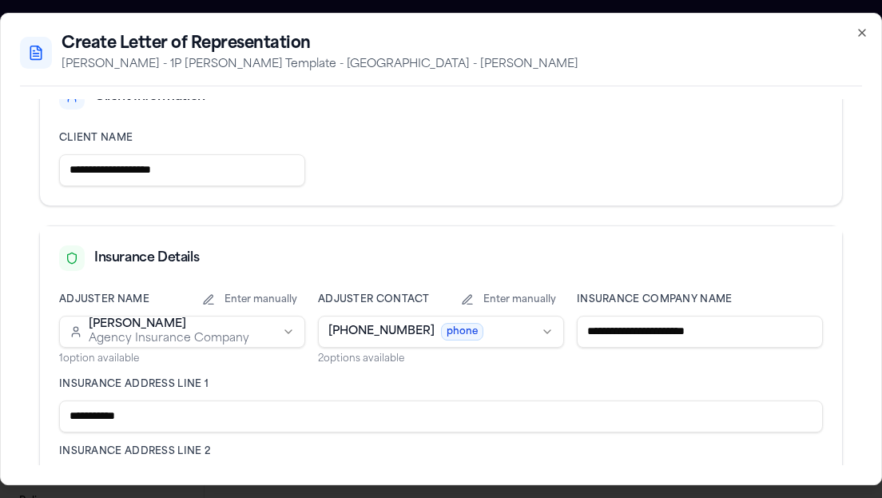
scroll to position [244, 0]
type input "**********"
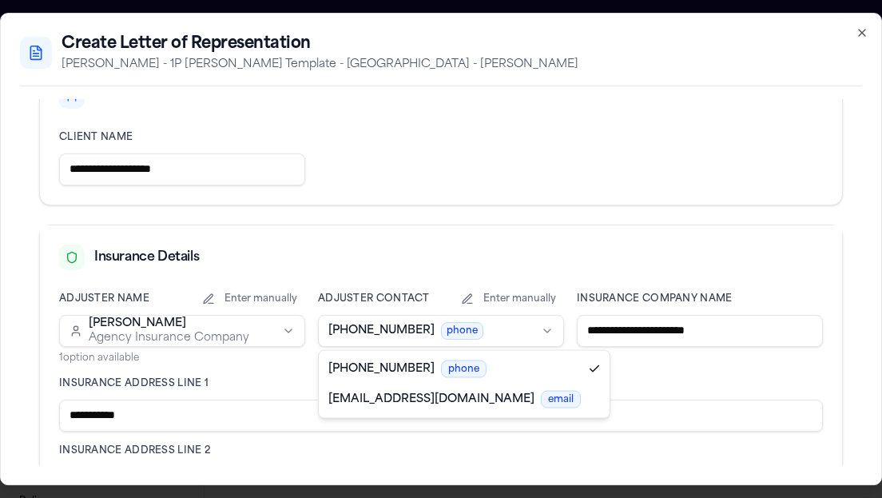
click at [513, 333] on body "Intakes Day 1 Matters Overview Tasks Firms The Flock 👑 Metrics JL [PERSON_NAME]…" at bounding box center [441, 249] width 882 height 498
click at [534, 333] on body "Intakes Day 1 Matters Overview Tasks Firms The Flock 👑 Metrics JL [PERSON_NAME]…" at bounding box center [441, 249] width 882 height 498
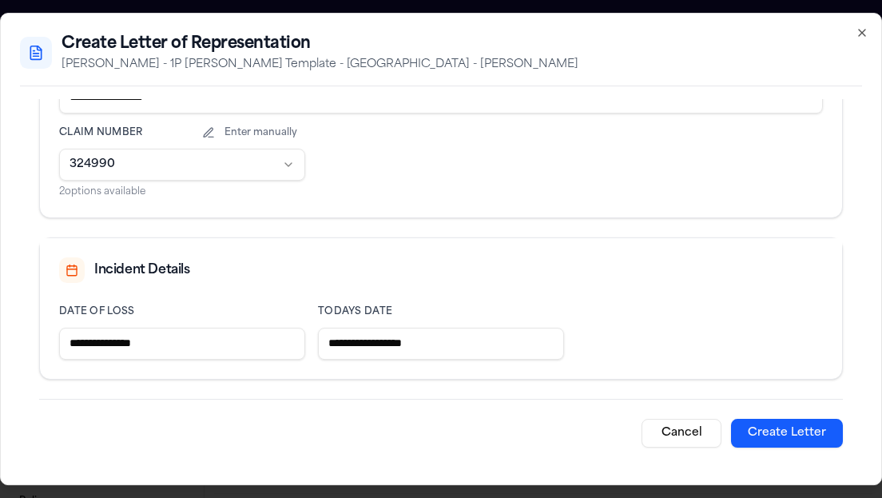
scroll to position [629, 0]
click at [783, 429] on button "Create Letter" at bounding box center [787, 432] width 112 height 29
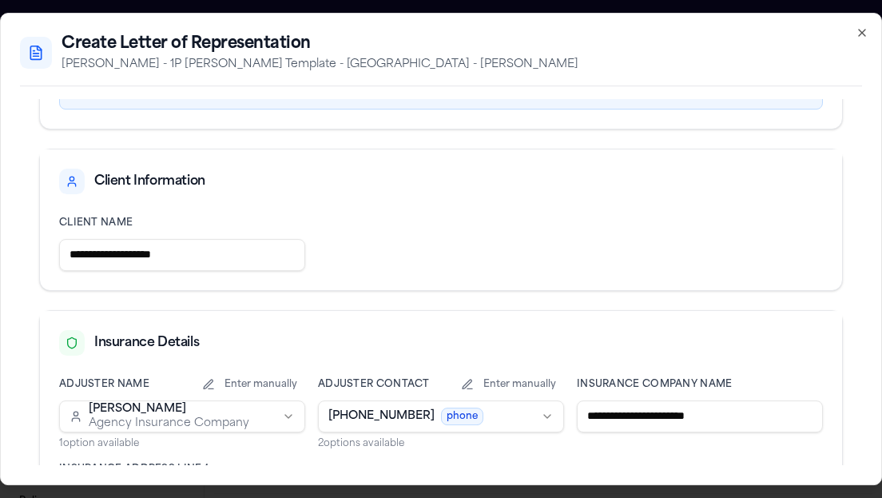
scroll to position [139, 0]
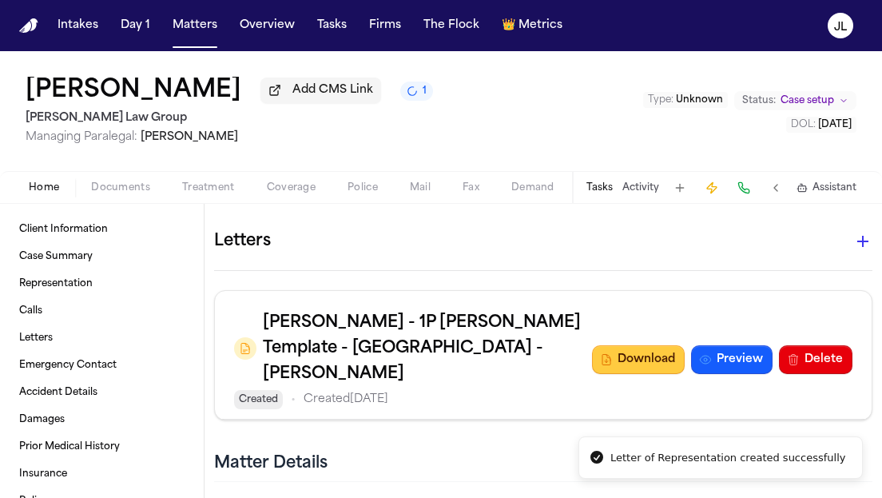
click at [662, 357] on button "Download" at bounding box center [638, 359] width 93 height 29
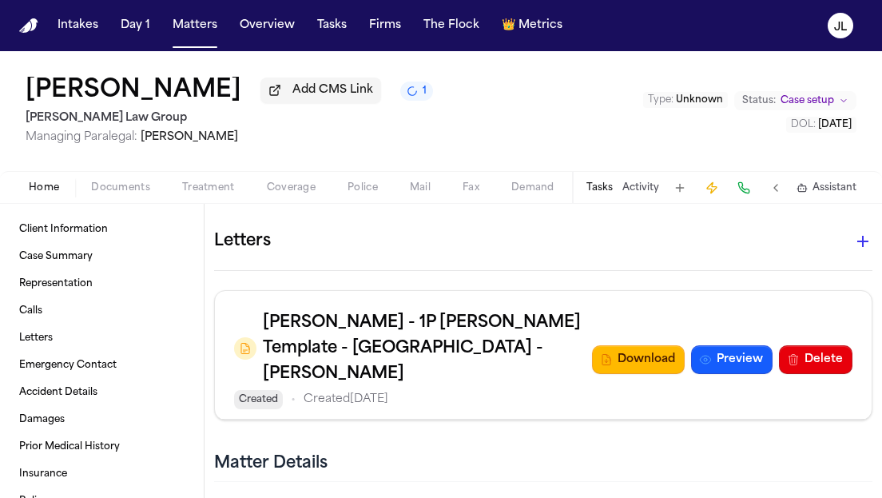
click at [287, 188] on span "Coverage" at bounding box center [291, 187] width 49 height 13
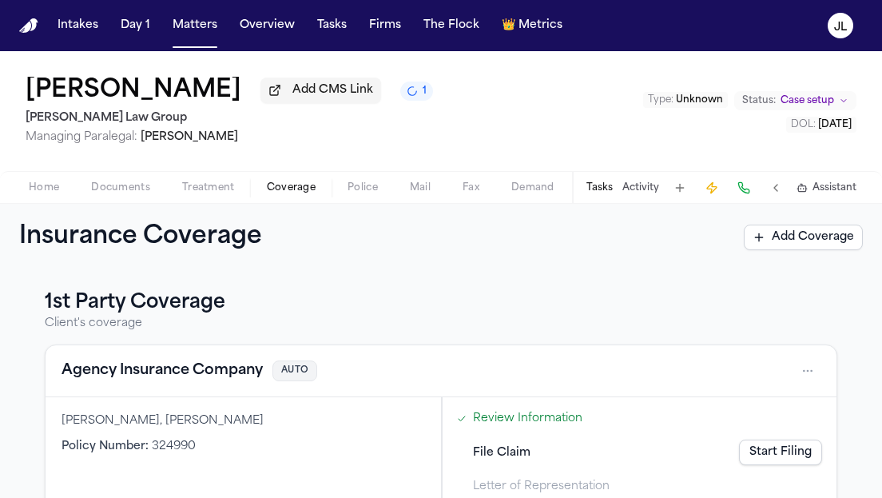
click at [178, 372] on button "Agency Insurance Company" at bounding box center [161, 370] width 201 height 22
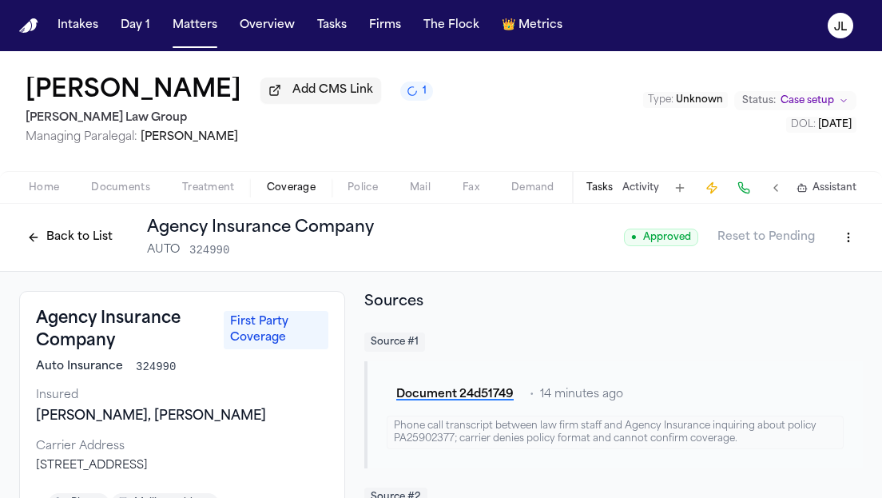
click at [79, 240] on button "Back to List" at bounding box center [69, 237] width 101 height 26
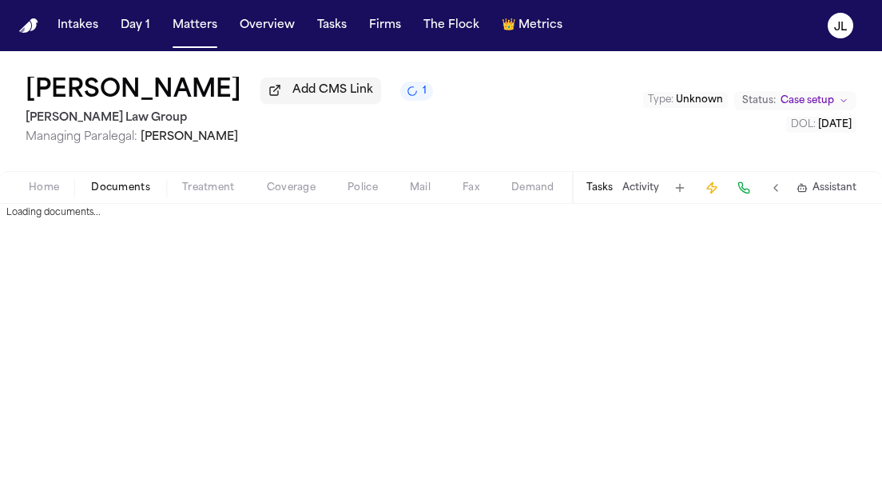
click at [99, 191] on span "Documents" at bounding box center [120, 187] width 59 height 13
click at [62, 191] on button "Home" at bounding box center [44, 187] width 62 height 19
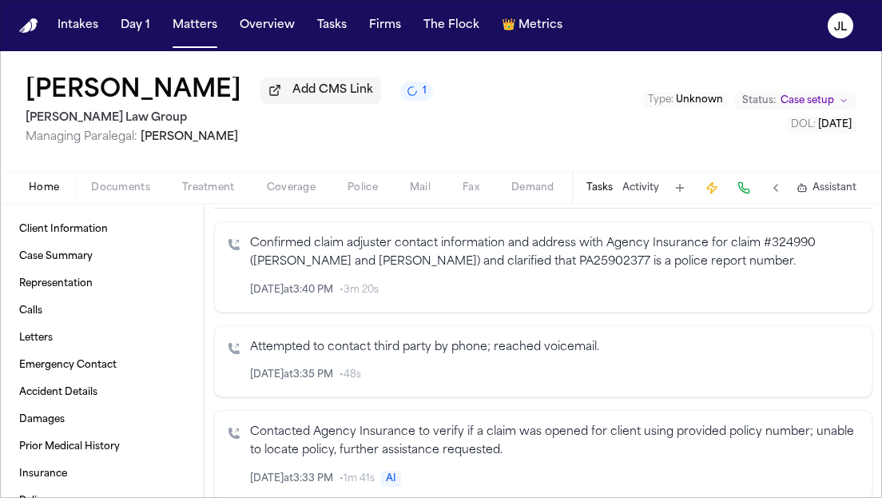
scroll to position [285, 0]
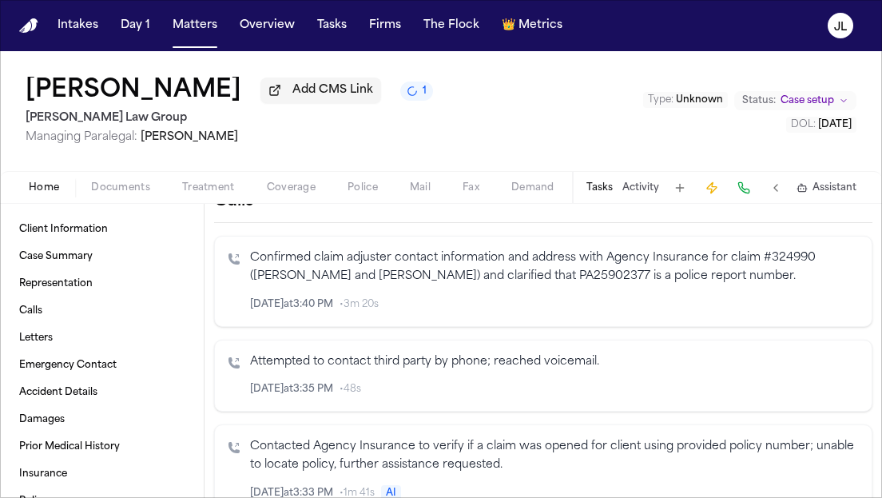
click at [795, 310] on icon "Inspect" at bounding box center [792, 304] width 11 height 11
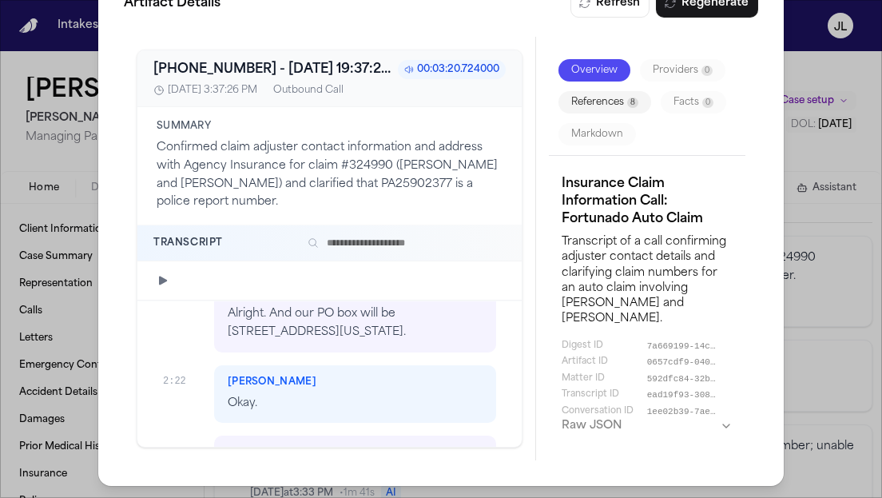
scroll to position [1494, 0]
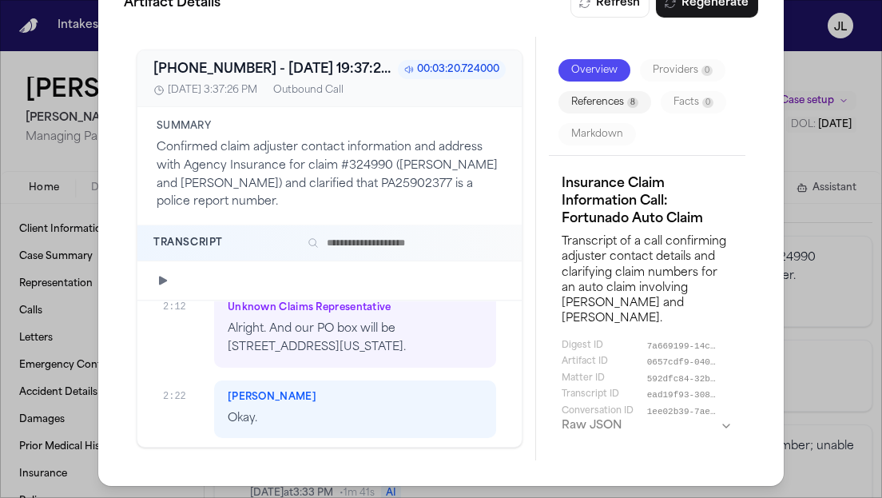
drag, startPoint x: 395, startPoint y: 418, endPoint x: 306, endPoint y: 423, distance: 89.6
click at [306, 480] on p "And our fax is [PHONE_NUMBER]." at bounding box center [355, 489] width 255 height 18
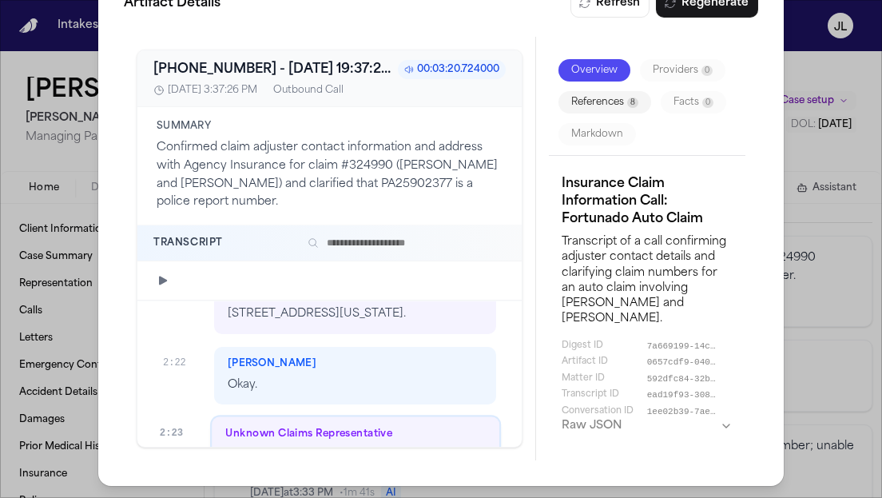
copy p "[PHONE_NUMBER]."
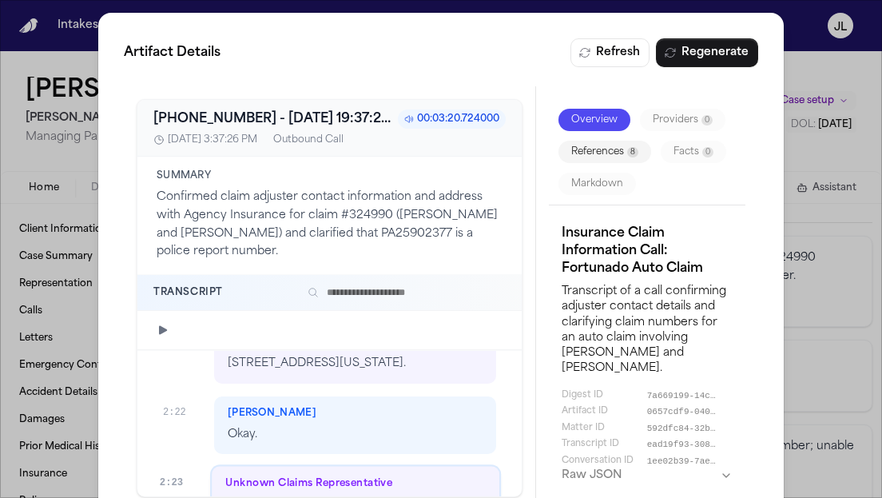
click at [803, 63] on div "Artifact Details Refresh Regenerate [PHONE_NUMBER] - [DATE] 19:37:26.434000+00:…" at bounding box center [441, 274] width 882 height 548
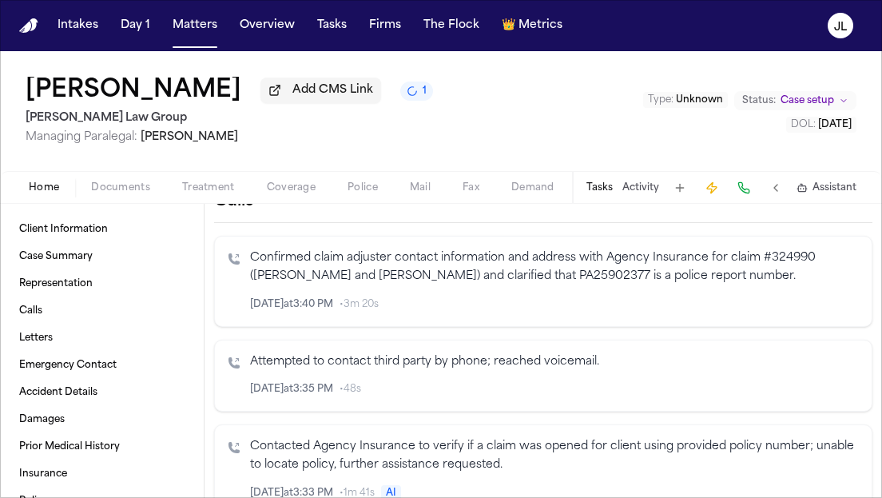
click at [125, 190] on span "Documents" at bounding box center [120, 187] width 59 height 13
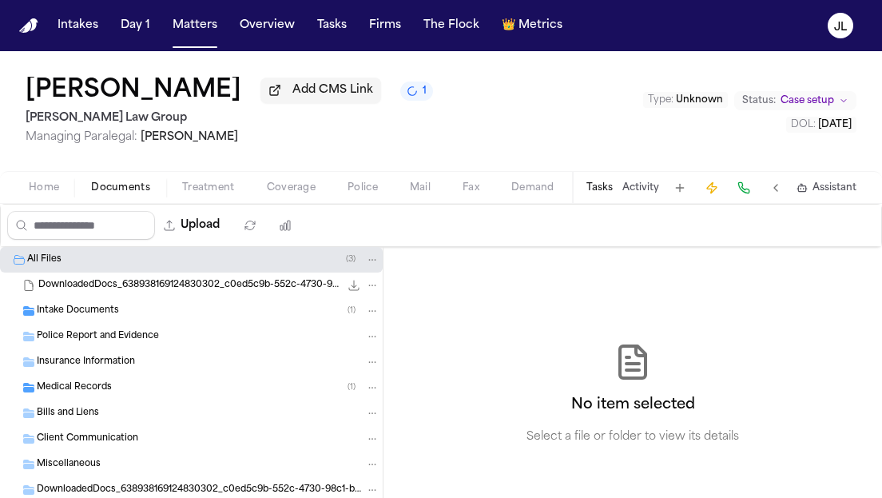
click at [96, 363] on span "Insurance Information" at bounding box center [86, 362] width 98 height 14
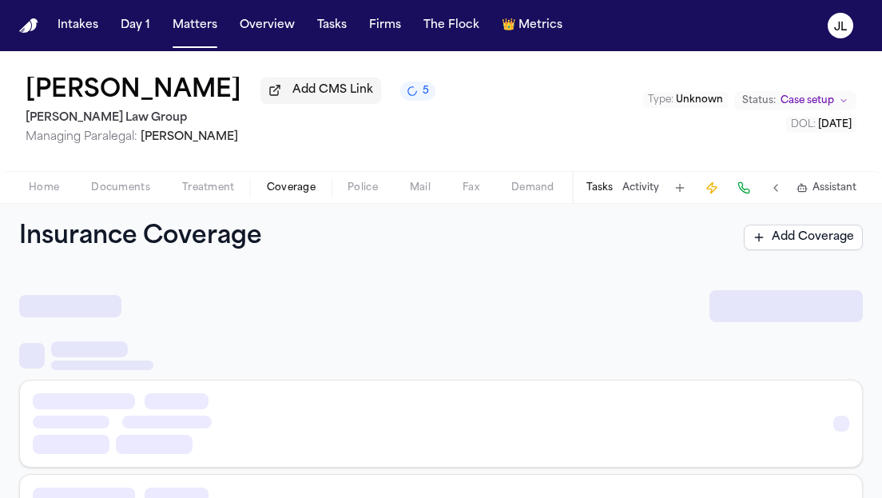
click at [303, 183] on span "Coverage" at bounding box center [291, 187] width 49 height 13
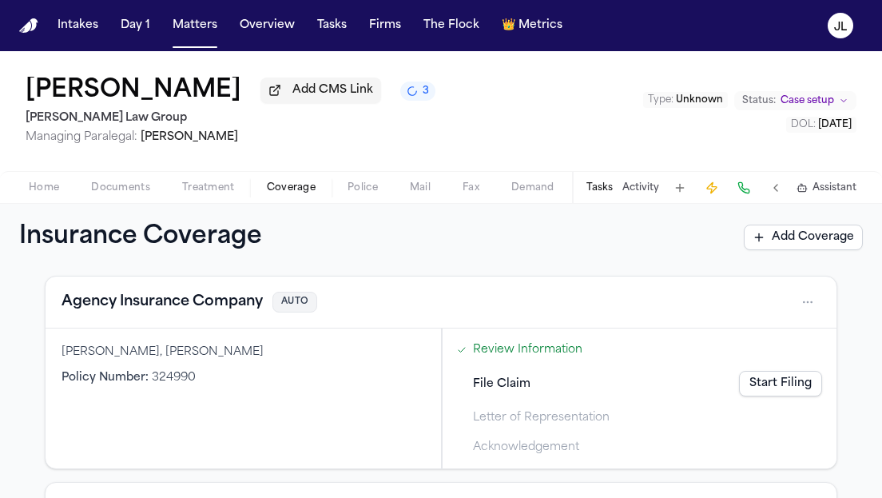
scroll to position [77, 0]
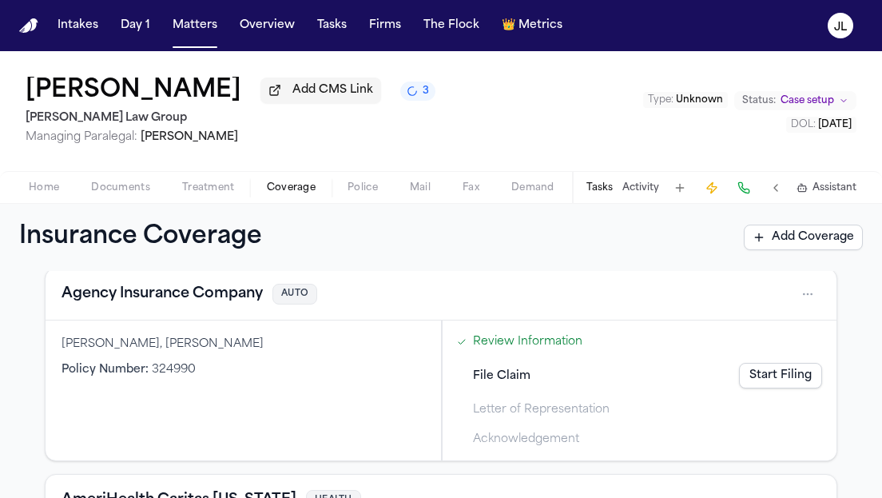
click at [176, 303] on button "Agency Insurance Company" at bounding box center [161, 294] width 201 height 22
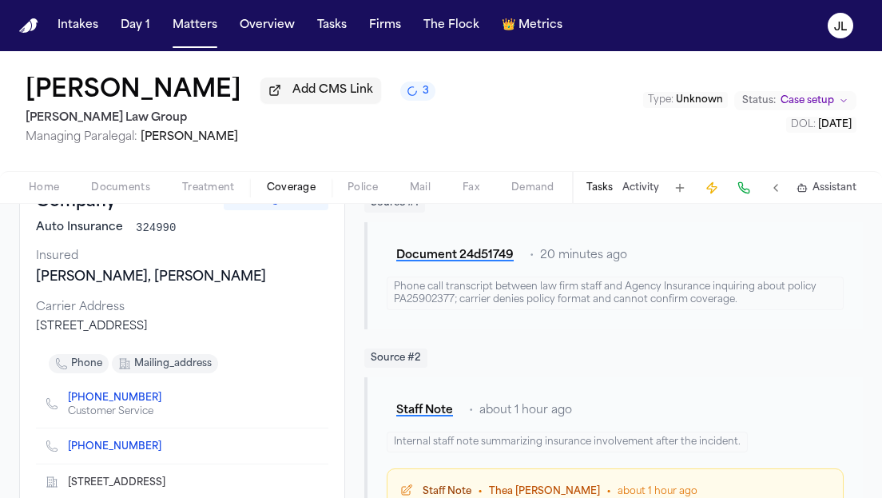
scroll to position [141, 0]
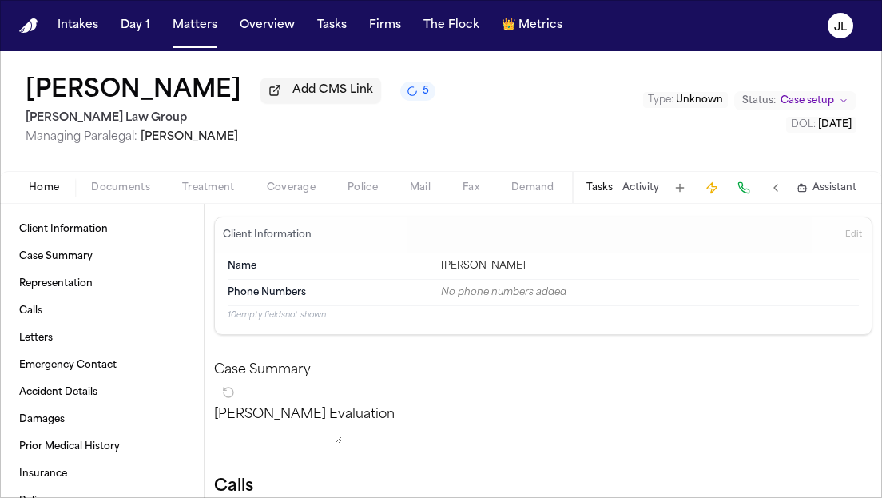
click at [52, 194] on span "Home" at bounding box center [44, 187] width 30 height 13
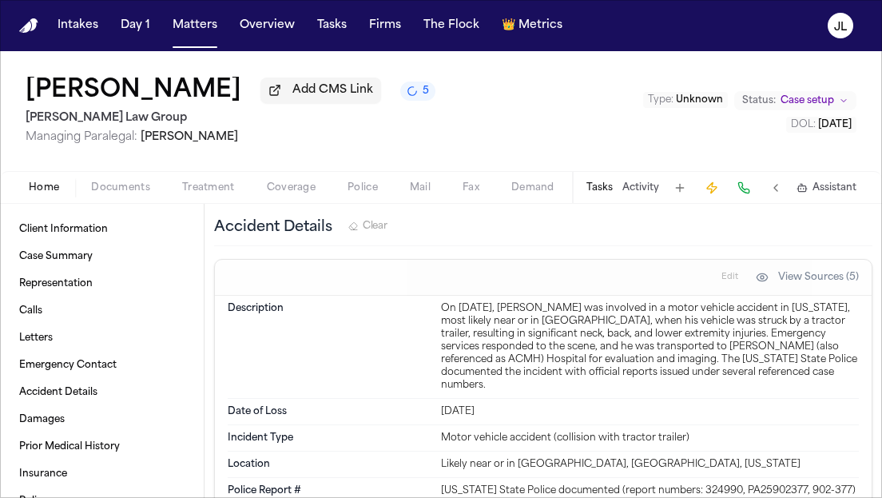
scroll to position [1158, 0]
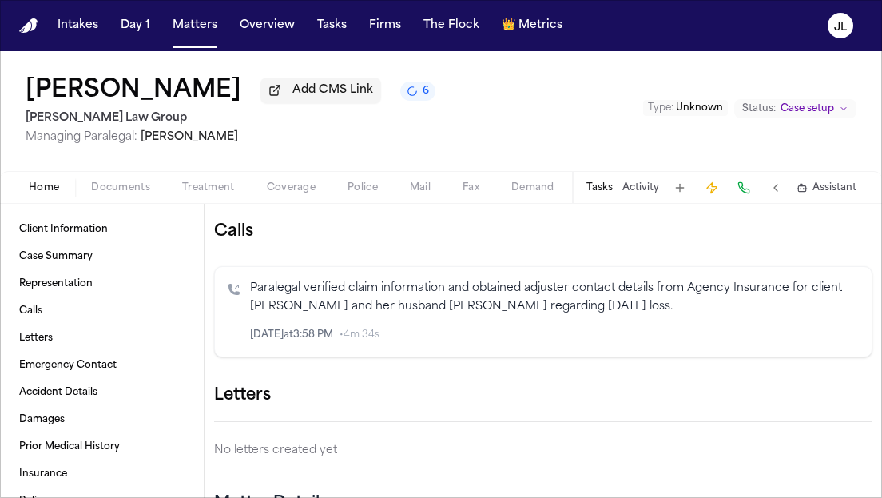
scroll to position [252, 0]
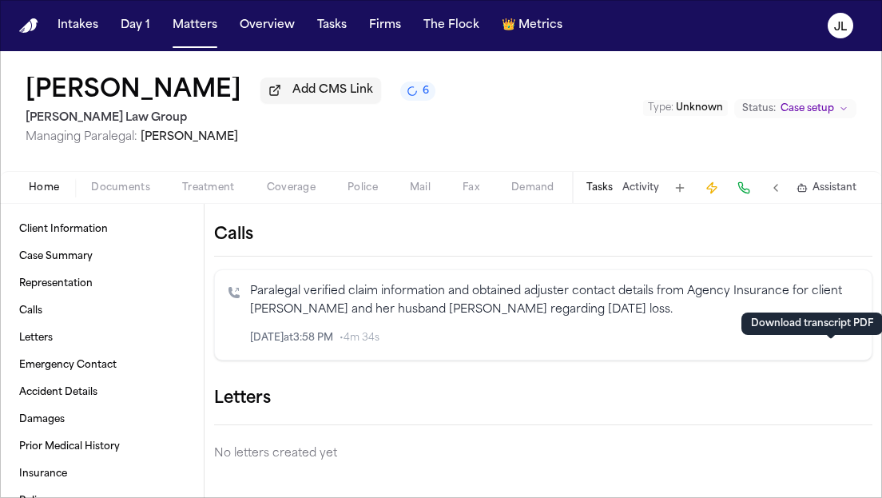
click at [832, 342] on icon "button" at bounding box center [831, 337] width 8 height 10
click at [205, 192] on span "Treatment" at bounding box center [208, 187] width 53 height 13
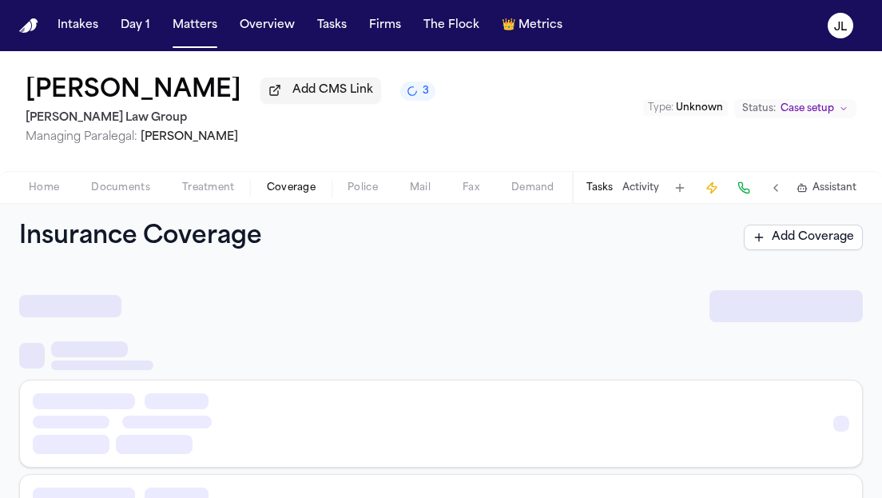
click at [298, 192] on span "Coverage" at bounding box center [291, 187] width 49 height 13
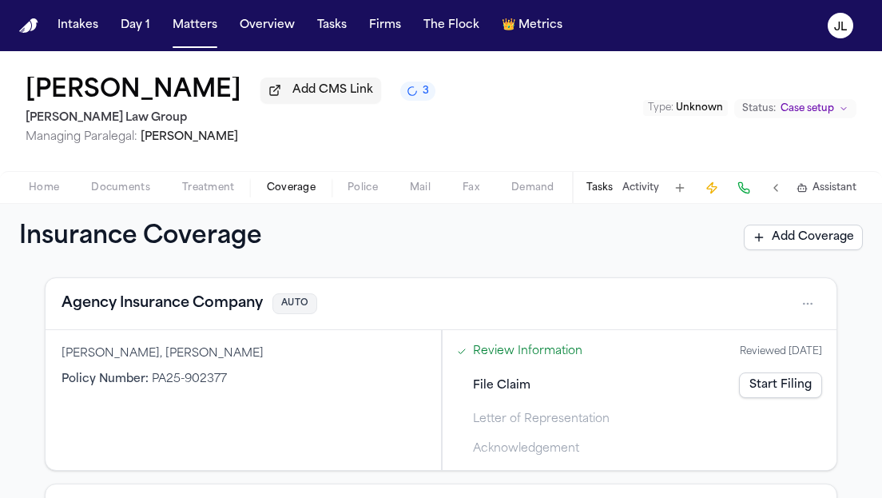
scroll to position [65, 0]
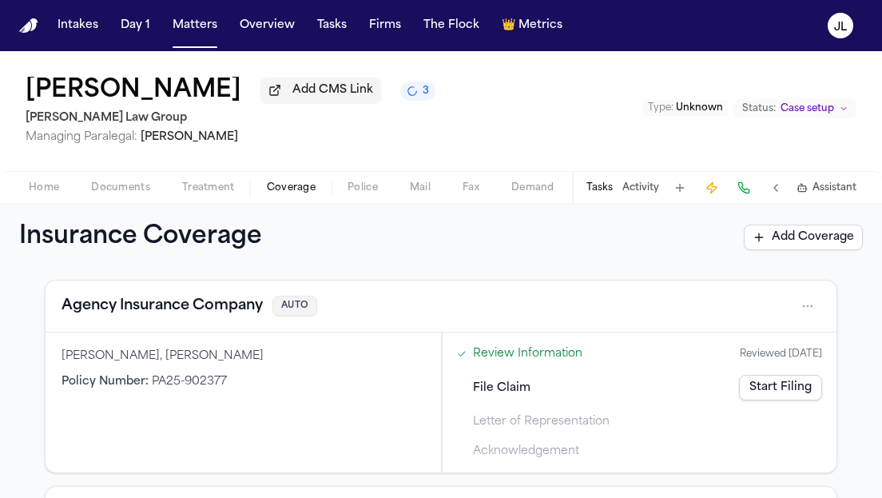
click at [242, 310] on button "Agency Insurance Company" at bounding box center [161, 306] width 201 height 22
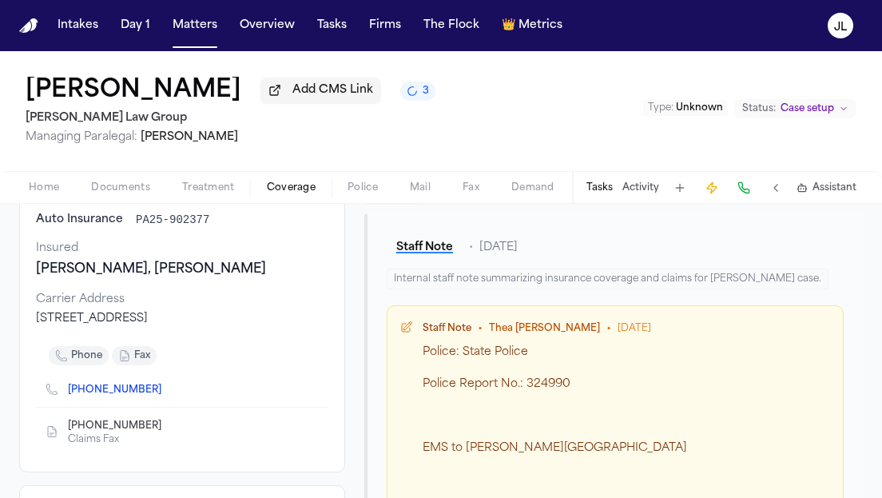
scroll to position [158, 0]
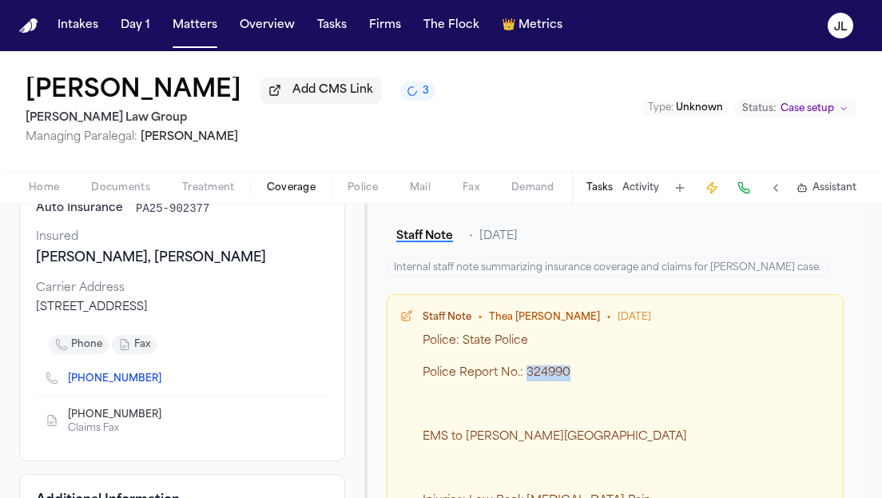
drag, startPoint x: 569, startPoint y: 373, endPoint x: 525, endPoint y: 375, distance: 43.2
copy div "324990"
